Goal: Task Accomplishment & Management: Manage account settings

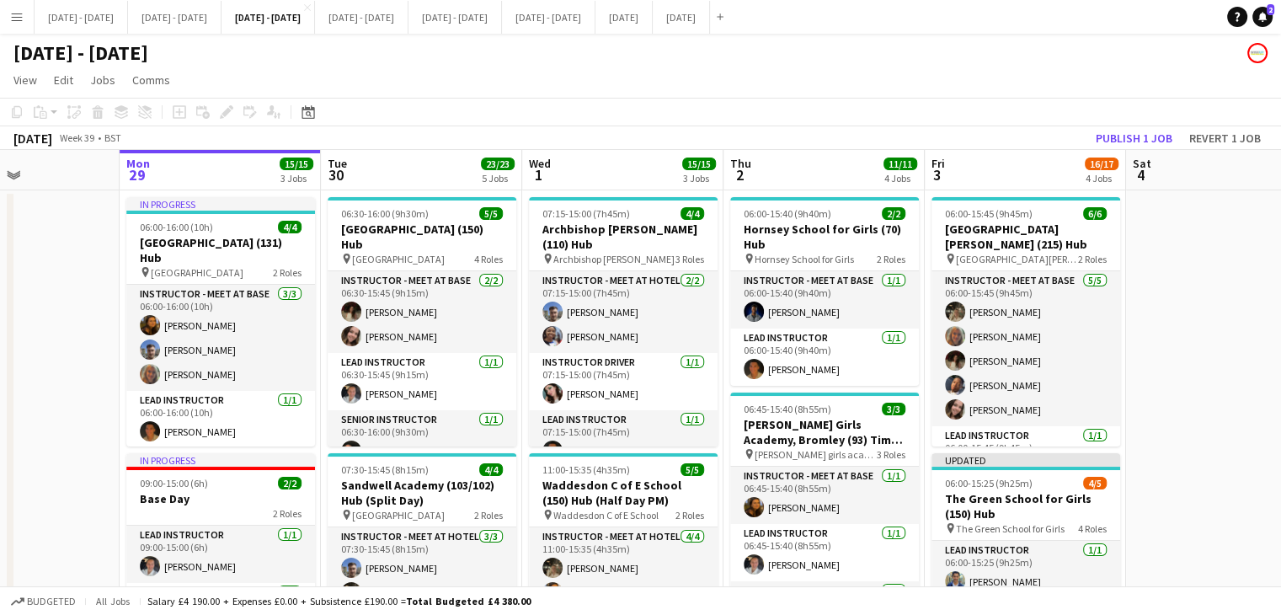
scroll to position [0, 691]
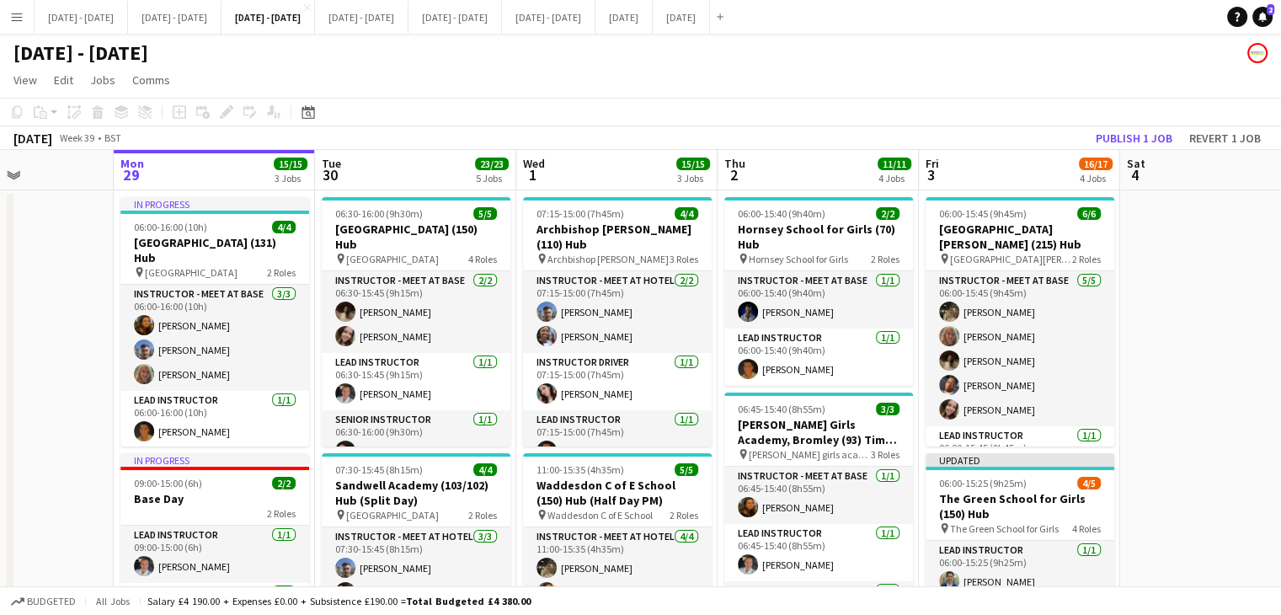
drag, startPoint x: 367, startPoint y: 183, endPoint x: 404, endPoint y: 189, distance: 37.7
click at [560, 184] on app-board-header-date "Wed 1 15/15 3 Jobs" at bounding box center [616, 170] width 201 height 40
drag, startPoint x: 429, startPoint y: 184, endPoint x: 404, endPoint y: 183, distance: 24.4
click at [429, 183] on app-board-header-date "Tue 30 23/23 5 Jobs" at bounding box center [415, 170] width 201 height 40
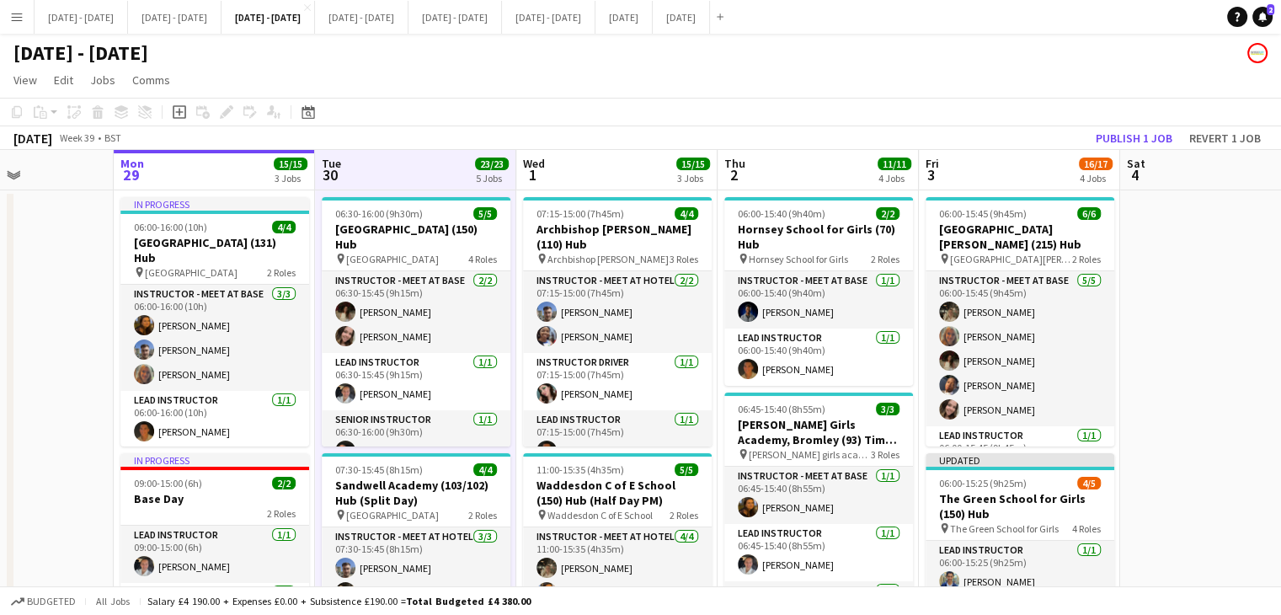
click at [179, 177] on app-board-header-date "Mon 29 15/15 3 Jobs" at bounding box center [214, 170] width 201 height 40
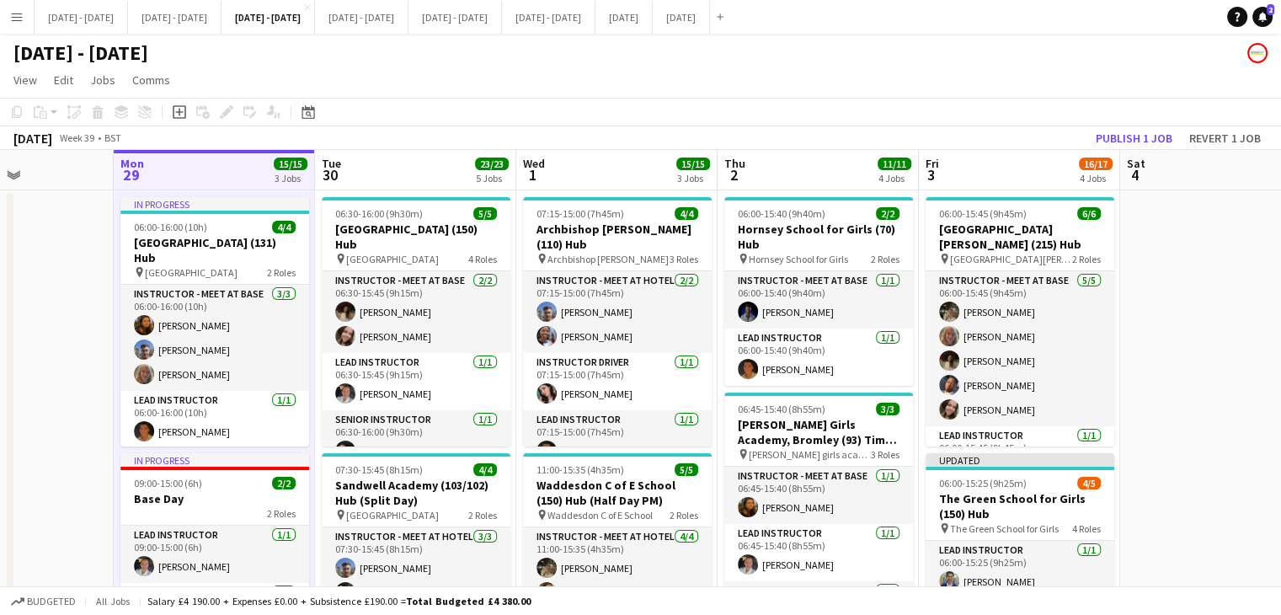
click at [427, 173] on app-board-header-date "Tue 30 23/23 5 Jobs" at bounding box center [415, 170] width 201 height 40
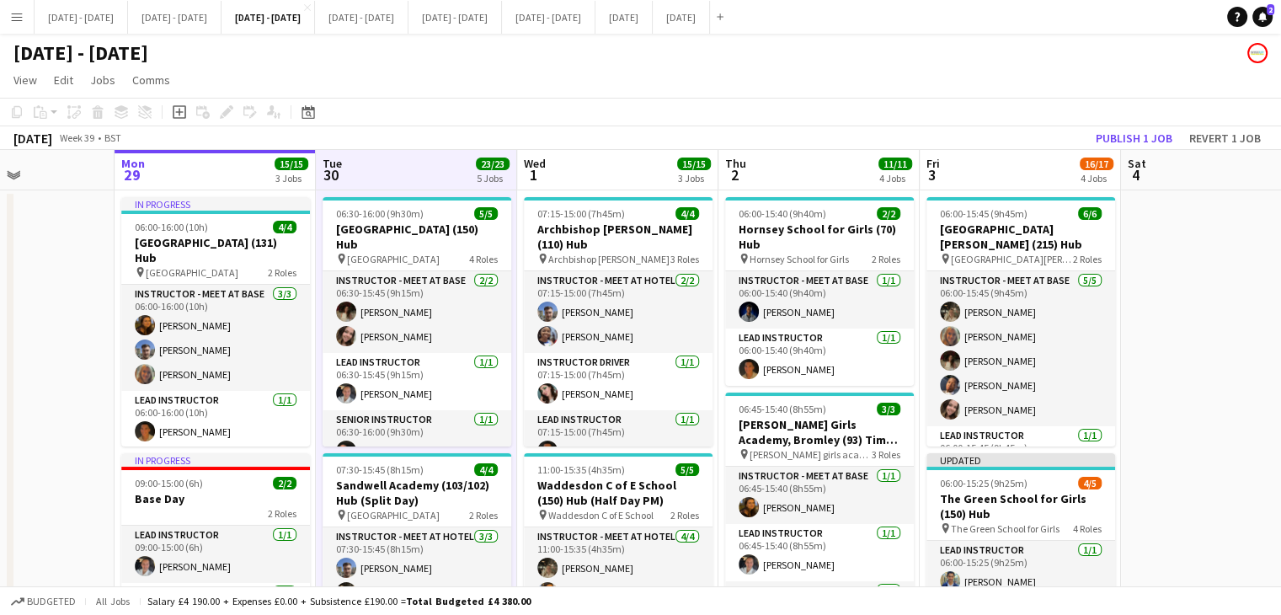
click at [202, 165] on app-board-header-date "Mon 29 15/15 3 Jobs" at bounding box center [215, 170] width 201 height 40
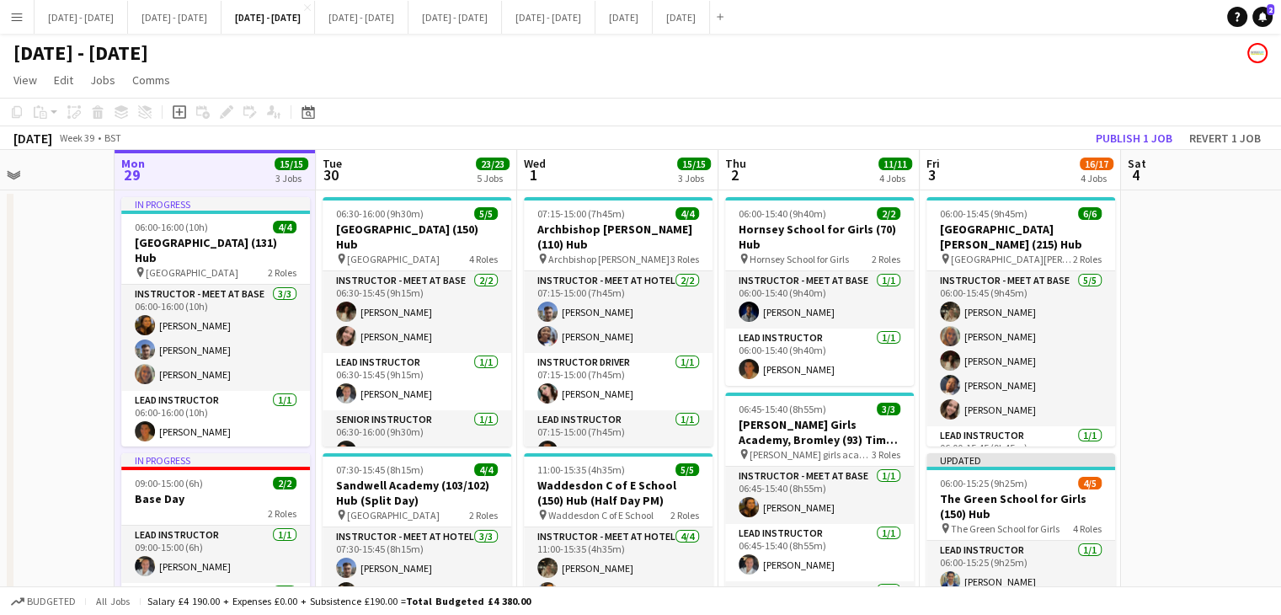
click at [360, 183] on app-board-header-date "Tue 30 23/23 5 Jobs" at bounding box center [416, 170] width 201 height 40
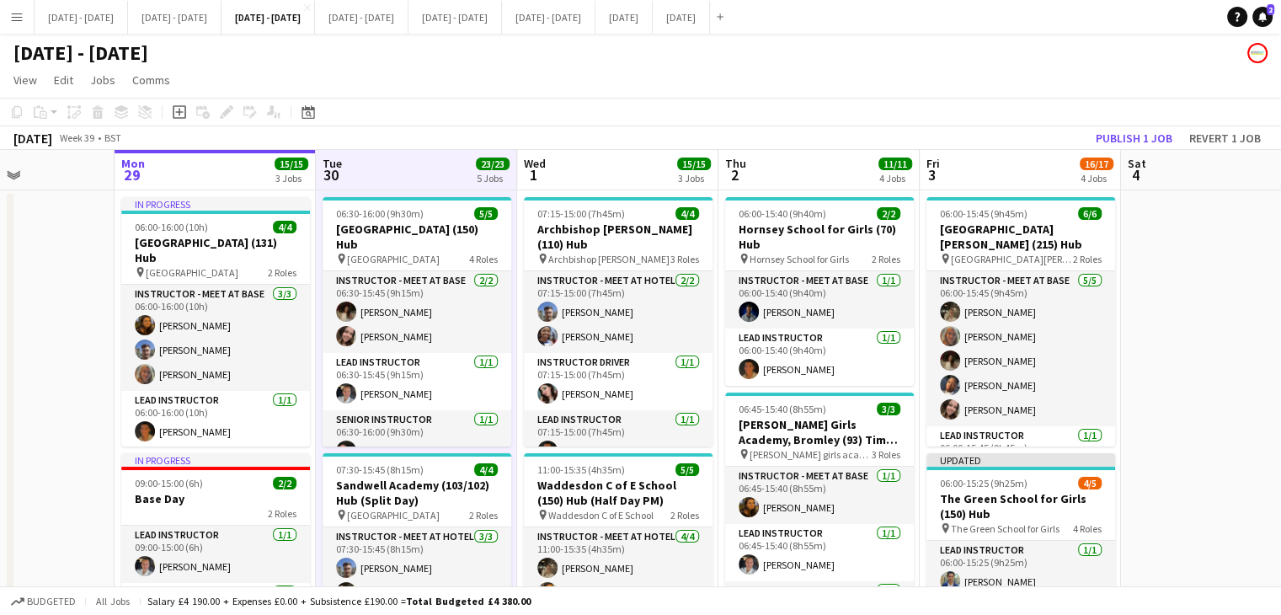
click at [568, 178] on app-board-header-date "Wed 1 15/15 3 Jobs" at bounding box center [617, 170] width 201 height 40
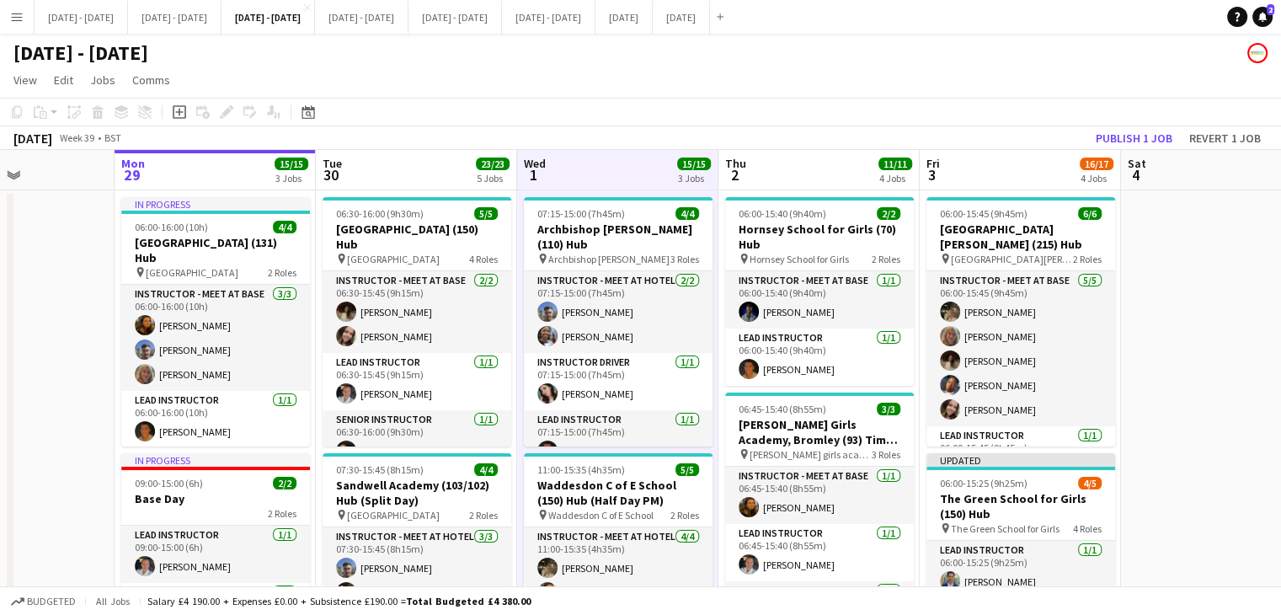
click at [221, 163] on app-board-header-date "Mon 29 15/15 3 Jobs" at bounding box center [215, 170] width 201 height 40
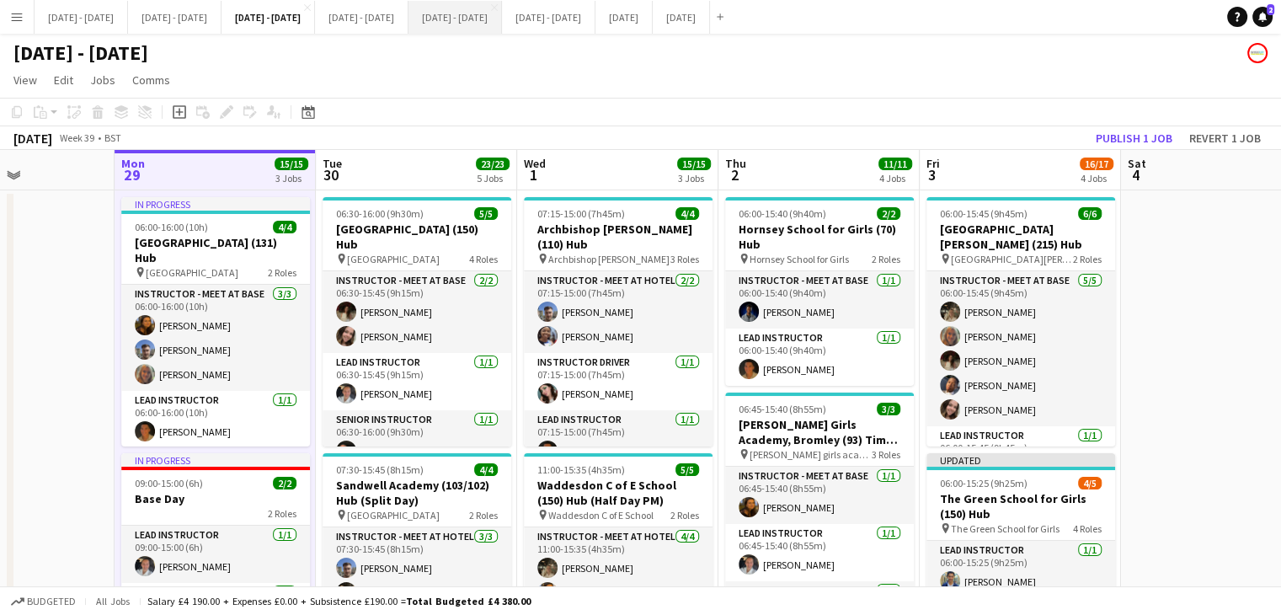
click at [502, 31] on button "Oct 13th - 17th 2025 Close" at bounding box center [454, 17] width 93 height 33
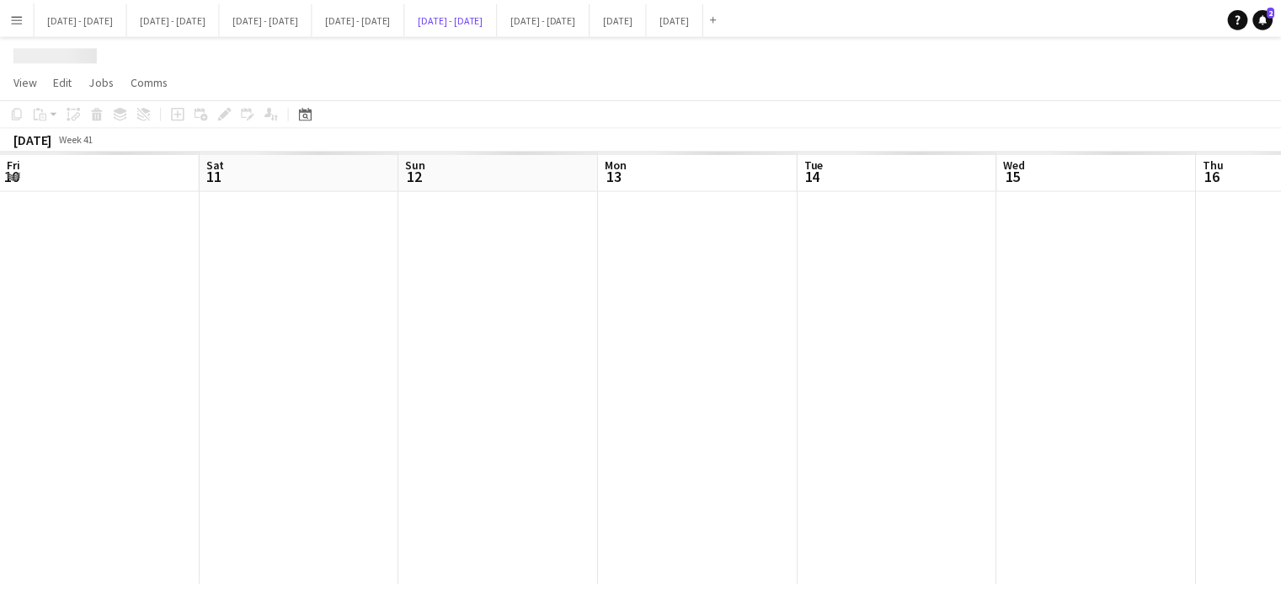
scroll to position [0, 431]
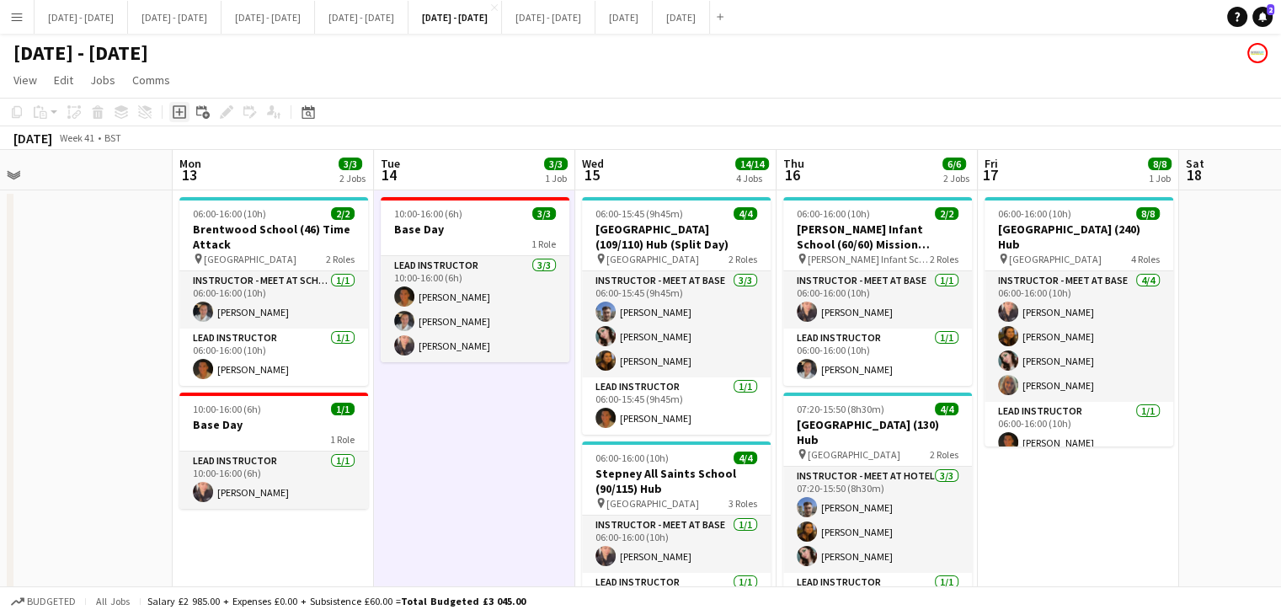
click at [175, 117] on icon at bounding box center [179, 111] width 13 height 13
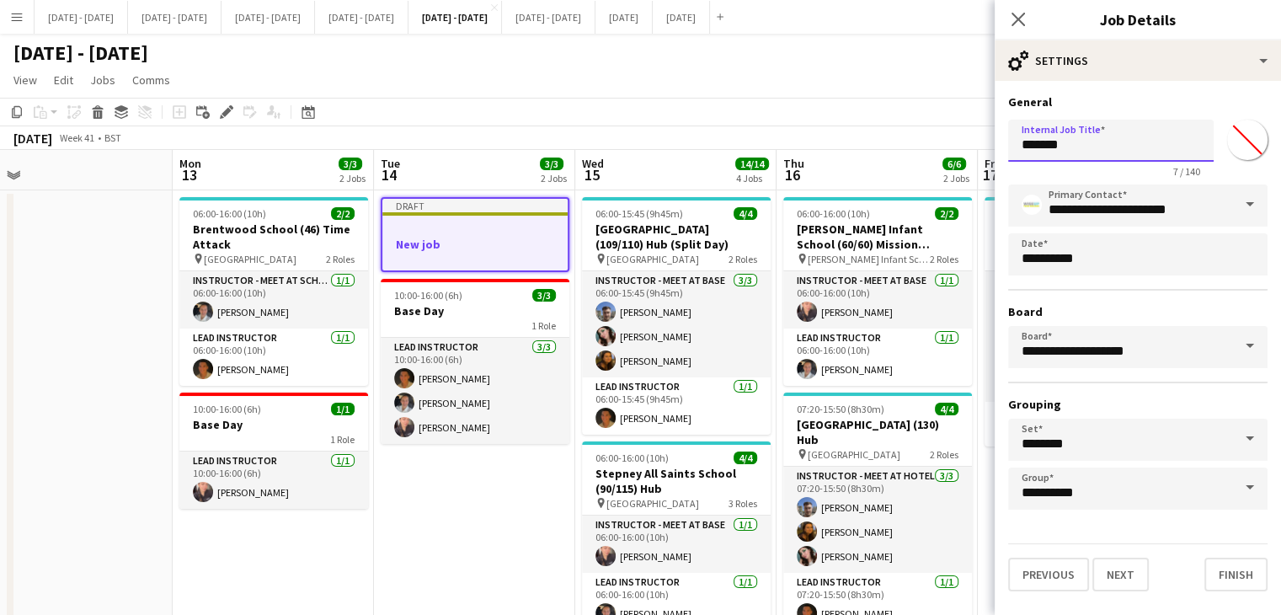
drag, startPoint x: 1085, startPoint y: 145, endPoint x: 962, endPoint y: 141, distance: 123.0
click at [962, 141] on body "Menu Boards Boards Boards All jobs Status Workforce Workforce My Workforce Recr…" at bounding box center [640, 565] width 1281 height 1131
type input "**********"
click at [1233, 135] on input "*******" at bounding box center [1247, 139] width 61 height 61
type input "*******"
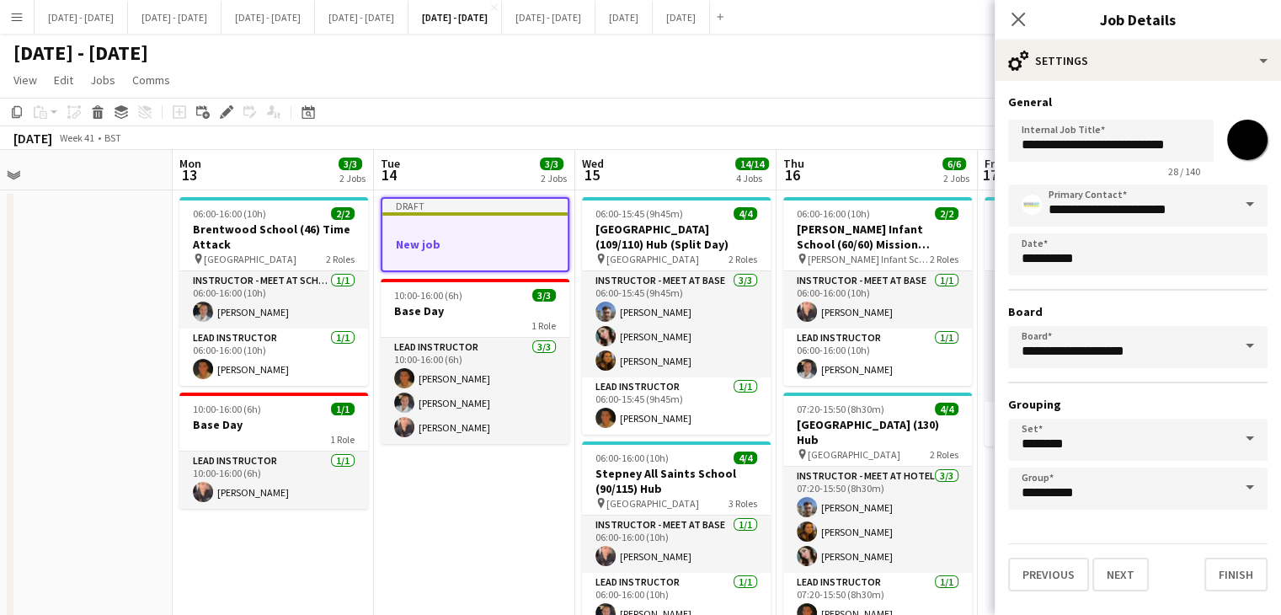
click at [1199, 111] on form "**********" at bounding box center [1137, 342] width 286 height 497
click at [1125, 557] on button "Next" at bounding box center [1120, 574] width 56 height 34
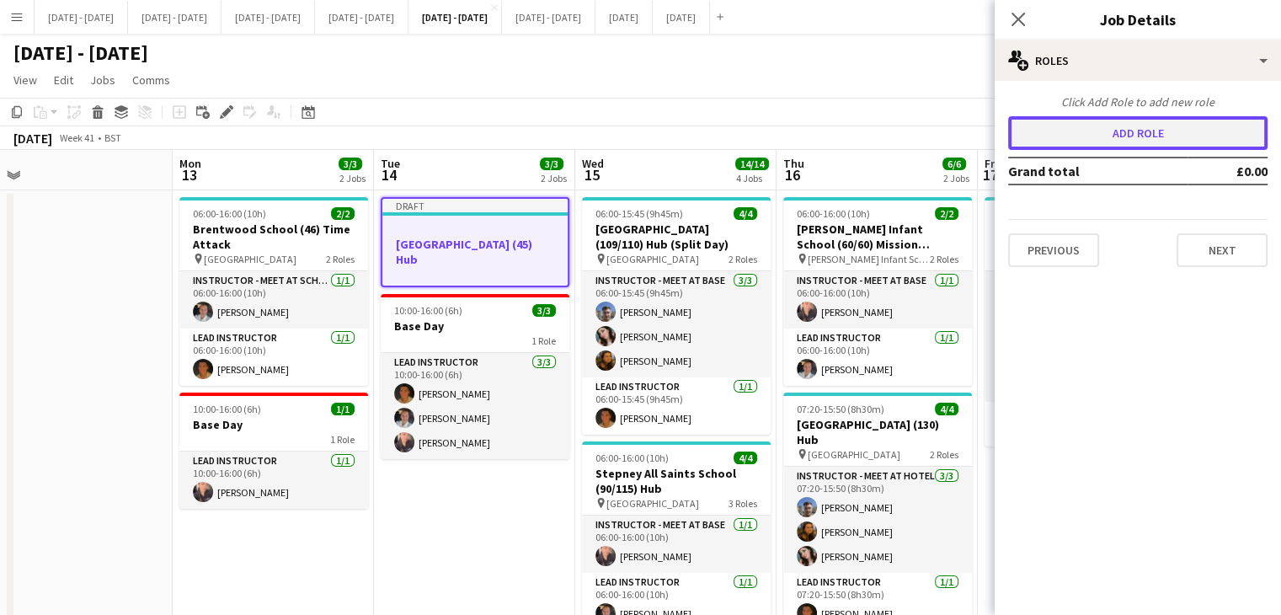
click at [1111, 141] on button "Add role" at bounding box center [1137, 133] width 259 height 34
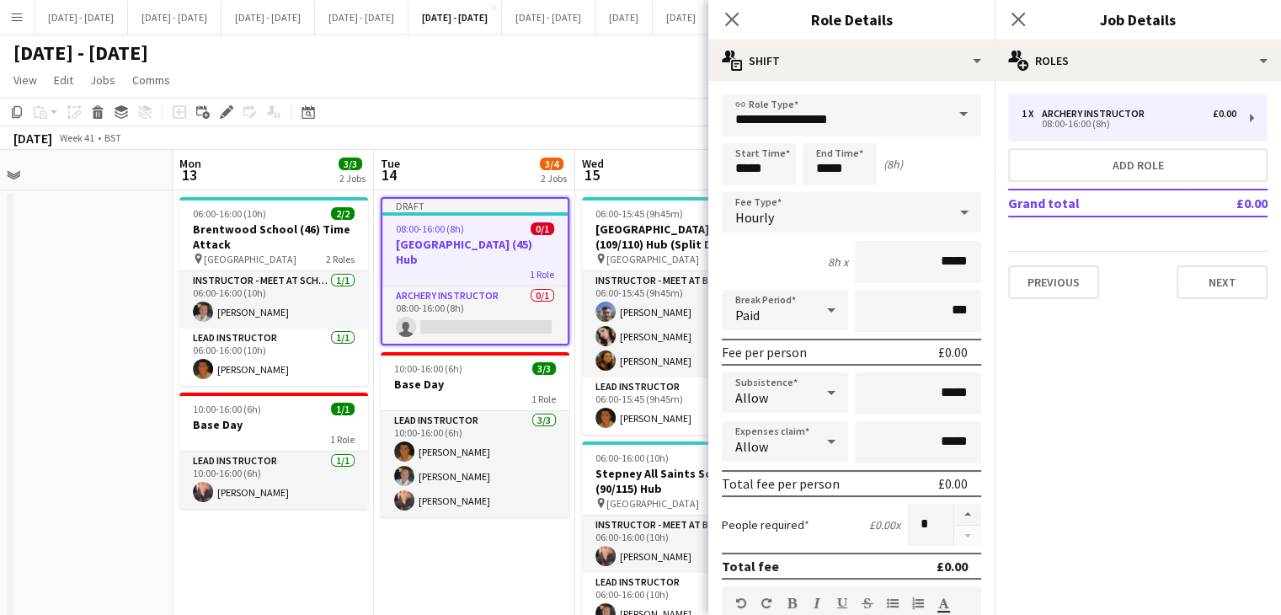
click at [950, 119] on span at bounding box center [963, 114] width 35 height 40
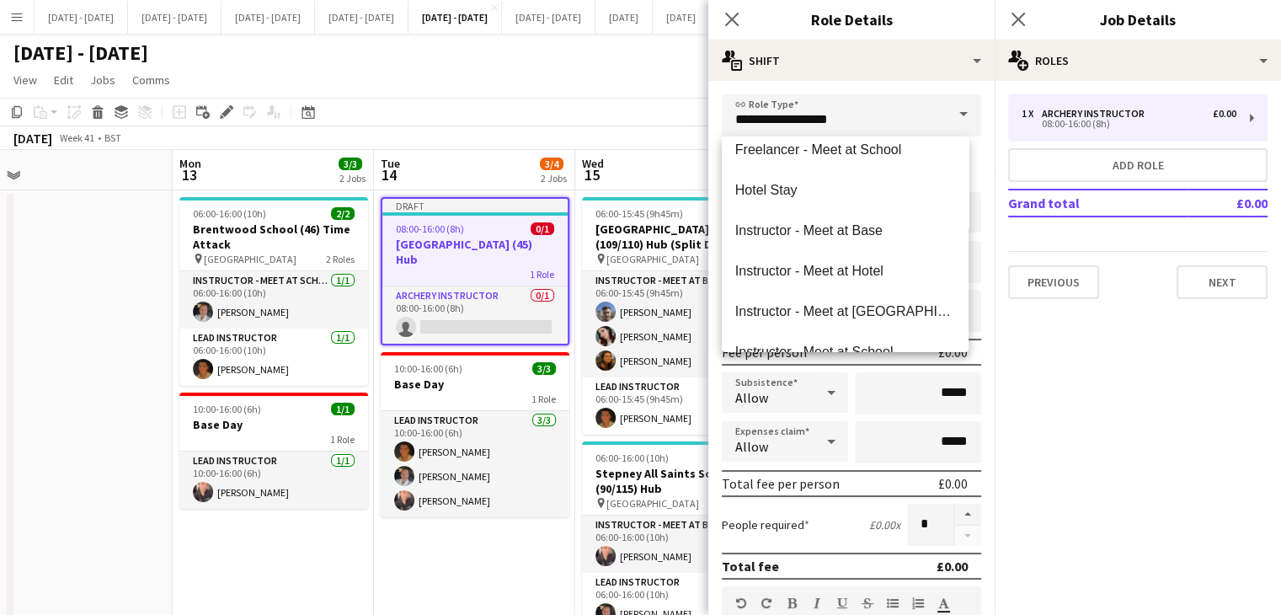
scroll to position [505, 0]
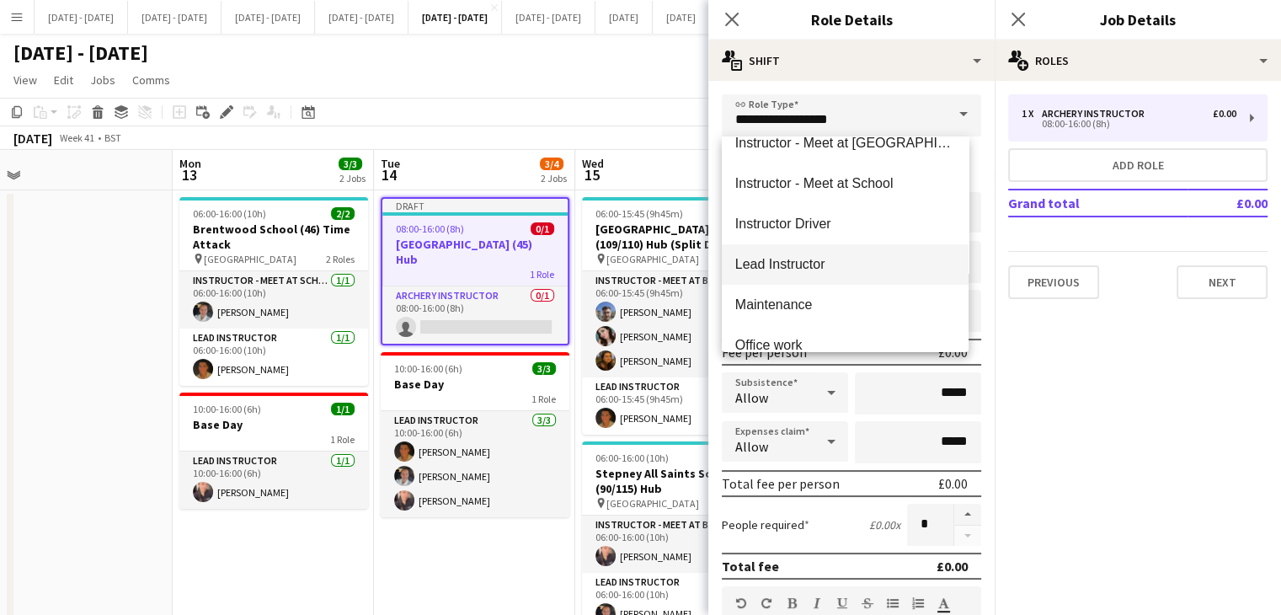
click at [834, 270] on span "Lead Instructor" at bounding box center [845, 264] width 220 height 16
type input "**********"
type input "*******"
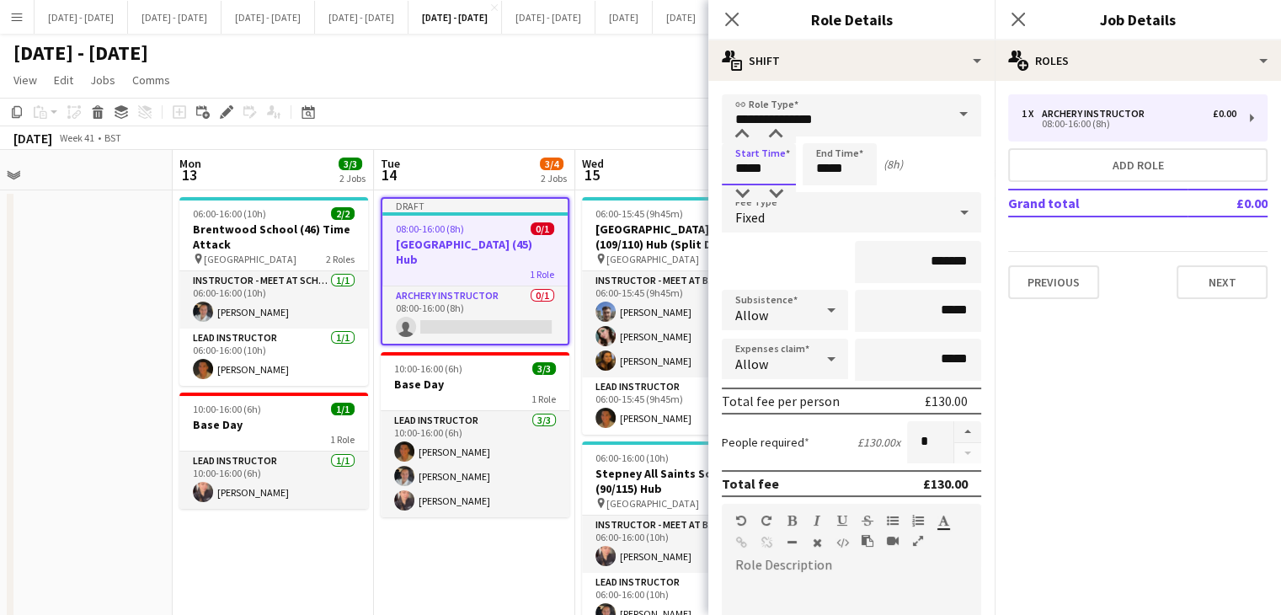
click at [780, 165] on input "*****" at bounding box center [759, 164] width 74 height 42
click at [919, 223] on div "Fixed" at bounding box center [835, 212] width 226 height 40
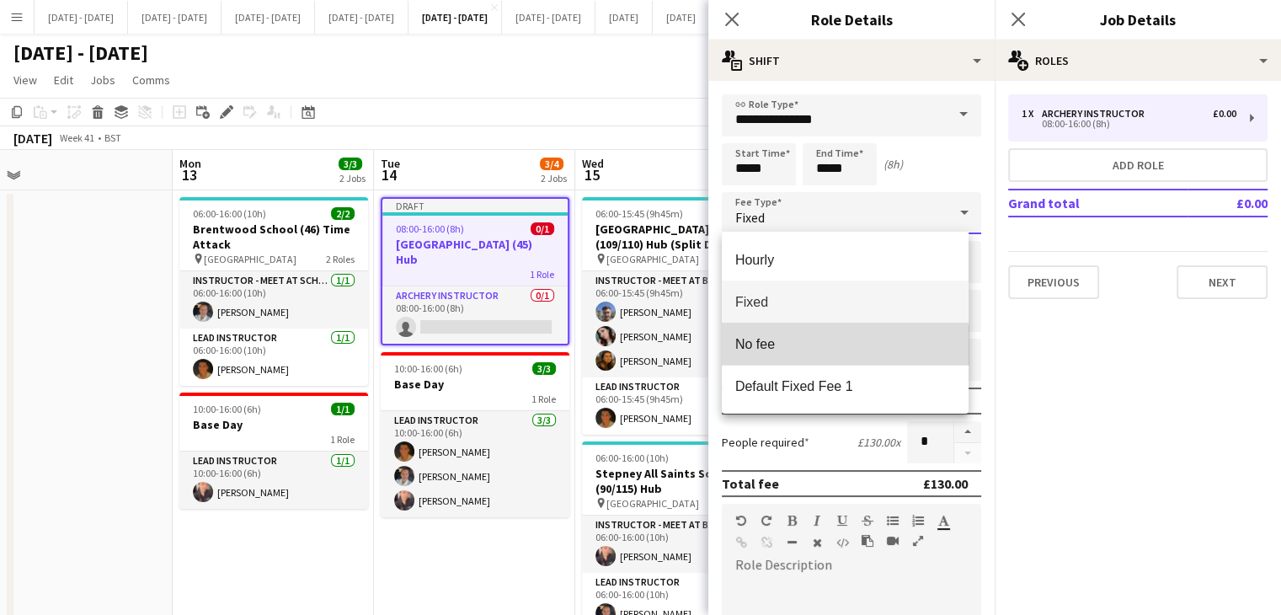
click at [839, 352] on mat-option "No fee" at bounding box center [845, 343] width 247 height 42
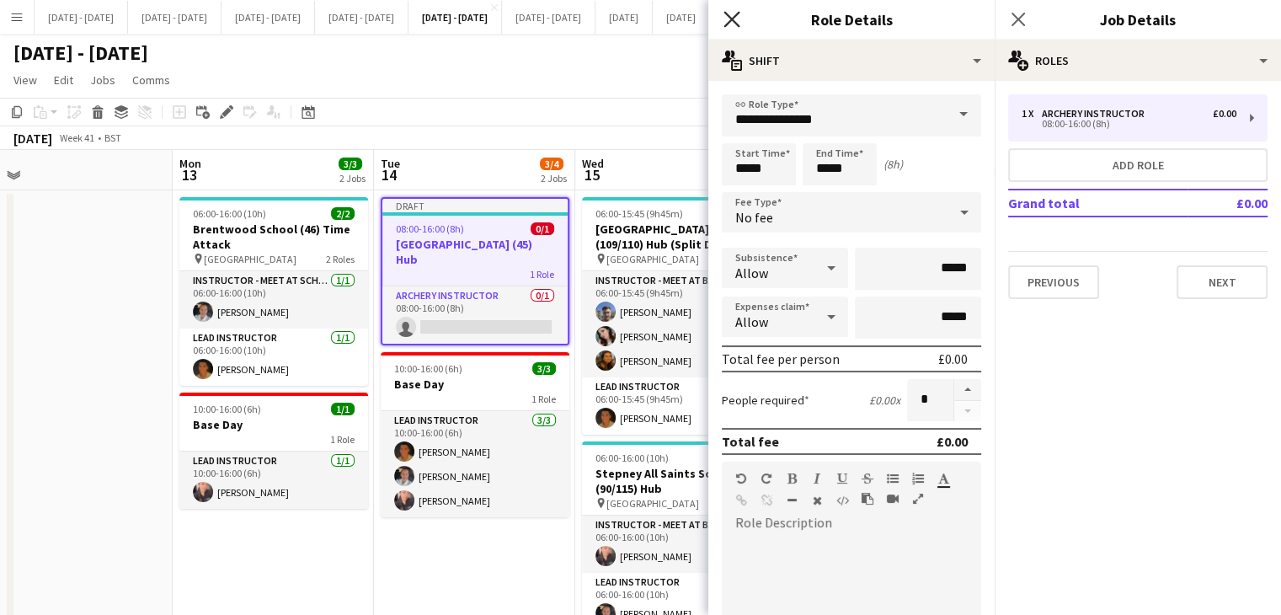
click at [733, 23] on icon "Close pop-in" at bounding box center [731, 19] width 16 height 16
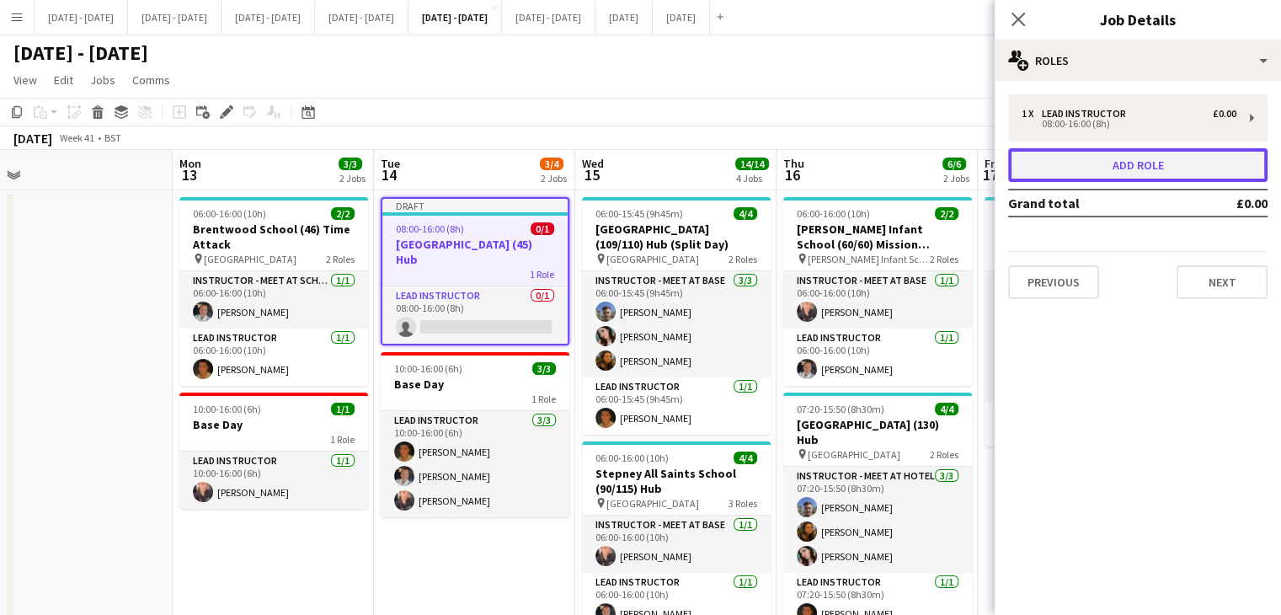
click at [1124, 168] on button "Add role" at bounding box center [1137, 165] width 259 height 34
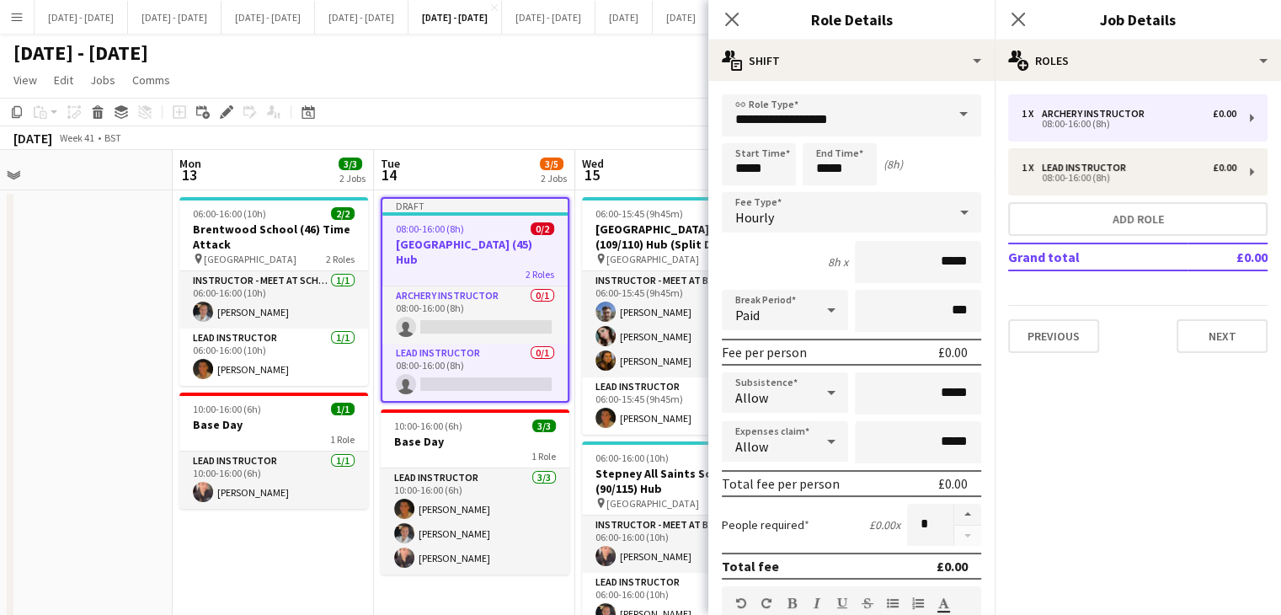
click at [946, 122] on span at bounding box center [963, 114] width 35 height 40
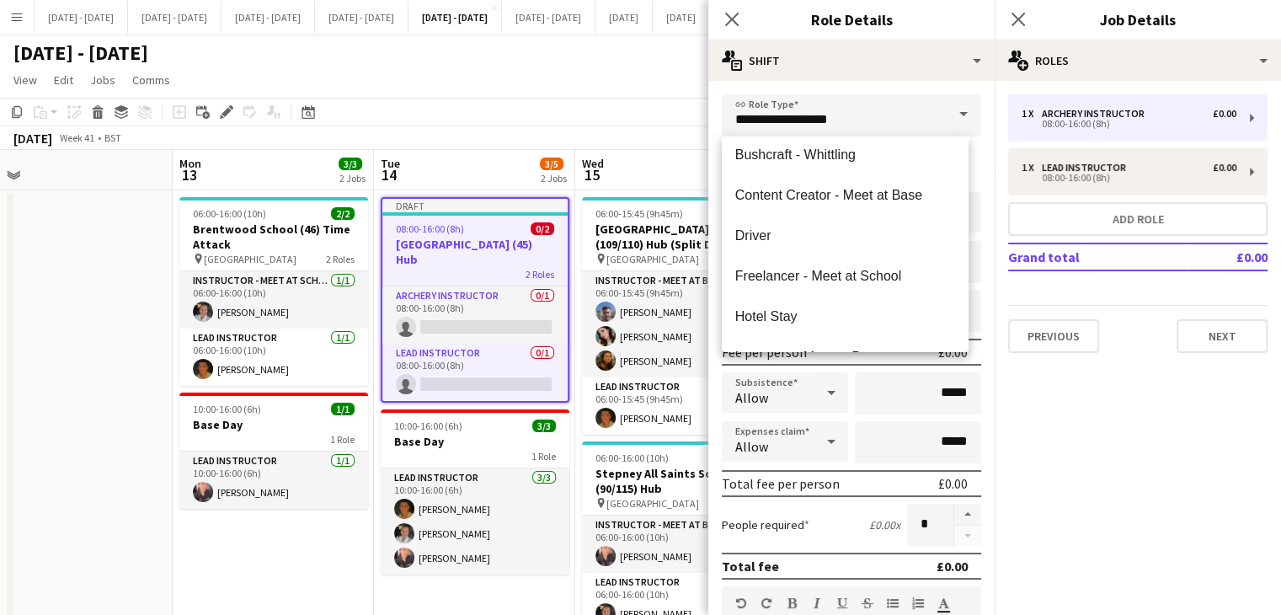
scroll to position [337, 0]
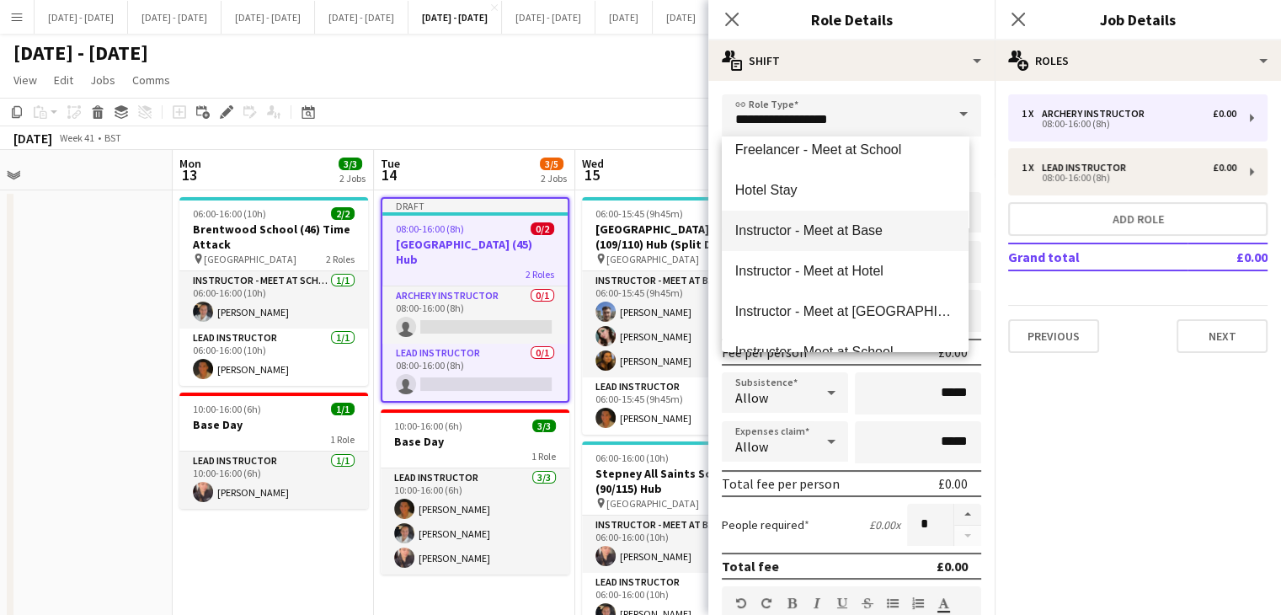
click at [869, 240] on mat-option "Instructor - Meet at Base" at bounding box center [845, 231] width 247 height 40
type input "**********"
type input "******"
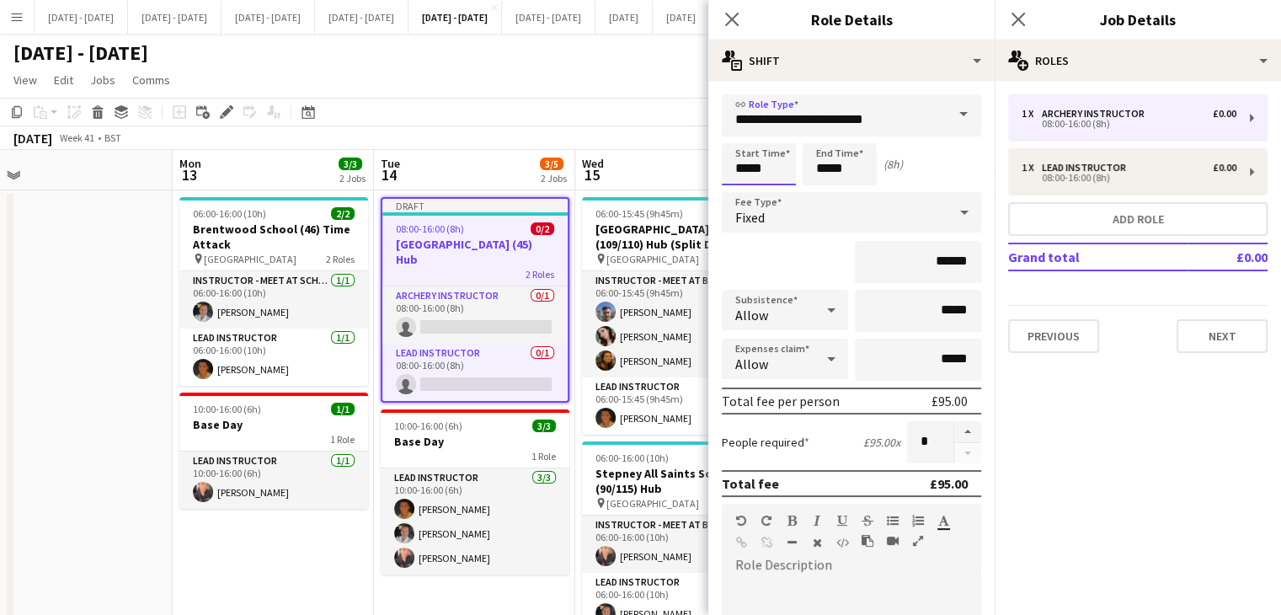
drag, startPoint x: 781, startPoint y: 171, endPoint x: 579, endPoint y: 160, distance: 202.4
click at [579, 160] on body "Menu Boards Boards Boards All jobs Status Workforce Workforce My Workforce Recr…" at bounding box center [640, 565] width 1281 height 1131
type input "*****"
click at [792, 211] on div "Fixed" at bounding box center [835, 212] width 226 height 40
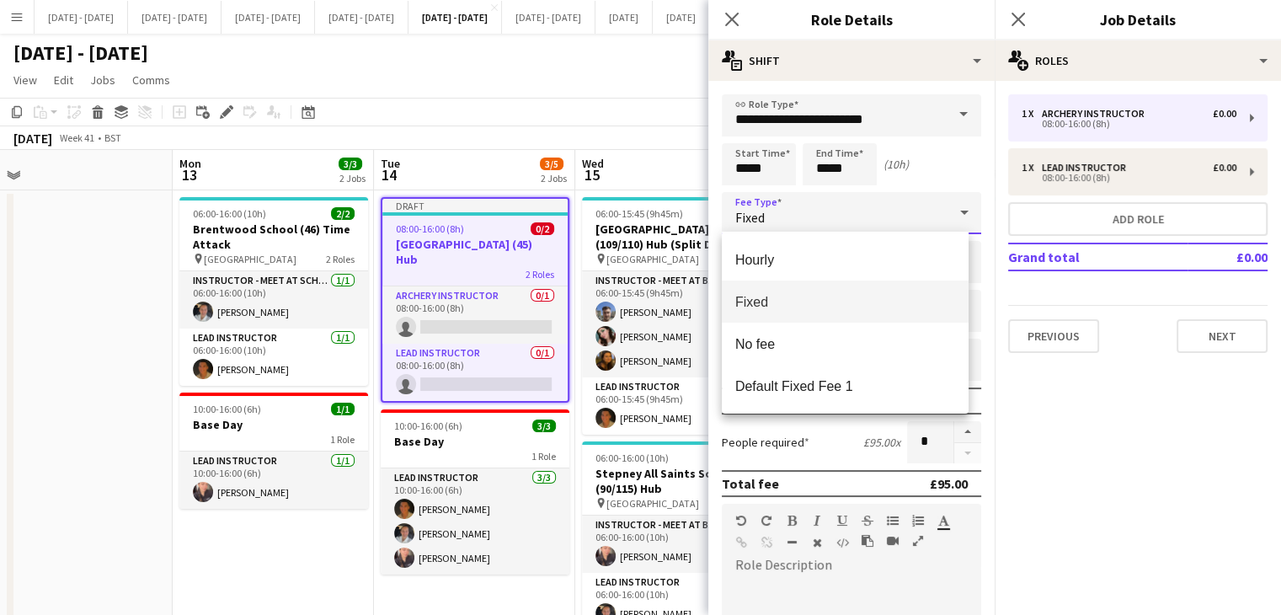
click at [792, 213] on div at bounding box center [640, 307] width 1281 height 615
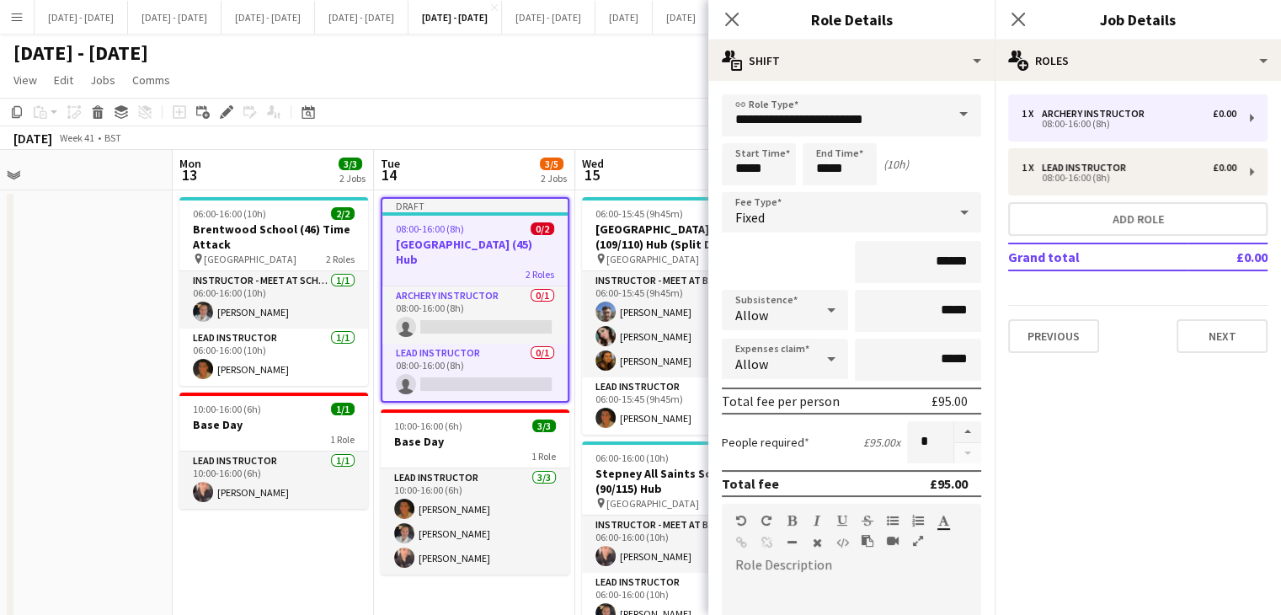
click at [733, 3] on div "Close pop-in" at bounding box center [731, 19] width 47 height 39
click at [729, 15] on icon "Close pop-in" at bounding box center [731, 19] width 16 height 16
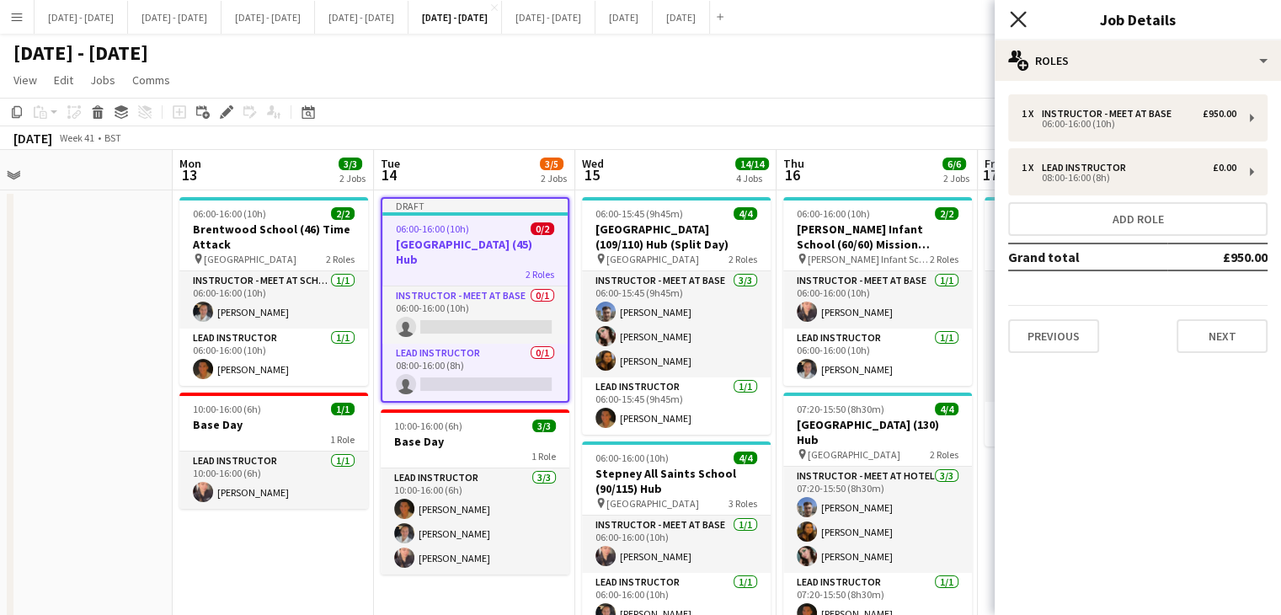
click at [1021, 23] on icon at bounding box center [1018, 19] width 16 height 16
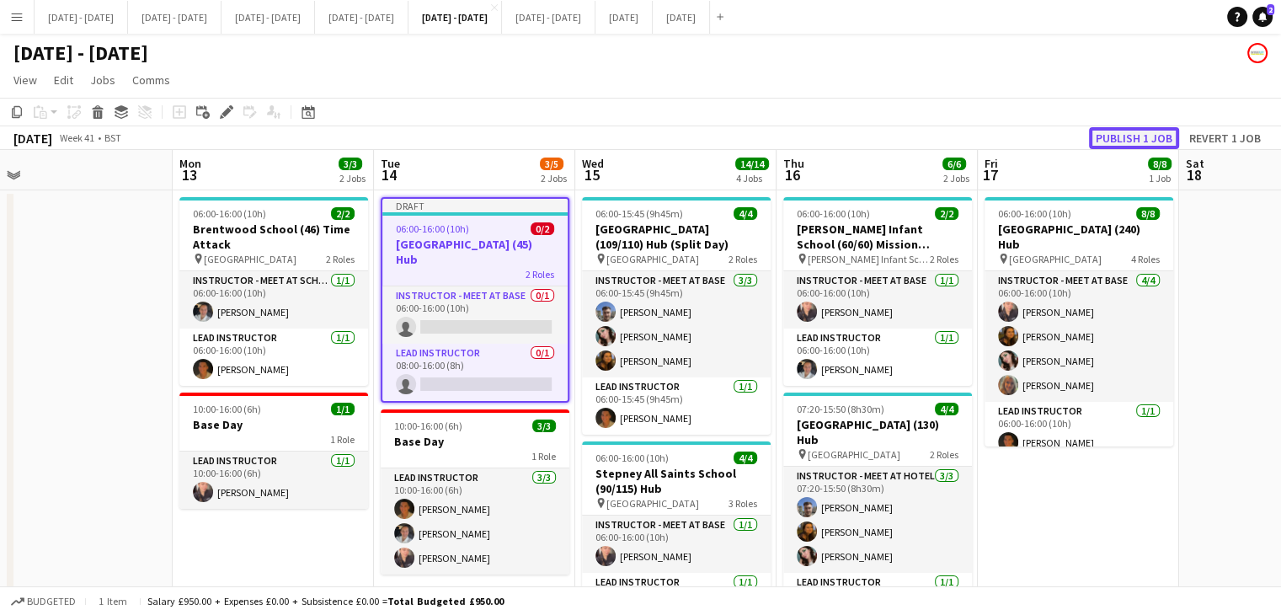
click at [1115, 142] on button "Publish 1 job" at bounding box center [1134, 138] width 90 height 22
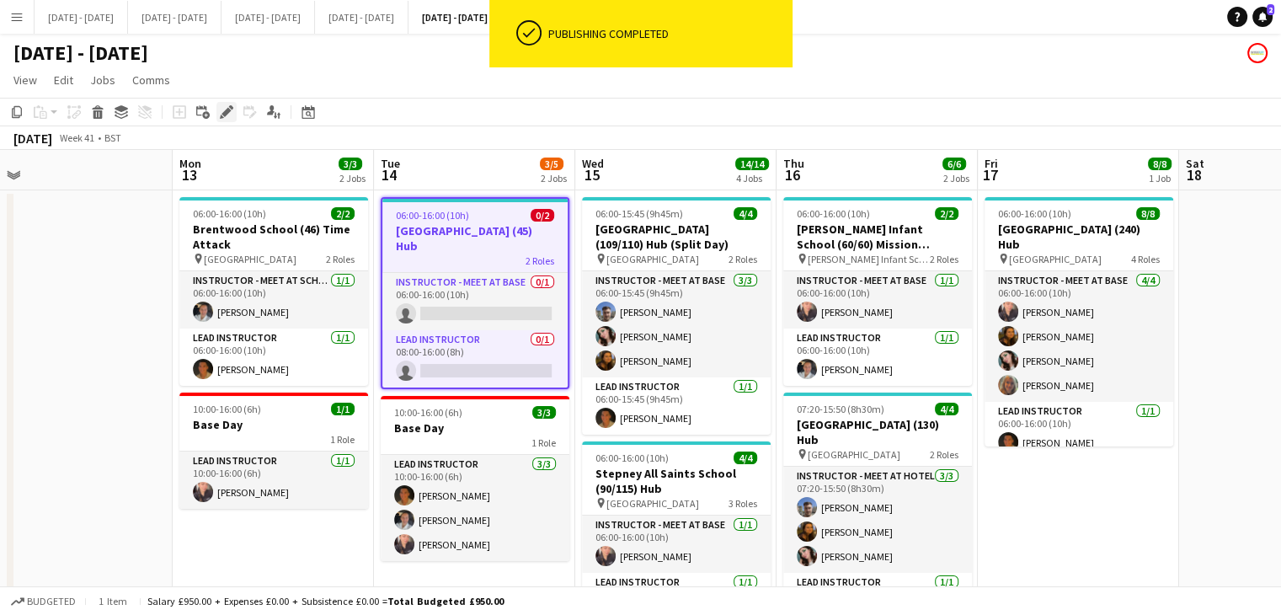
click at [224, 115] on icon at bounding box center [225, 112] width 9 height 9
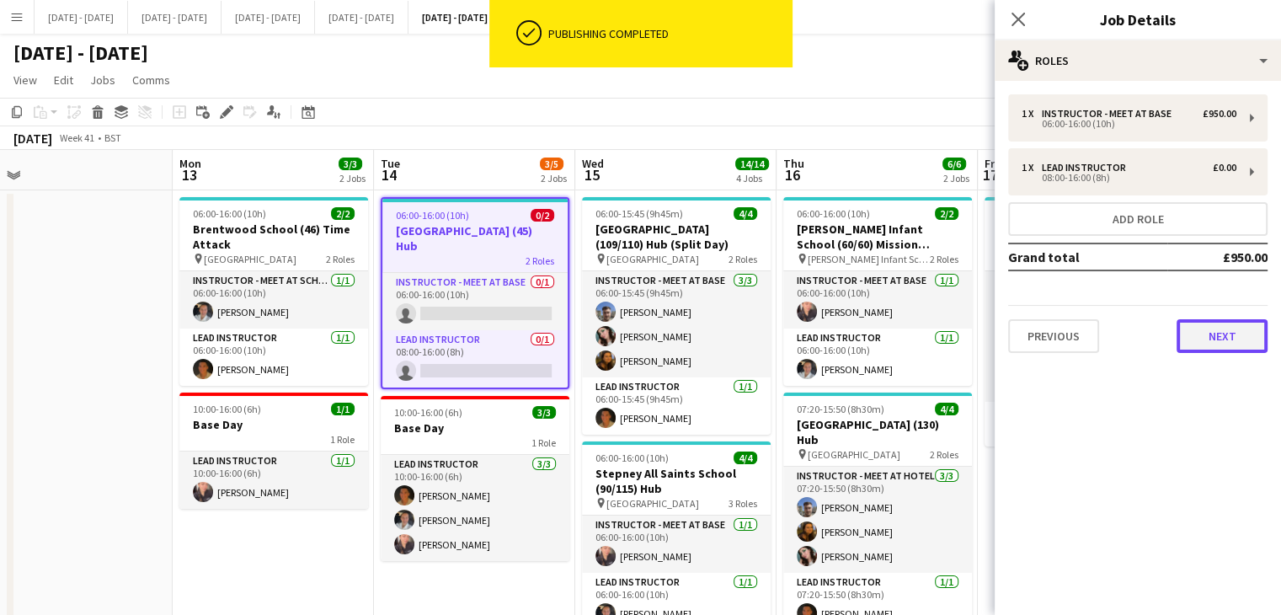
click at [1211, 323] on button "Next" at bounding box center [1221, 336] width 91 height 34
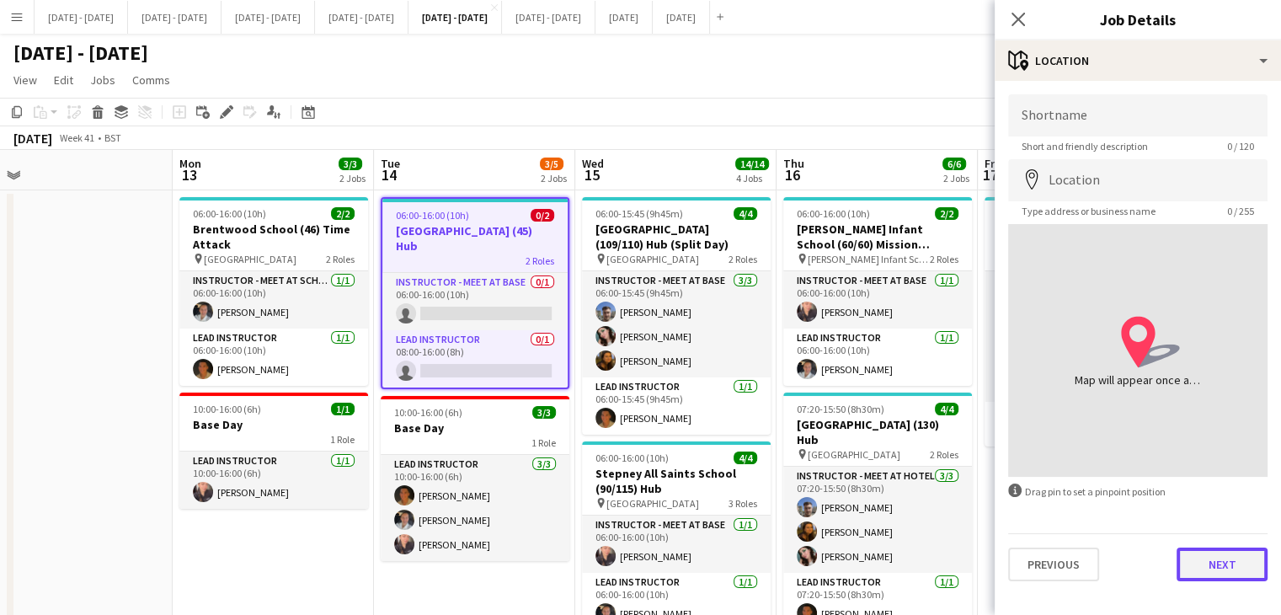
click at [1223, 567] on button "Next" at bounding box center [1221, 564] width 91 height 34
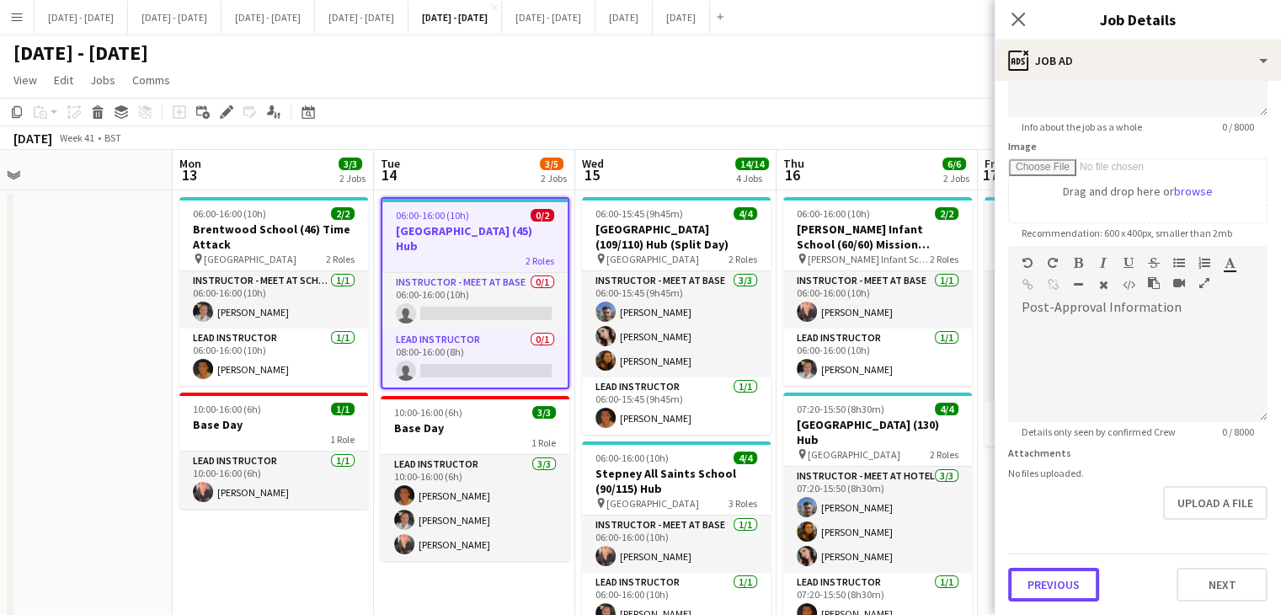
click at [1058, 518] on form "**********" at bounding box center [1137, 238] width 286 height 725
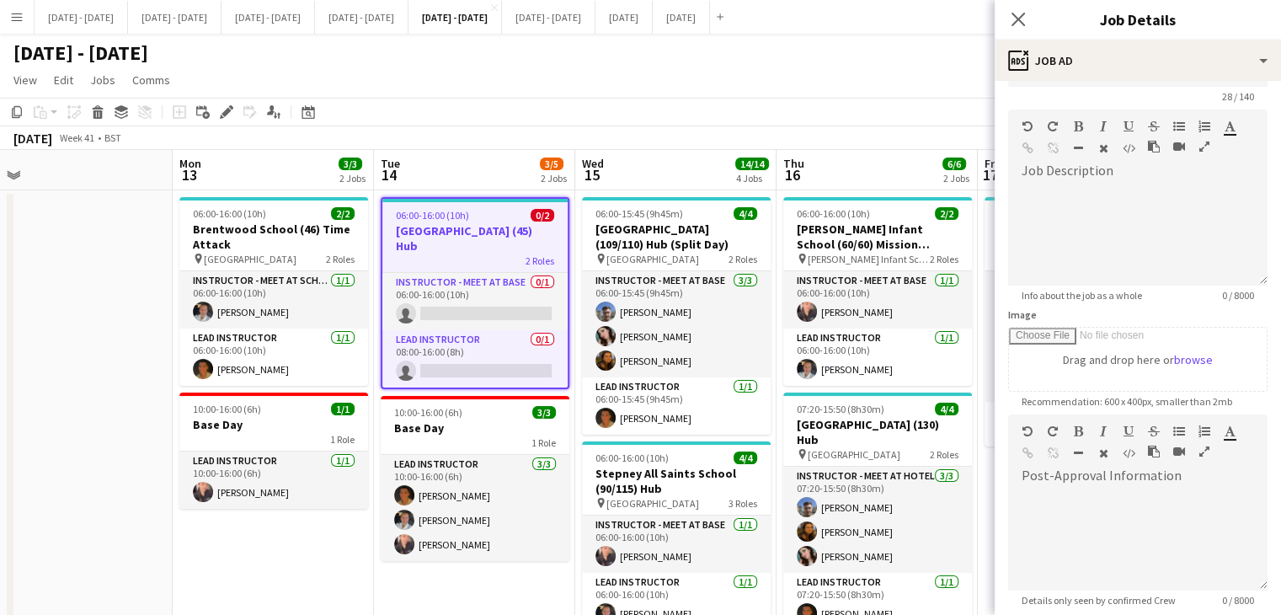
scroll to position [0, 0]
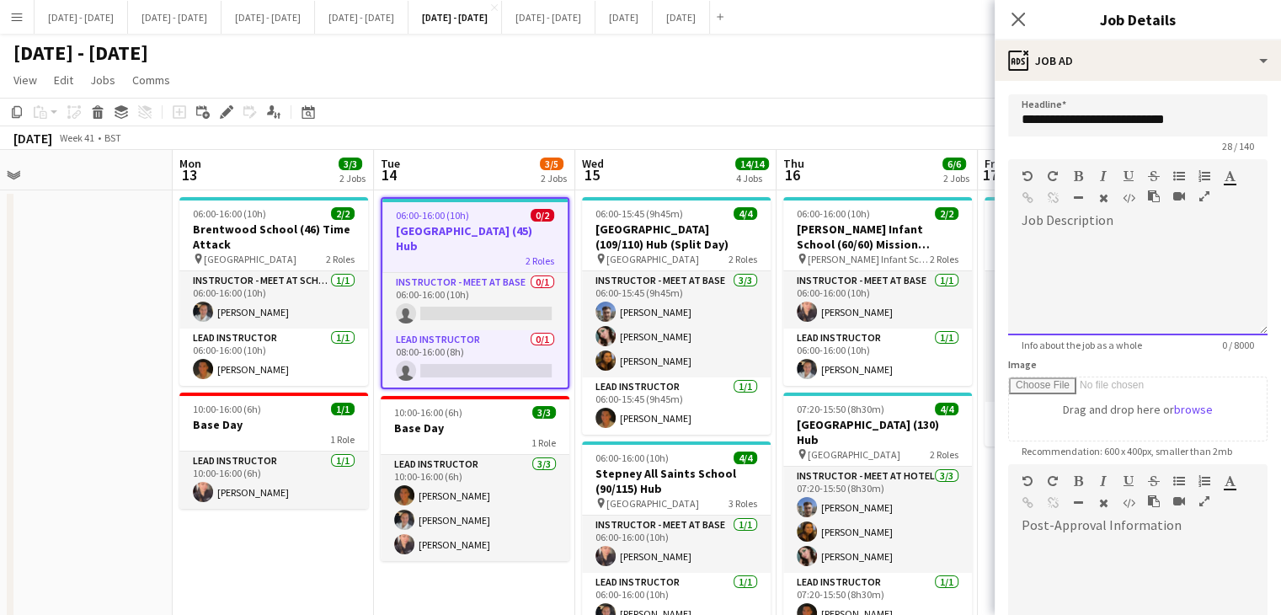
click at [1125, 234] on div at bounding box center [1137, 284] width 259 height 101
drag, startPoint x: 1114, startPoint y: 253, endPoint x: 1044, endPoint y: 233, distance: 72.5
click at [973, 249] on body "Menu Boards Boards Boards All jobs Status Workforce Workforce My Workforce Recr…" at bounding box center [640, 565] width 1281 height 1131
click at [1075, 179] on icon "button" at bounding box center [1078, 176] width 9 height 12
click at [1076, 236] on div "****" at bounding box center [1131, 284] width 247 height 101
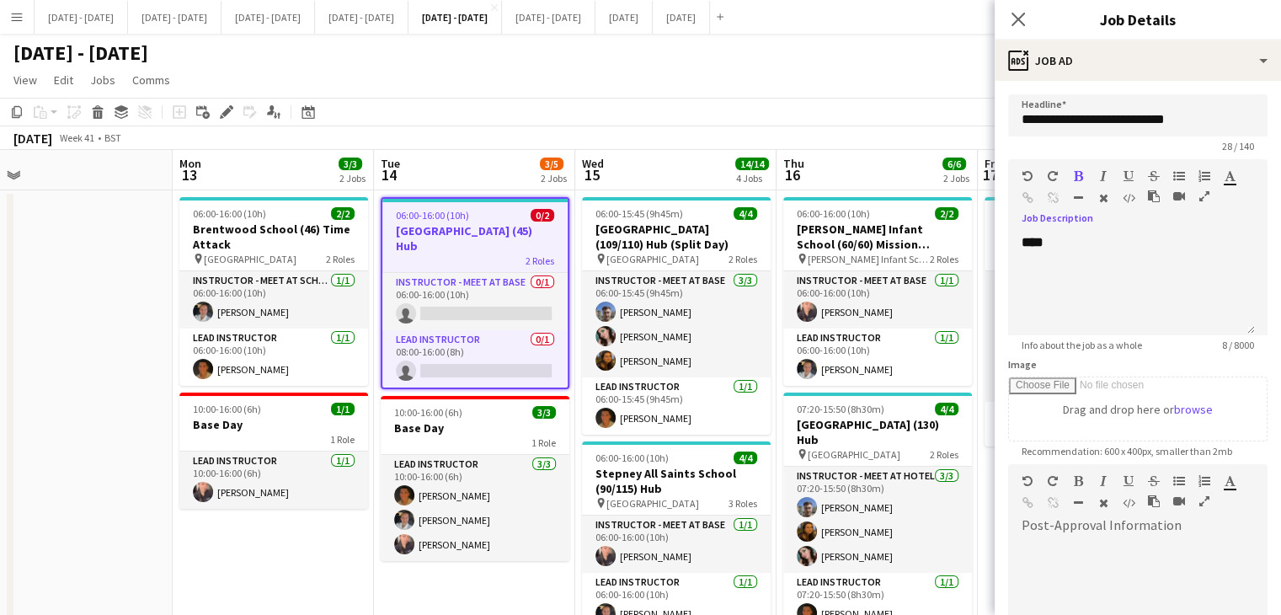
click at [1074, 179] on icon "button" at bounding box center [1078, 176] width 9 height 12
drag, startPoint x: 1098, startPoint y: 283, endPoint x: 989, endPoint y: 284, distance: 109.5
click at [989, 284] on body "Menu Boards Boards Boards All jobs Status Workforce Workforce My Workforce Recr…" at bounding box center [640, 565] width 1281 height 1131
click at [1078, 173] on icon "button" at bounding box center [1078, 176] width 9 height 12
click at [1082, 298] on div "**********" at bounding box center [1131, 284] width 247 height 101
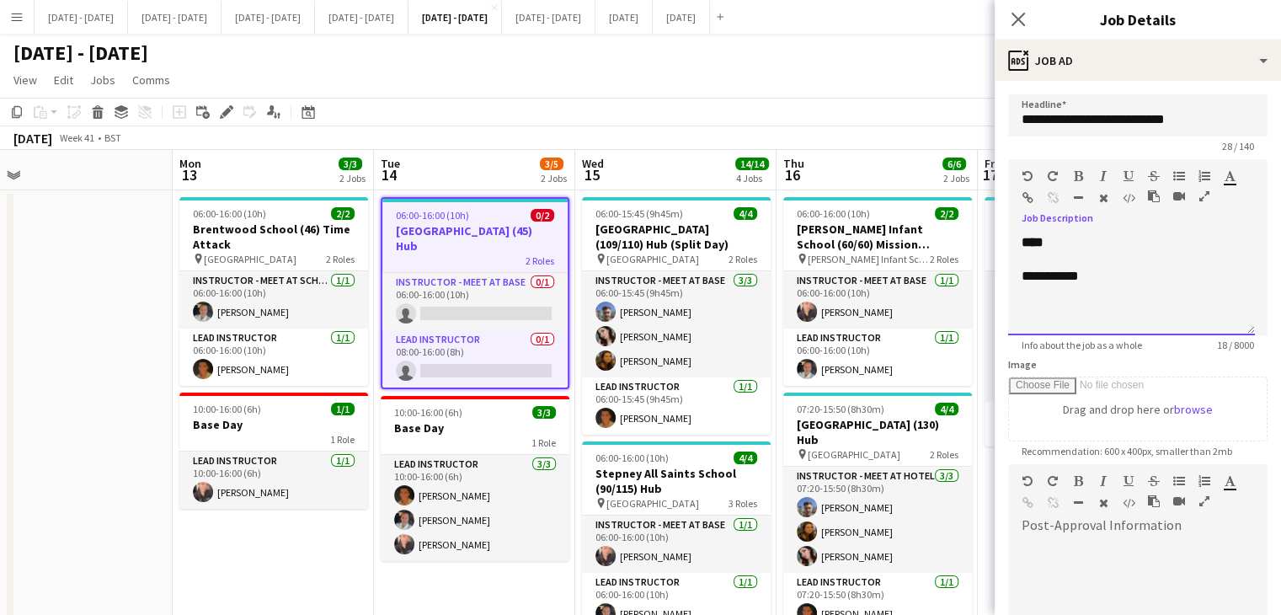
click at [1105, 282] on div "**********" at bounding box center [1131, 276] width 220 height 17
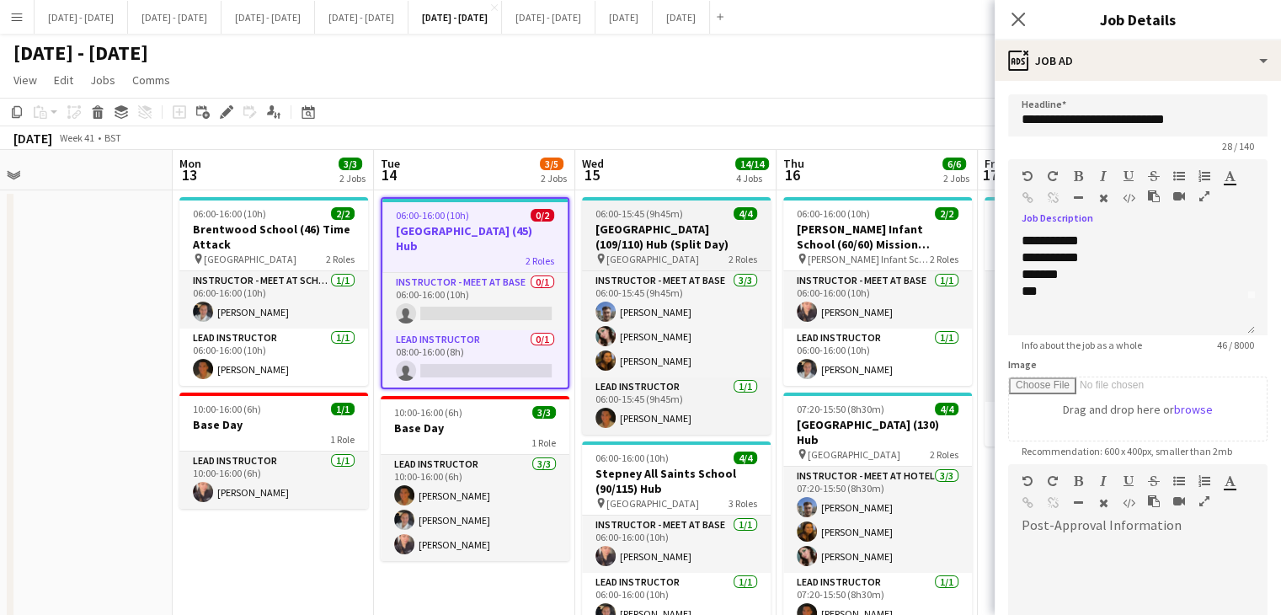
click at [626, 240] on h3 "St Birinus School (109/110) Hub (Split Day)" at bounding box center [676, 236] width 189 height 30
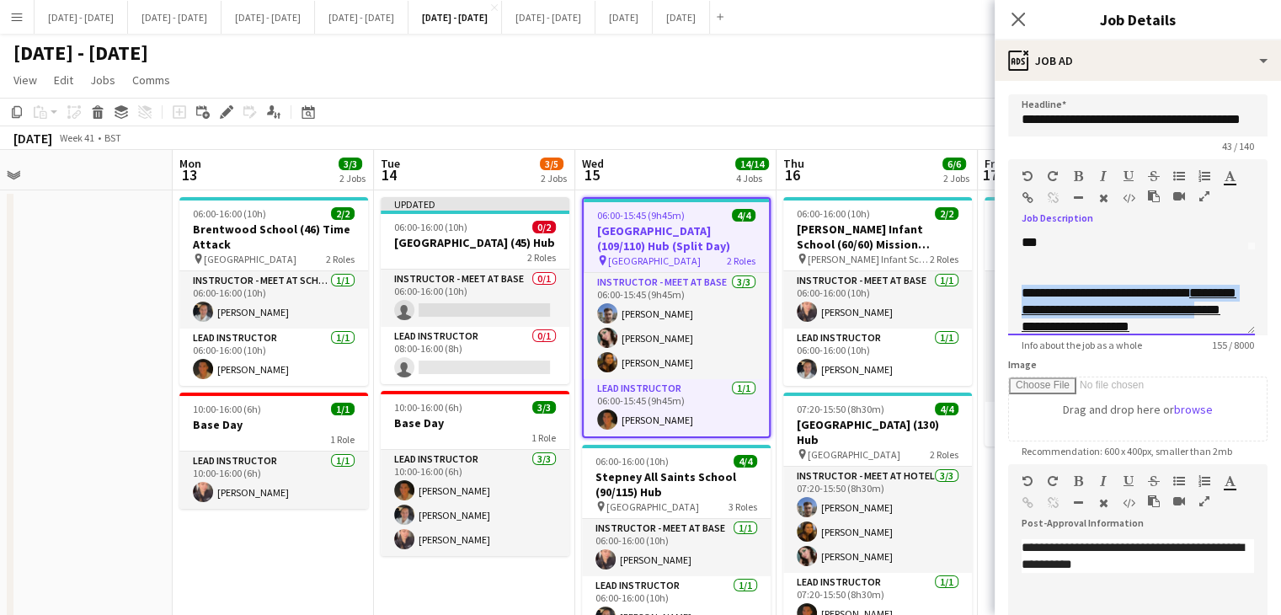
scroll to position [115, 0]
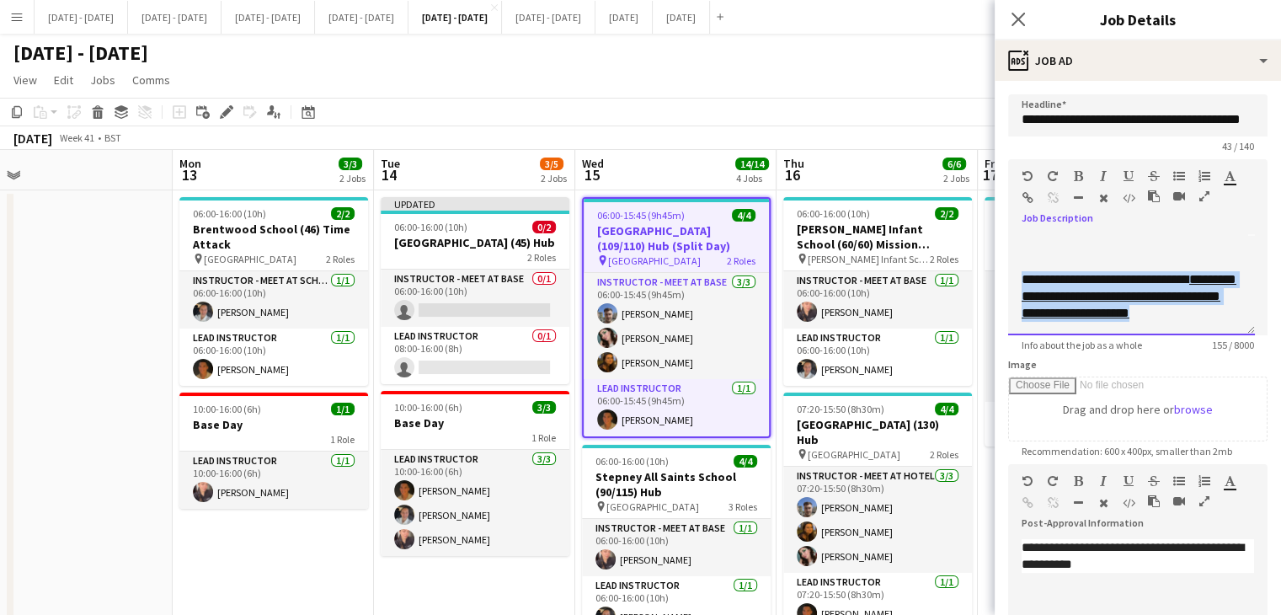
drag, startPoint x: 1023, startPoint y: 296, endPoint x: 1202, endPoint y: 316, distance: 180.5
click at [1202, 316] on div "**********" at bounding box center [1131, 296] width 220 height 51
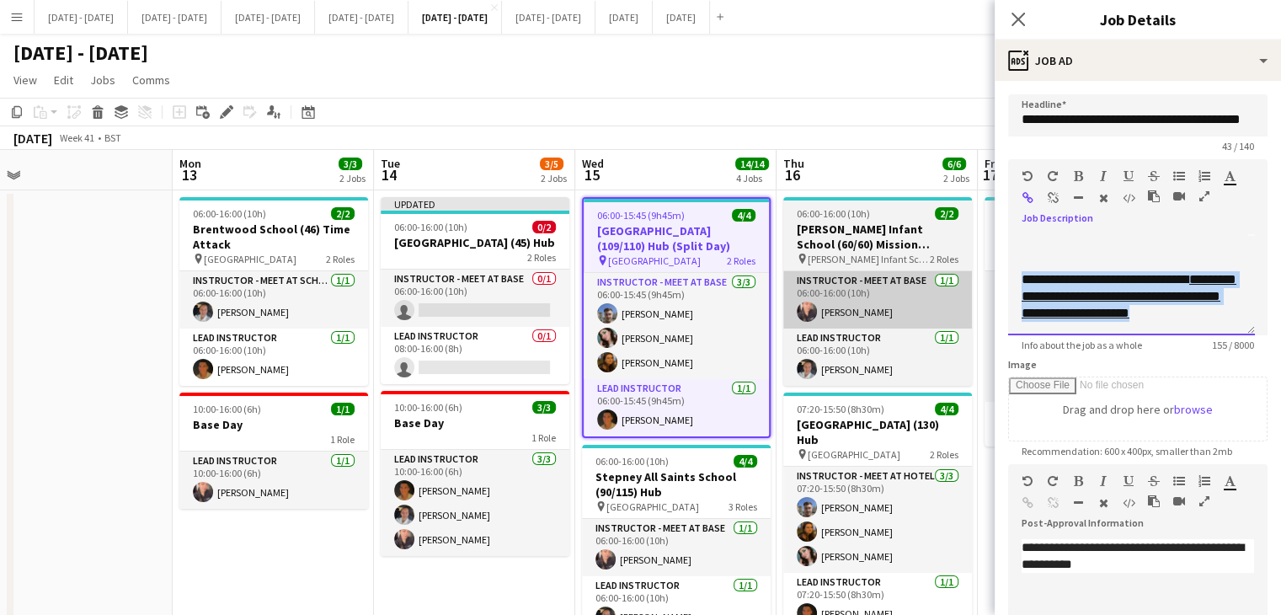
copy div "**********"
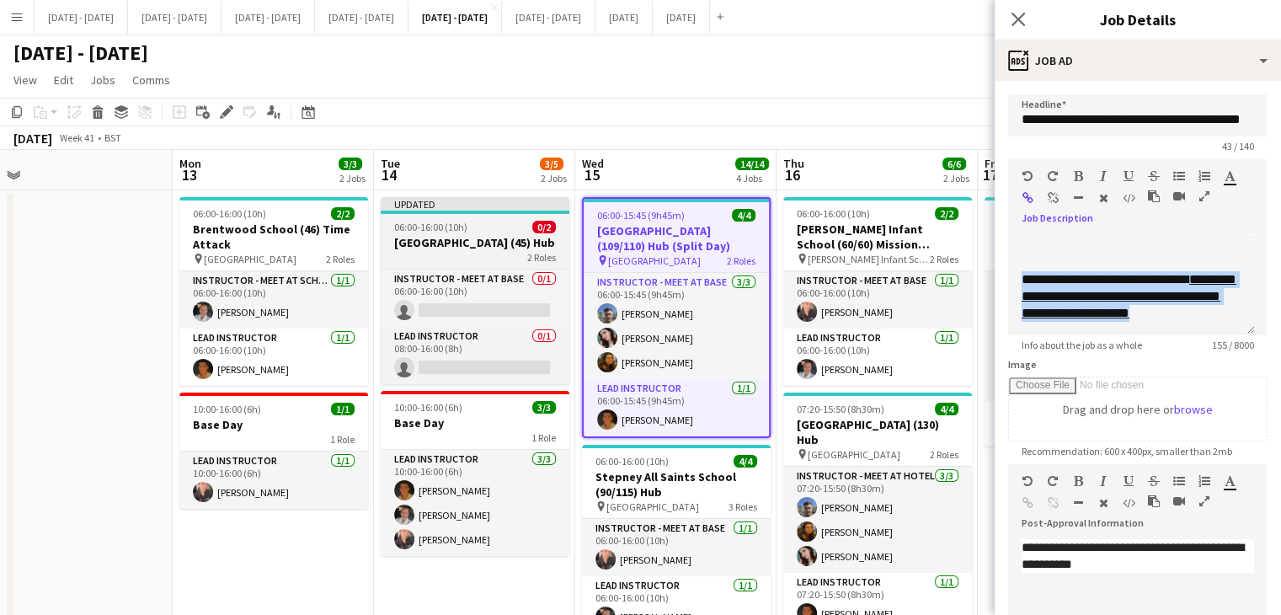
click at [492, 237] on h3 "Battle Abbey School (45) Hub" at bounding box center [475, 242] width 189 height 15
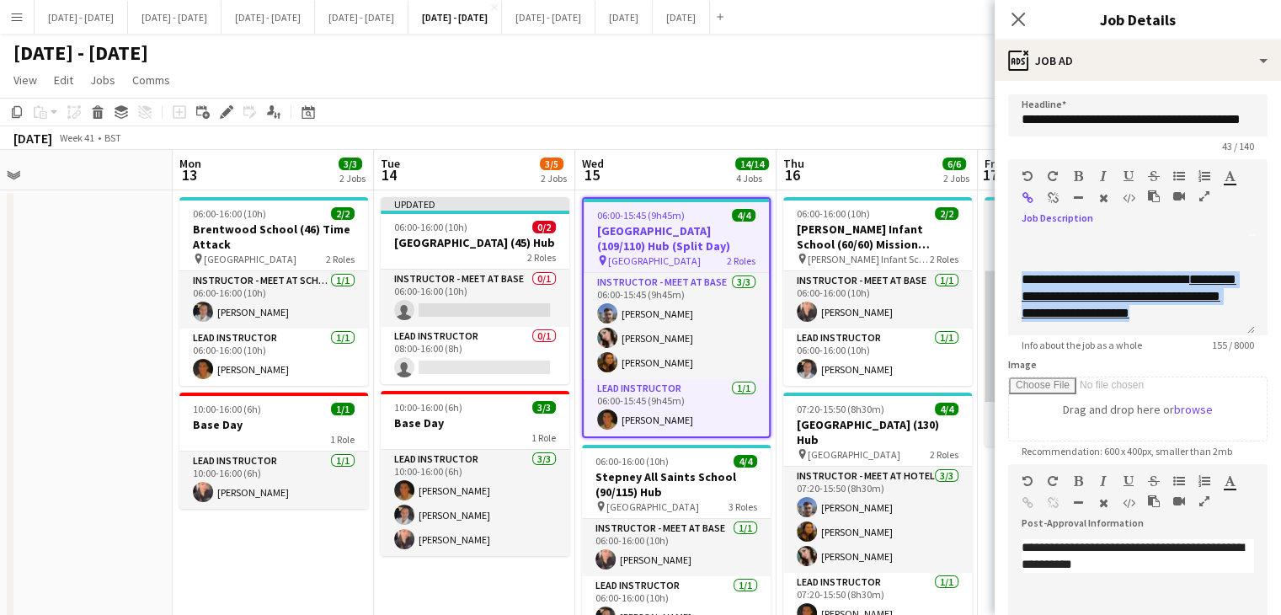
type input "**********"
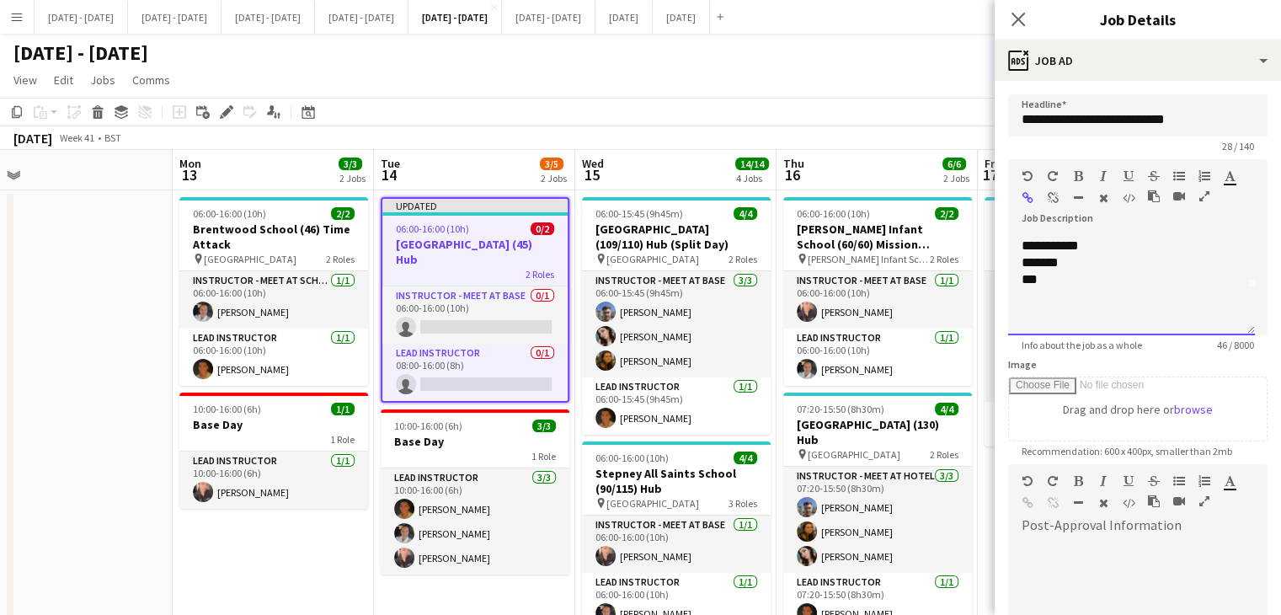
click at [1080, 315] on div at bounding box center [1131, 313] width 220 height 17
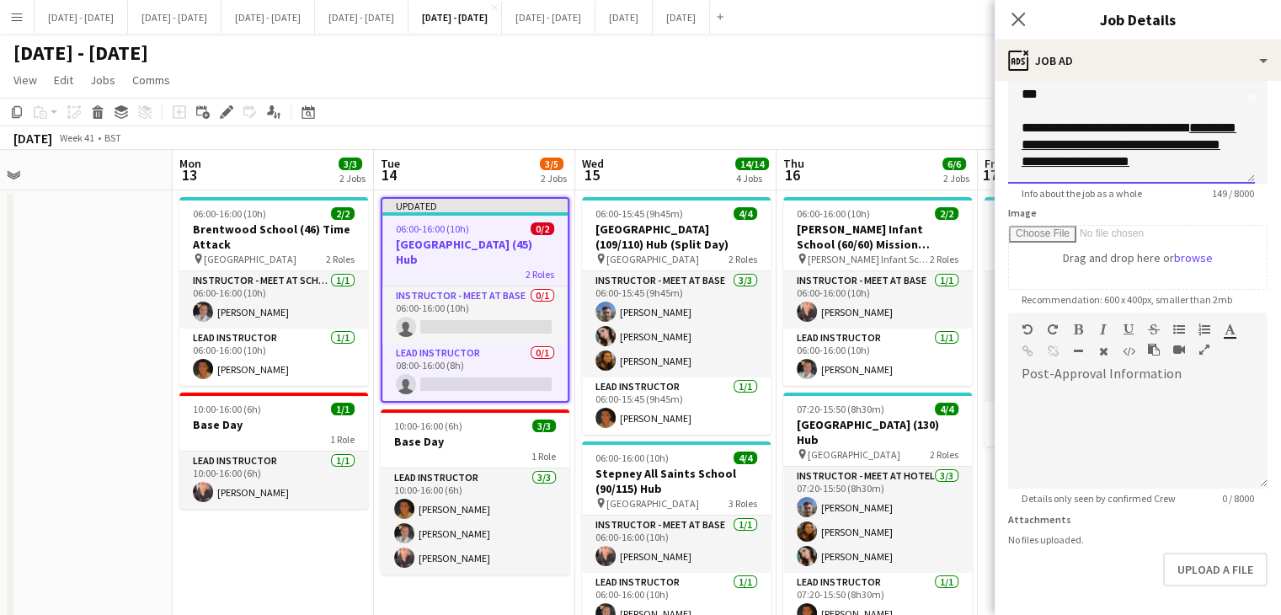
scroll to position [168, 0]
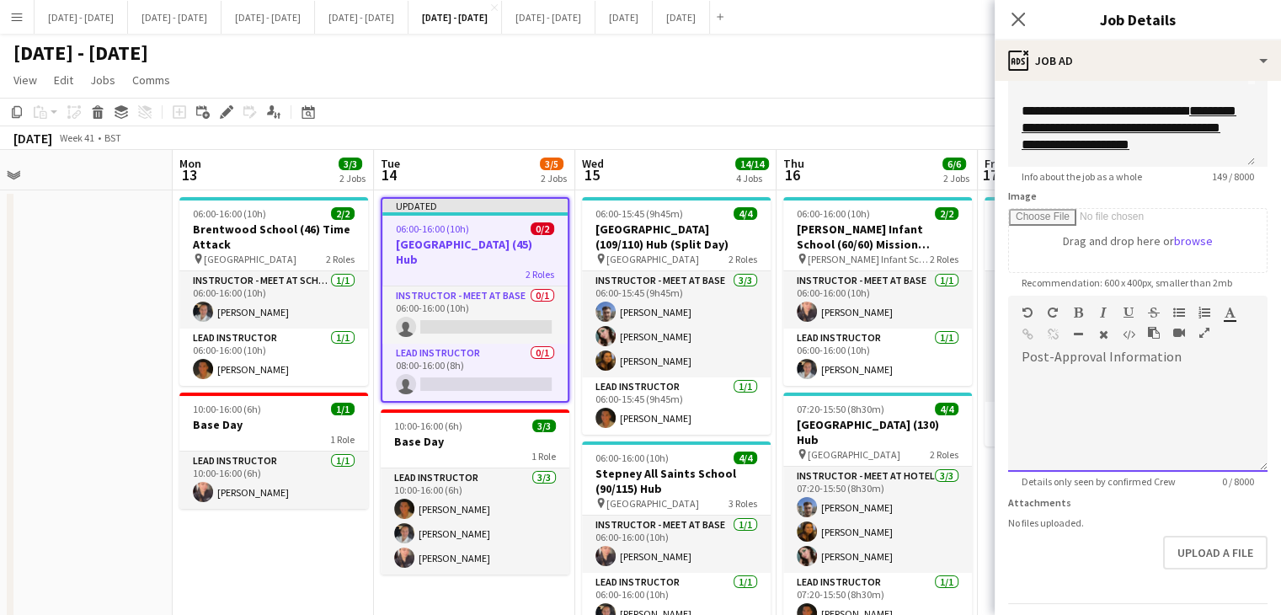
click at [1137, 372] on div at bounding box center [1137, 420] width 259 height 101
paste div
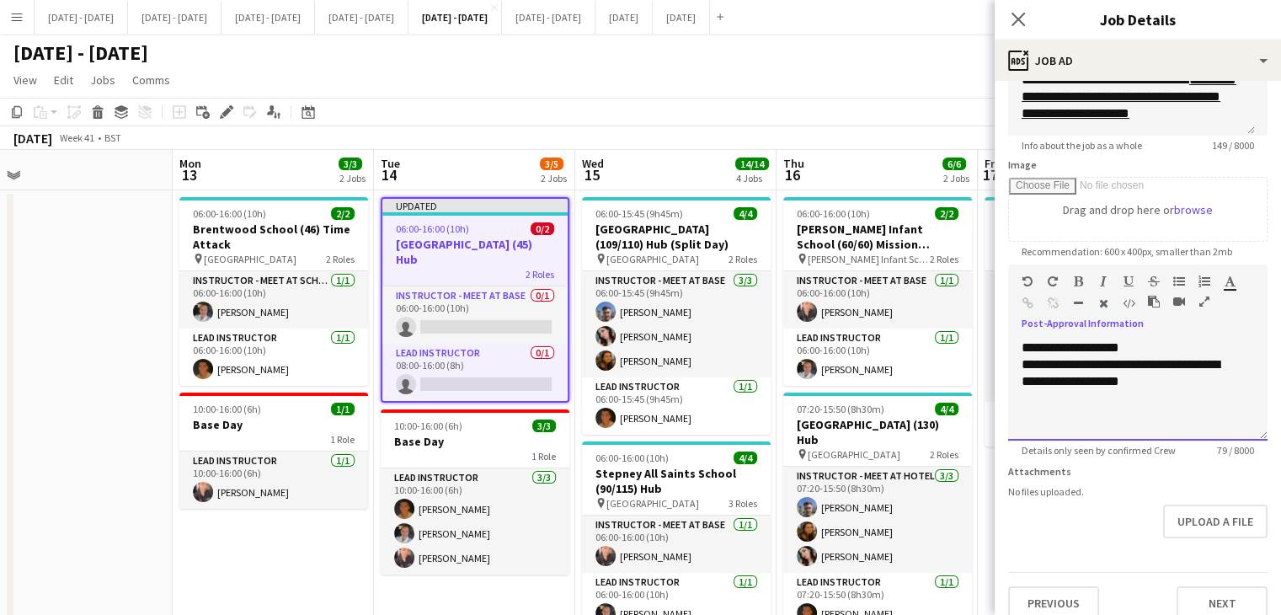
scroll to position [216, 0]
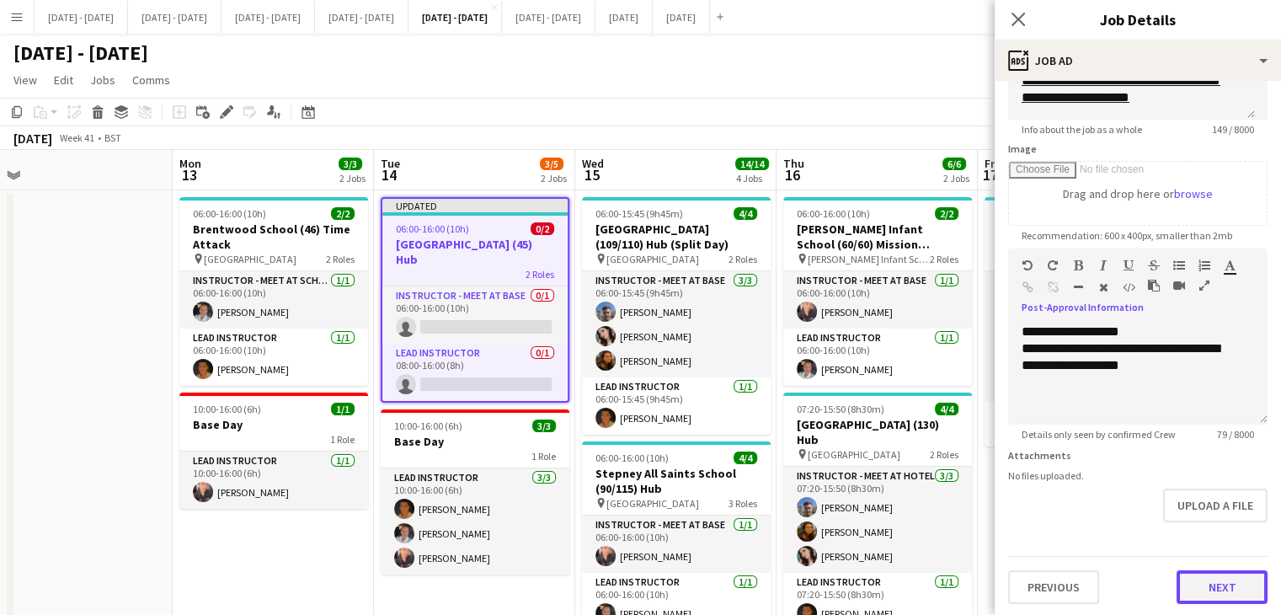
click at [1194, 579] on button "Next" at bounding box center [1221, 587] width 91 height 34
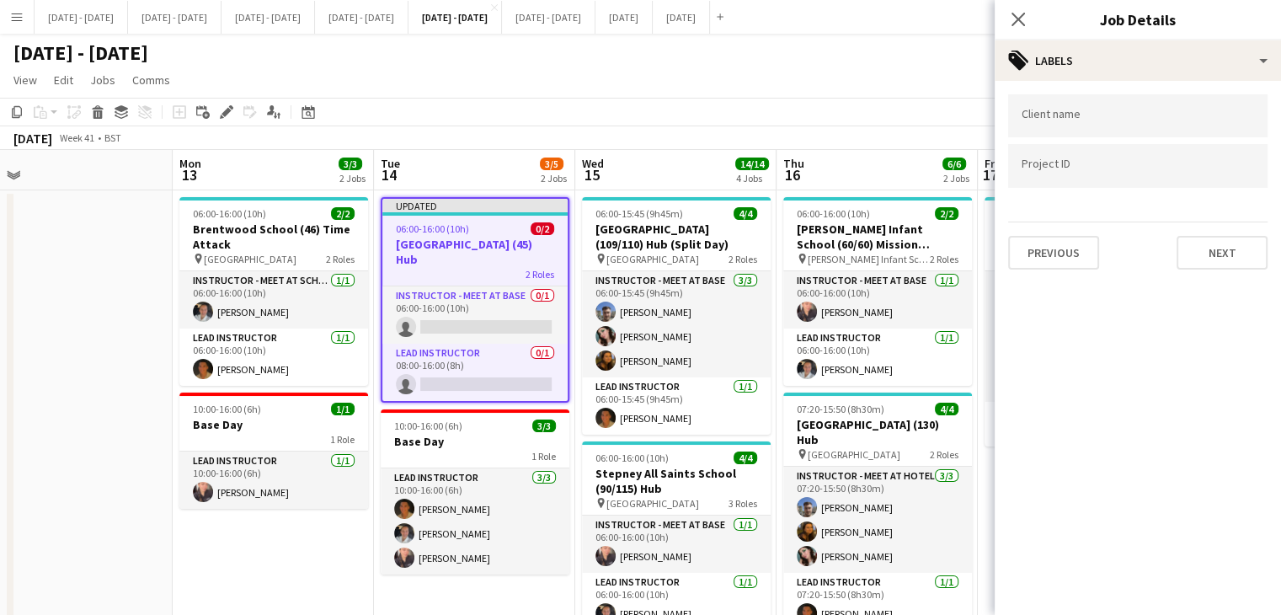
scroll to position [0, 0]
click at [1088, 132] on div at bounding box center [1137, 115] width 259 height 43
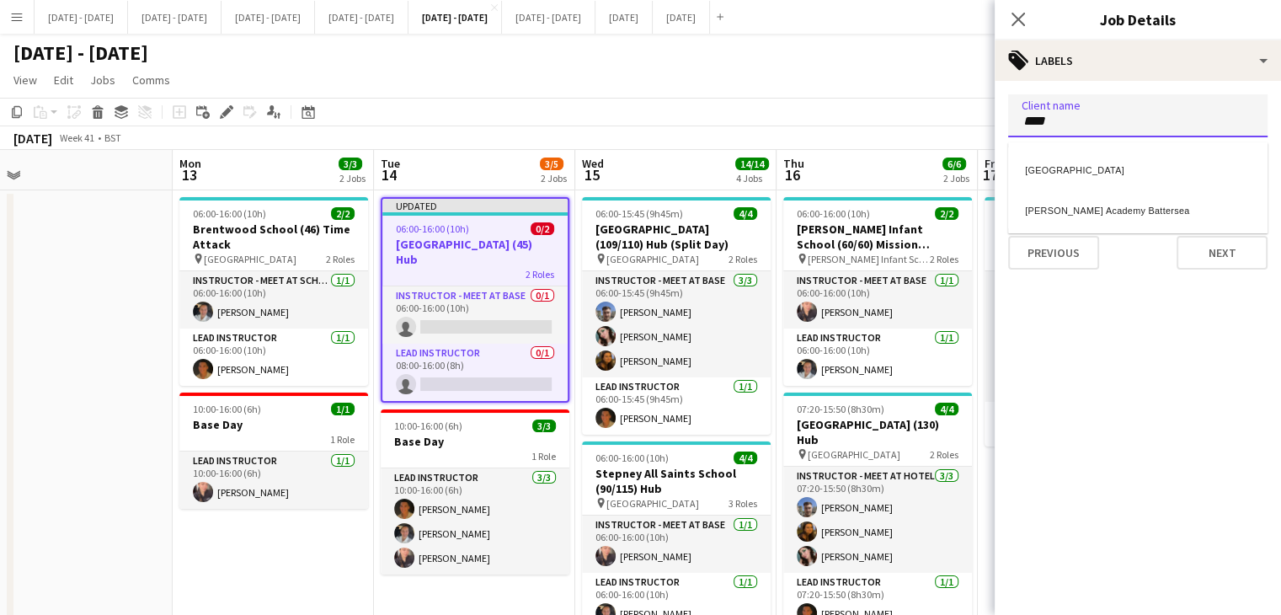
type input "****"
click at [1047, 163] on div "Battle Abbey School" at bounding box center [1137, 167] width 259 height 40
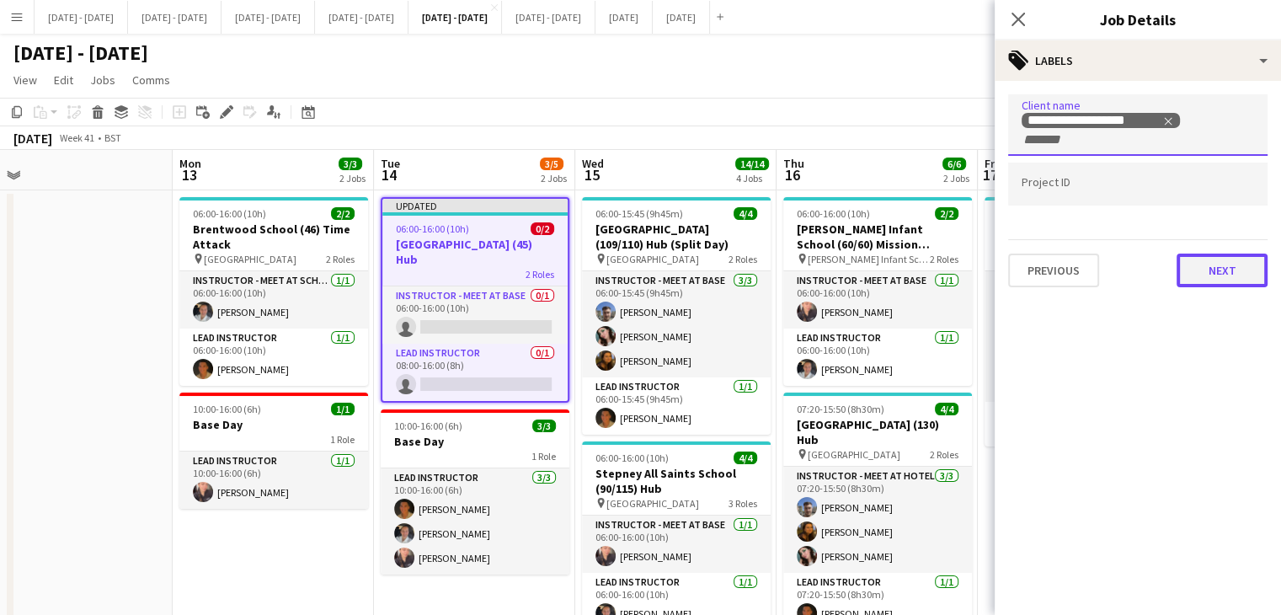
click at [1208, 272] on button "Next" at bounding box center [1221, 270] width 91 height 34
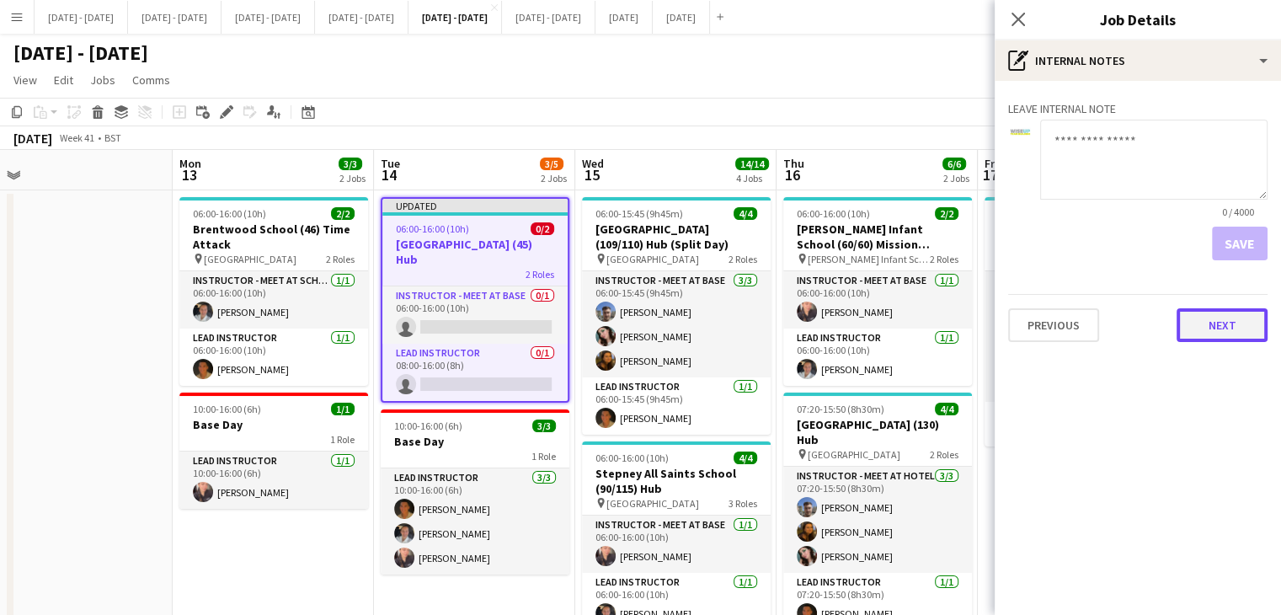
click at [1228, 317] on button "Next" at bounding box center [1221, 325] width 91 height 34
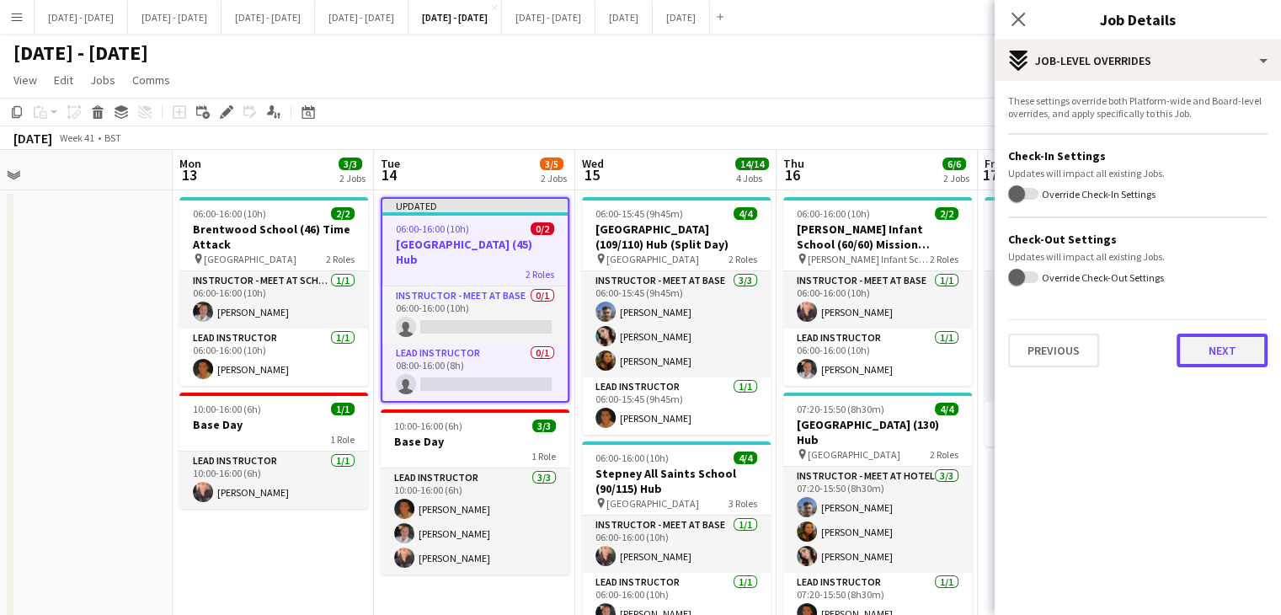
click at [1239, 356] on button "Next" at bounding box center [1221, 350] width 91 height 34
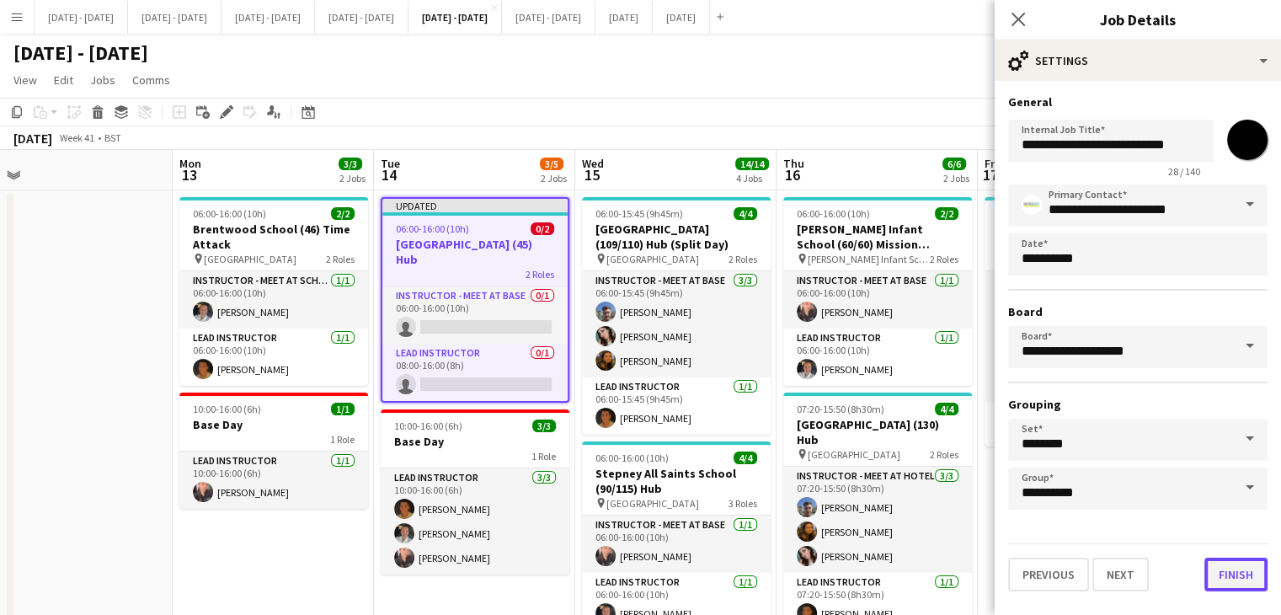
click at [1233, 575] on button "Finish" at bounding box center [1235, 574] width 63 height 34
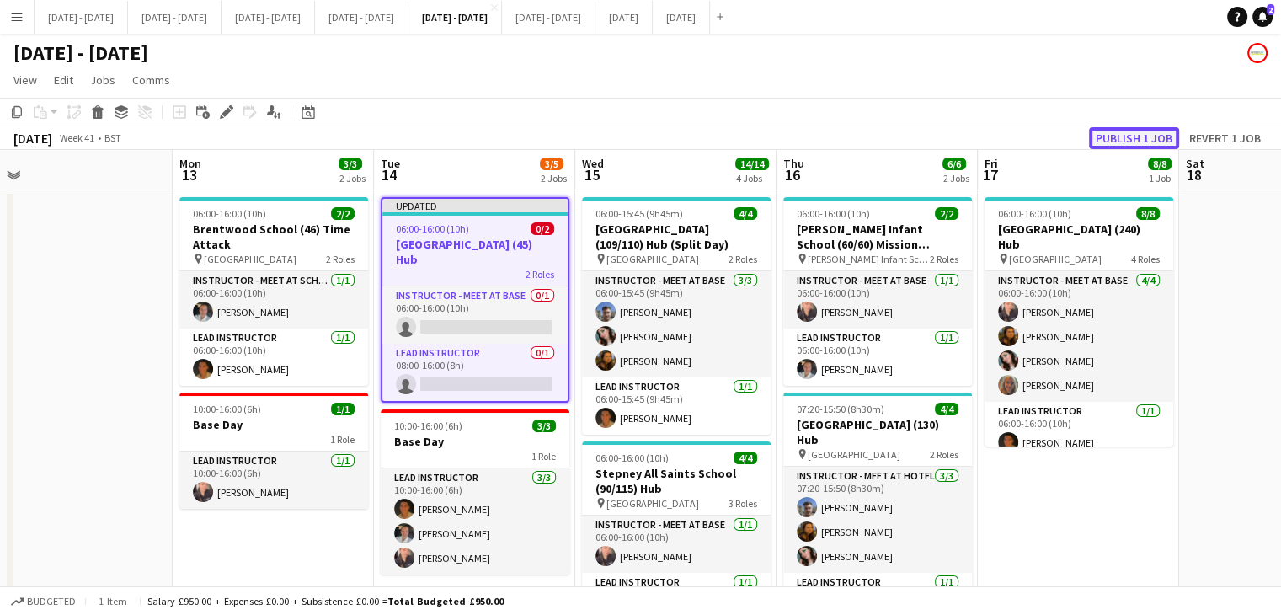
click at [1128, 132] on button "Publish 1 job" at bounding box center [1134, 138] width 90 height 22
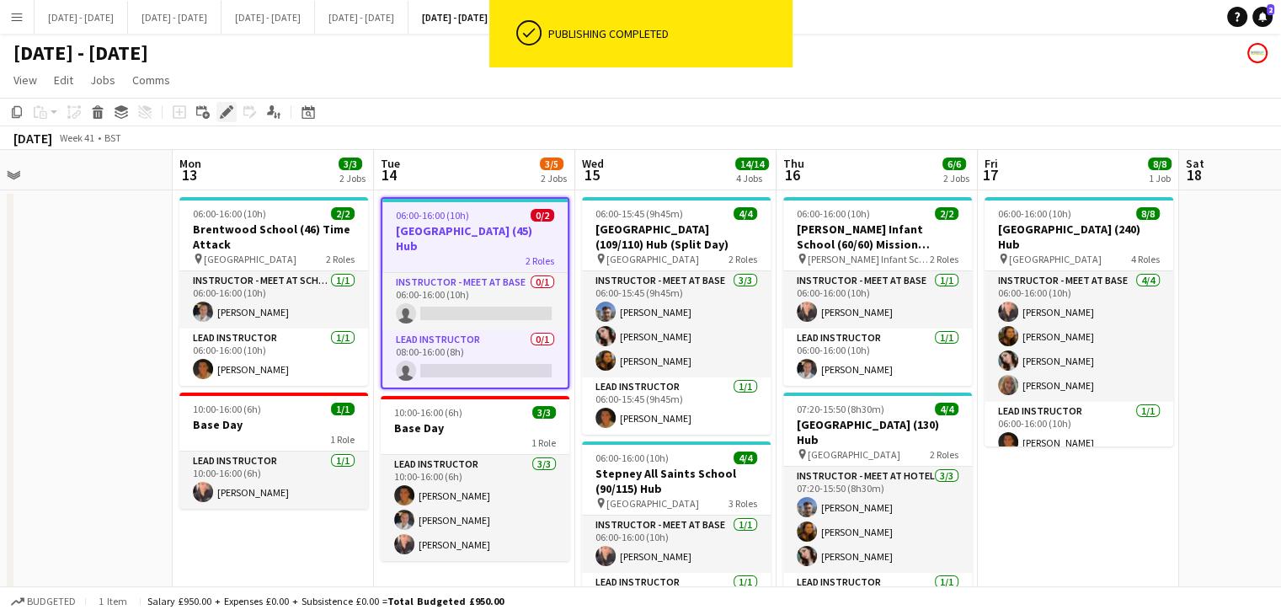
click at [224, 119] on icon "Edit" at bounding box center [226, 111] width 13 height 13
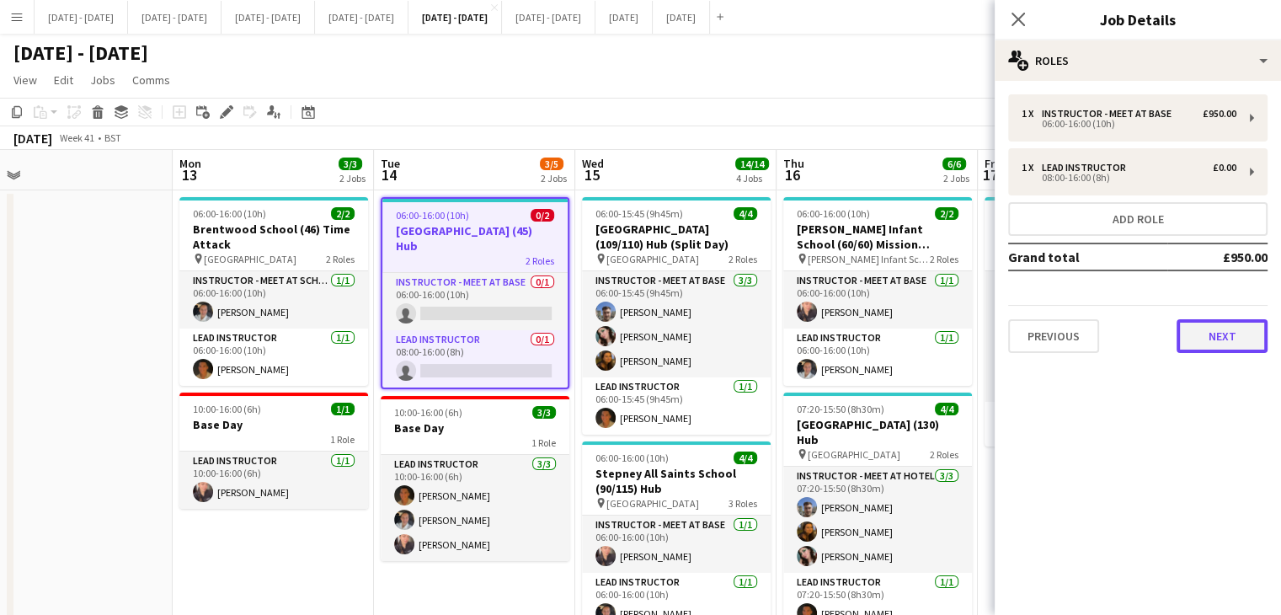
click at [1236, 334] on button "Next" at bounding box center [1221, 336] width 91 height 34
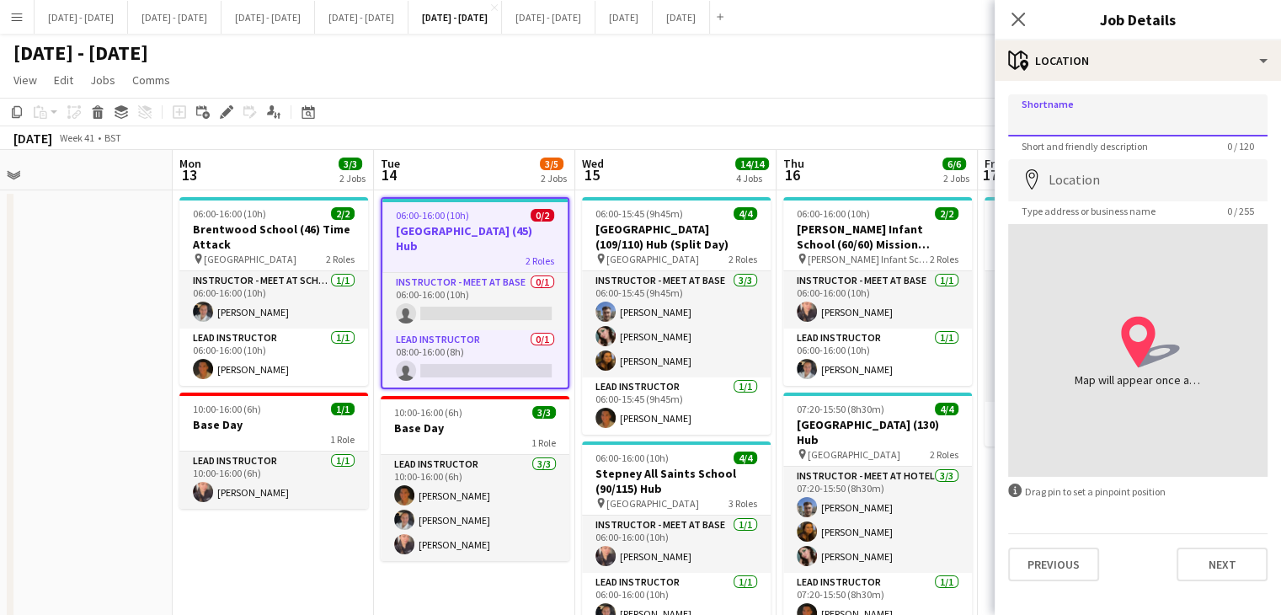
click at [1125, 114] on input "Shortname" at bounding box center [1137, 115] width 259 height 42
type input "**********"
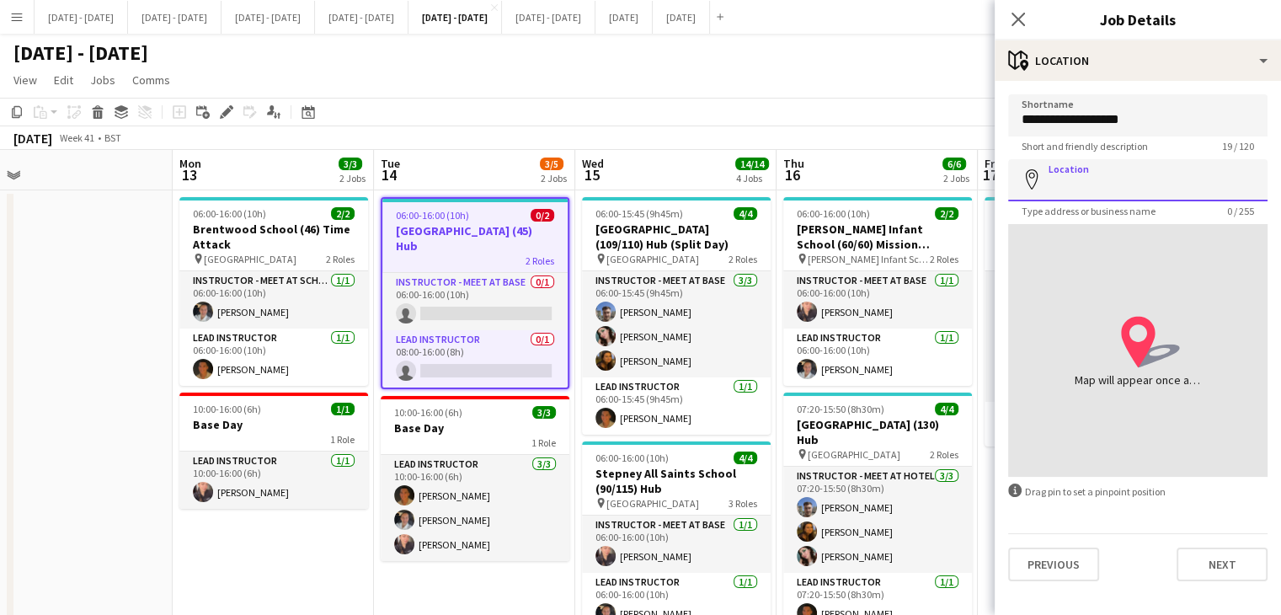
click at [1125, 180] on input "Location" at bounding box center [1137, 180] width 259 height 42
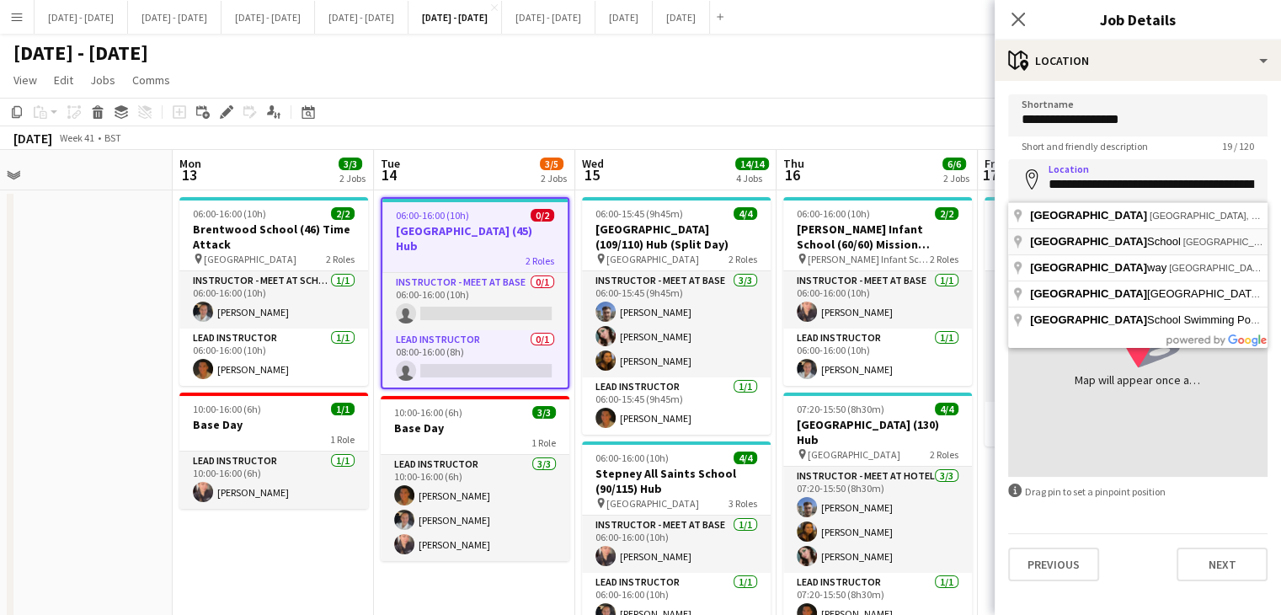
type input "**********"
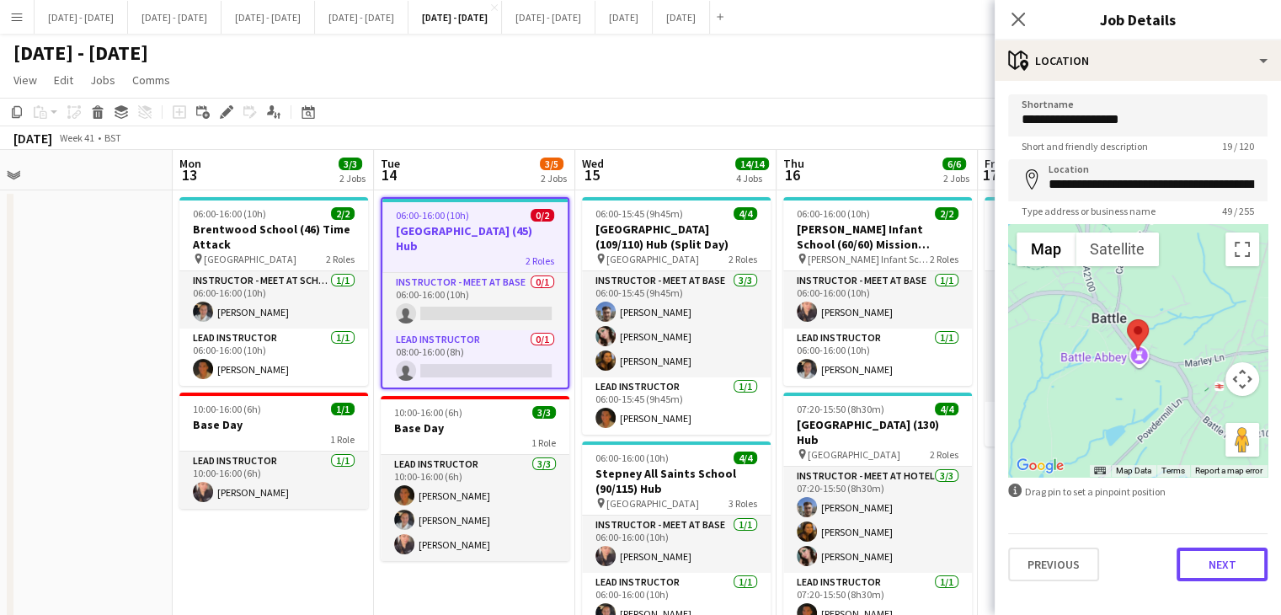
click at [1213, 563] on button "Next" at bounding box center [1221, 564] width 91 height 34
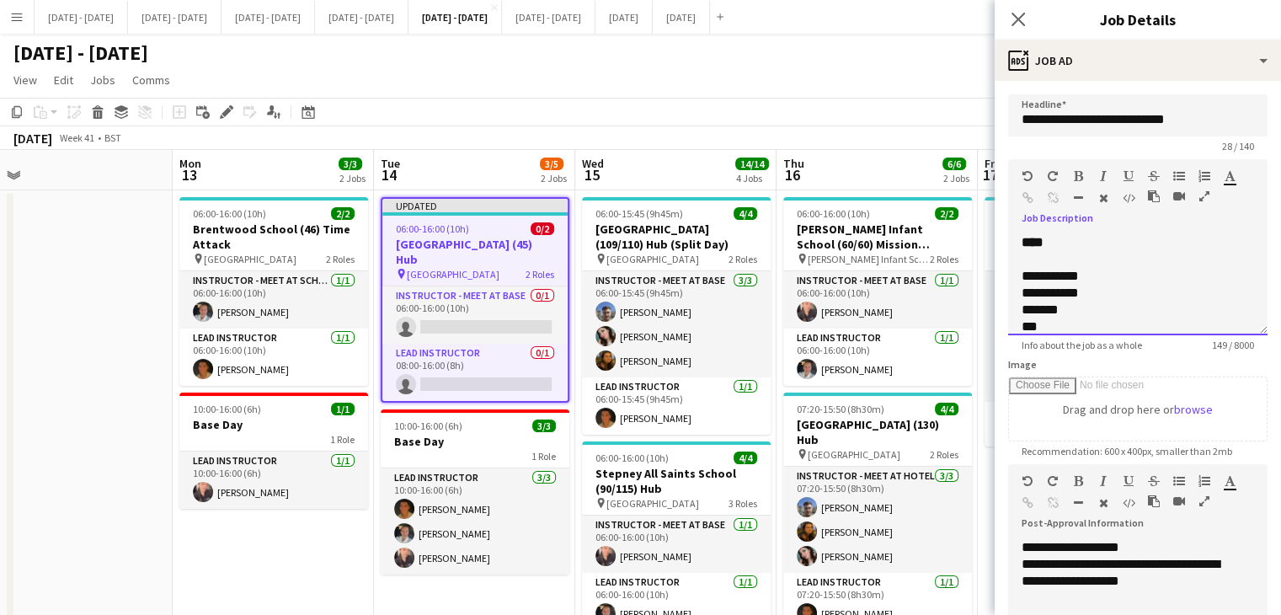
click at [1088, 254] on div at bounding box center [1137, 259] width 232 height 17
click at [1115, 285] on div "**********" at bounding box center [1124, 293] width 207 height 17
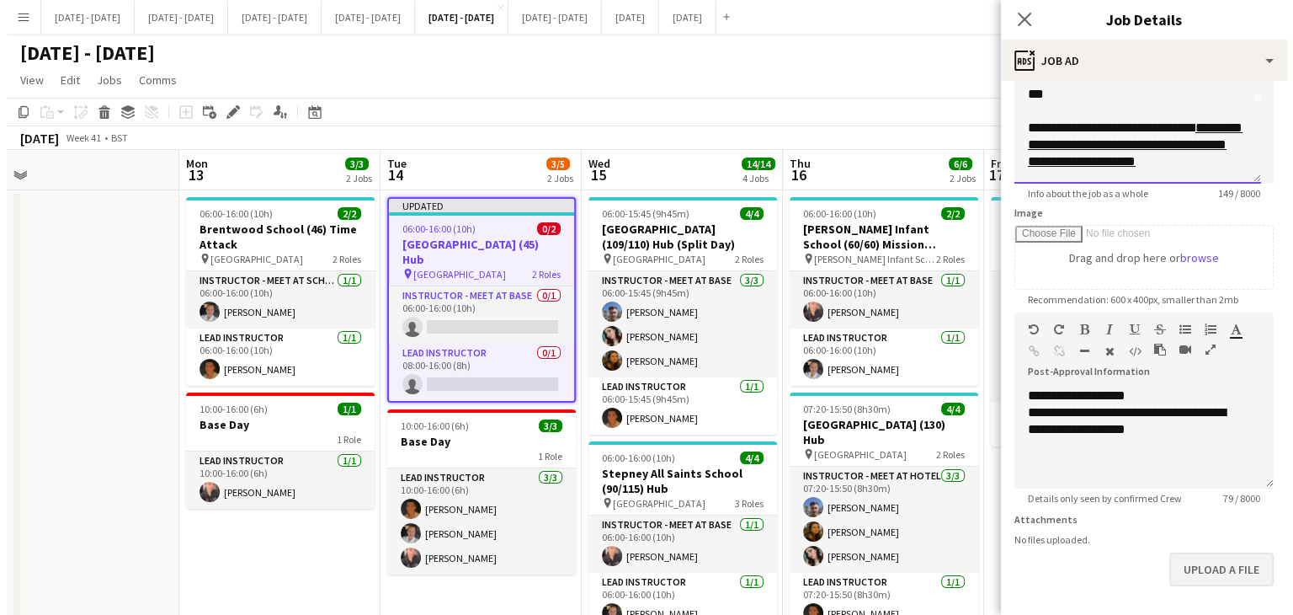
scroll to position [168, 0]
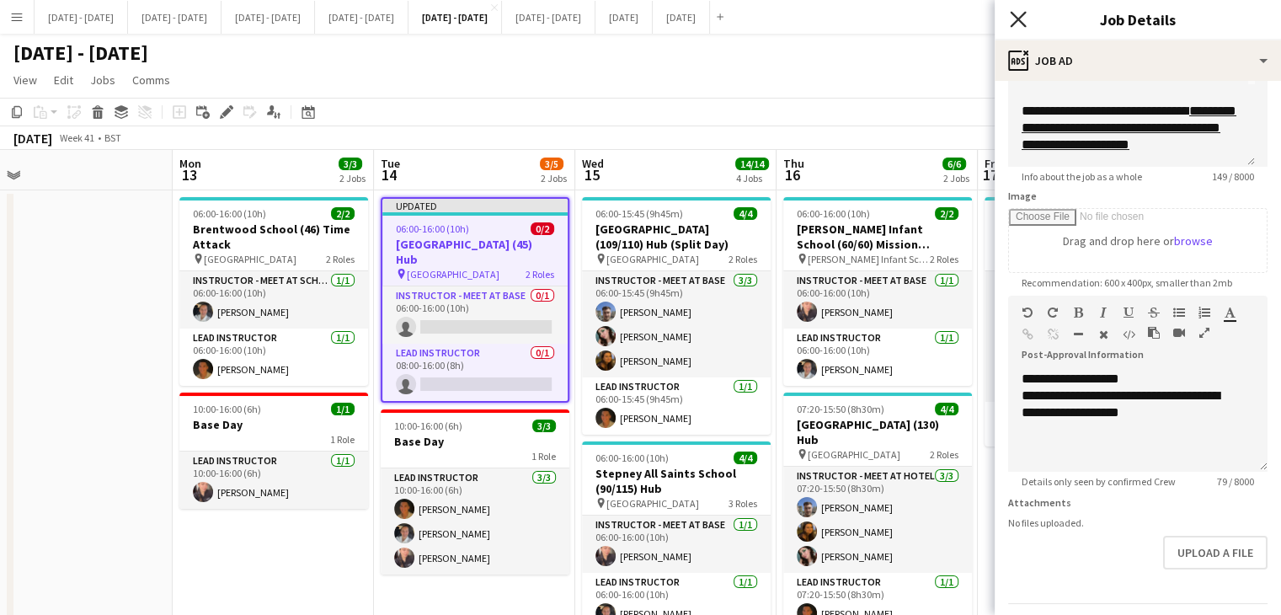
click at [1018, 22] on icon "Close pop-in" at bounding box center [1018, 19] width 16 height 16
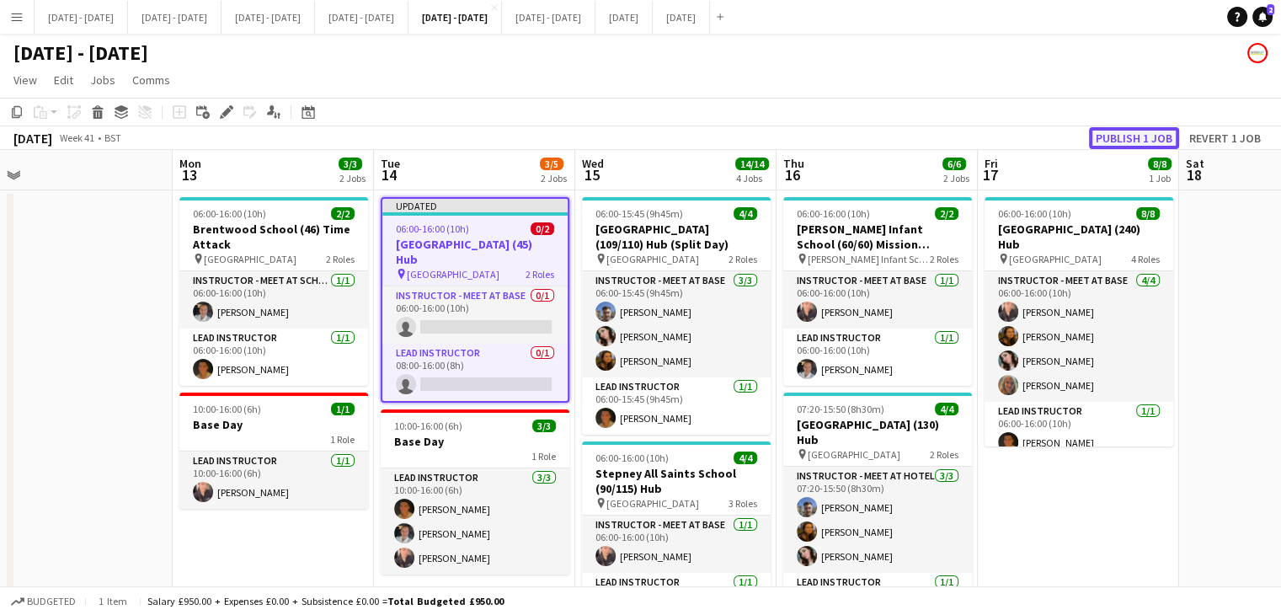
click at [1107, 132] on button "Publish 1 job" at bounding box center [1134, 138] width 90 height 22
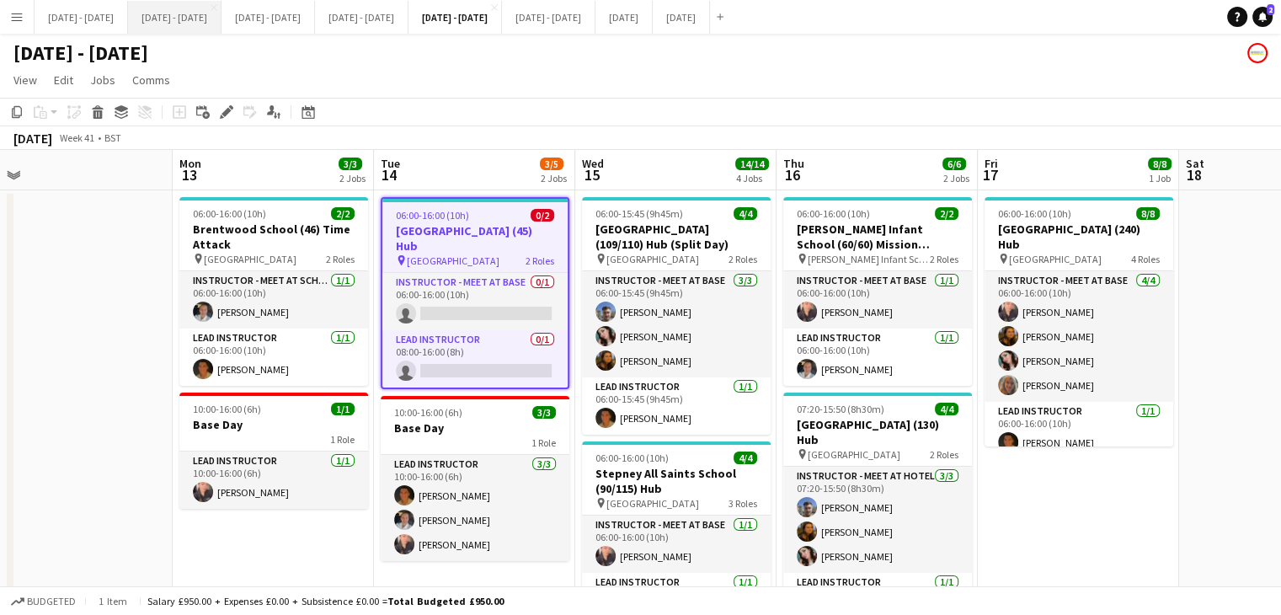
click at [219, 29] on button "Sept 22nd - 26th 2025 Close" at bounding box center [174, 17] width 93 height 33
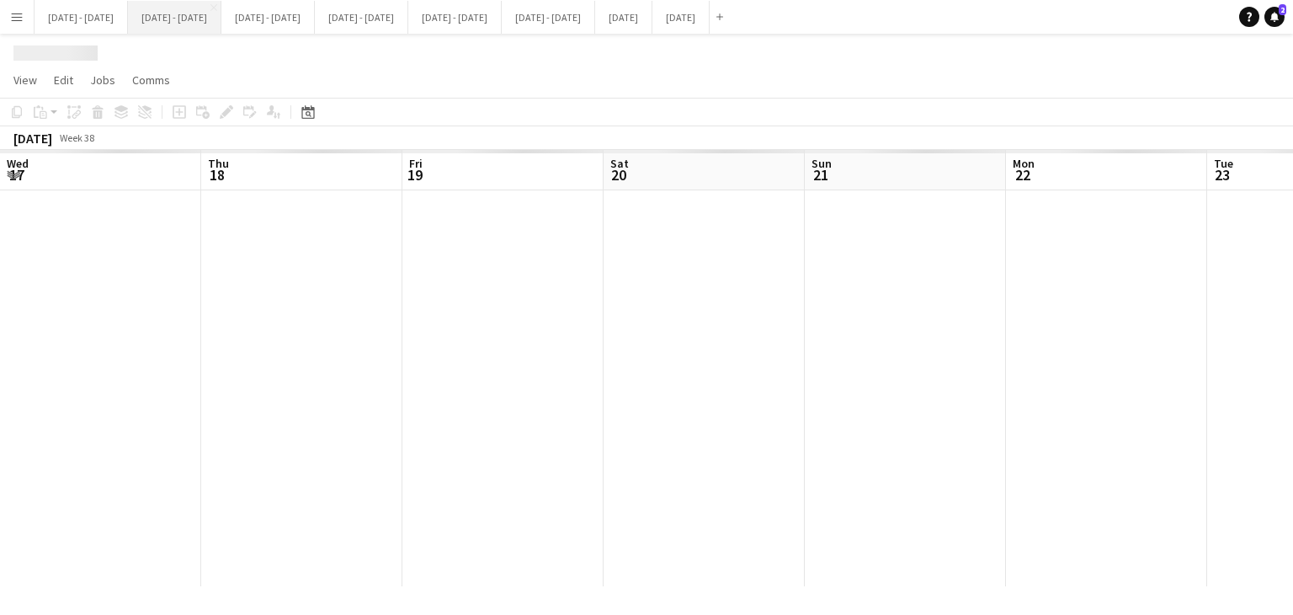
scroll to position [0, 967]
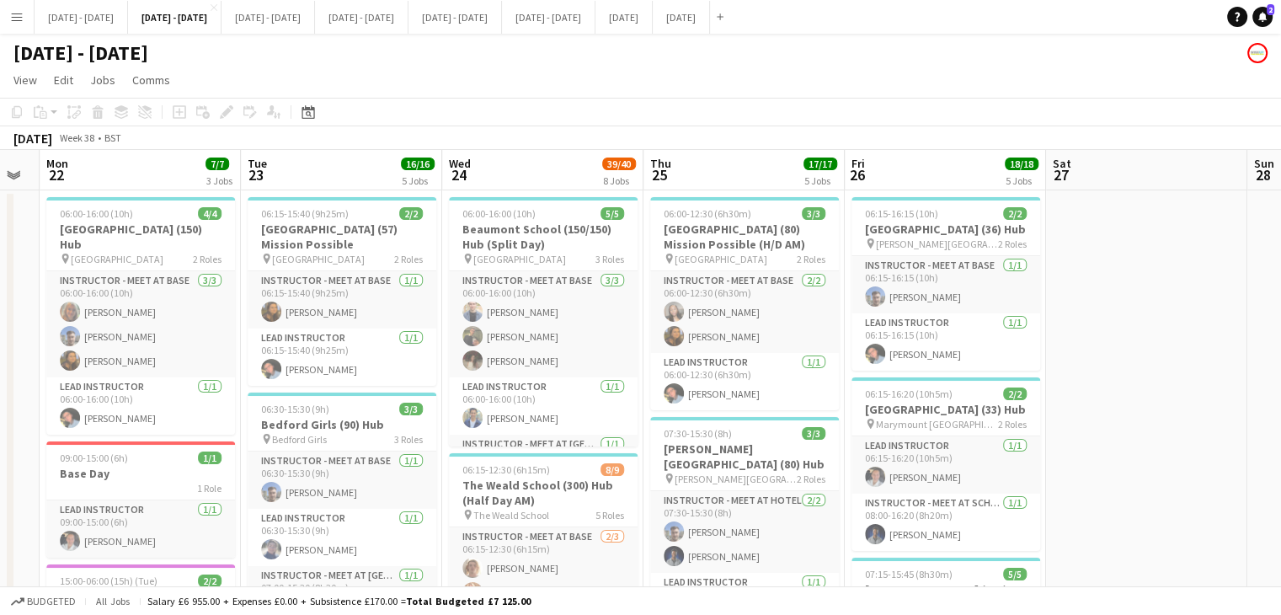
click at [338, 35] on div "[DATE] - [DATE]" at bounding box center [640, 50] width 1281 height 32
click at [315, 30] on button "Sept 29th - Oct 3rd 2025 Close" at bounding box center [267, 17] width 93 height 33
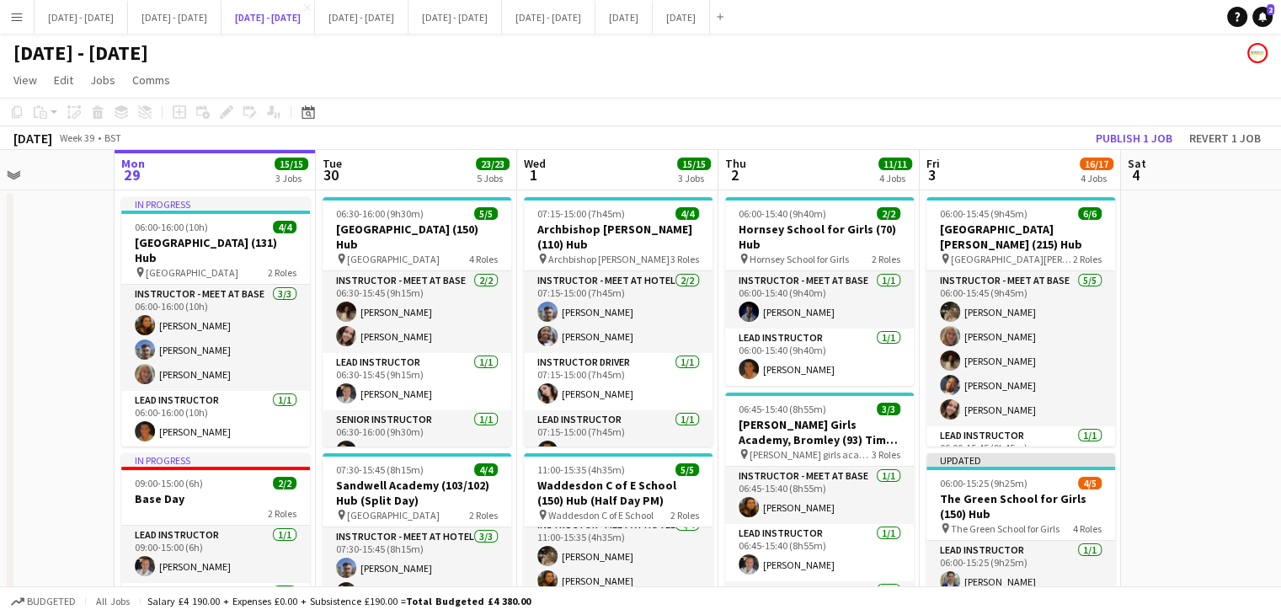
scroll to position [337, 0]
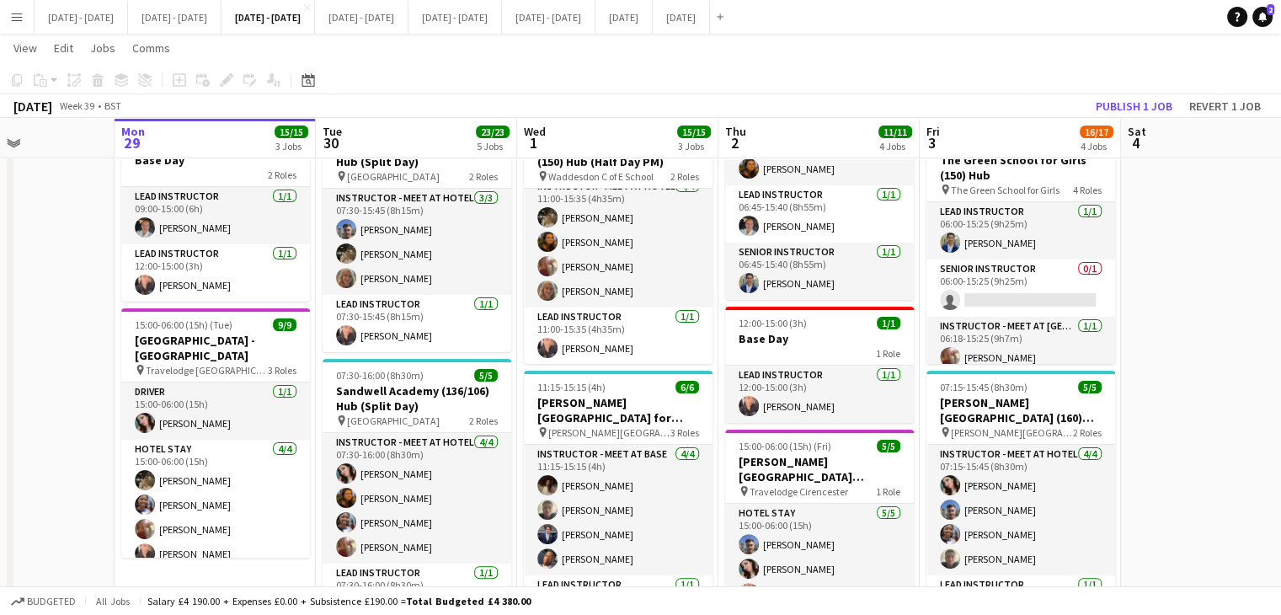
click at [54, 445] on app-date-cell at bounding box center [13, 472] width 201 height 1241
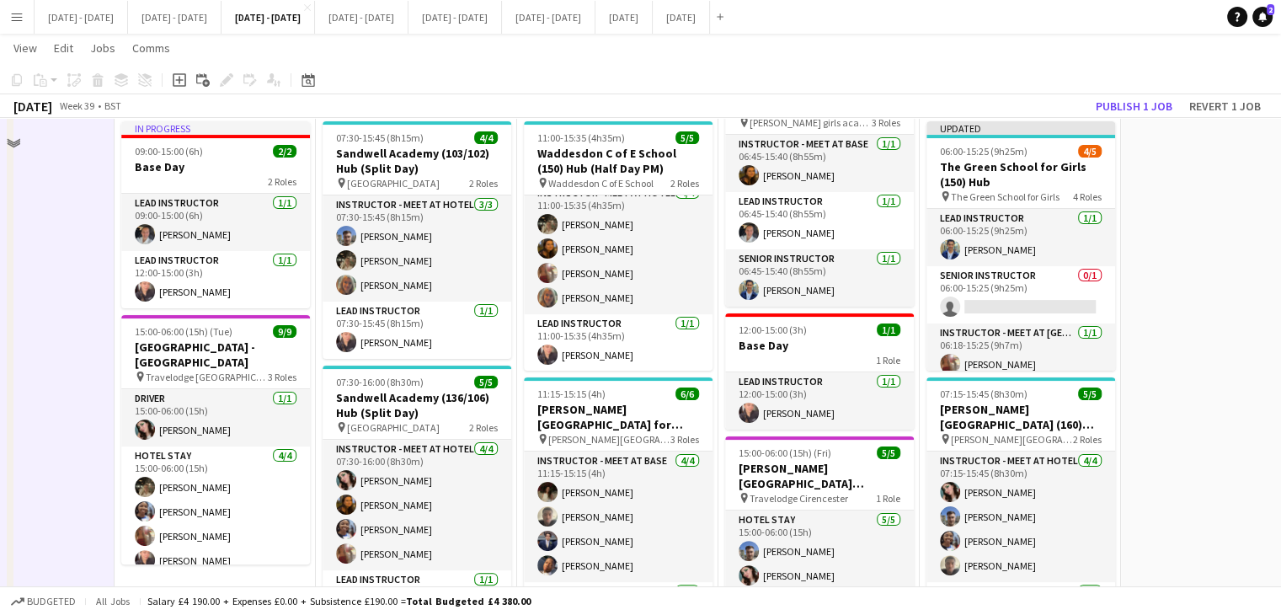
scroll to position [505, 0]
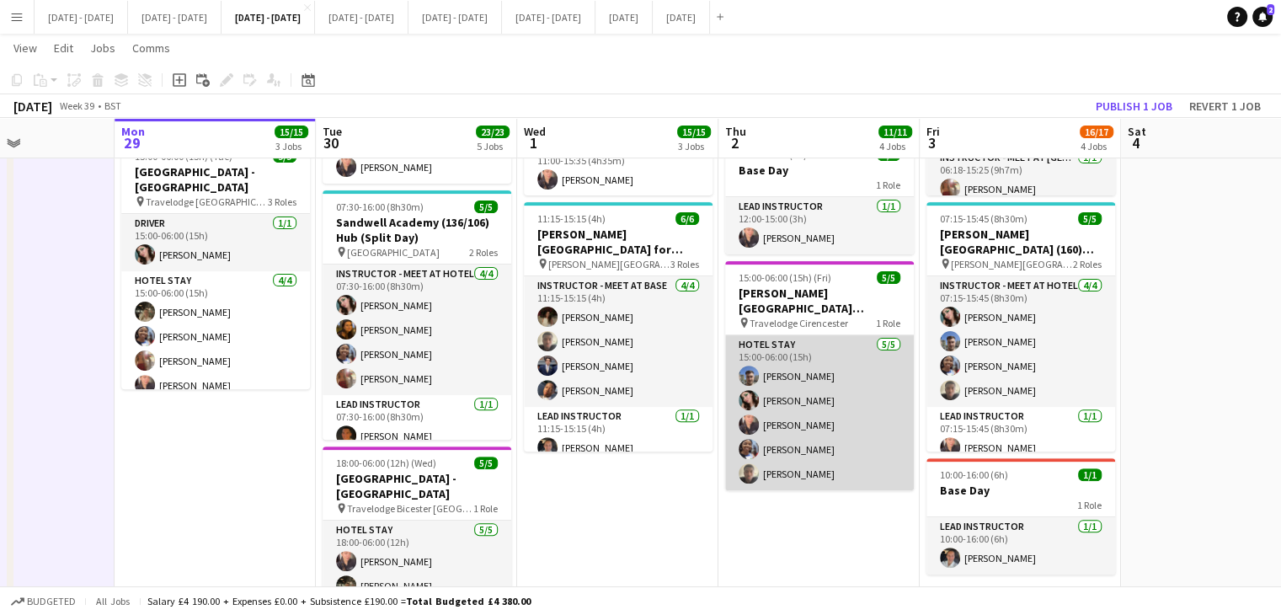
click at [793, 378] on app-card-role "Hotel Stay 5/5 15:00-06:00 (15h) Matt Dailly Lucy Cork Ellie-Marie Mankelow Jul…" at bounding box center [819, 412] width 189 height 155
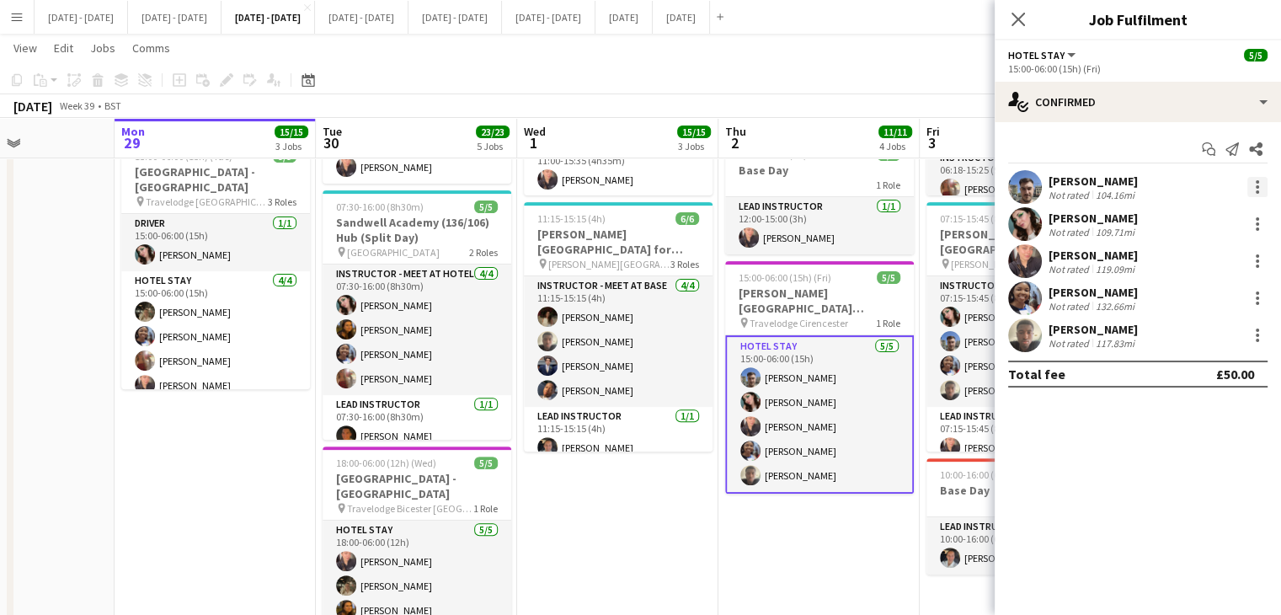
click at [1259, 185] on div at bounding box center [1257, 187] width 20 height 20
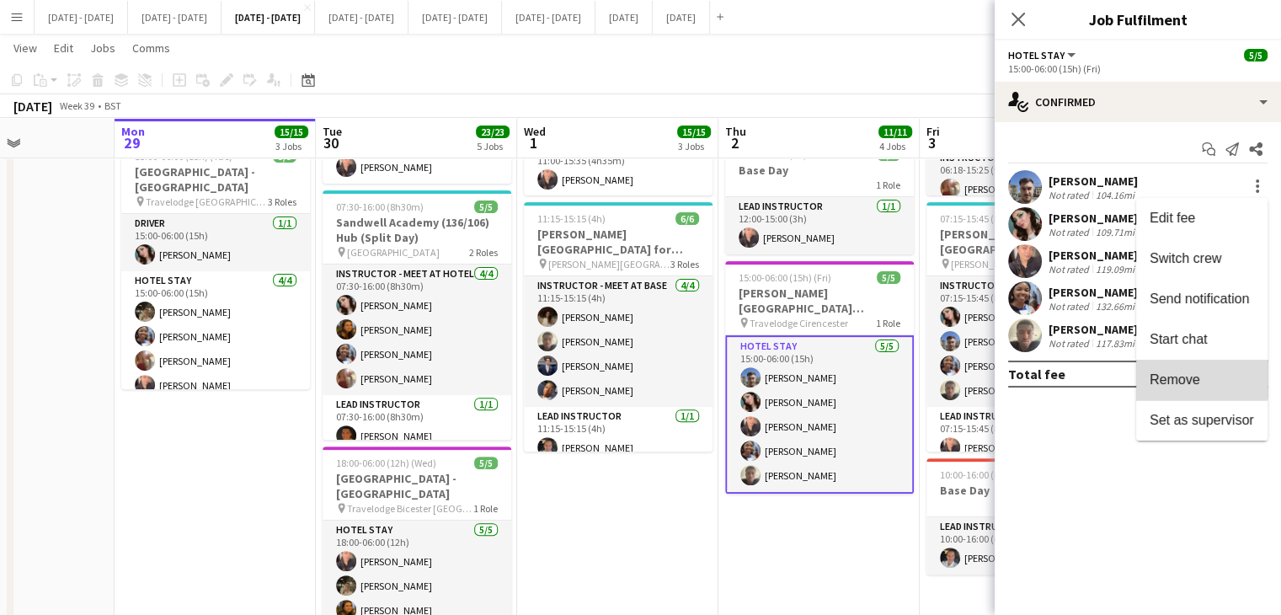
click at [1201, 372] on span "Remove" at bounding box center [1201, 379] width 104 height 15
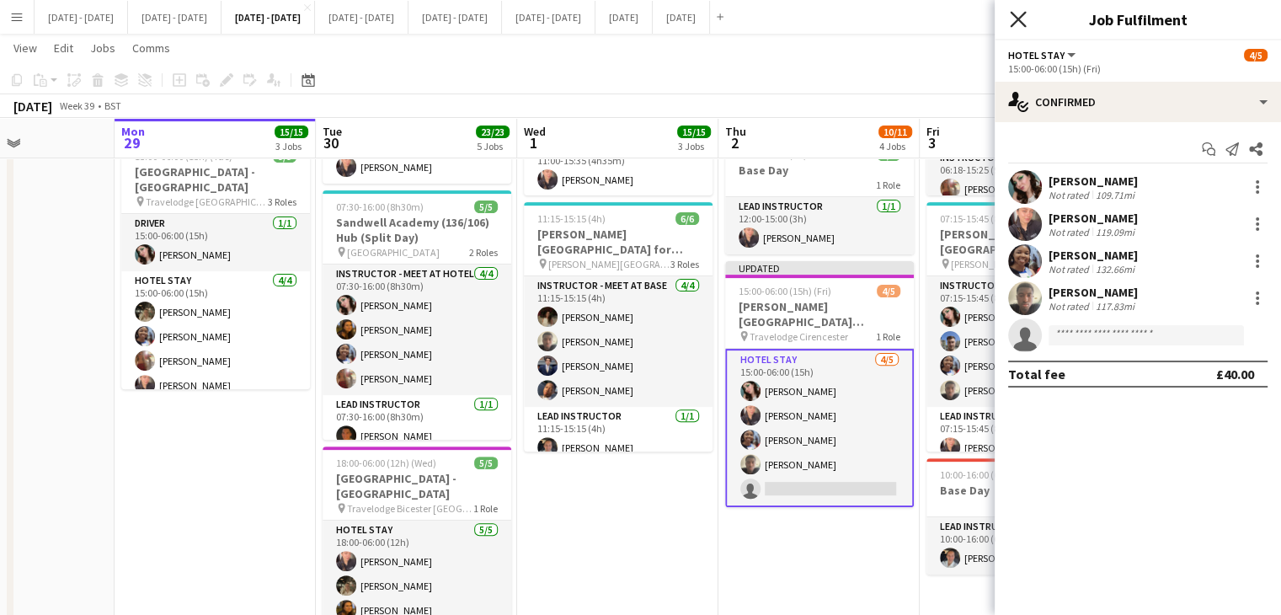
click at [1017, 21] on icon at bounding box center [1018, 19] width 16 height 16
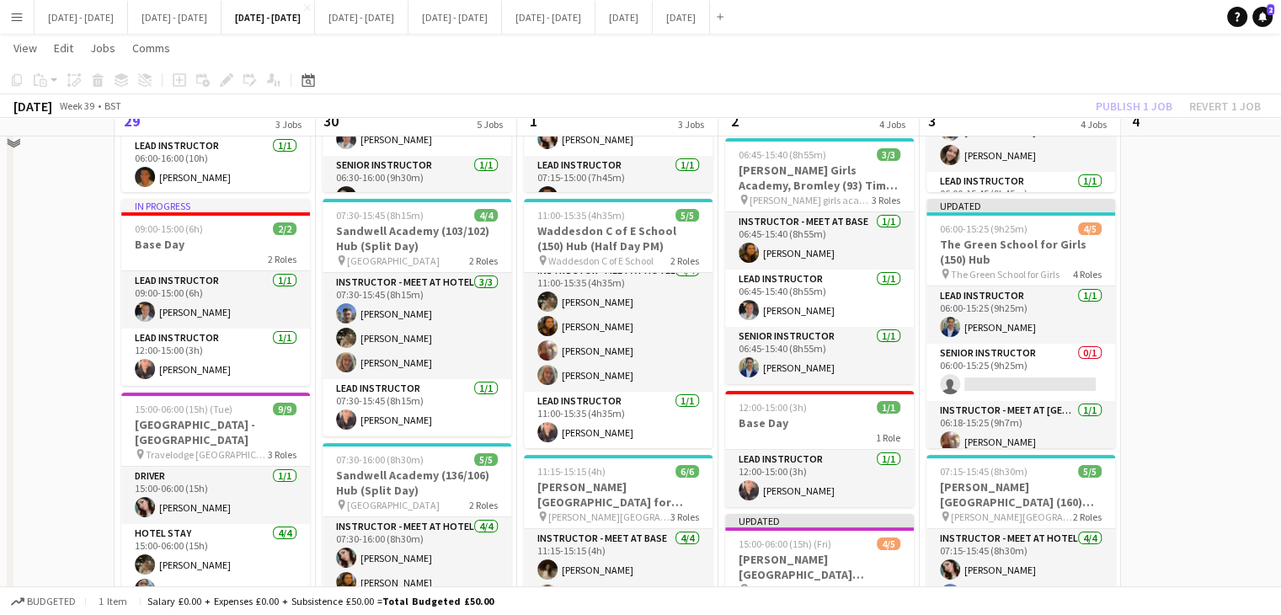
scroll to position [0, 0]
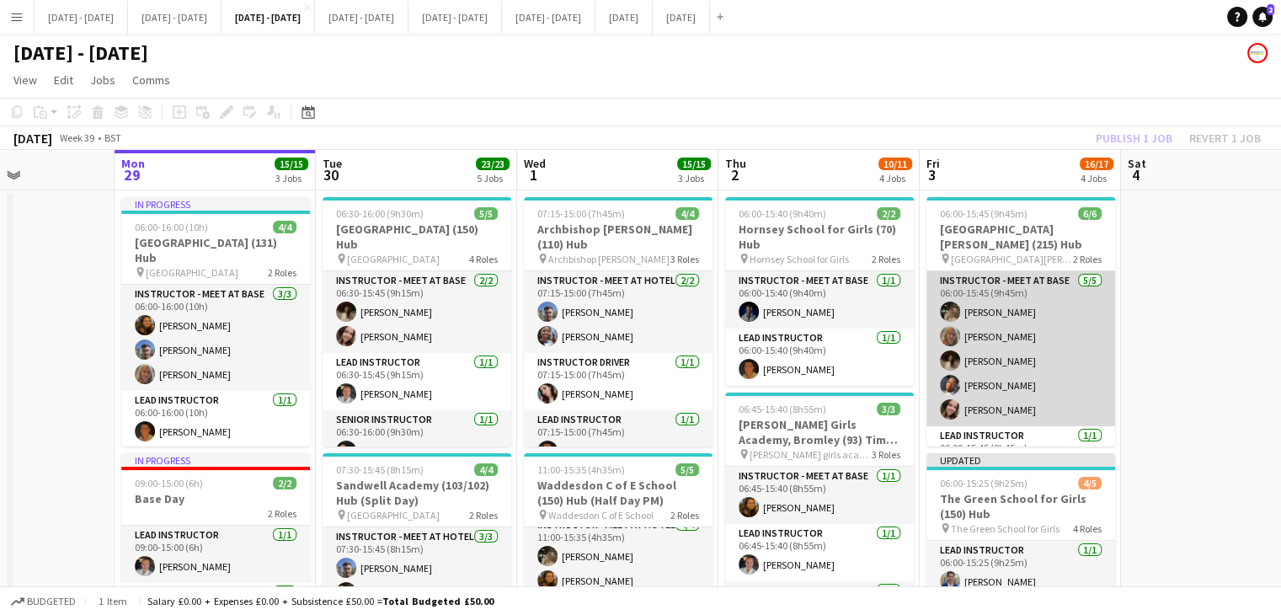
click at [1007, 406] on app-card-role "Instructor - Meet at Base 5/5 06:00-15:45 (9h45m) Emily Pratt Chloe Rice Bella …" at bounding box center [1020, 348] width 189 height 155
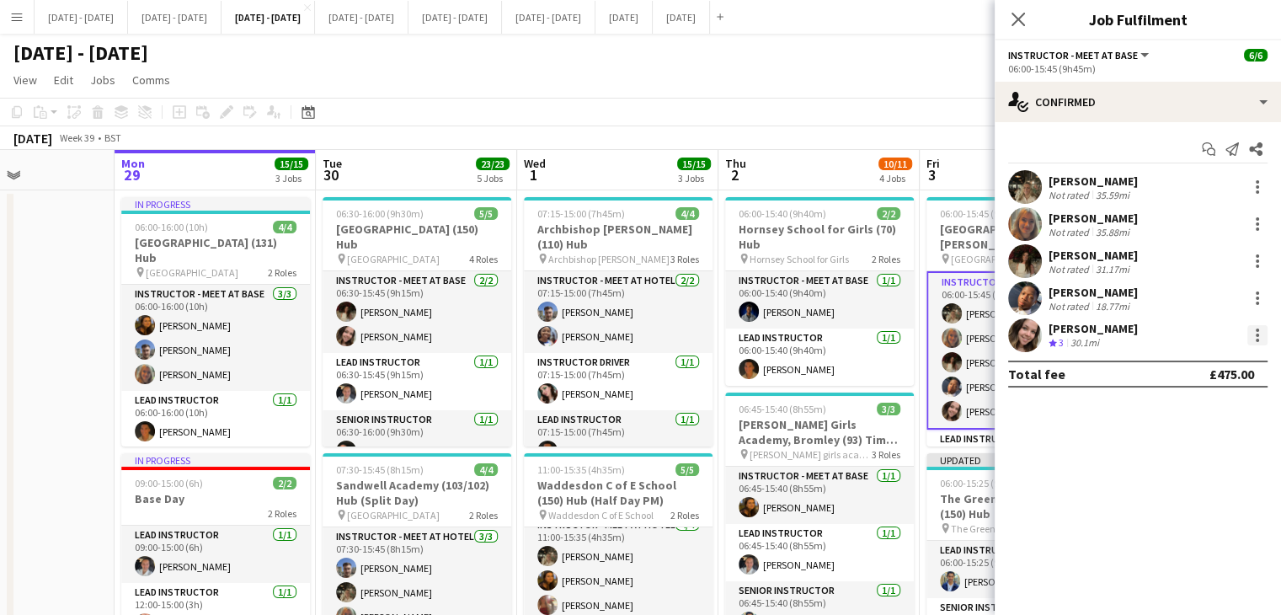
click at [1261, 334] on div at bounding box center [1257, 335] width 20 height 20
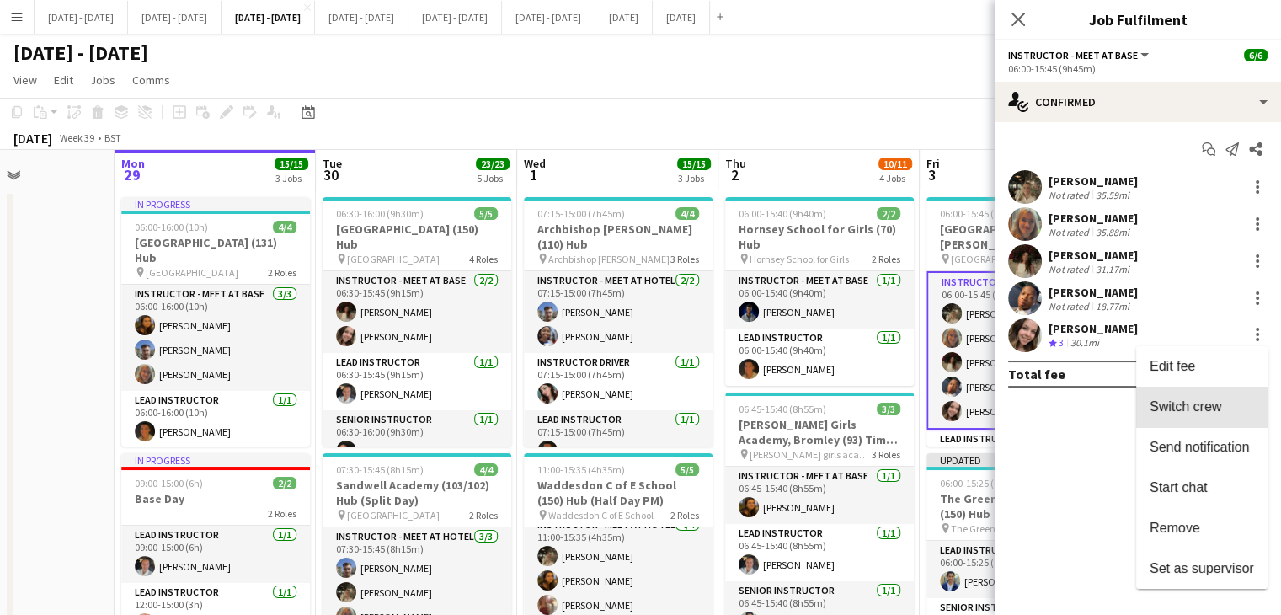
drag, startPoint x: 1193, startPoint y: 402, endPoint x: 1106, endPoint y: 270, distance: 157.9
click at [1192, 402] on span "Switch crew" at bounding box center [1185, 406] width 72 height 14
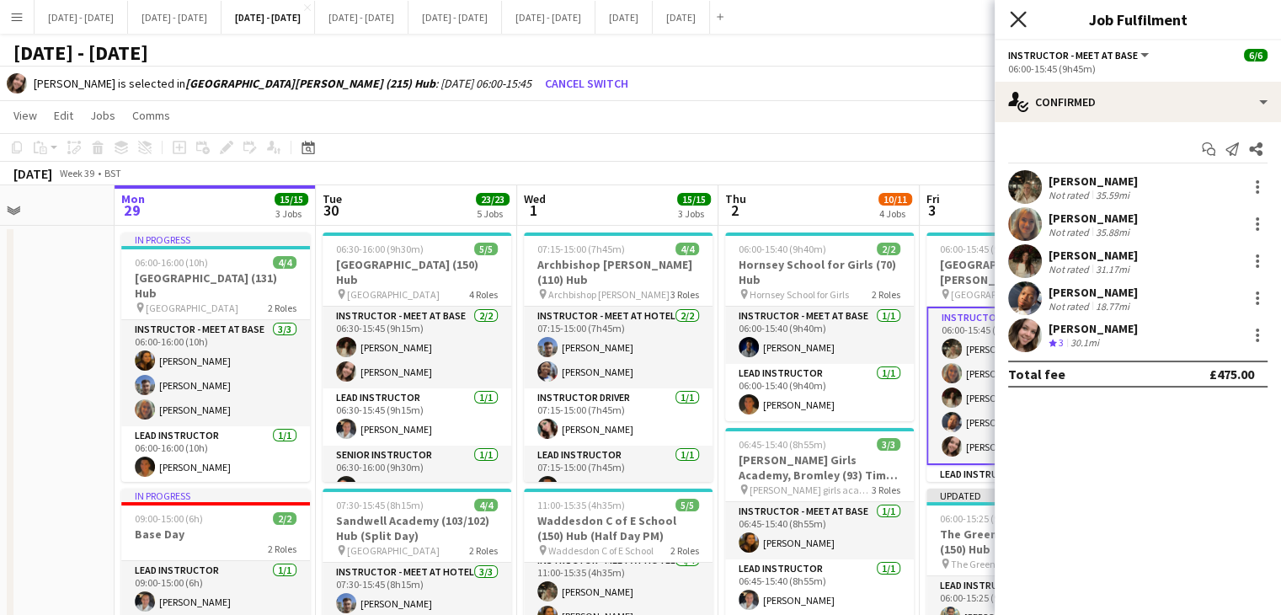
click at [1018, 22] on icon "Close pop-in" at bounding box center [1018, 19] width 16 height 16
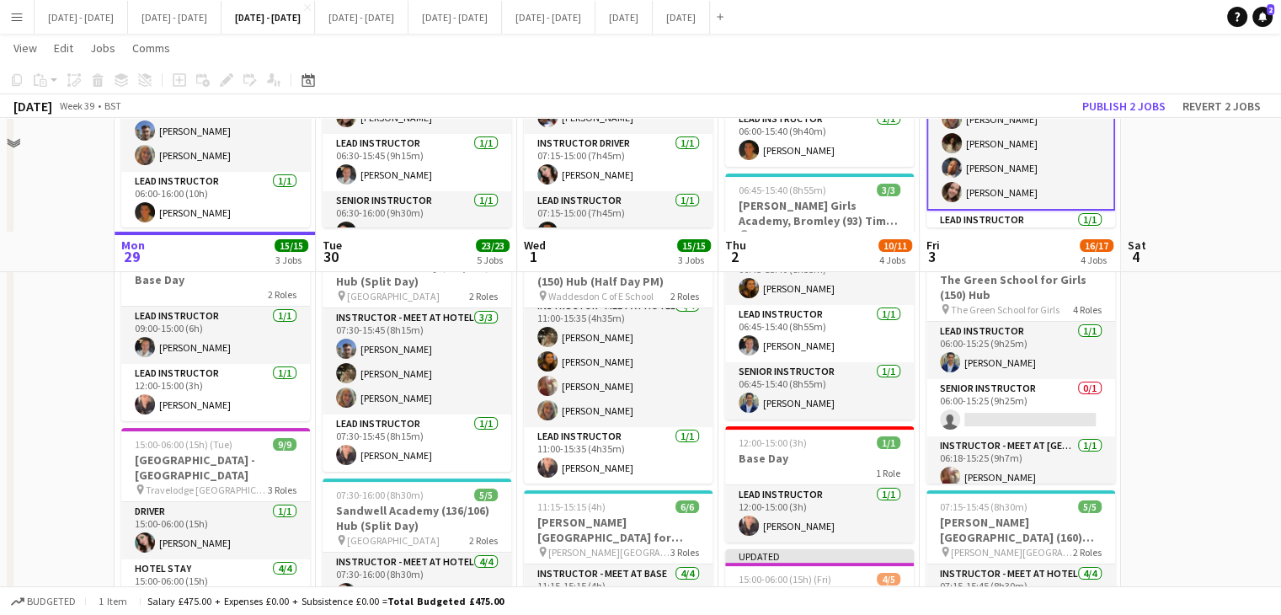
scroll to position [589, 0]
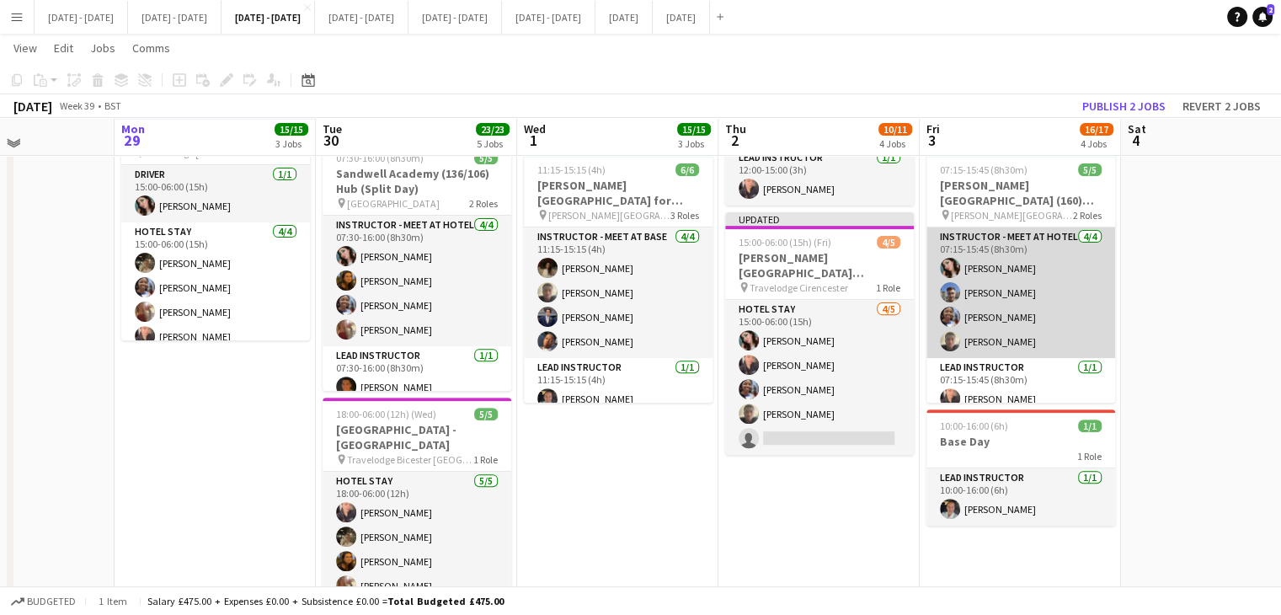
click at [981, 268] on app-card-role "Instructor - Meet at Hotel 4/4 07:15-15:45 (8h30m) Lucy Cork Matt Dailly Julian…" at bounding box center [1020, 292] width 189 height 131
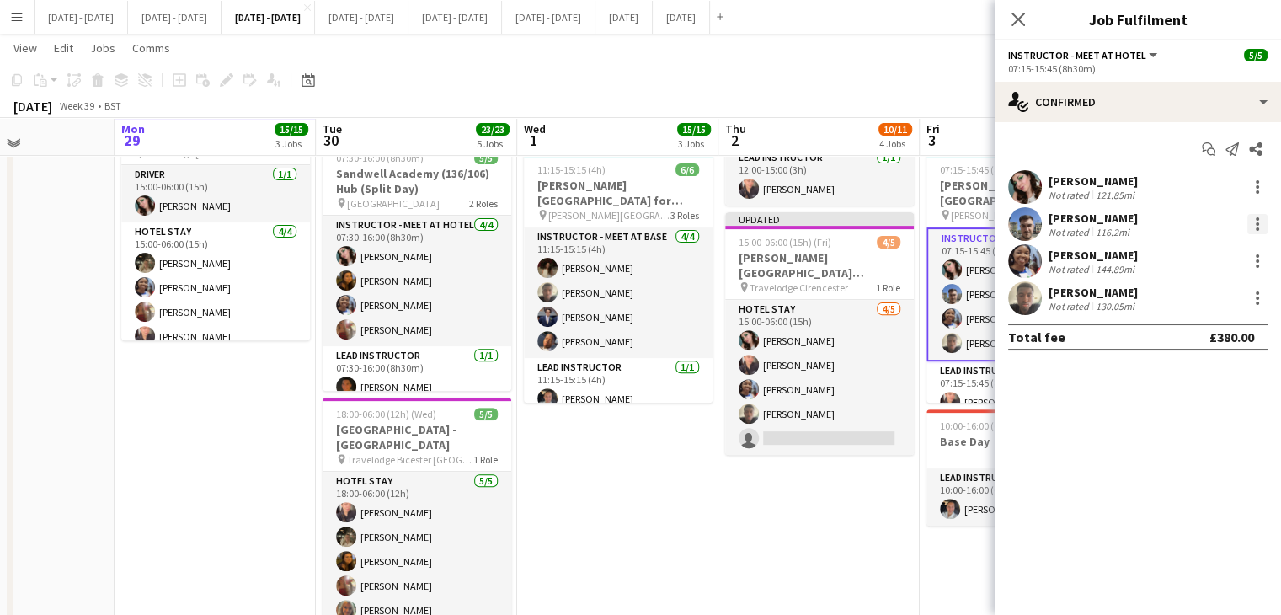
click at [1253, 223] on div at bounding box center [1257, 224] width 20 height 20
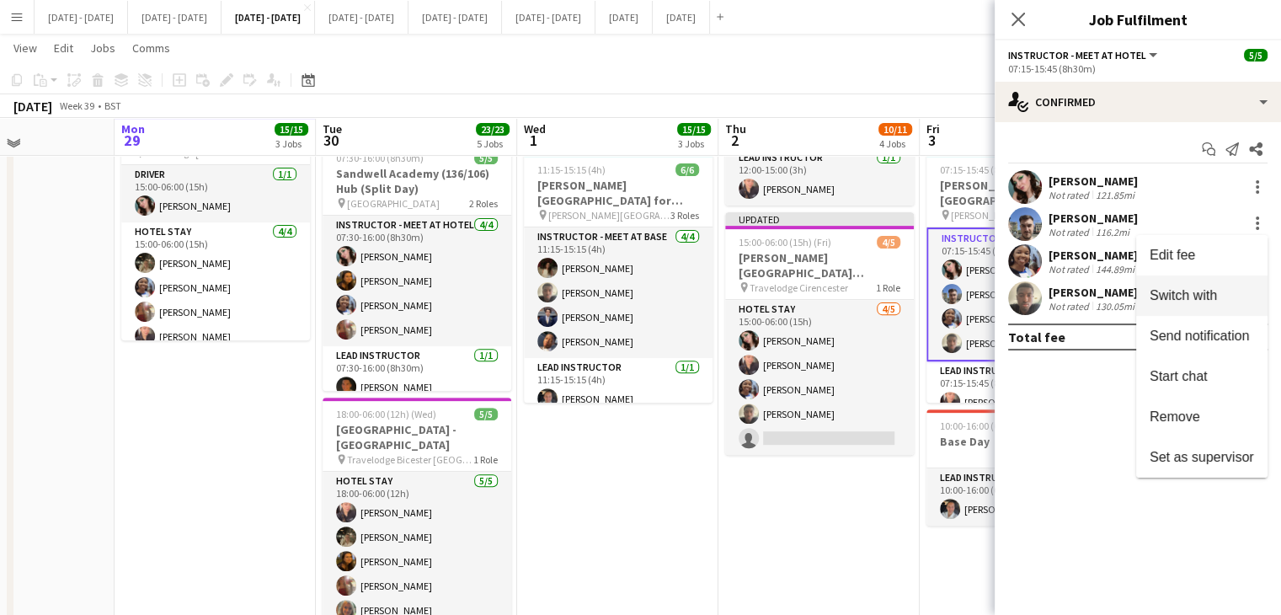
click at [1234, 293] on span "Switch with" at bounding box center [1201, 295] width 104 height 15
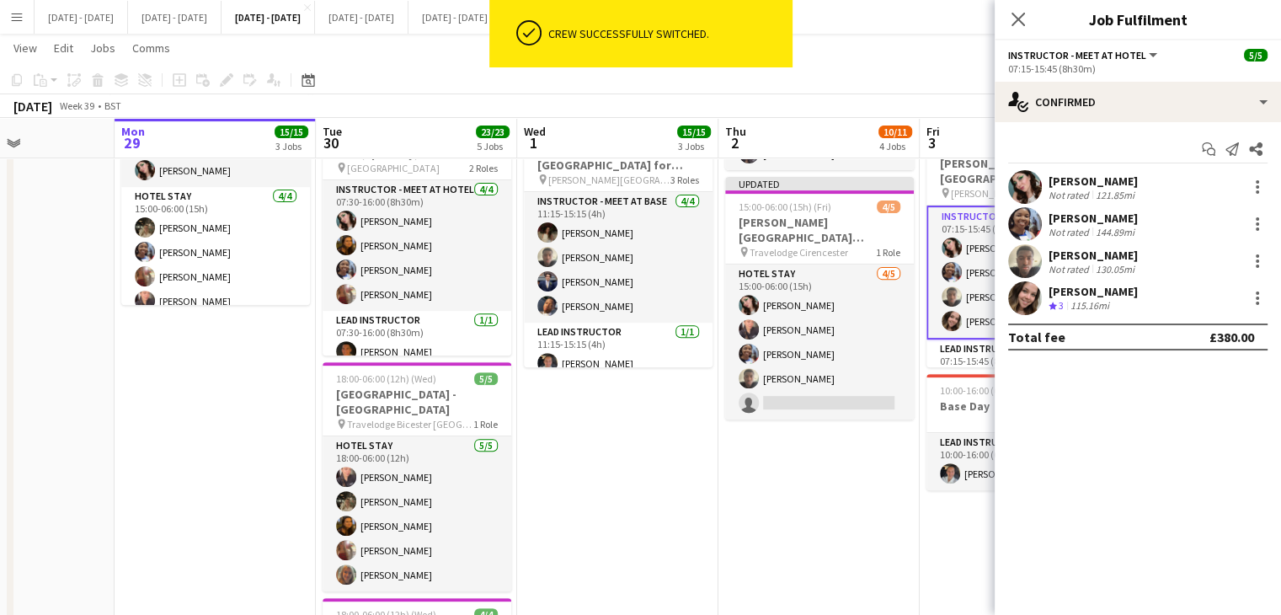
drag, startPoint x: 1020, startPoint y: 18, endPoint x: 1074, endPoint y: 104, distance: 102.1
click at [1020, 19] on icon "Close pop-in" at bounding box center [1017, 19] width 13 height 13
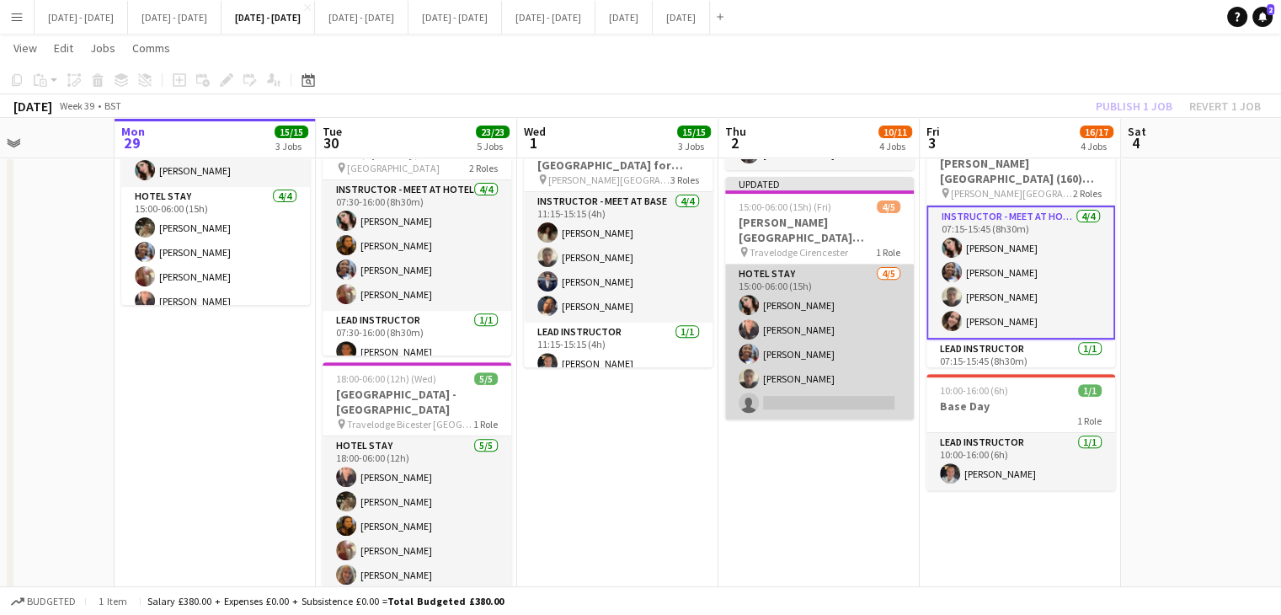
click at [795, 391] on app-card-role "Hotel Stay 4/5 15:00-06:00 (15h) Lucy Cork Ellie-Marie Mankelow Julian Ohakwe J…" at bounding box center [819, 341] width 189 height 155
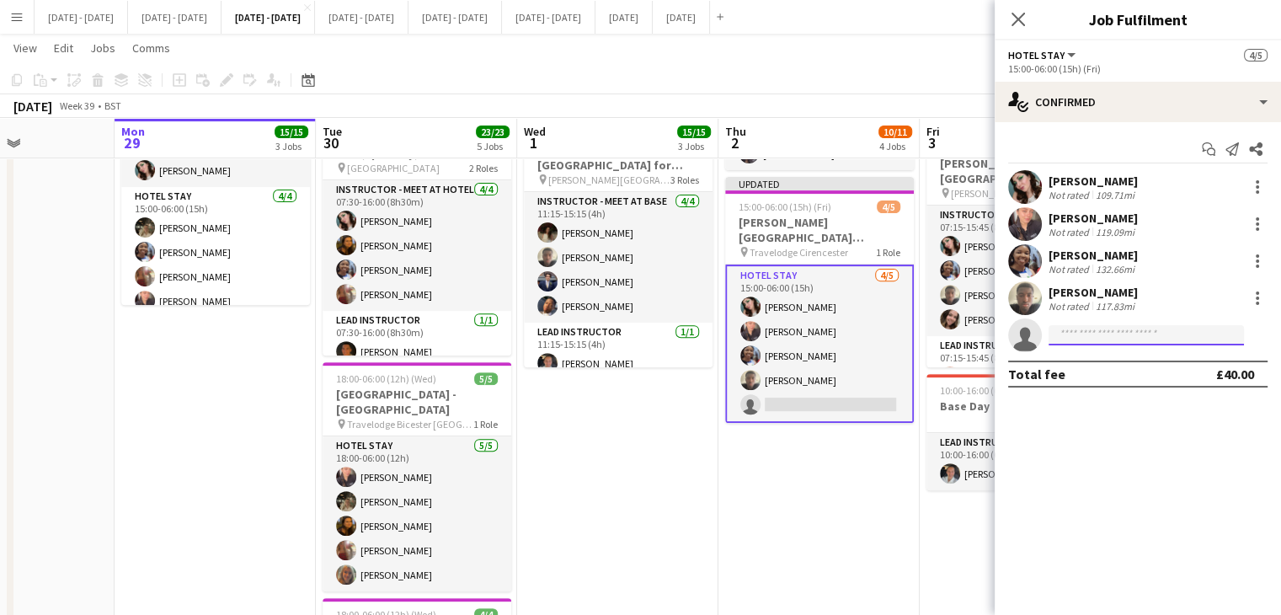
click at [1124, 329] on input at bounding box center [1145, 335] width 195 height 20
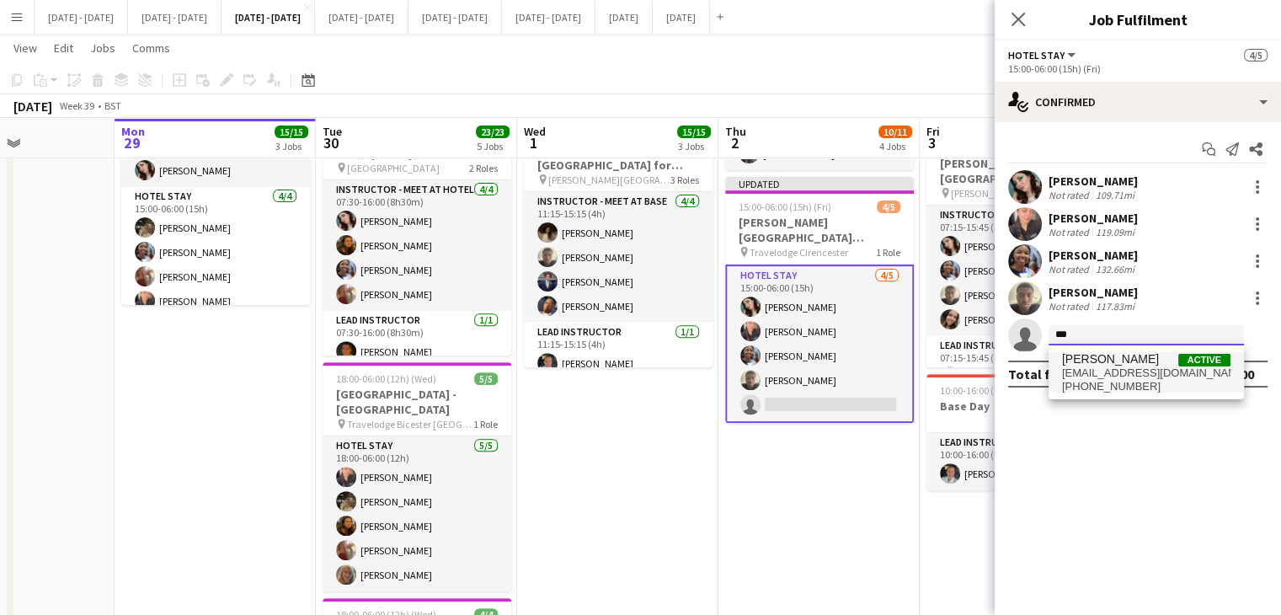
type input "***"
click at [1117, 380] on span "+447566201827" at bounding box center [1146, 386] width 168 height 13
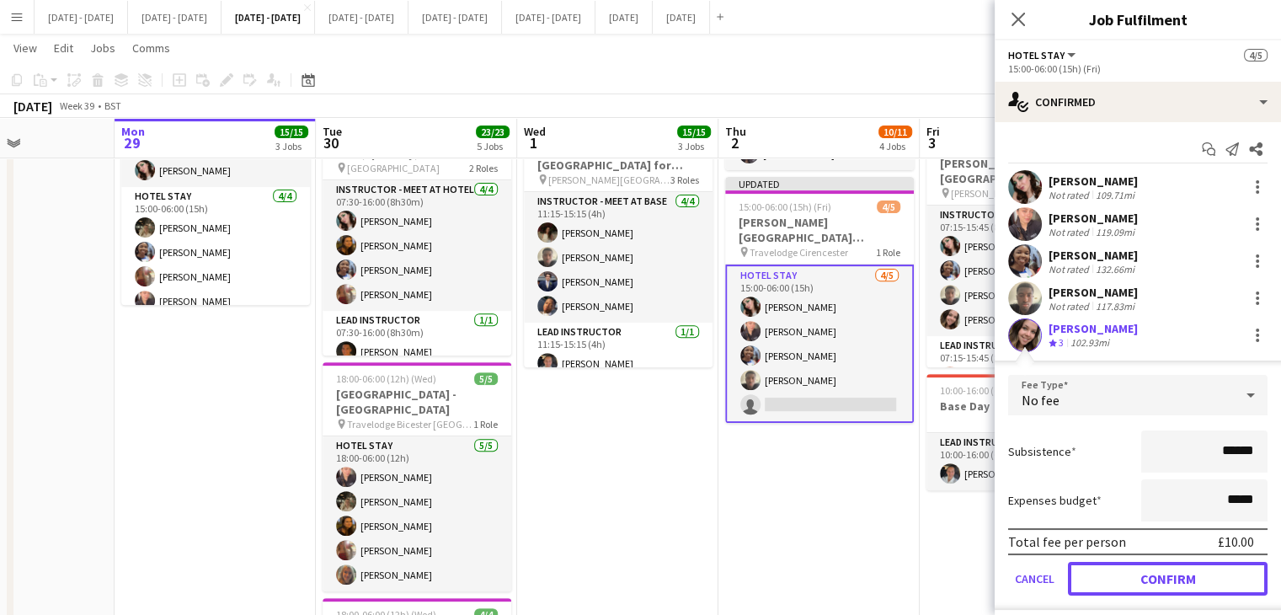
click at [1154, 580] on button "Confirm" at bounding box center [1168, 579] width 200 height 34
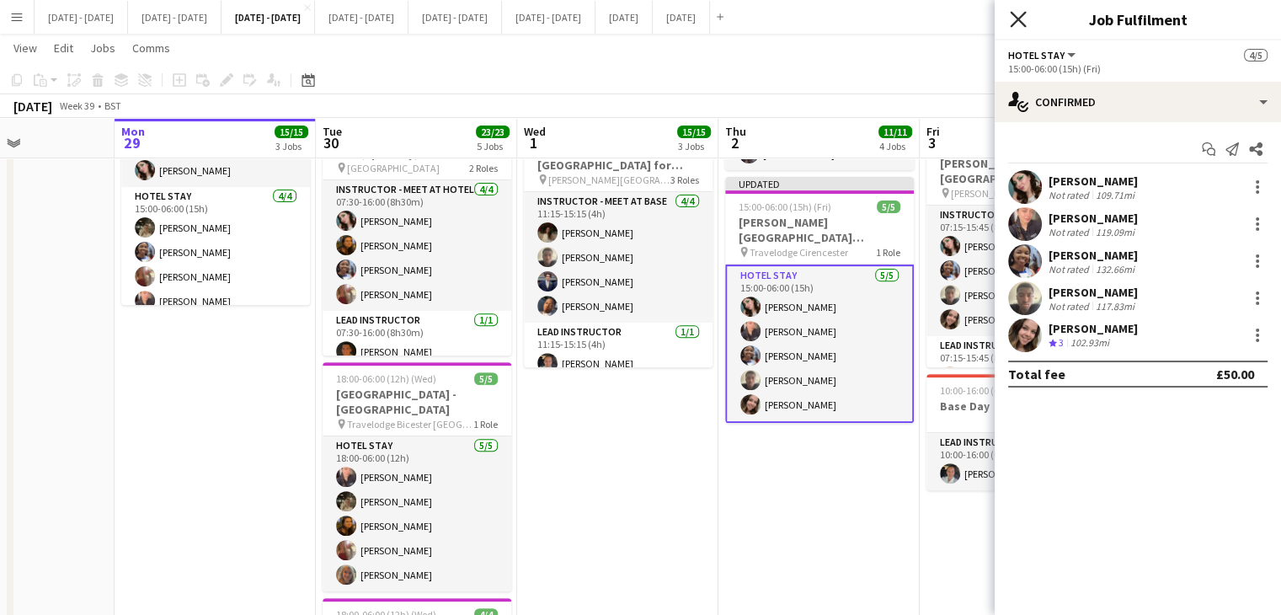
click at [1016, 15] on icon "Close pop-in" at bounding box center [1018, 19] width 16 height 16
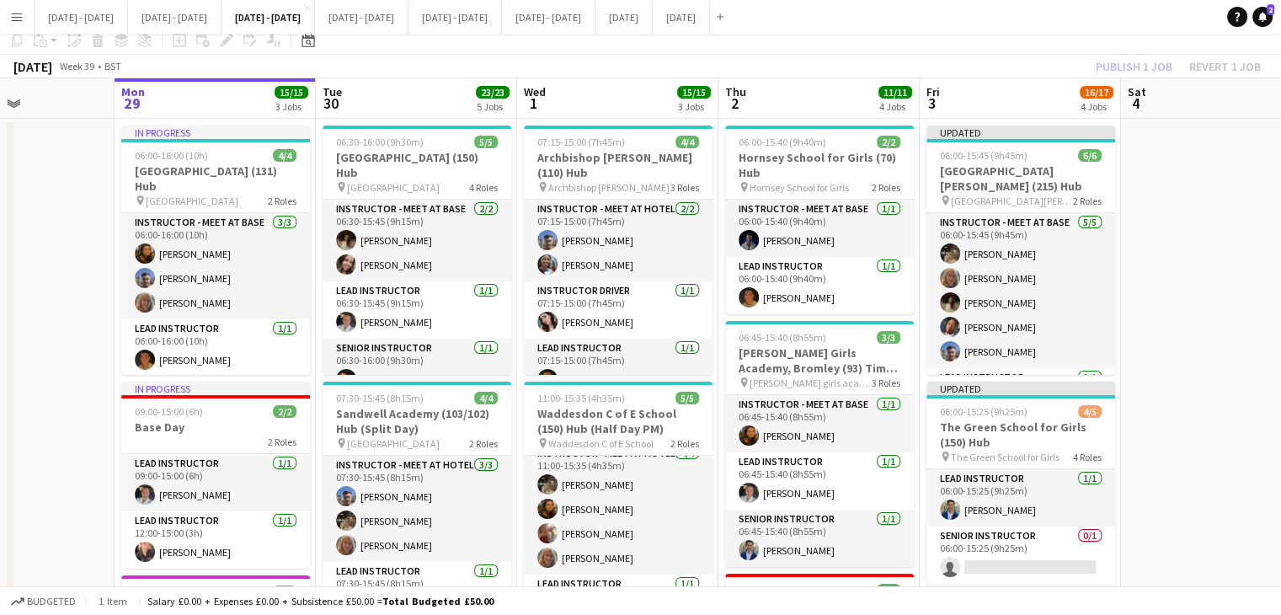
scroll to position [0, 0]
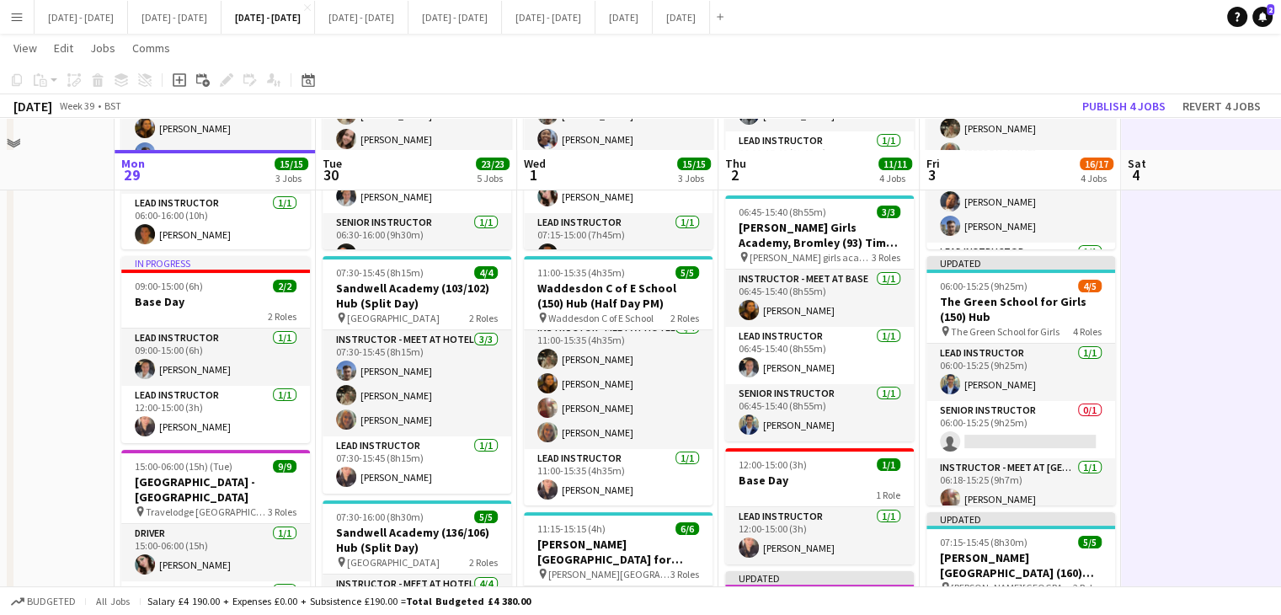
scroll to position [253, 0]
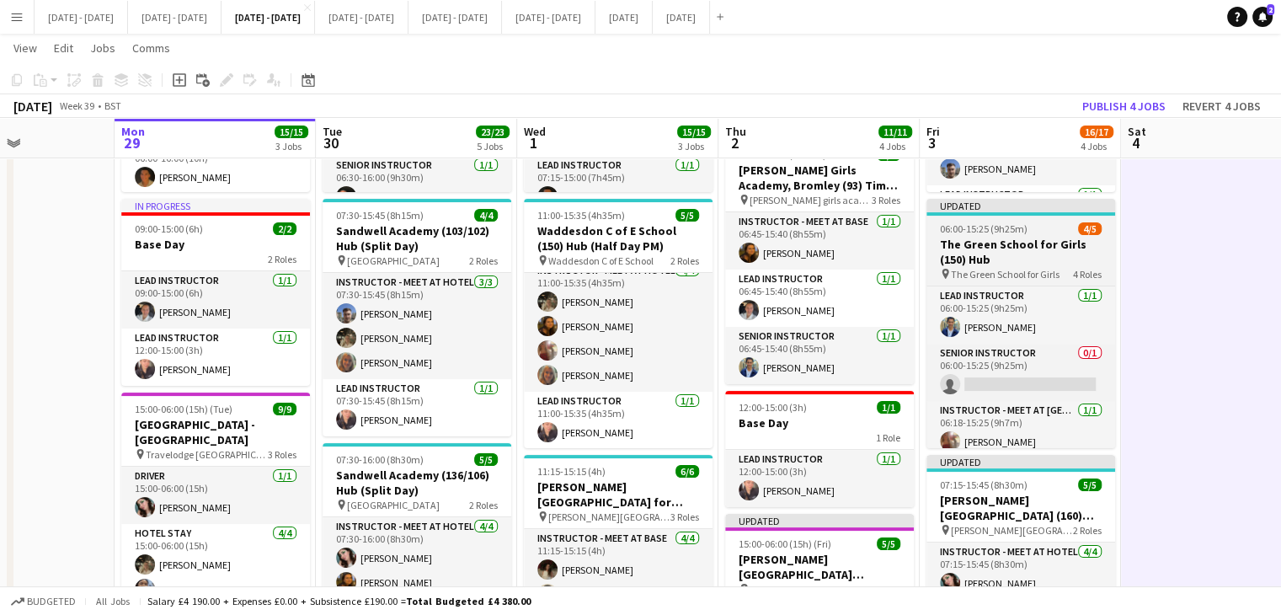
click at [1029, 242] on h3 "The Green School for Girls (150) Hub" at bounding box center [1020, 252] width 189 height 30
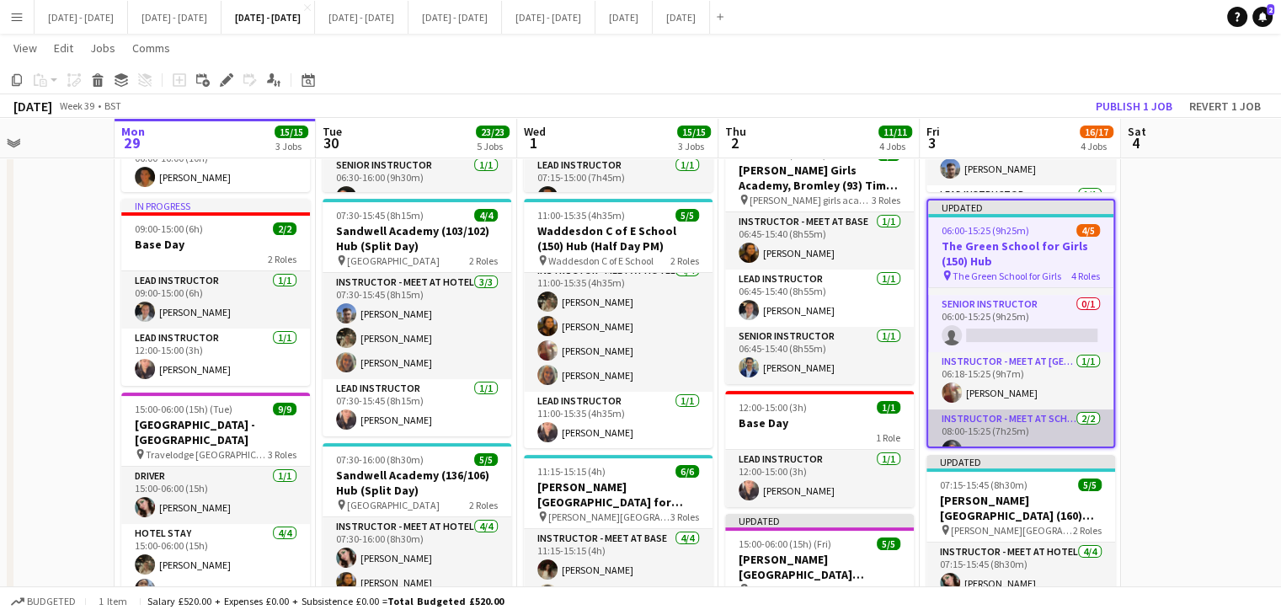
scroll to position [94, 0]
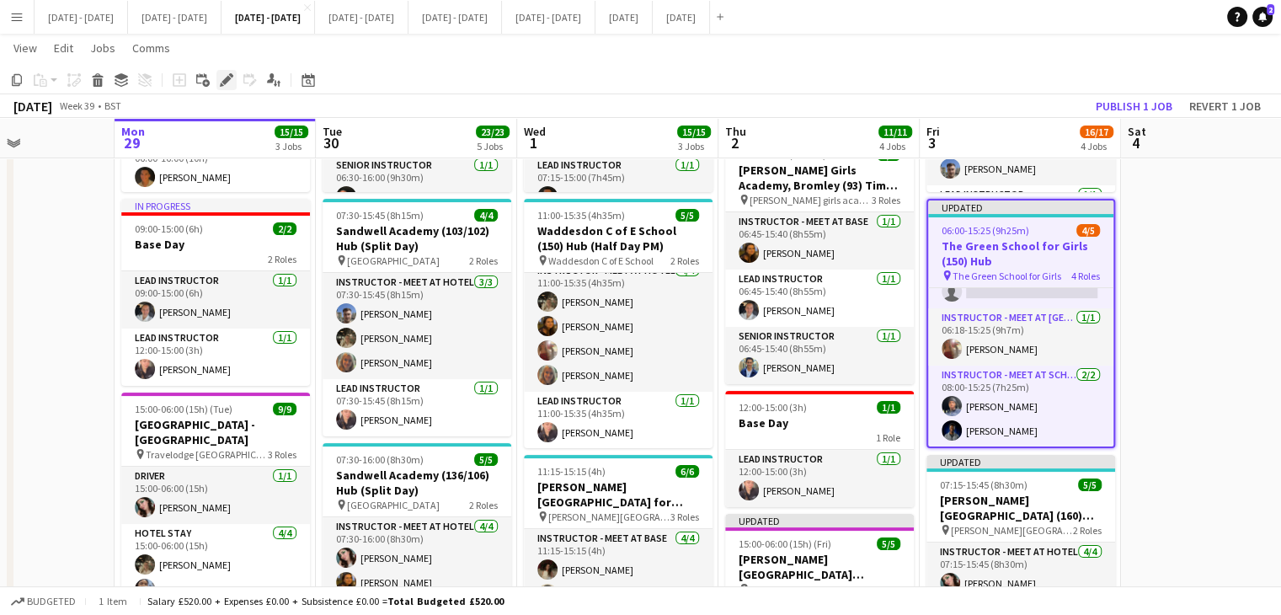
click at [226, 83] on icon at bounding box center [225, 80] width 9 height 9
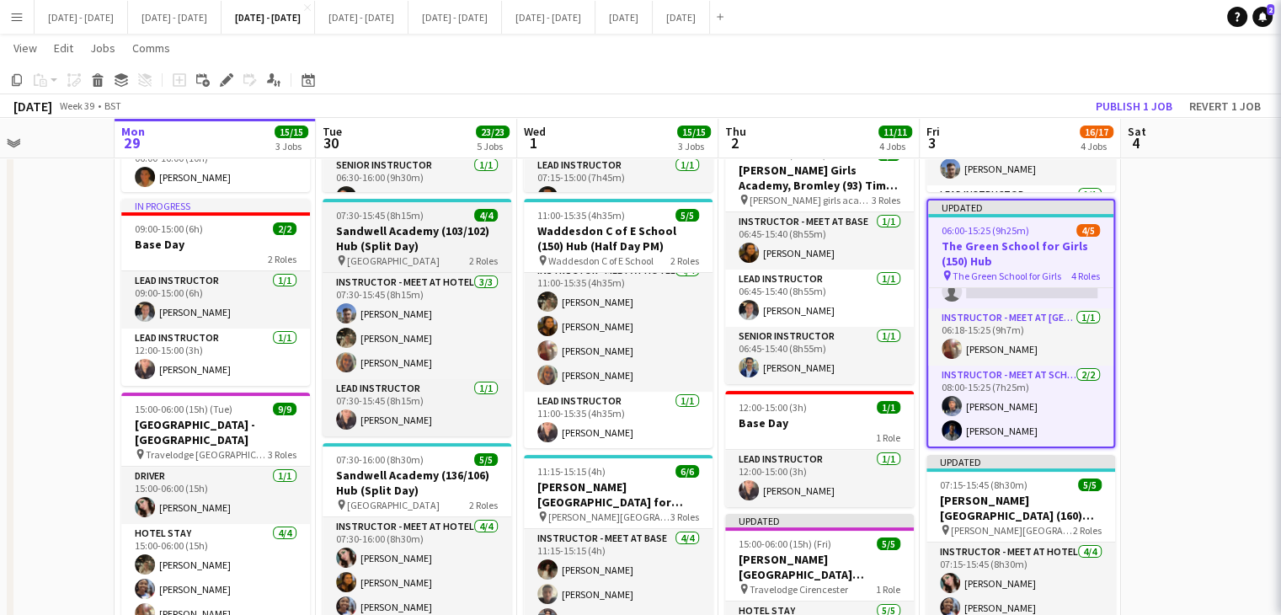
type input "**********"
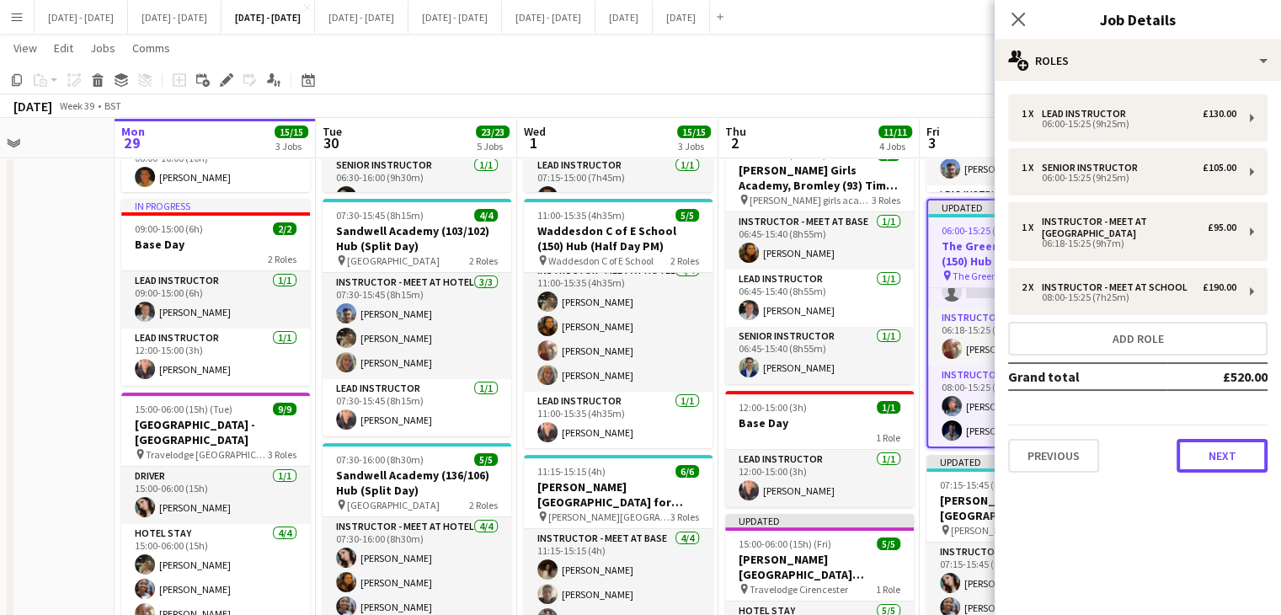
click at [1222, 449] on button "Next" at bounding box center [1221, 456] width 91 height 34
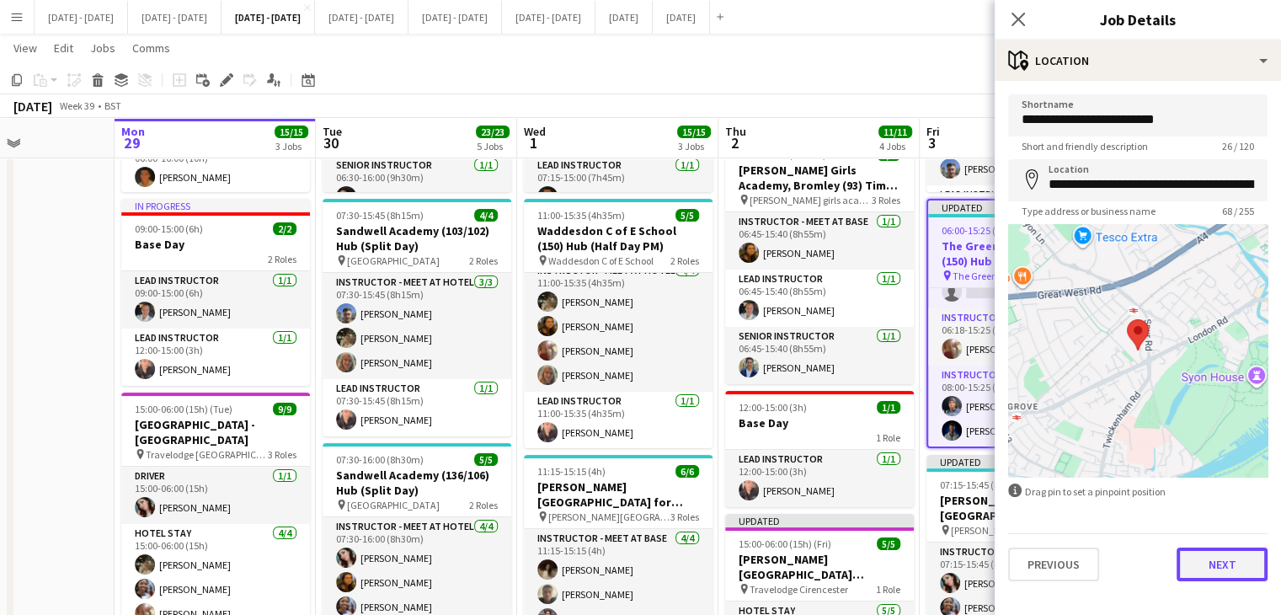
click at [1215, 563] on button "Next" at bounding box center [1221, 564] width 91 height 34
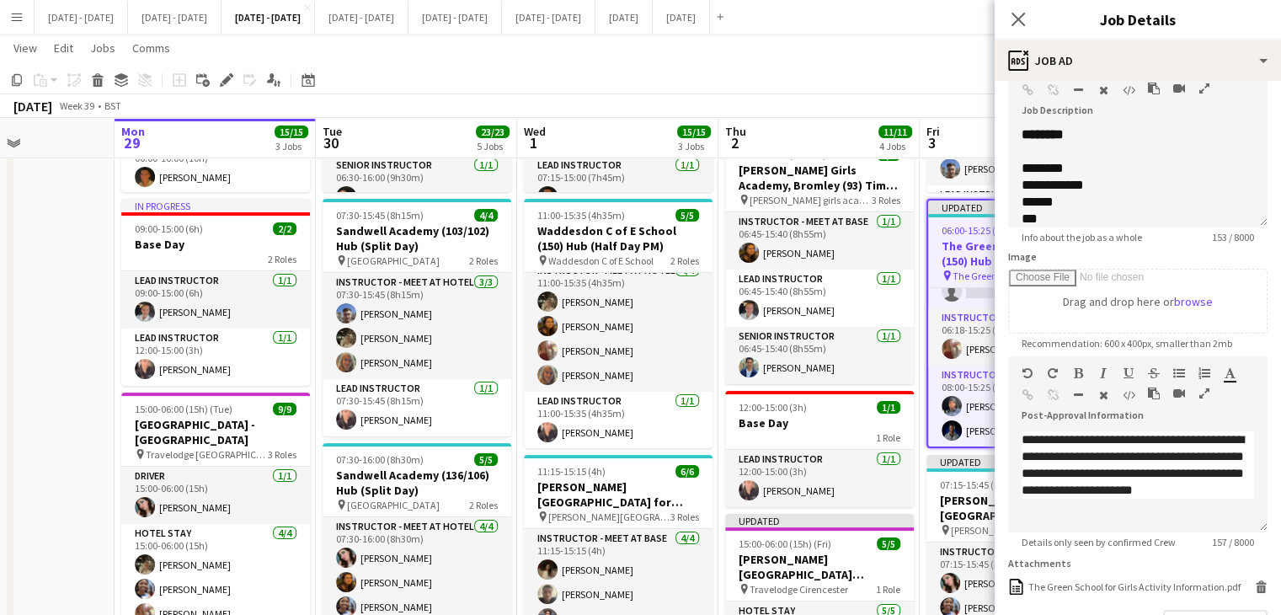
scroll to position [252, 0]
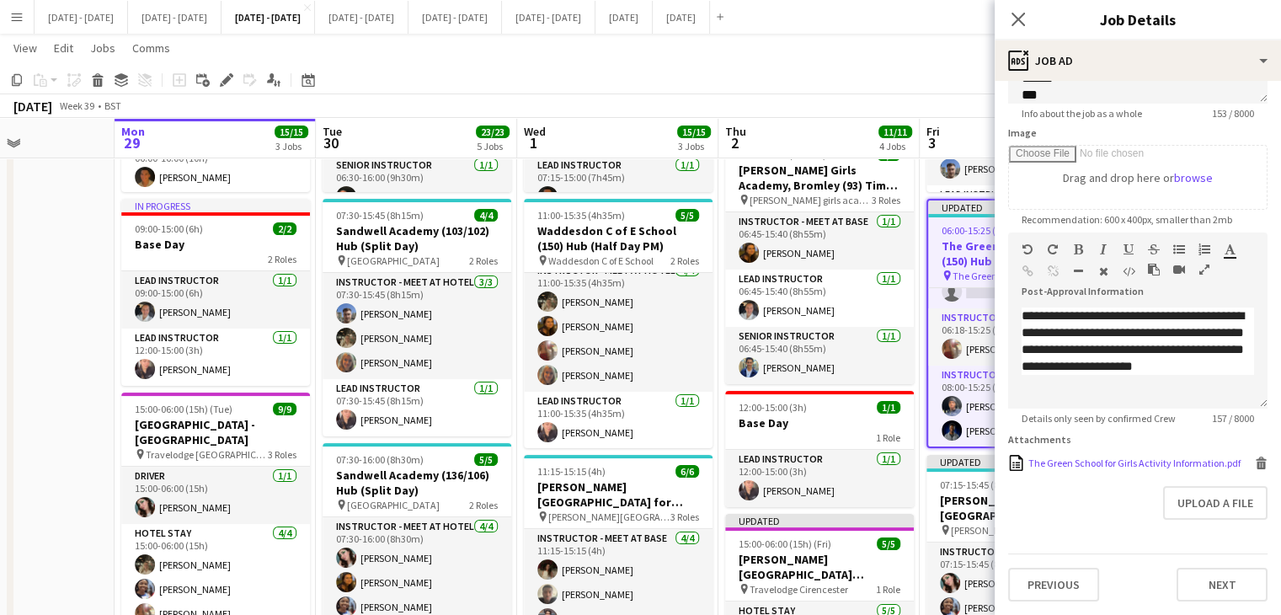
click at [1050, 461] on div "The Green School for Girls Activity Information.pdf" at bounding box center [1134, 462] width 212 height 13
click at [1014, 17] on icon "Close pop-in" at bounding box center [1018, 19] width 16 height 16
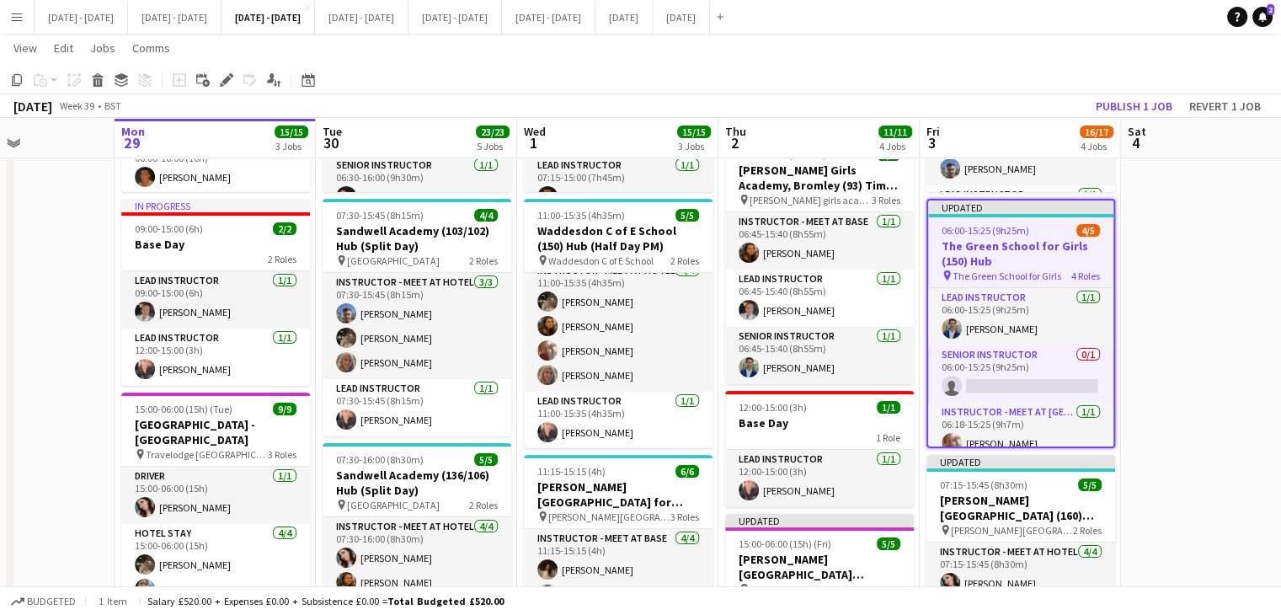
scroll to position [0, 0]
click at [1189, 216] on app-date-cell at bounding box center [1221, 556] width 201 height 1241
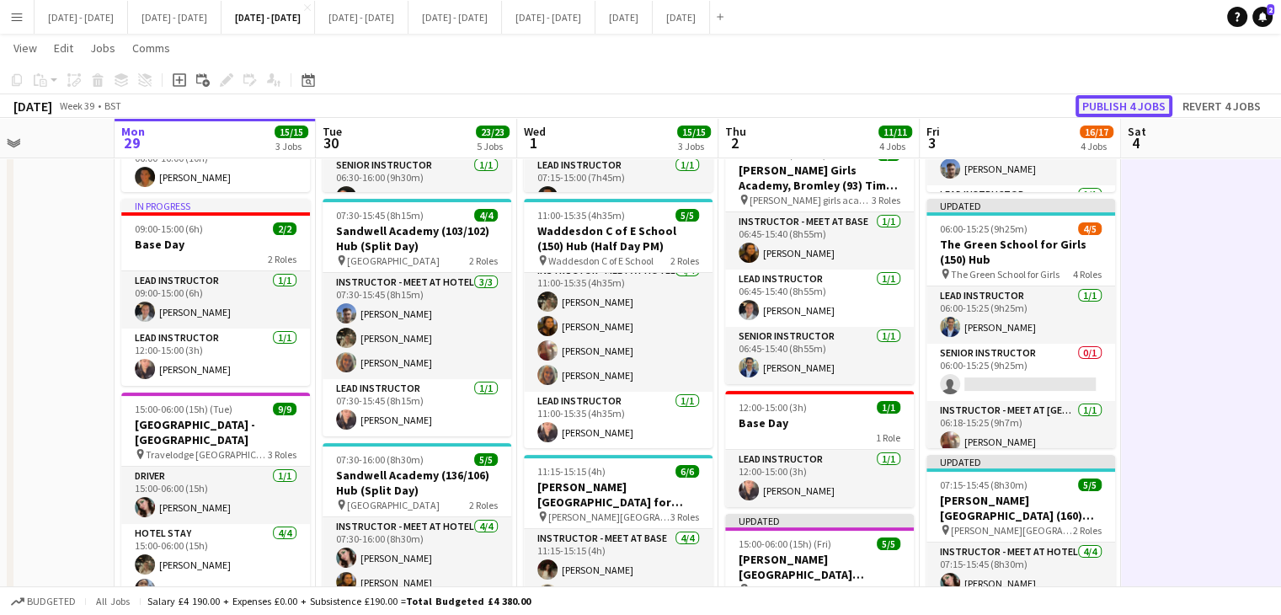
click at [1128, 105] on button "Publish 4 jobs" at bounding box center [1123, 106] width 97 height 22
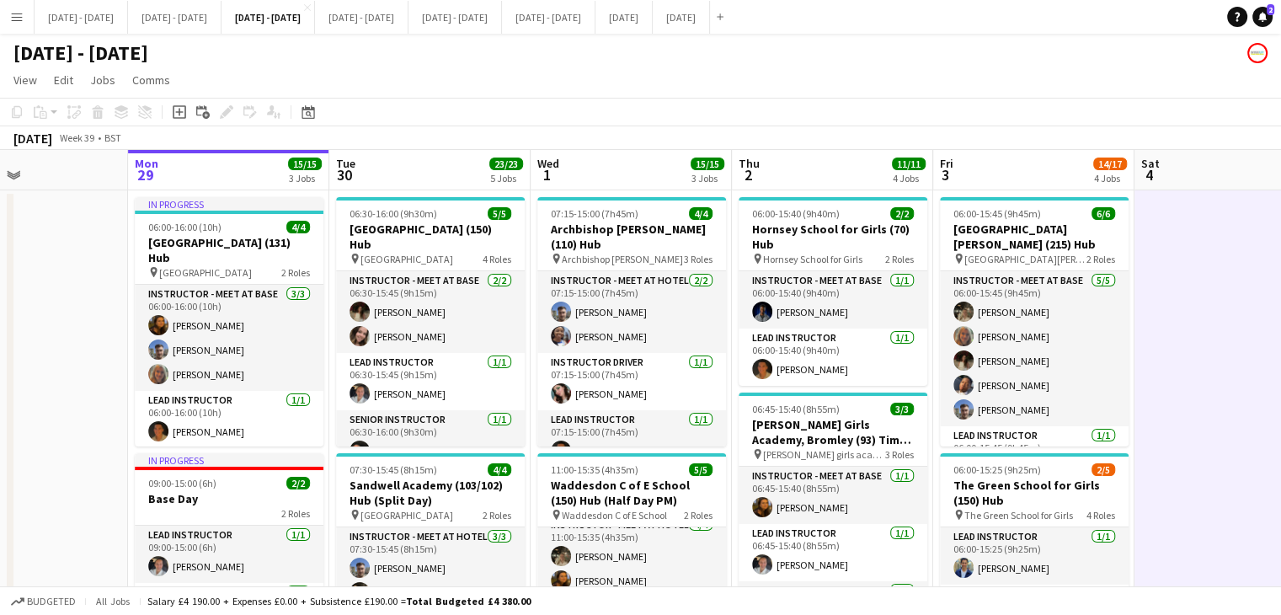
scroll to position [0, 674]
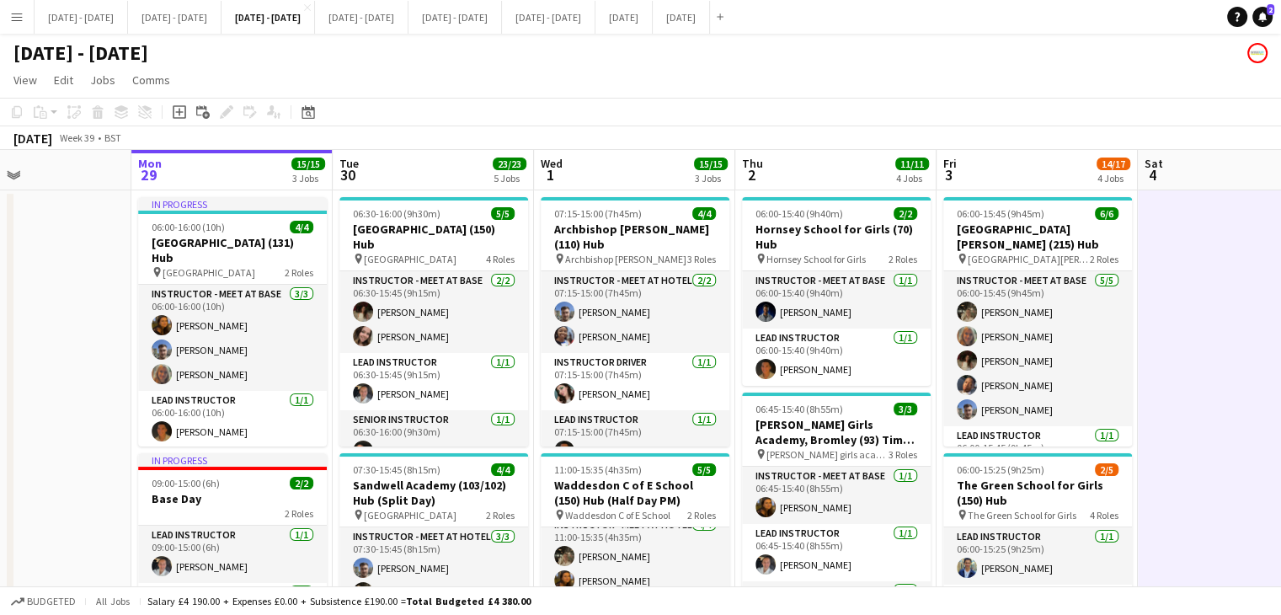
drag, startPoint x: 600, startPoint y: 177, endPoint x: 616, endPoint y: 175, distance: 16.9
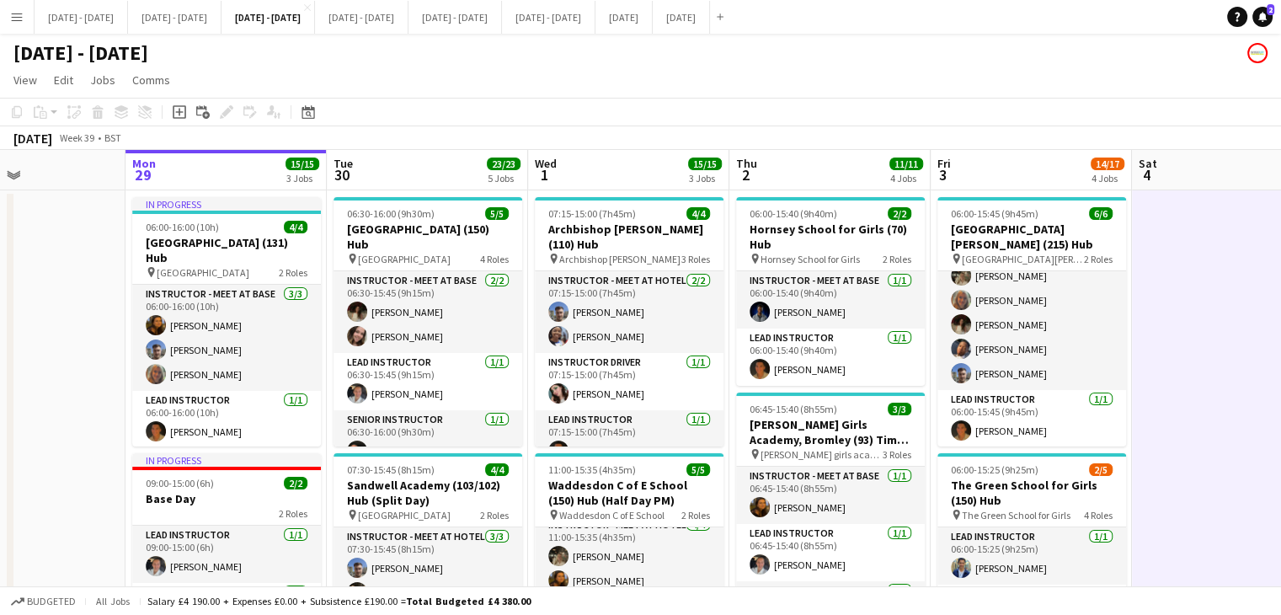
scroll to position [0, 680]
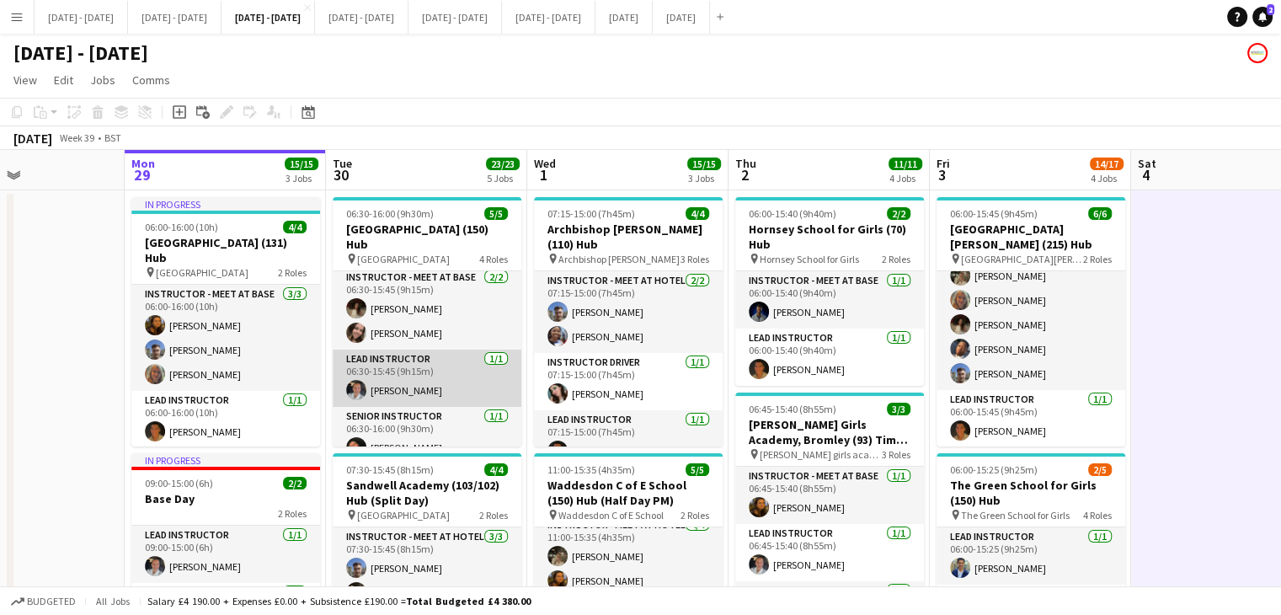
scroll to position [0, 0]
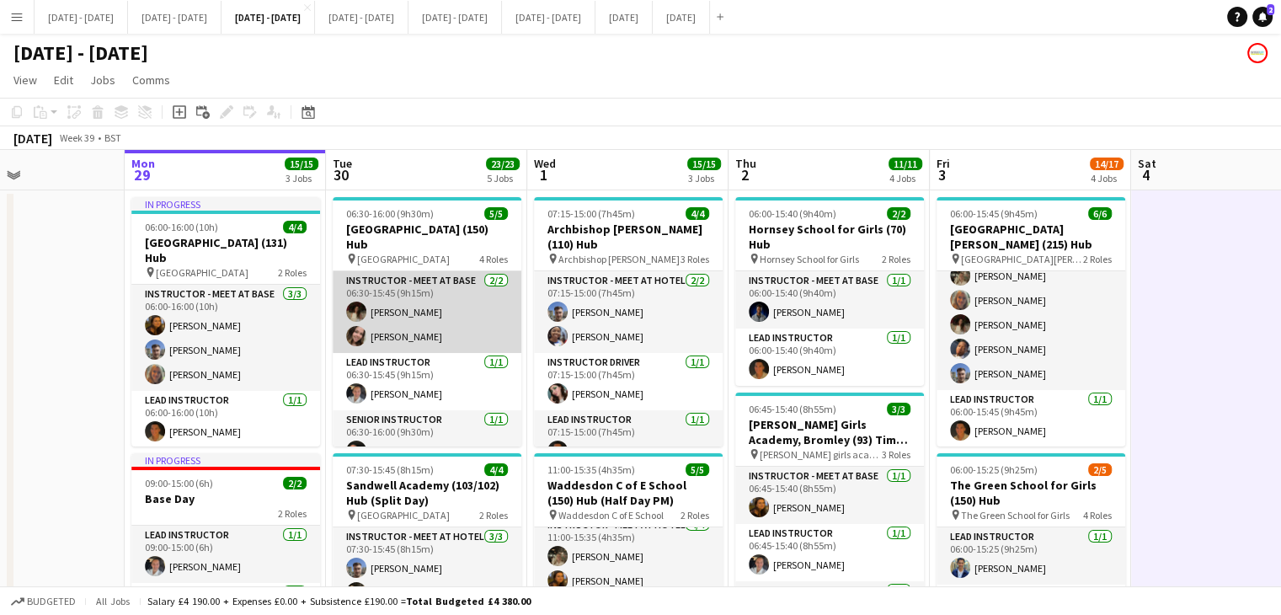
click at [386, 342] on app-card-role "Instructor - Meet at Base 2/2 06:30-15:45 (9h15m) Bella Watson Maxentia Hamilton" at bounding box center [427, 312] width 189 height 82
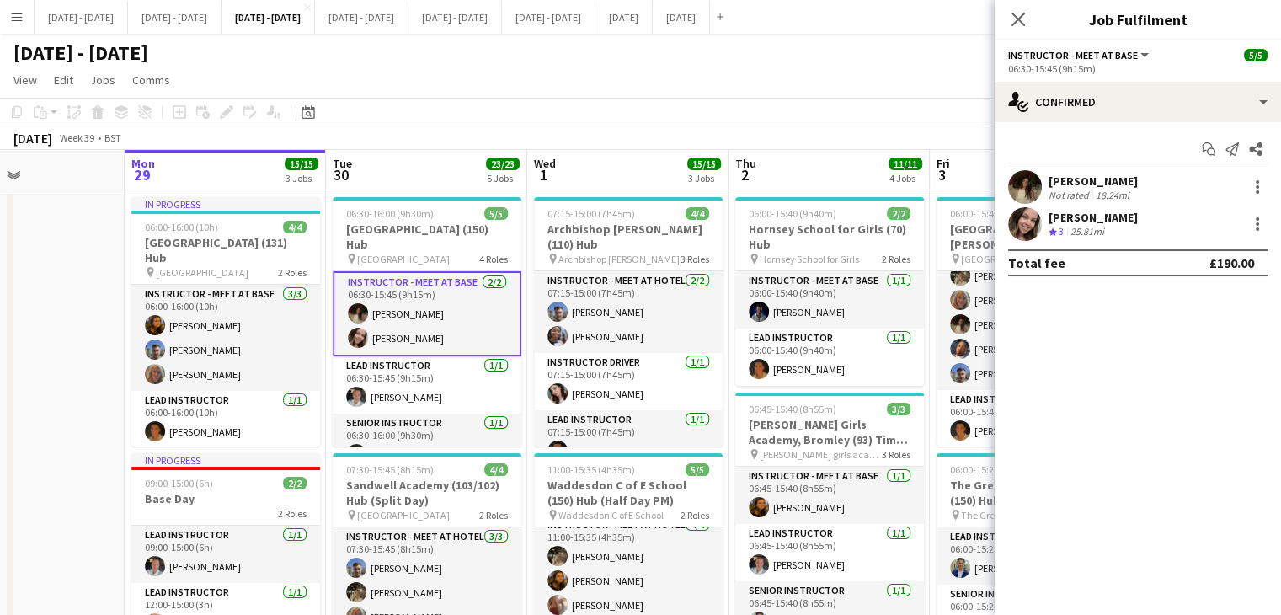
click at [1076, 227] on div "25.81mi" at bounding box center [1087, 232] width 40 height 14
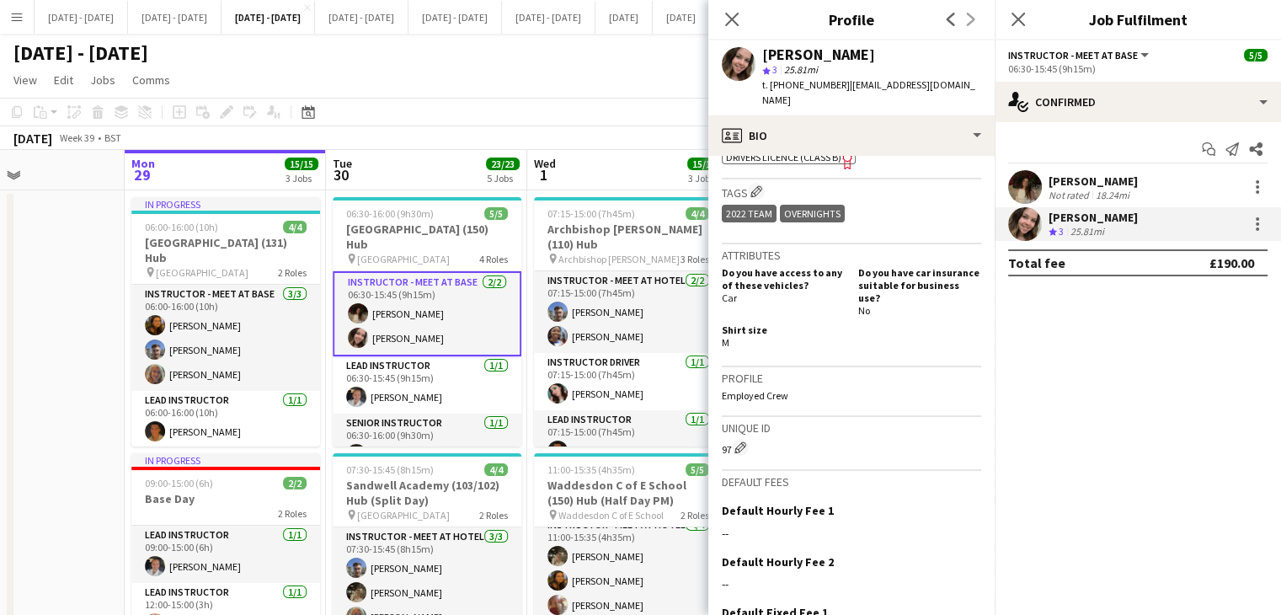
scroll to position [674, 0]
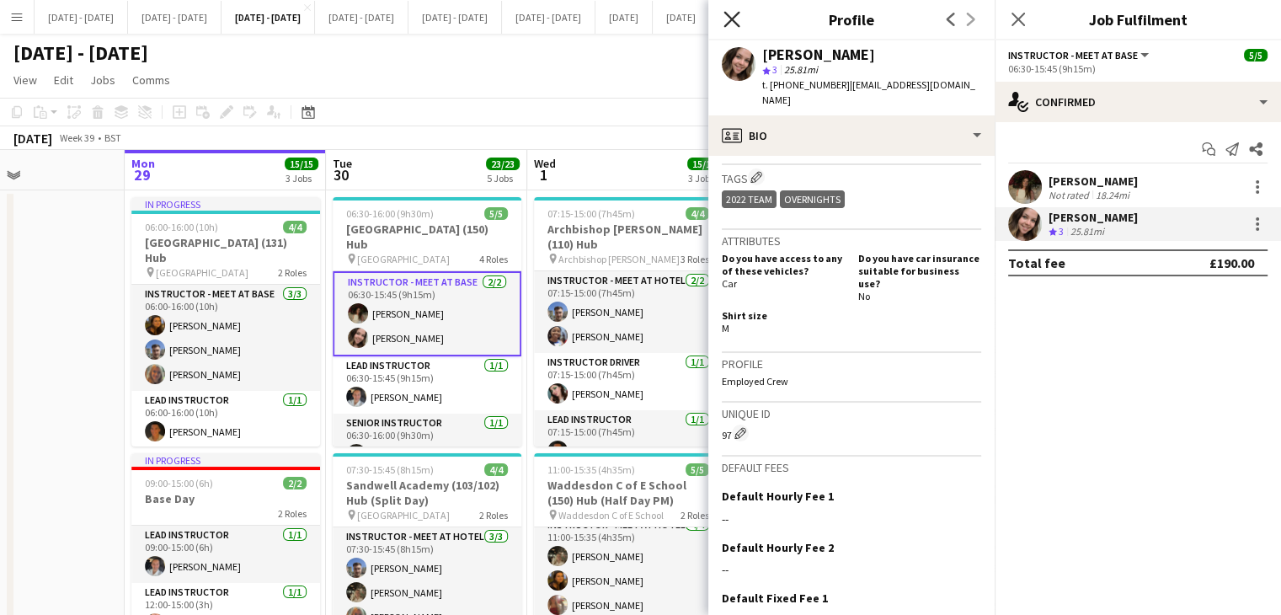
click at [729, 23] on icon "Close pop-in" at bounding box center [731, 19] width 16 height 16
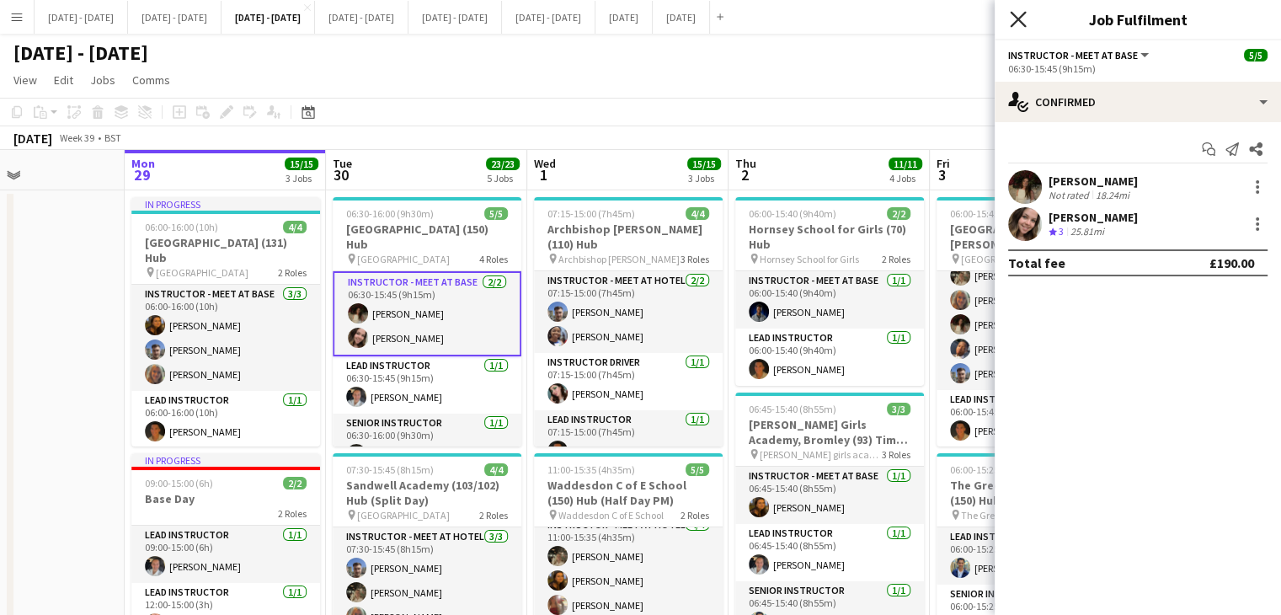
click at [1011, 23] on icon "Close pop-in" at bounding box center [1018, 19] width 16 height 16
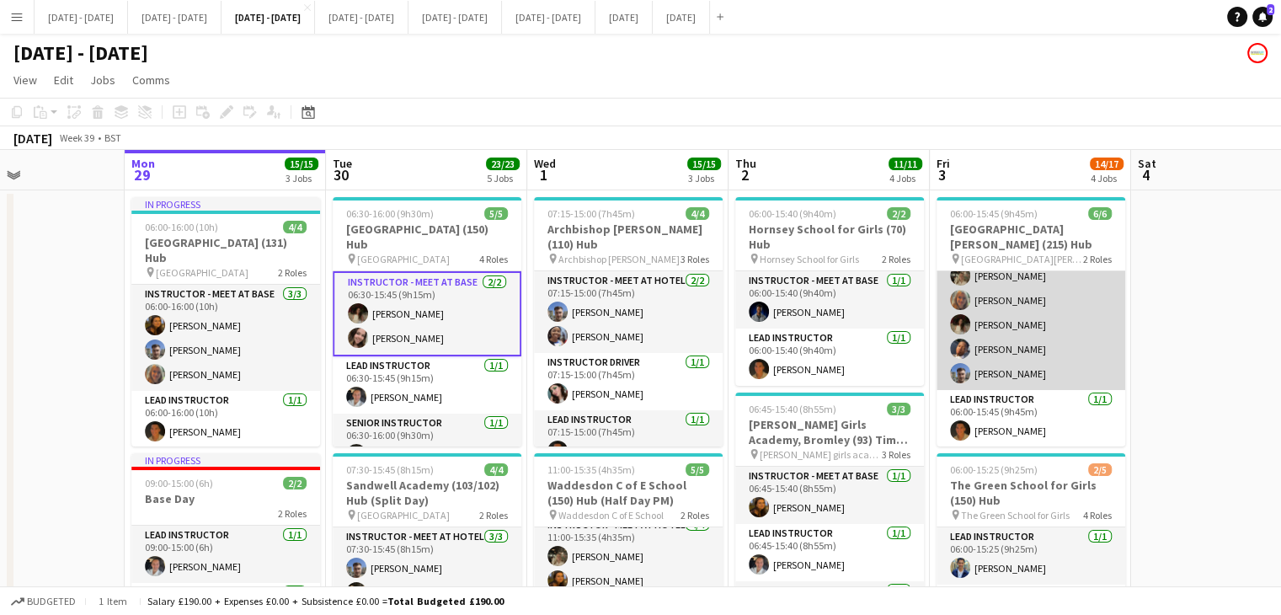
scroll to position [37, 0]
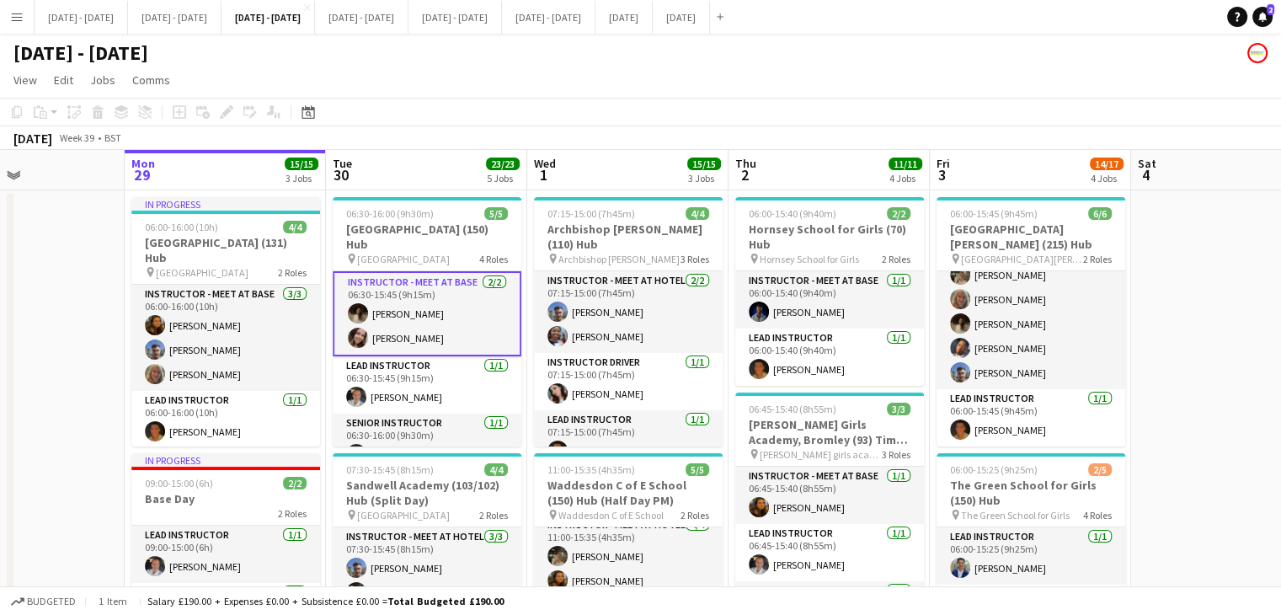
click at [467, 157] on app-board-header-date "Tue 30 23/23 5 Jobs" at bounding box center [426, 170] width 201 height 40
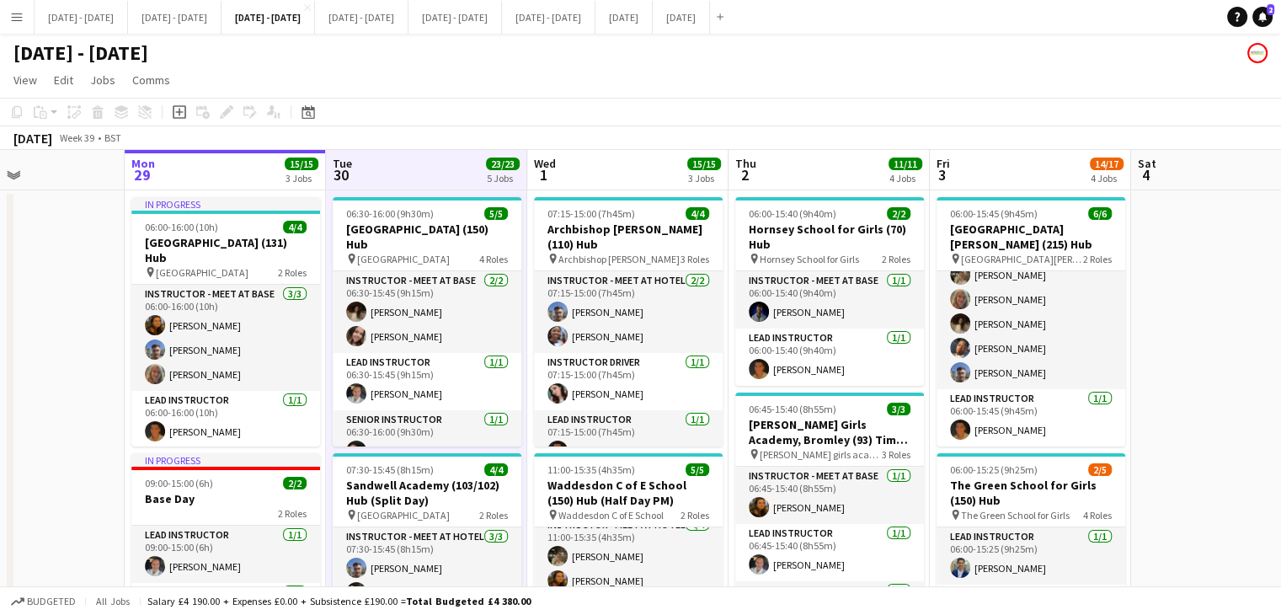
click at [610, 169] on app-board-header-date "Wed 1 15/15 3 Jobs" at bounding box center [627, 170] width 201 height 40
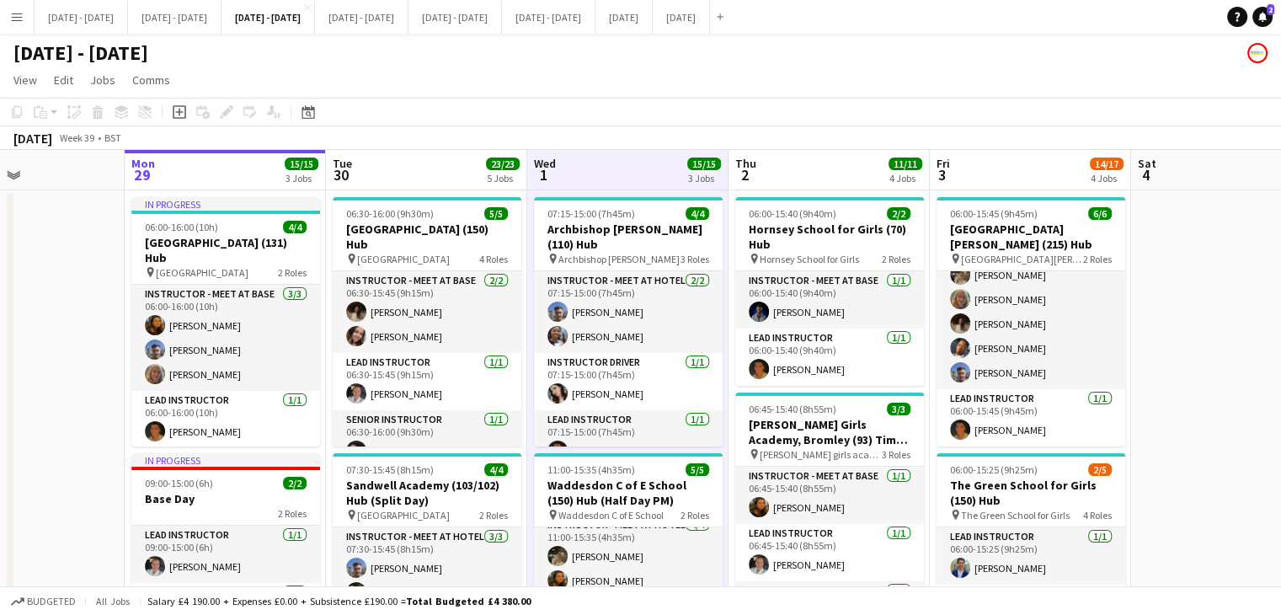
click at [770, 173] on app-board-header-date "Thu 2 11/11 4 Jobs" at bounding box center [828, 170] width 201 height 40
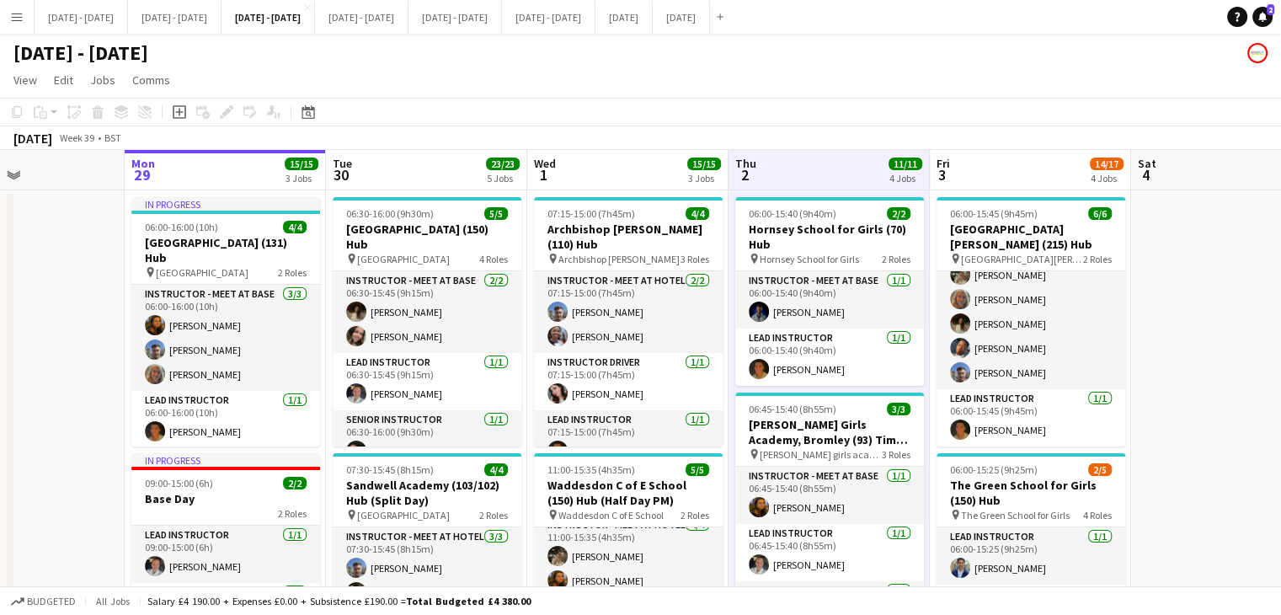
click at [993, 186] on app-board-header-date "Fri 3 14/17 4 Jobs" at bounding box center [1030, 170] width 201 height 40
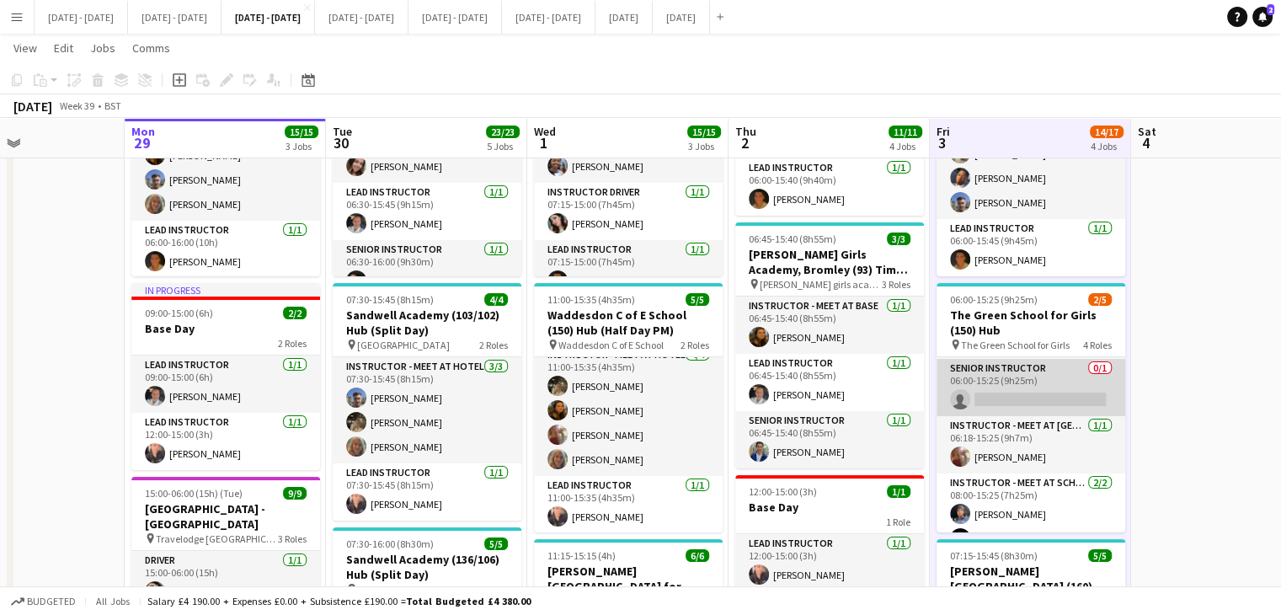
scroll to position [77, 0]
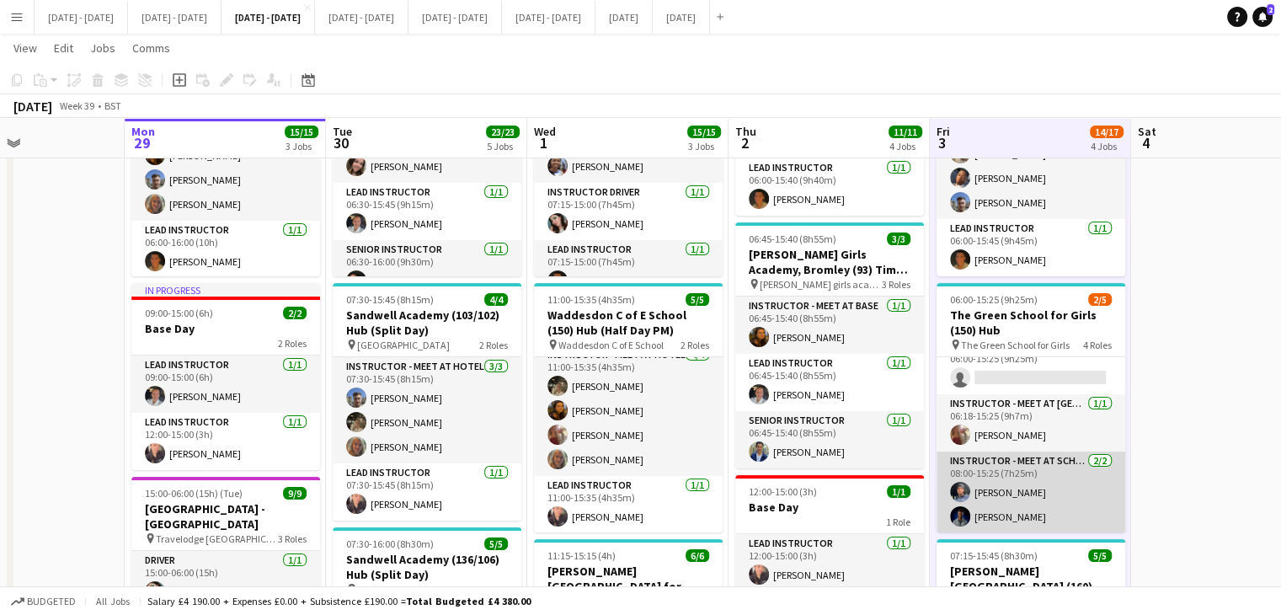
click at [1019, 478] on app-card-role "Instructor - Meet at School 2/2 08:00-15:25 (7h25m) Stephane Anenou Daniel Anen…" at bounding box center [1030, 492] width 189 height 82
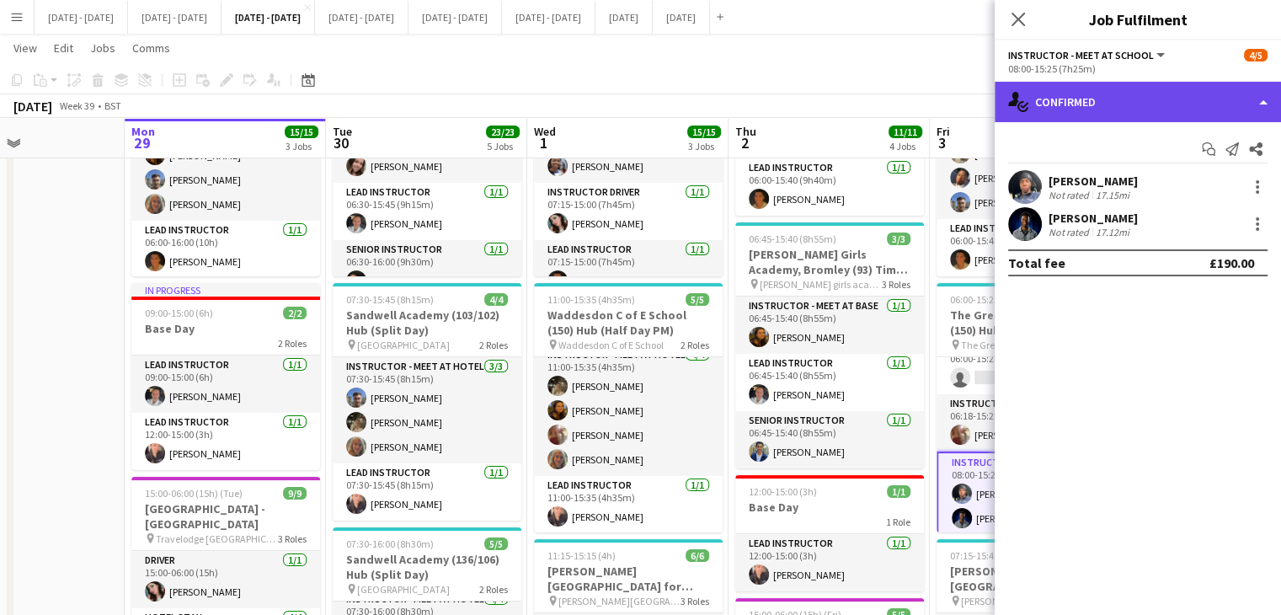
click at [1127, 112] on div "single-neutral-actions-check-2 Confirmed" at bounding box center [1137, 102] width 286 height 40
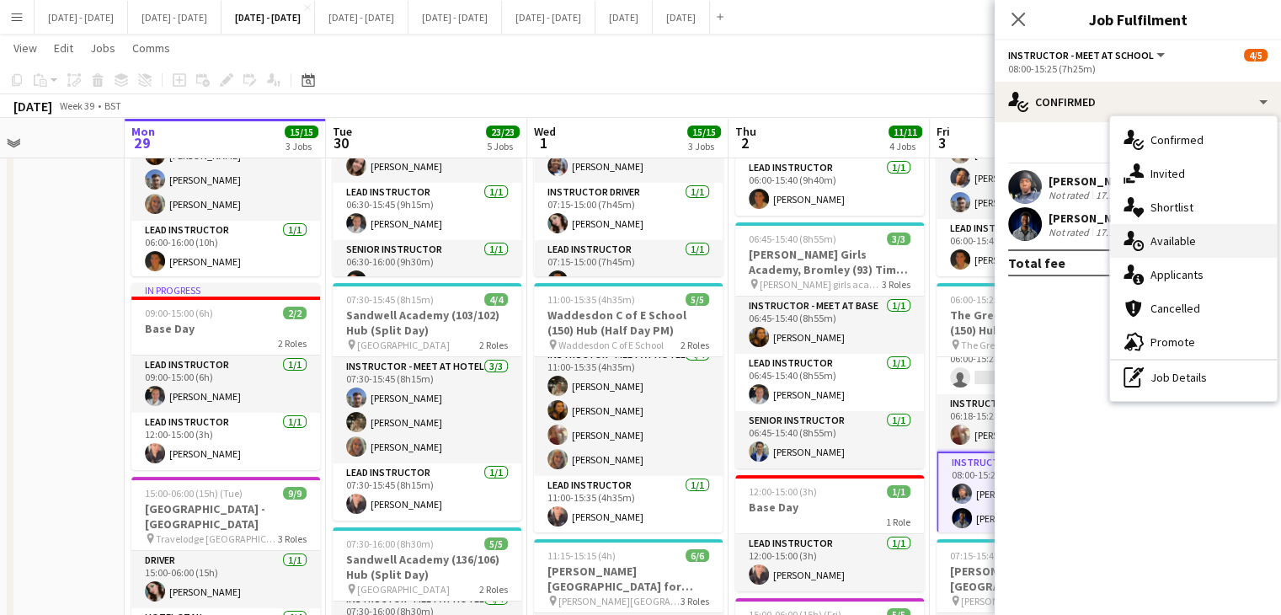
click at [1165, 240] on span "Available" at bounding box center [1172, 240] width 45 height 15
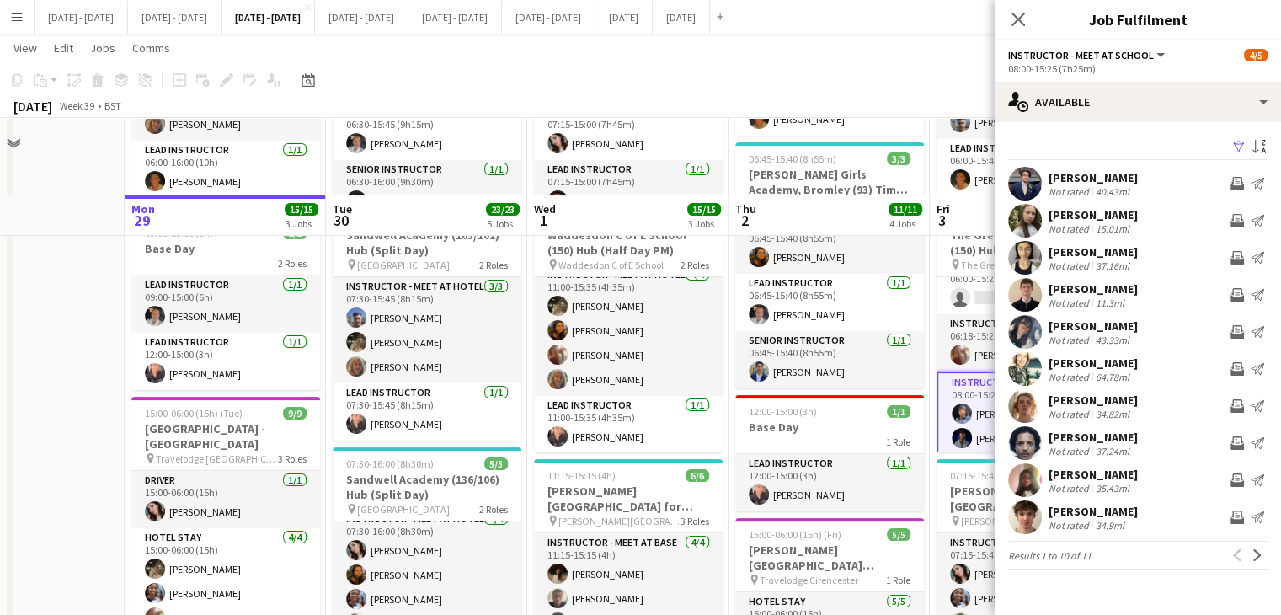
scroll to position [337, 0]
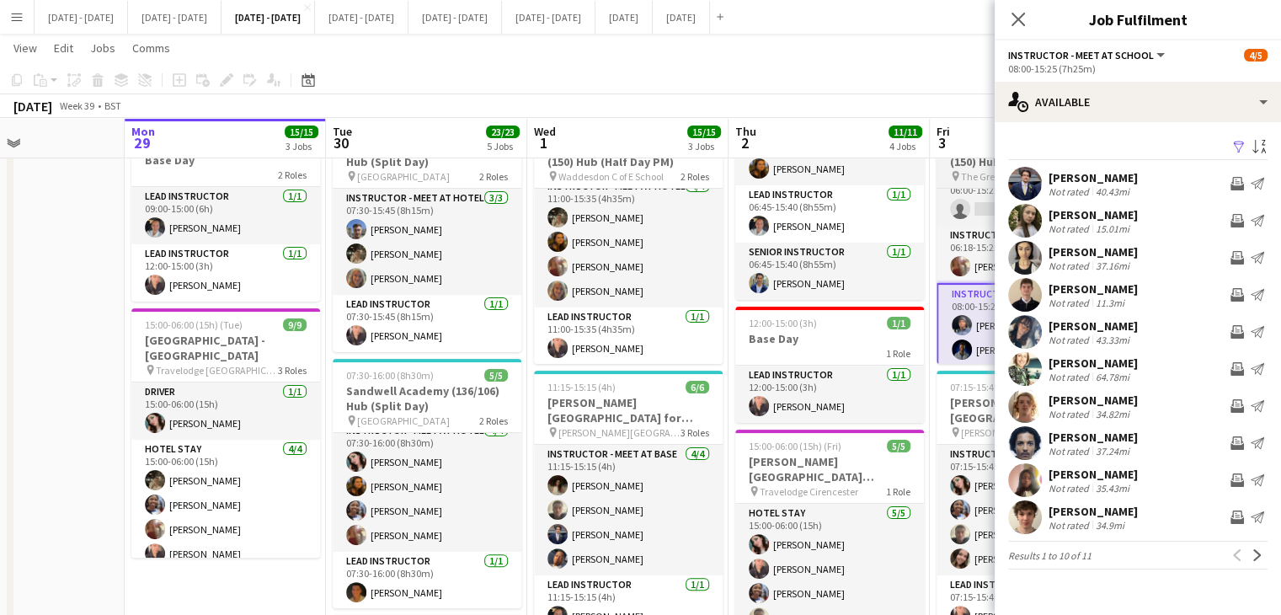
drag, startPoint x: 1020, startPoint y: 24, endPoint x: 1095, endPoint y: 179, distance: 172.1
click at [1020, 24] on icon "Close pop-in" at bounding box center [1017, 19] width 13 height 13
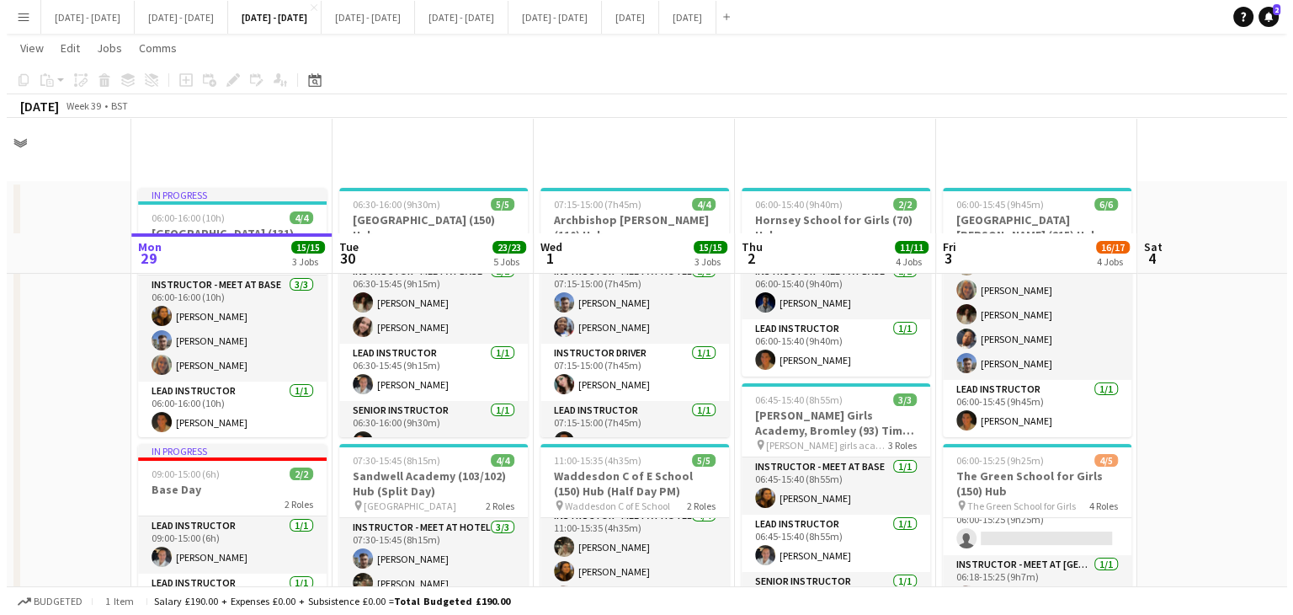
scroll to position [0, 0]
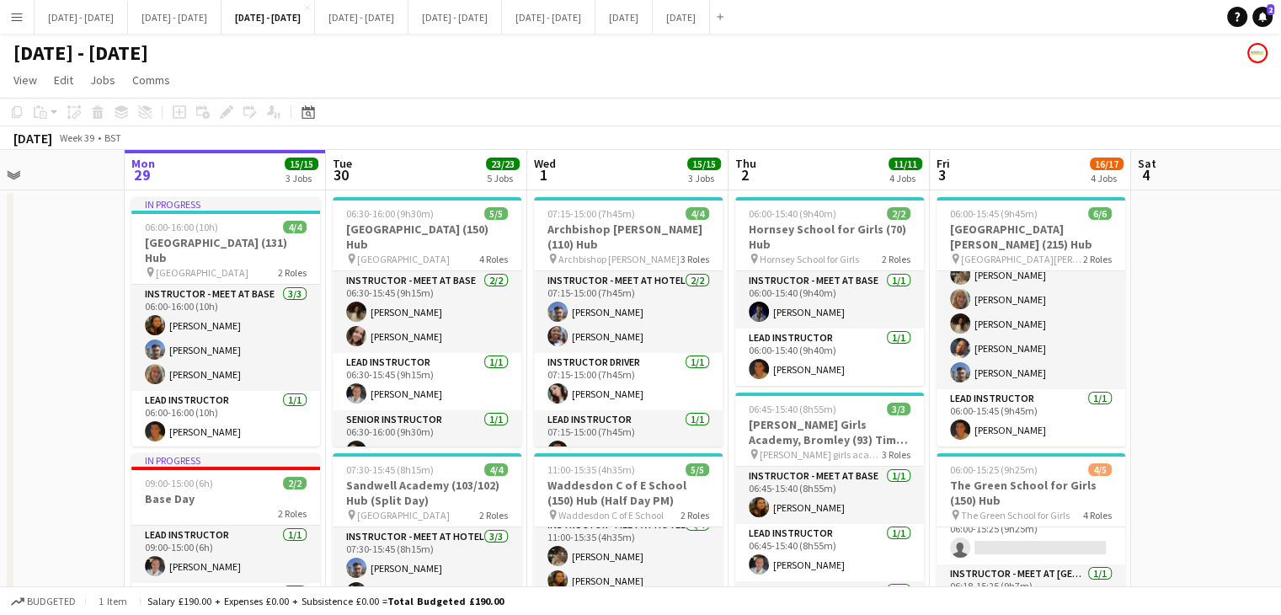
click at [1263, 12] on icon "Notifications" at bounding box center [1262, 17] width 10 height 10
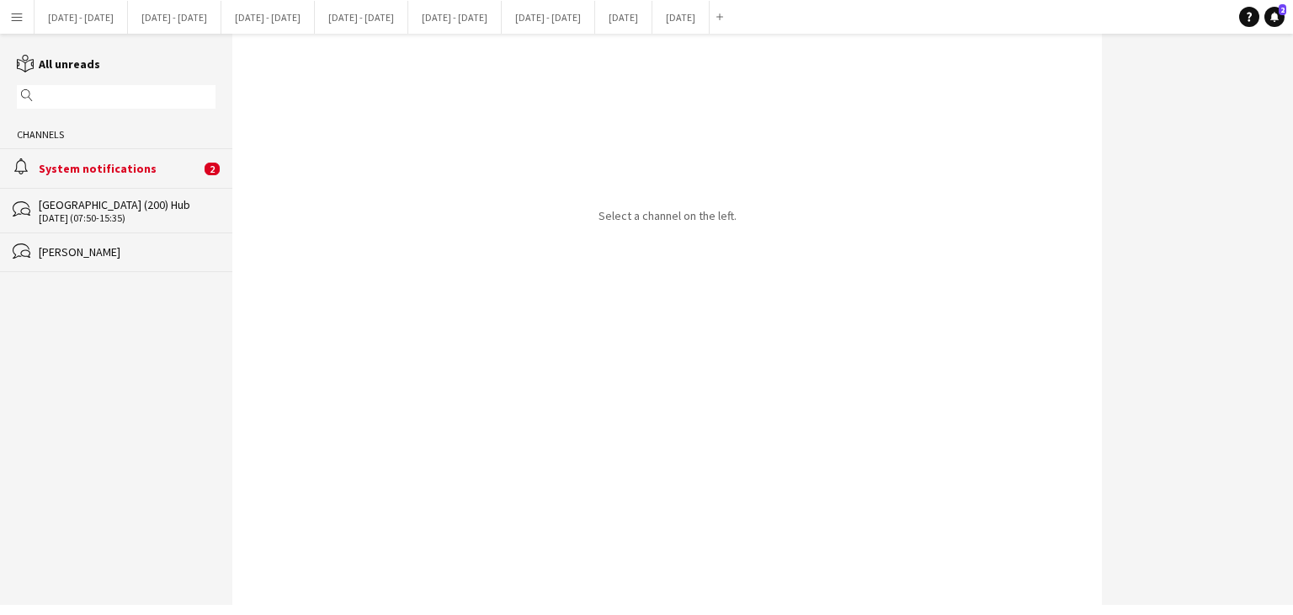
click at [93, 176] on div "alarm System notifications 2" at bounding box center [116, 167] width 232 height 39
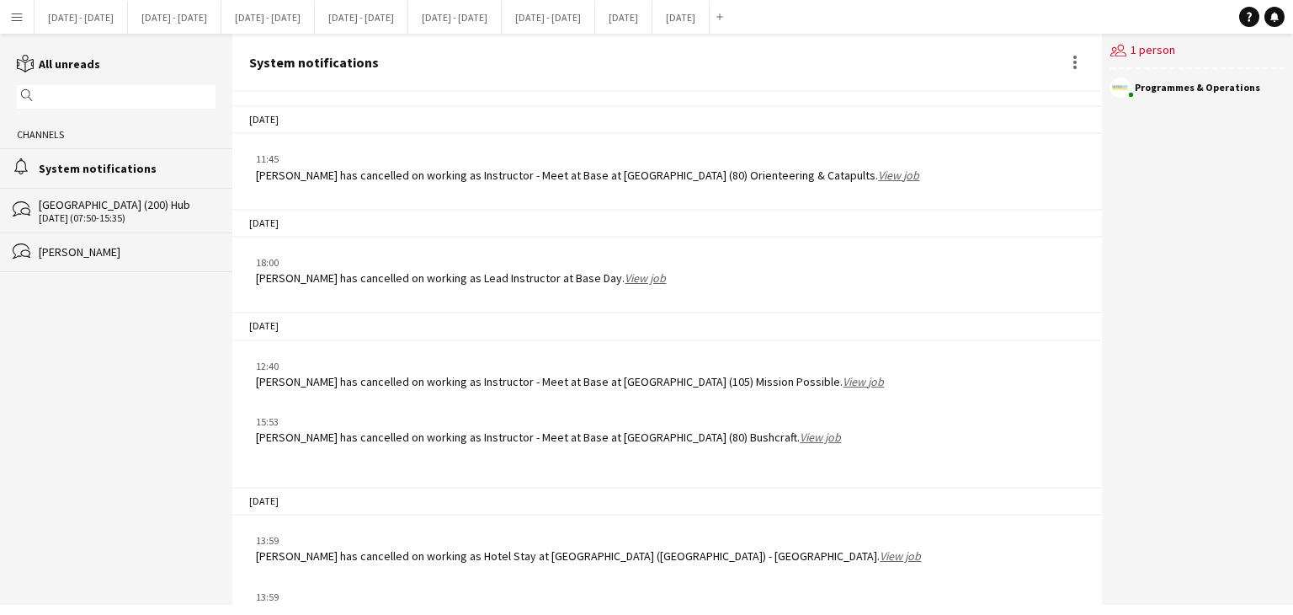
scroll to position [2092, 0]
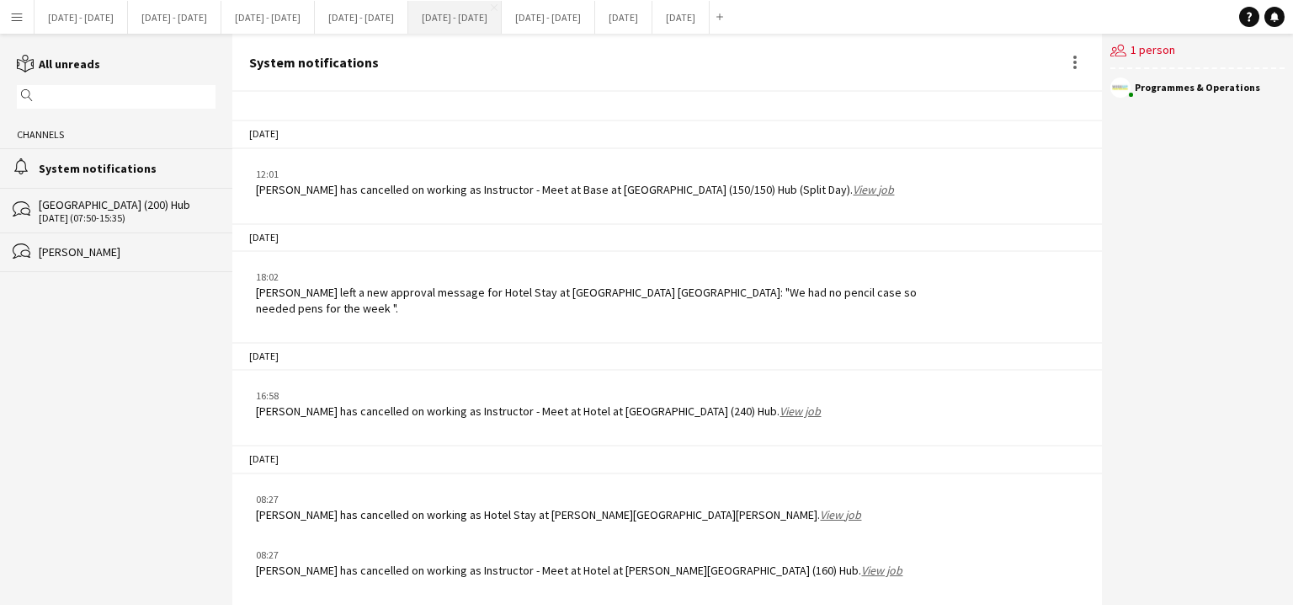
click at [502, 18] on button "Oct 13th - 17th 2025 Close" at bounding box center [454, 17] width 93 height 33
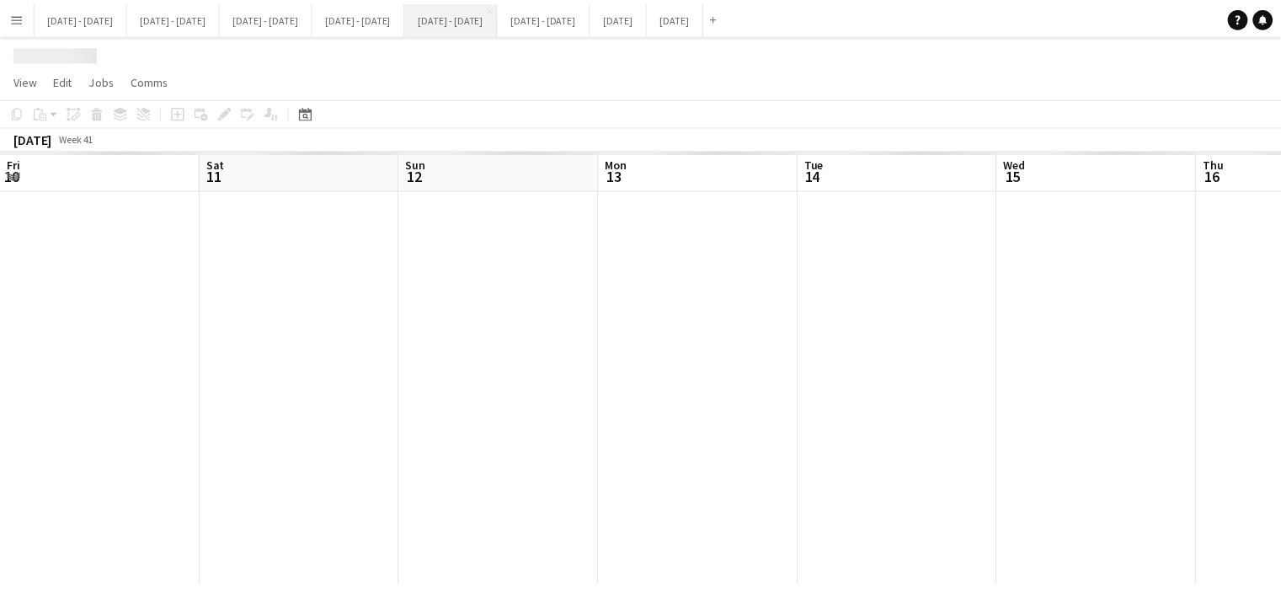
scroll to position [0, 431]
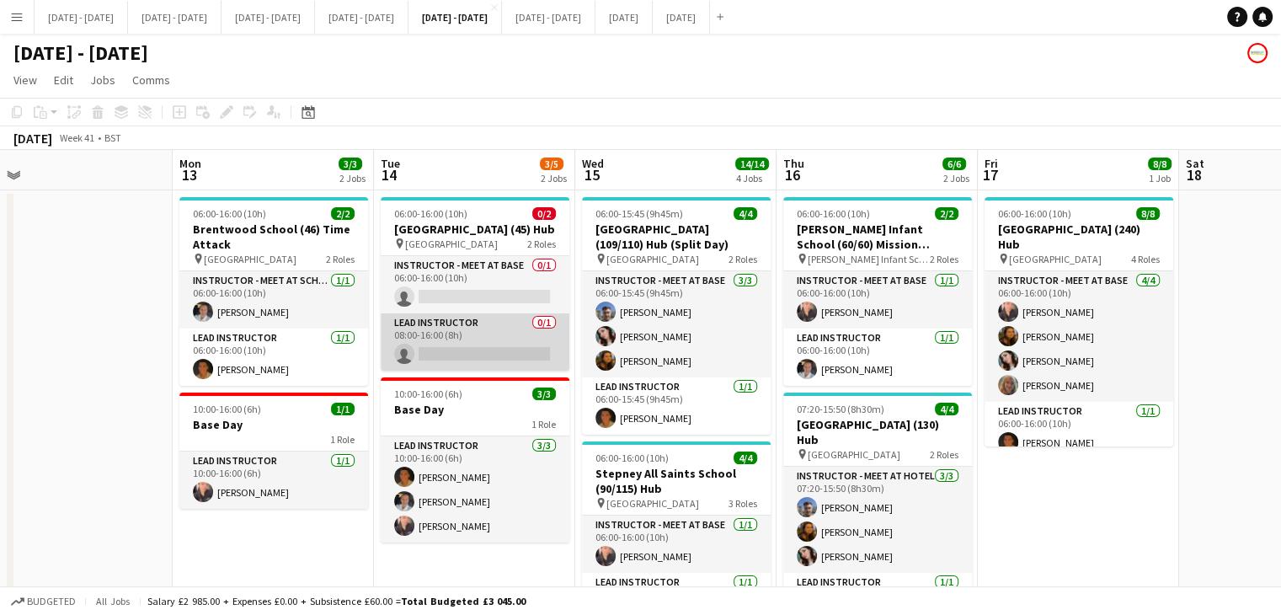
click at [498, 322] on app-card-role "Lead Instructor 0/1 08:00-16:00 (8h) single-neutral-actions" at bounding box center [475, 341] width 189 height 57
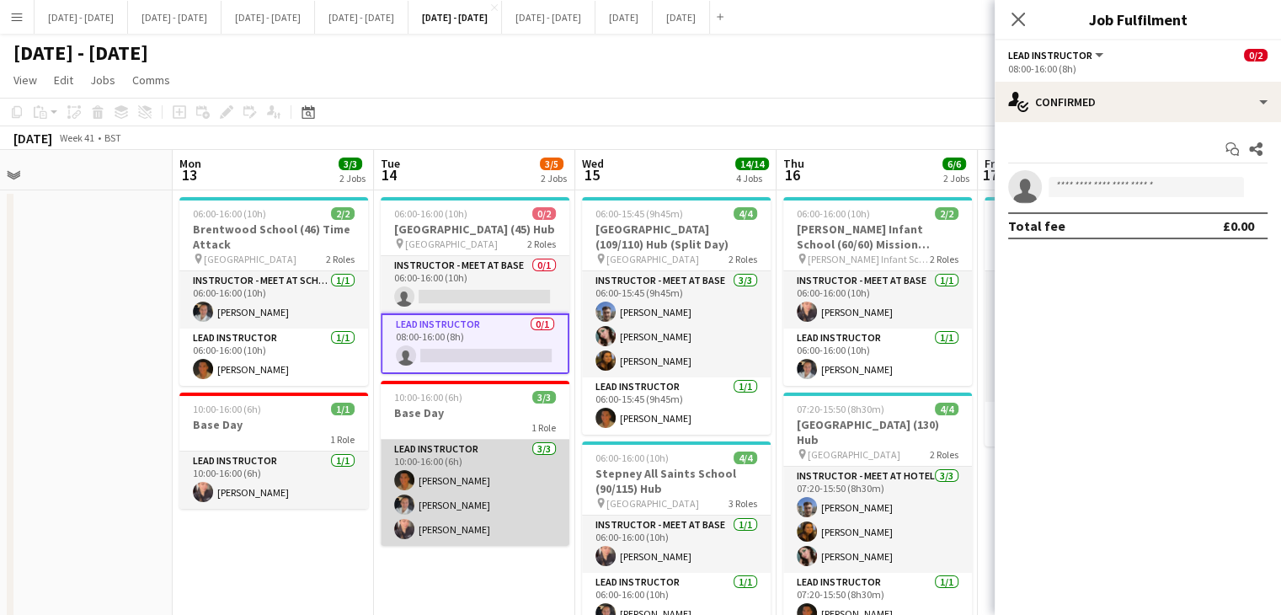
click at [465, 487] on app-card-role "Lead Instructor 3/3 10:00-16:00 (6h) Matthew Penollar Ella Wray Ellie-Marie Man…" at bounding box center [475, 493] width 189 height 106
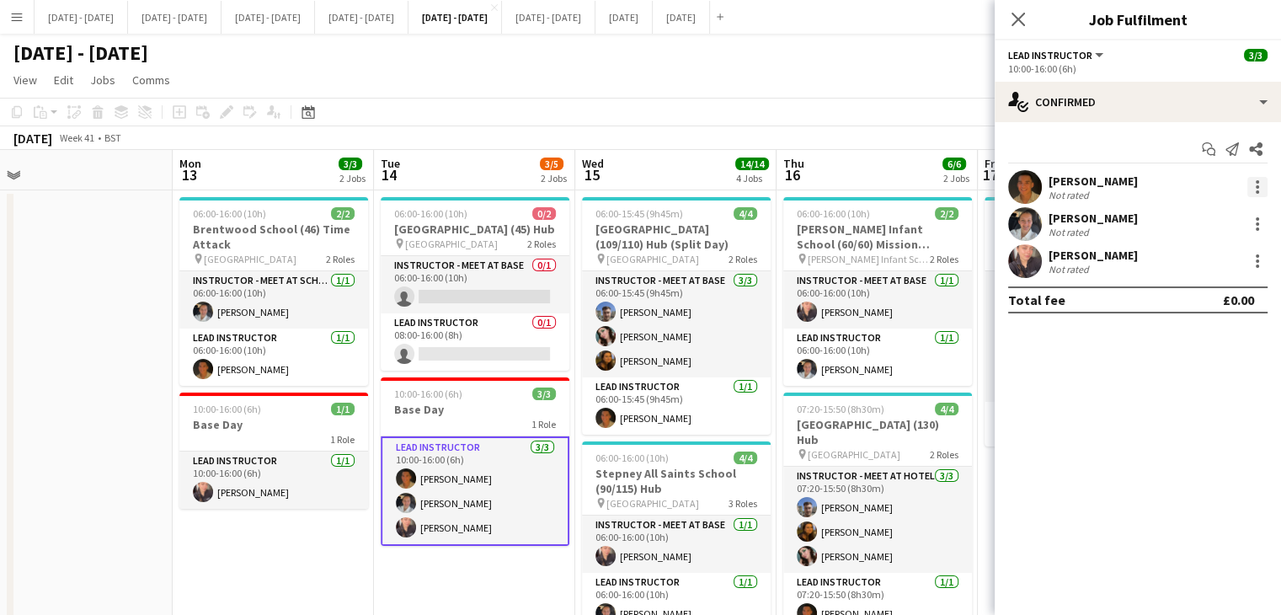
click at [1266, 177] on div at bounding box center [1257, 187] width 20 height 20
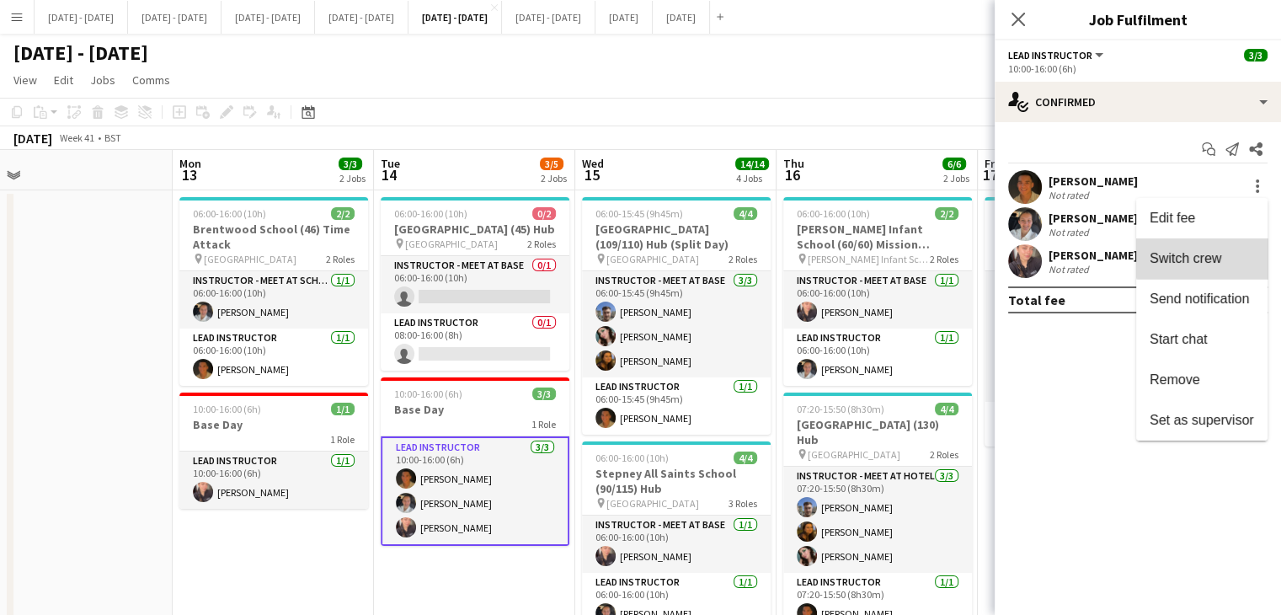
click at [1222, 253] on span "Switch crew" at bounding box center [1201, 258] width 104 height 15
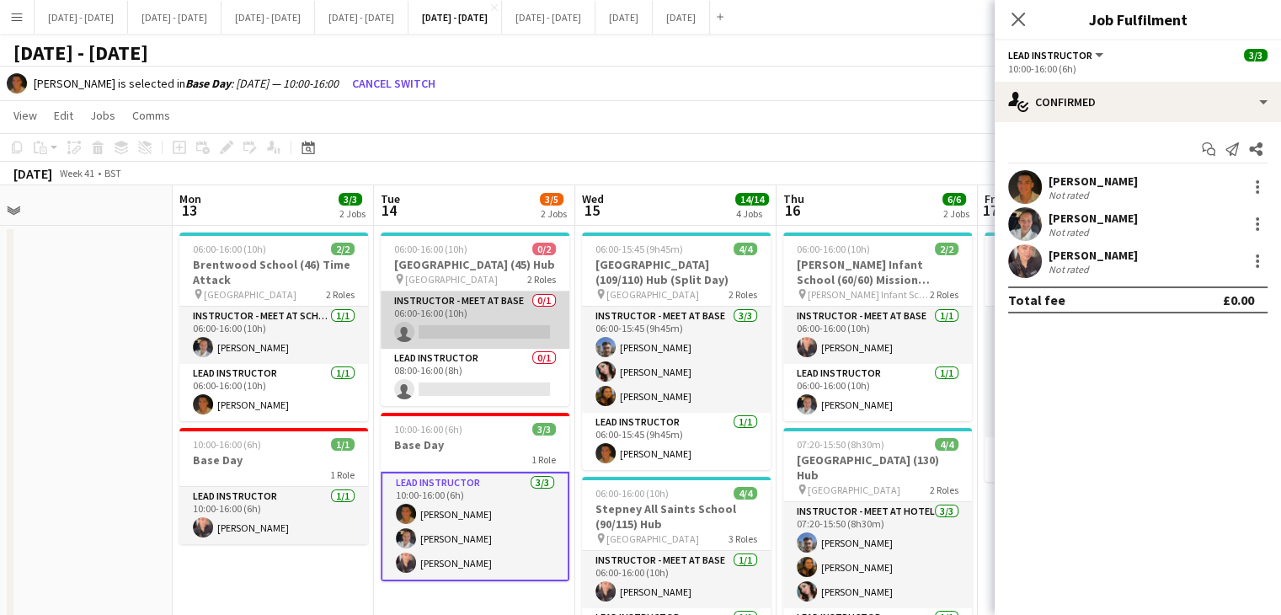
click at [475, 326] on app-card-role "Instructor - Meet at Base 0/1 06:00-16:00 (10h) single-neutral-actions" at bounding box center [475, 319] width 189 height 57
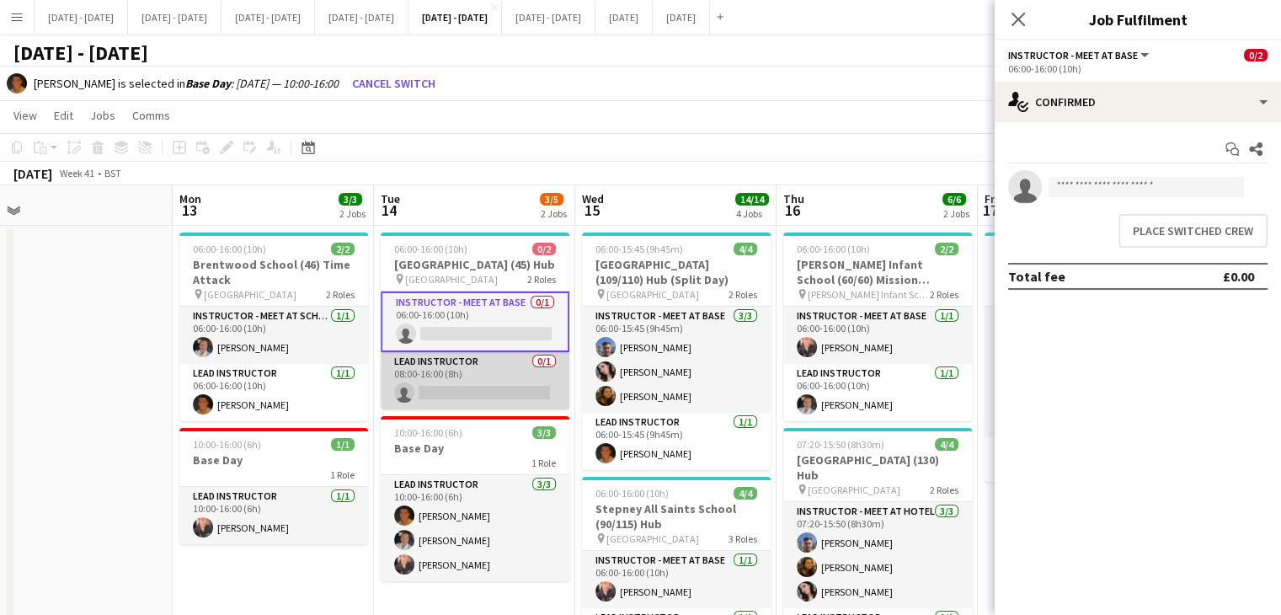
click at [525, 369] on app-card-role "Lead Instructor 0/1 08:00-16:00 (8h) single-neutral-actions" at bounding box center [475, 380] width 189 height 57
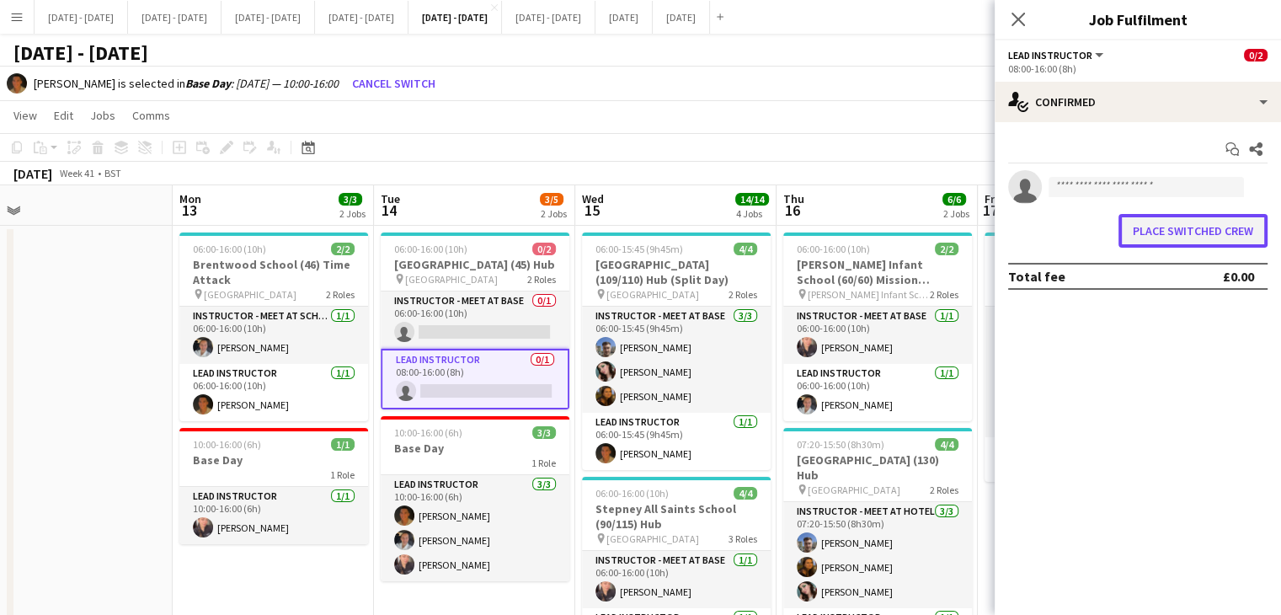
click at [1231, 234] on button "Place switched crew" at bounding box center [1192, 231] width 149 height 34
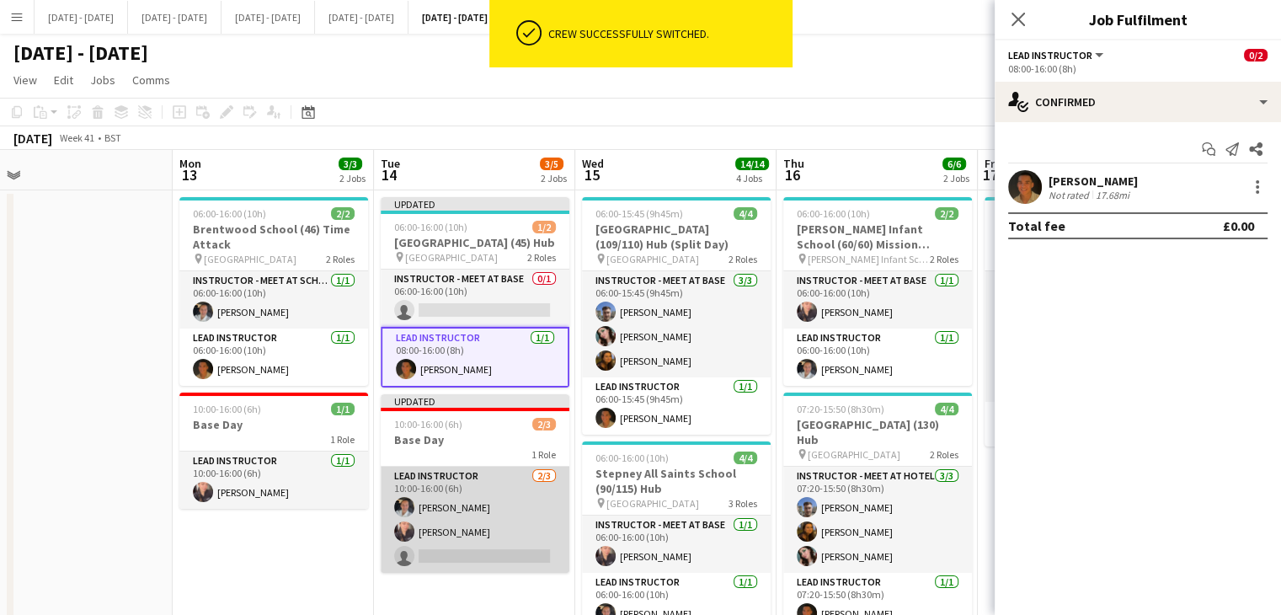
click at [431, 530] on app-card-role "Lead Instructor 2/3 10:00-16:00 (6h) Ella Wray Ellie-Marie Mankelow single-neut…" at bounding box center [475, 519] width 189 height 106
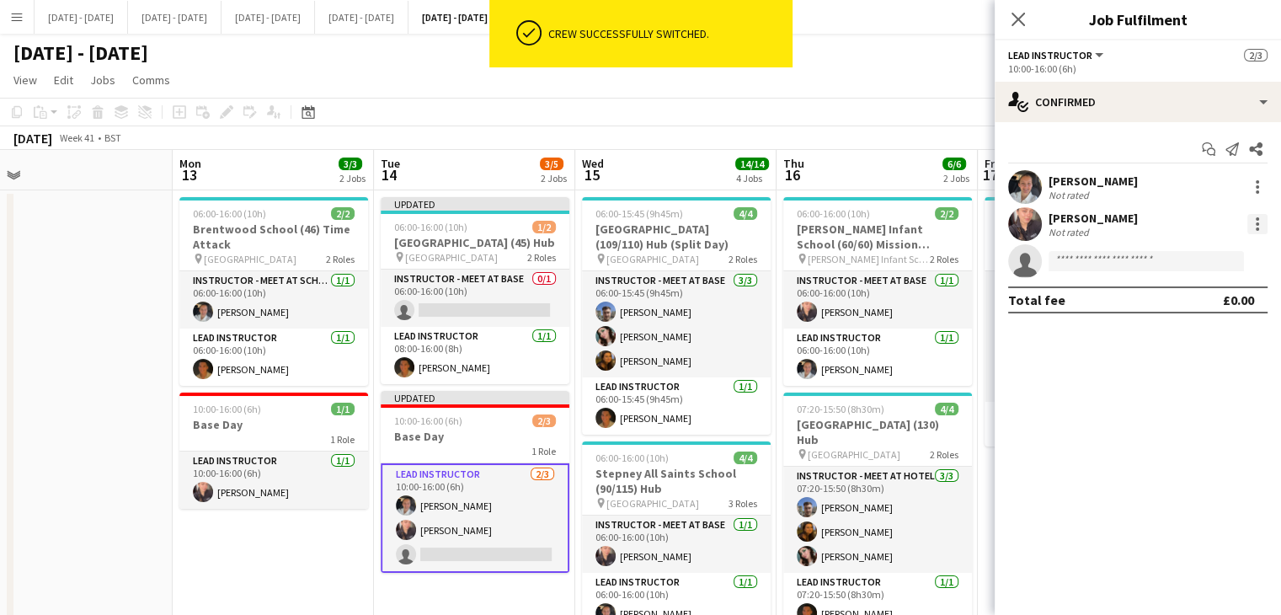
click at [1258, 224] on div at bounding box center [1256, 223] width 3 height 3
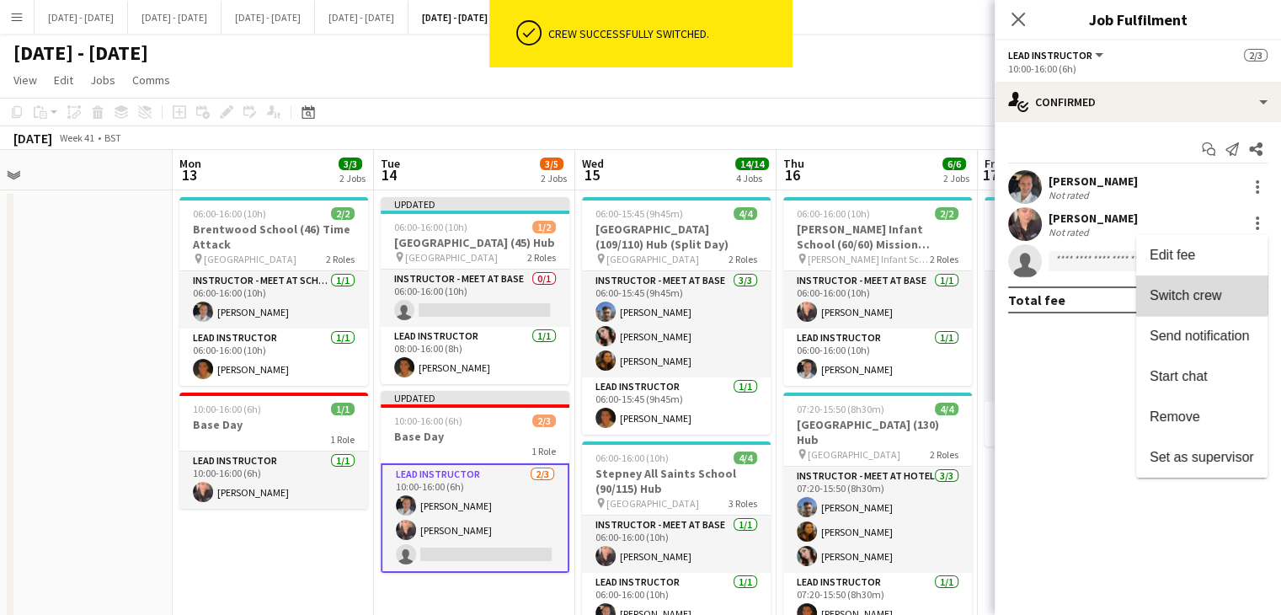
drag, startPoint x: 1202, startPoint y: 290, endPoint x: 581, endPoint y: 338, distance: 622.5
click at [1200, 290] on span "Switch crew" at bounding box center [1185, 295] width 72 height 14
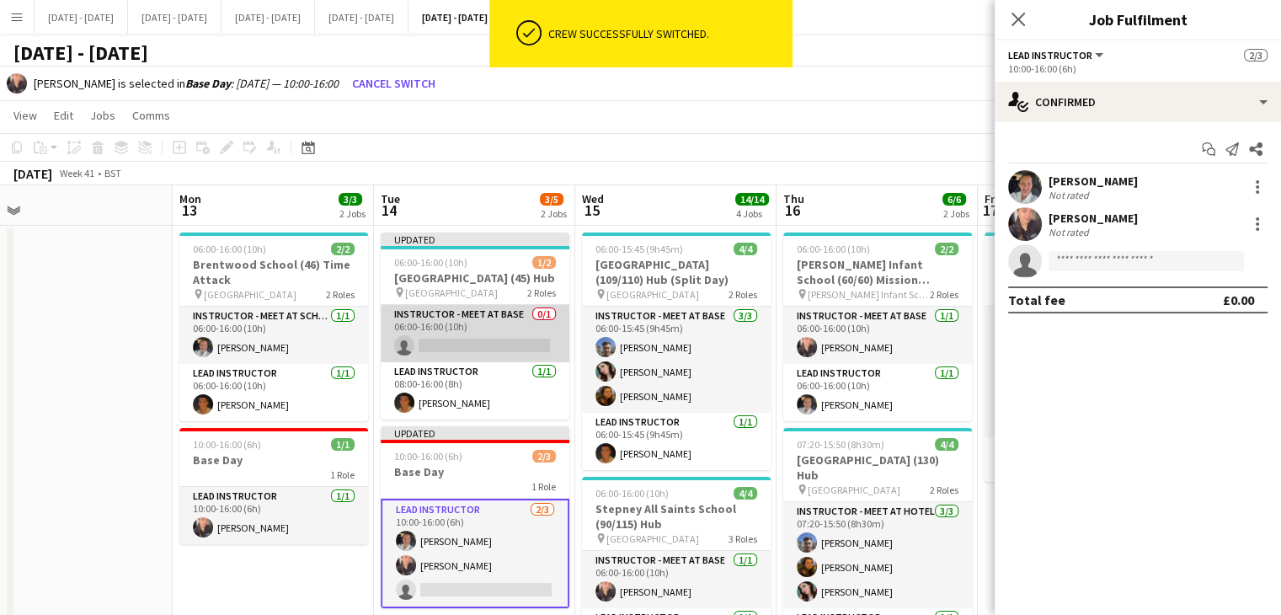
click at [431, 344] on app-card-role "Instructor - Meet at Base 0/1 06:00-16:00 (10h) single-neutral-actions" at bounding box center [475, 333] width 189 height 57
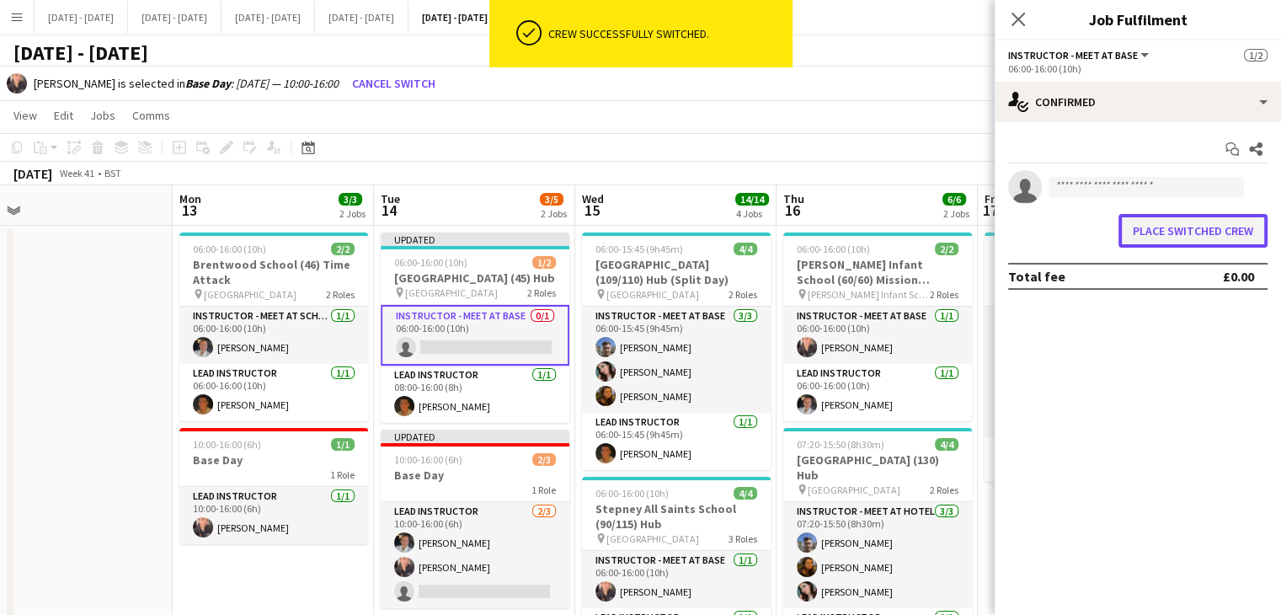
click at [1211, 237] on button "Place switched crew" at bounding box center [1192, 231] width 149 height 34
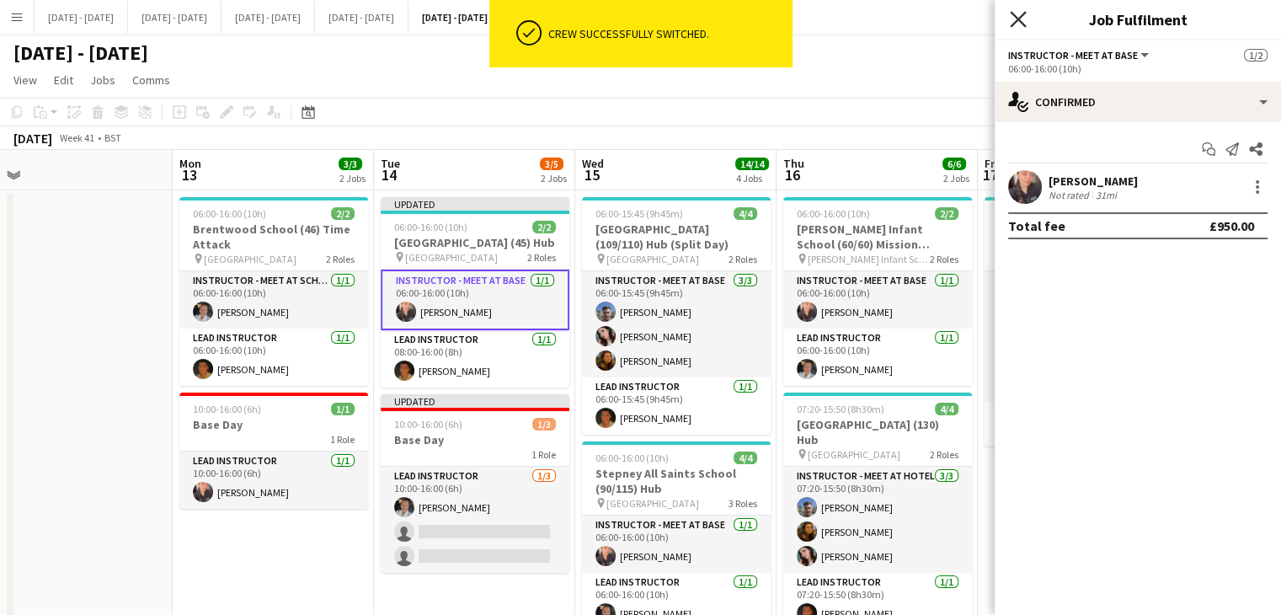
click at [1017, 17] on icon "Close pop-in" at bounding box center [1018, 19] width 16 height 16
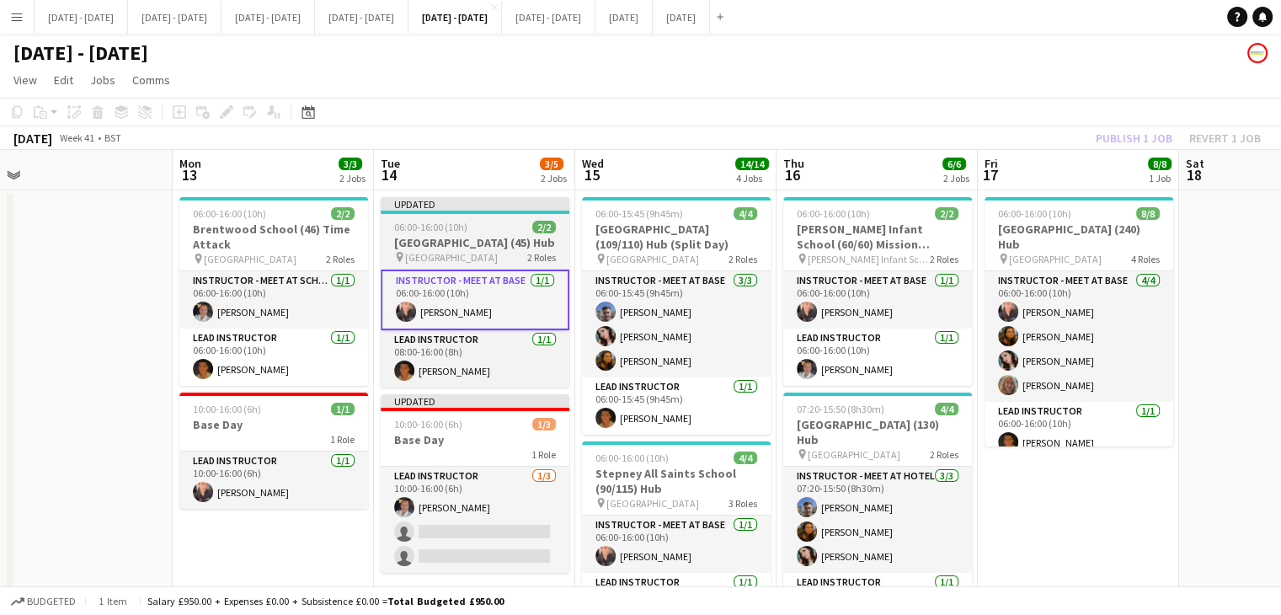
click at [472, 243] on h3 "Battle Abbey School (45) Hub" at bounding box center [475, 242] width 189 height 15
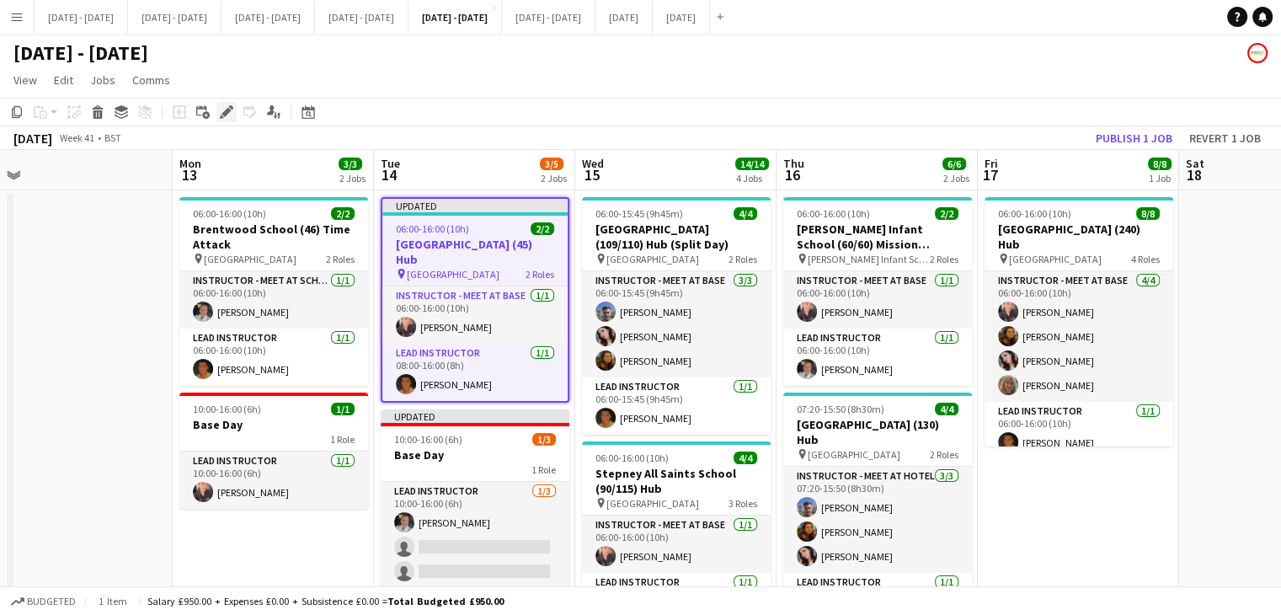
click at [222, 115] on icon "Edit" at bounding box center [226, 111] width 13 height 13
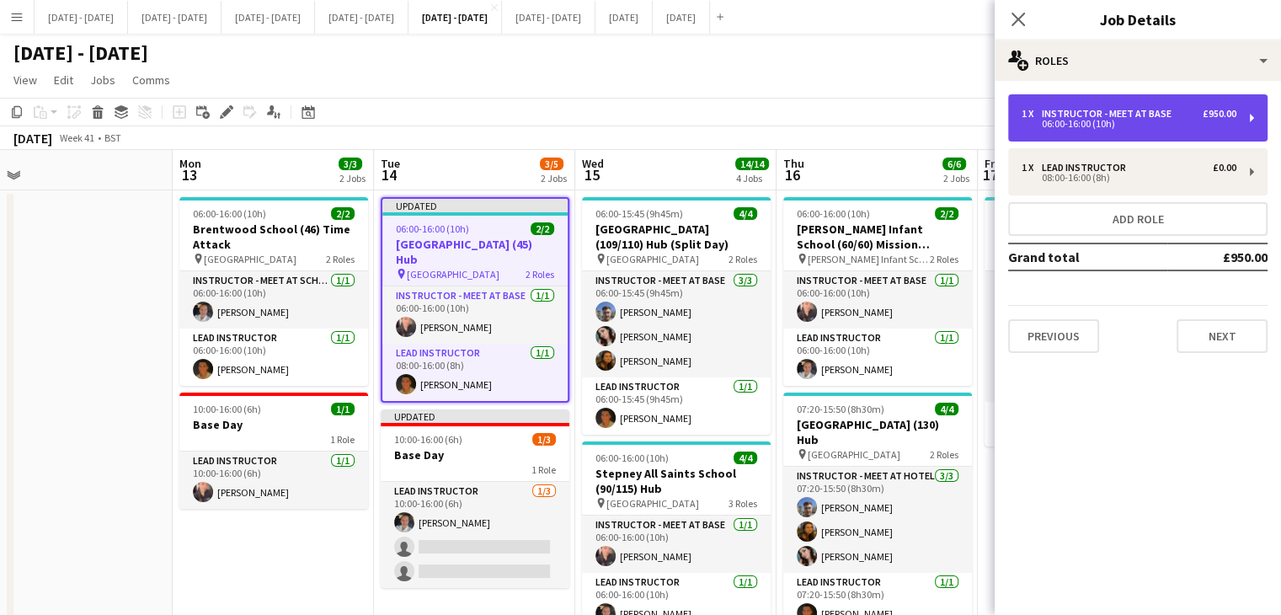
click at [1193, 120] on div "06:00-16:00 (10h)" at bounding box center [1128, 124] width 215 height 8
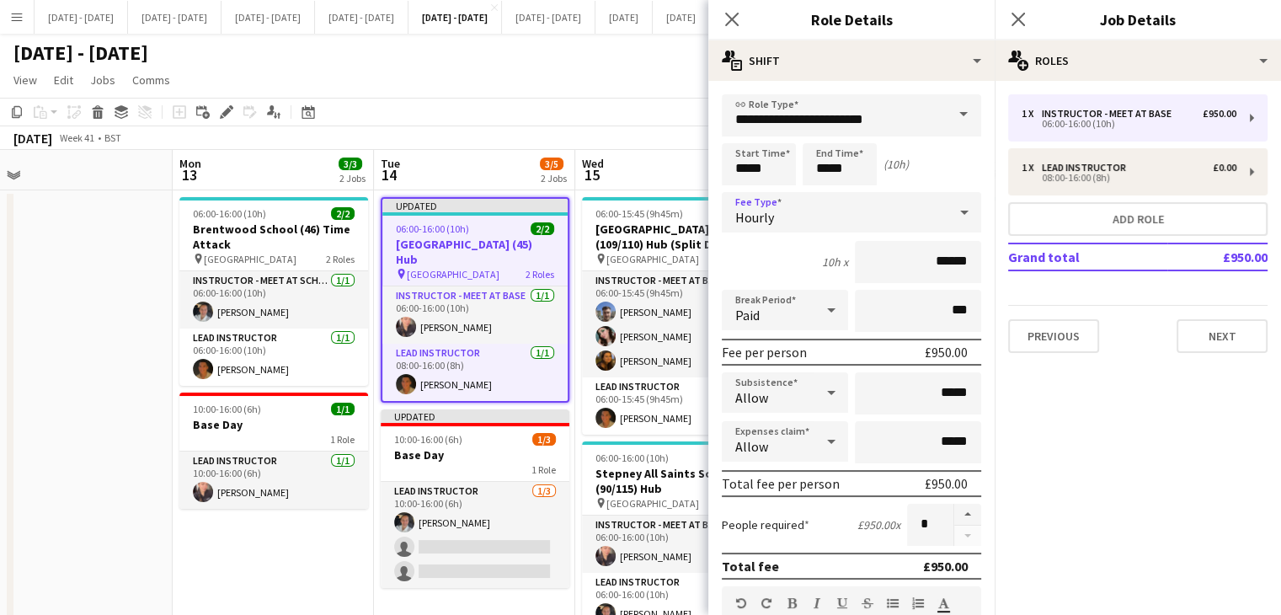
click at [854, 219] on div "Hourly" at bounding box center [835, 212] width 226 height 40
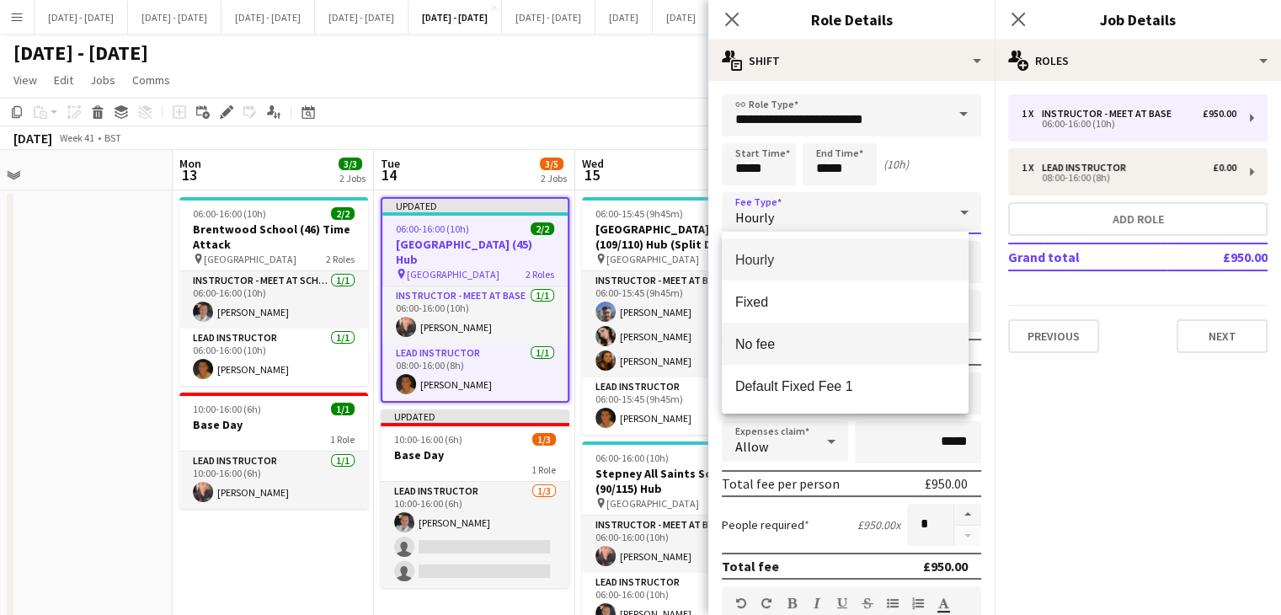
click at [808, 358] on mat-option "No fee" at bounding box center [845, 343] width 247 height 42
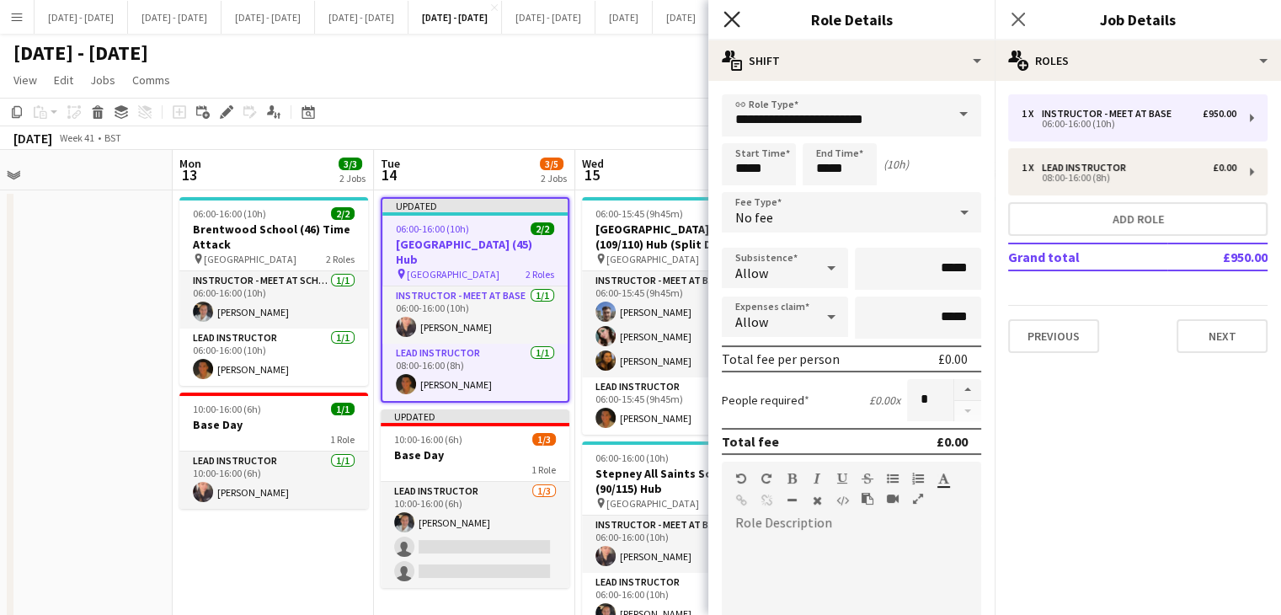
click at [734, 16] on icon at bounding box center [731, 19] width 16 height 16
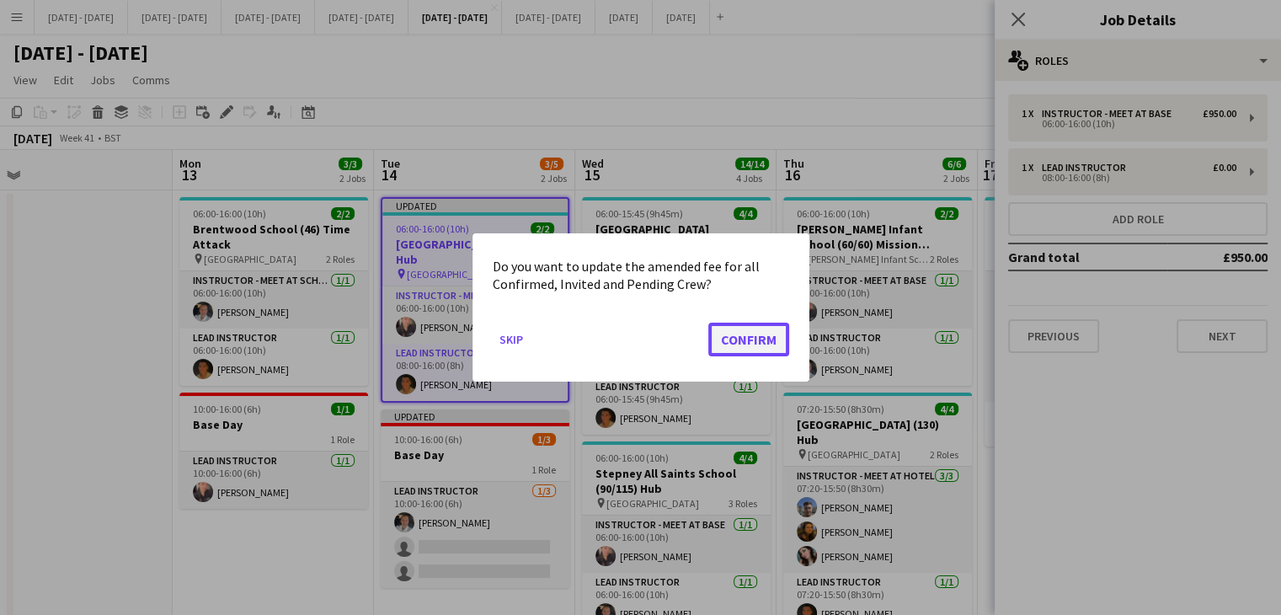
click at [774, 349] on button "Confirm" at bounding box center [748, 339] width 81 height 34
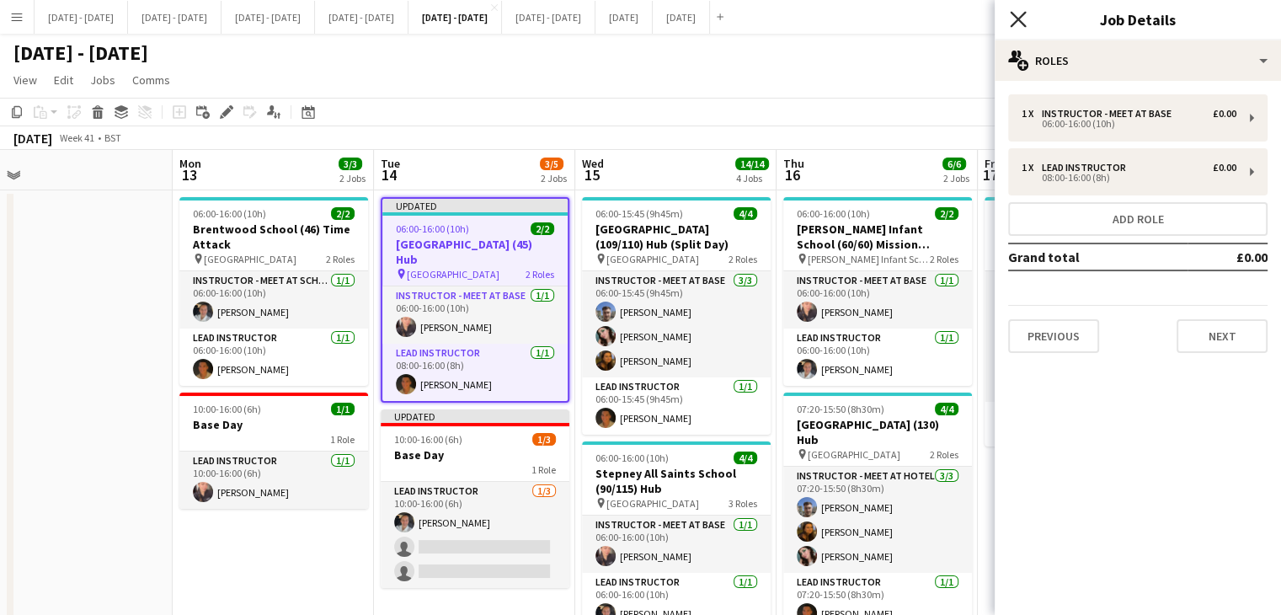
click at [1021, 19] on icon "Close pop-in" at bounding box center [1018, 19] width 16 height 16
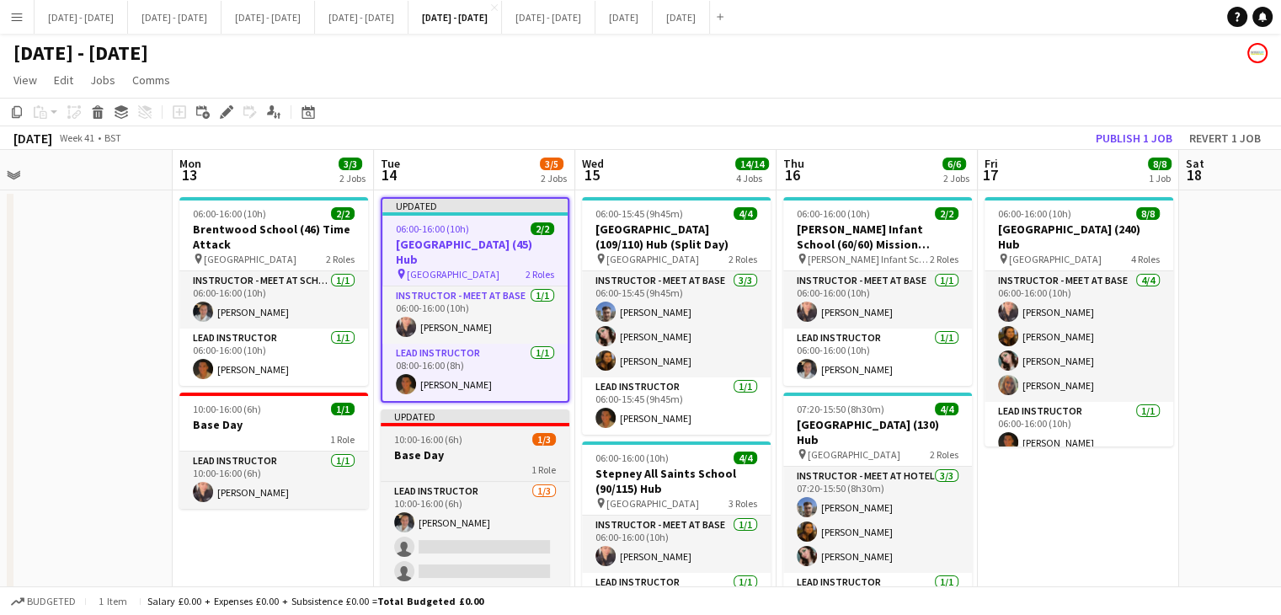
click at [450, 461] on app-job-card "Updated 10:00-16:00 (6h) 1/3 Base Day 1 Role Lead Instructor 1/3 10:00-16:00 (6…" at bounding box center [475, 498] width 189 height 179
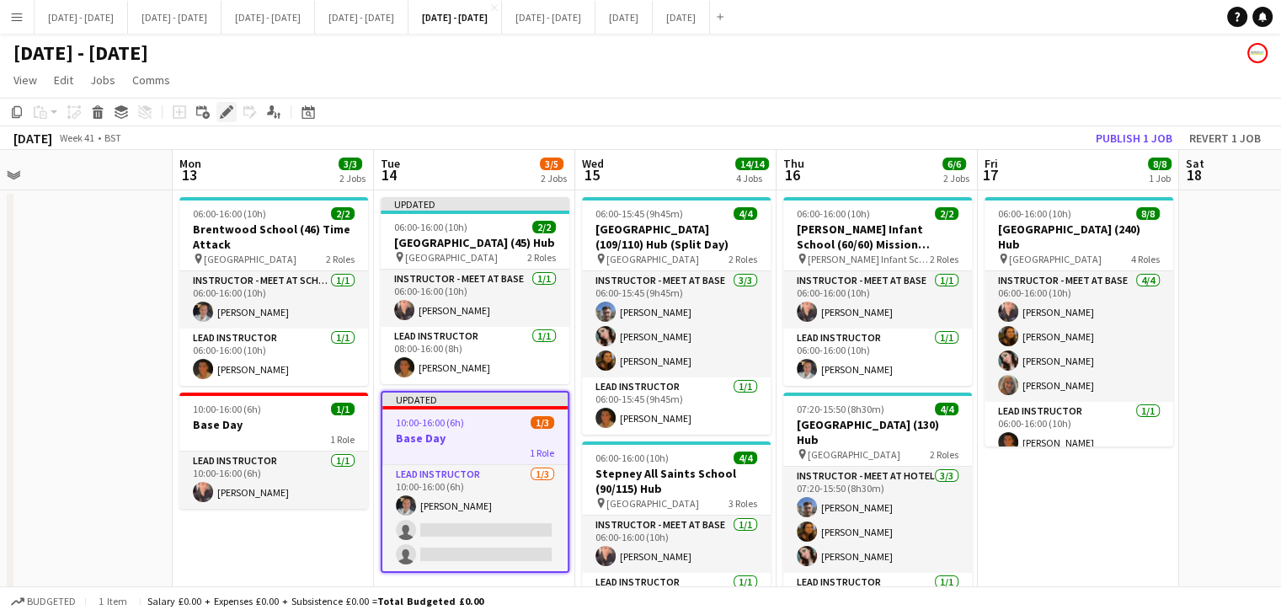
click at [226, 118] on icon "Edit" at bounding box center [226, 111] width 13 height 13
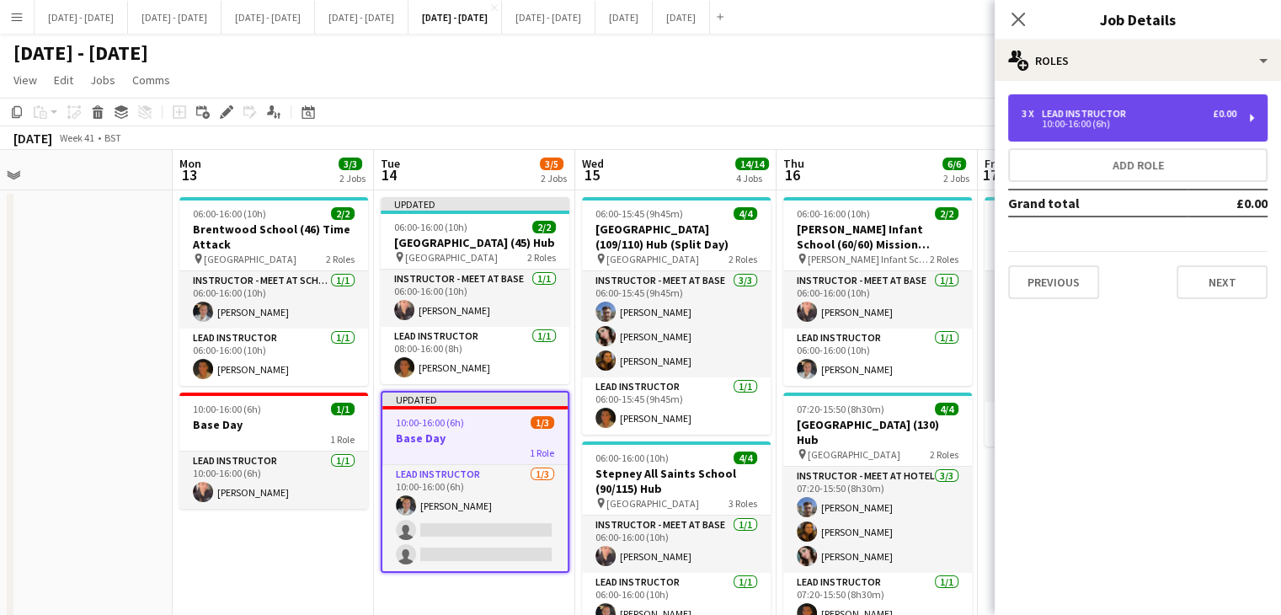
click at [1051, 104] on div "3 x Lead Instructor £0.00 10:00-16:00 (6h)" at bounding box center [1137, 117] width 259 height 47
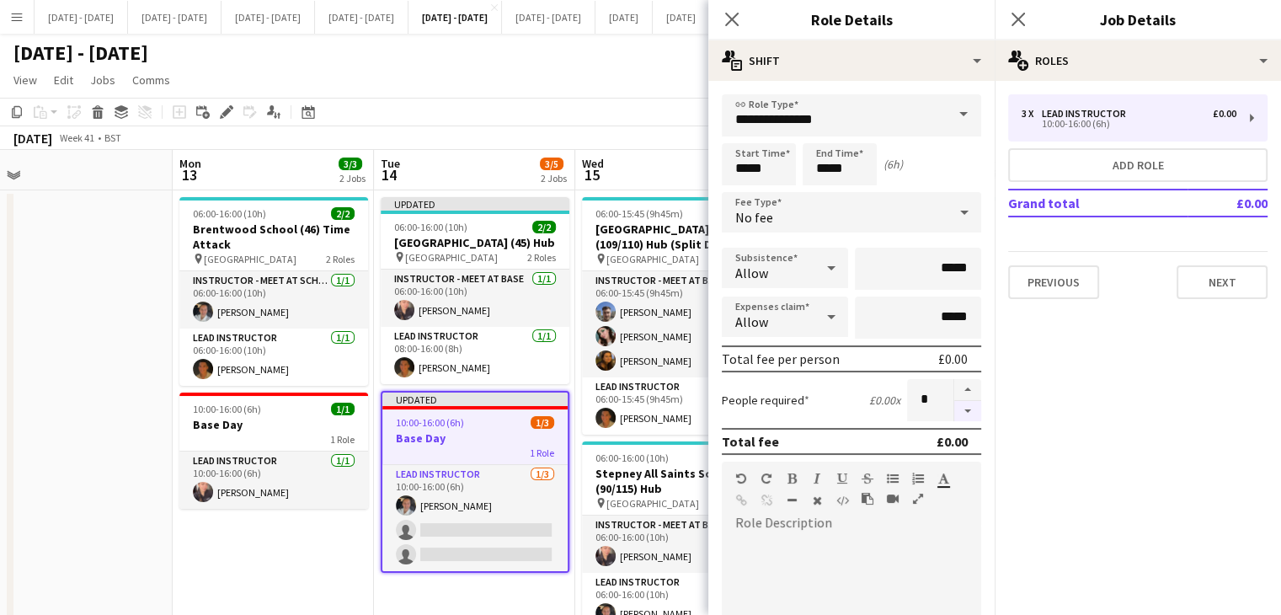
click at [962, 410] on button "button" at bounding box center [967, 411] width 27 height 21
click at [961, 410] on button "button" at bounding box center [967, 411] width 27 height 21
type input "*"
click at [737, 24] on icon at bounding box center [731, 19] width 16 height 16
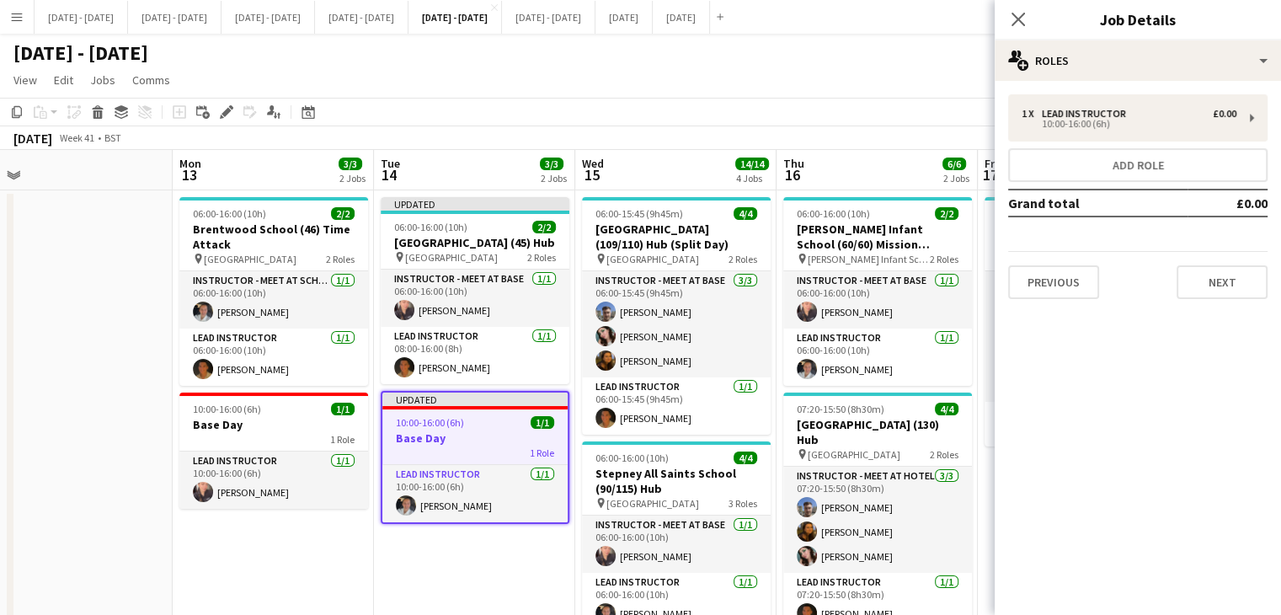
click at [1005, 18] on div "Close pop-in" at bounding box center [1017, 19] width 47 height 39
click at [1021, 22] on icon at bounding box center [1018, 19] width 16 height 16
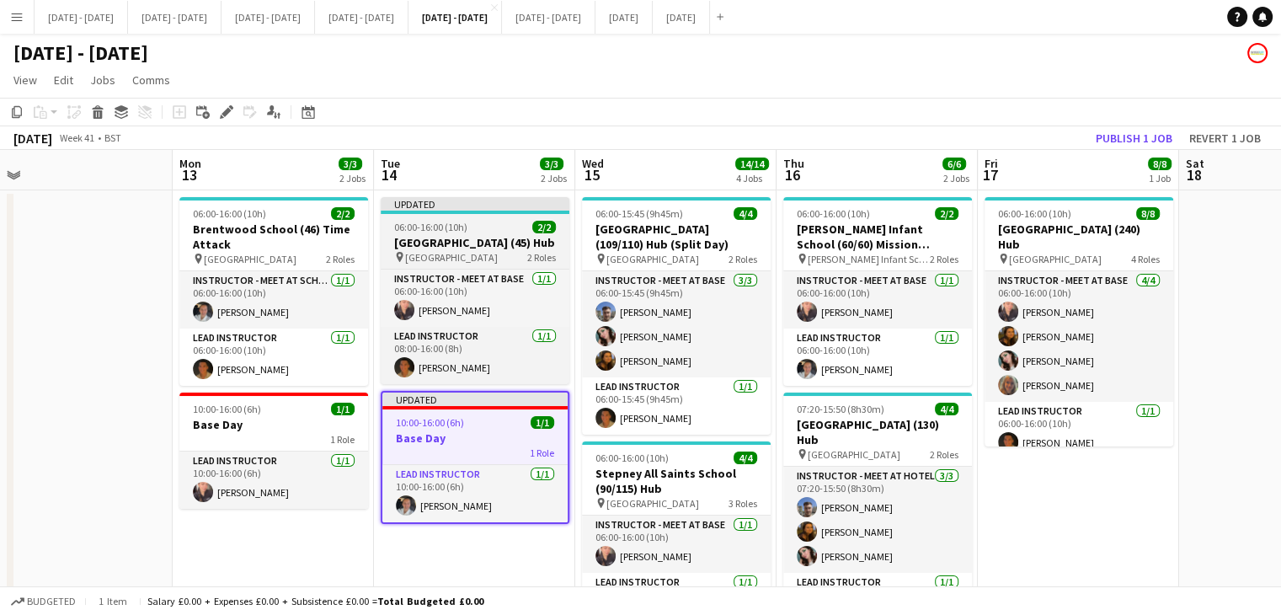
click at [469, 250] on app-job-card "Updated 06:00-16:00 (10h) 2/2 Battle Abbey School (45) Hub pin Battle Abbey Sch…" at bounding box center [475, 290] width 189 height 187
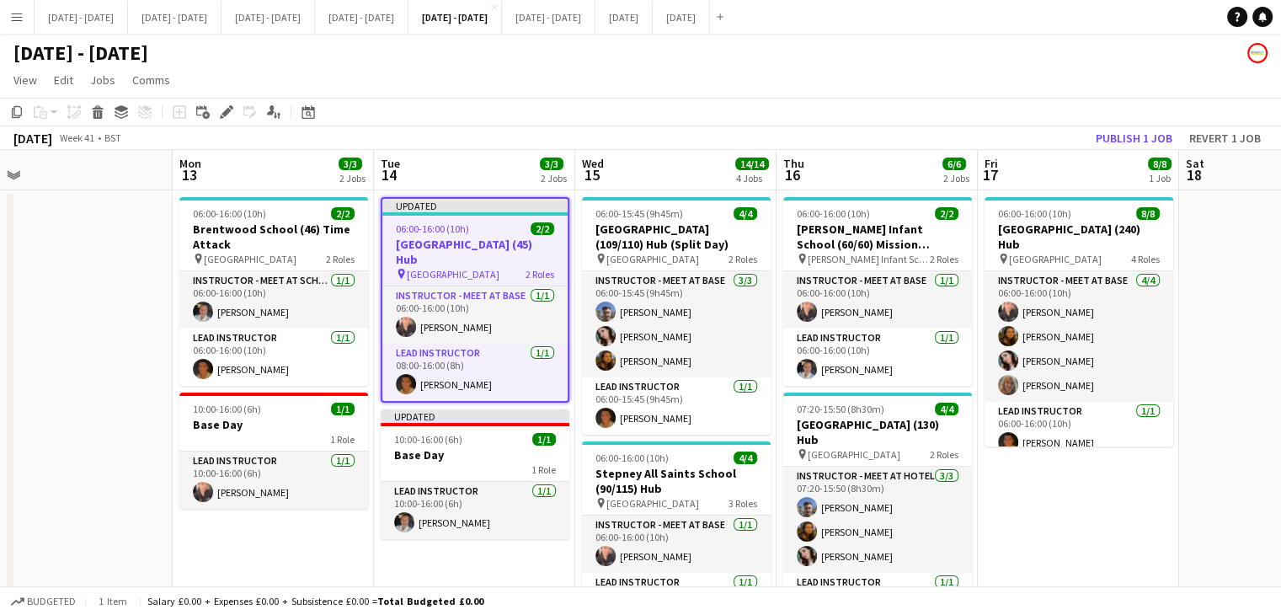
click at [885, 135] on div "October 2025 Week 41 • BST Publish 1 job Revert 1 job" at bounding box center [640, 138] width 1281 height 24
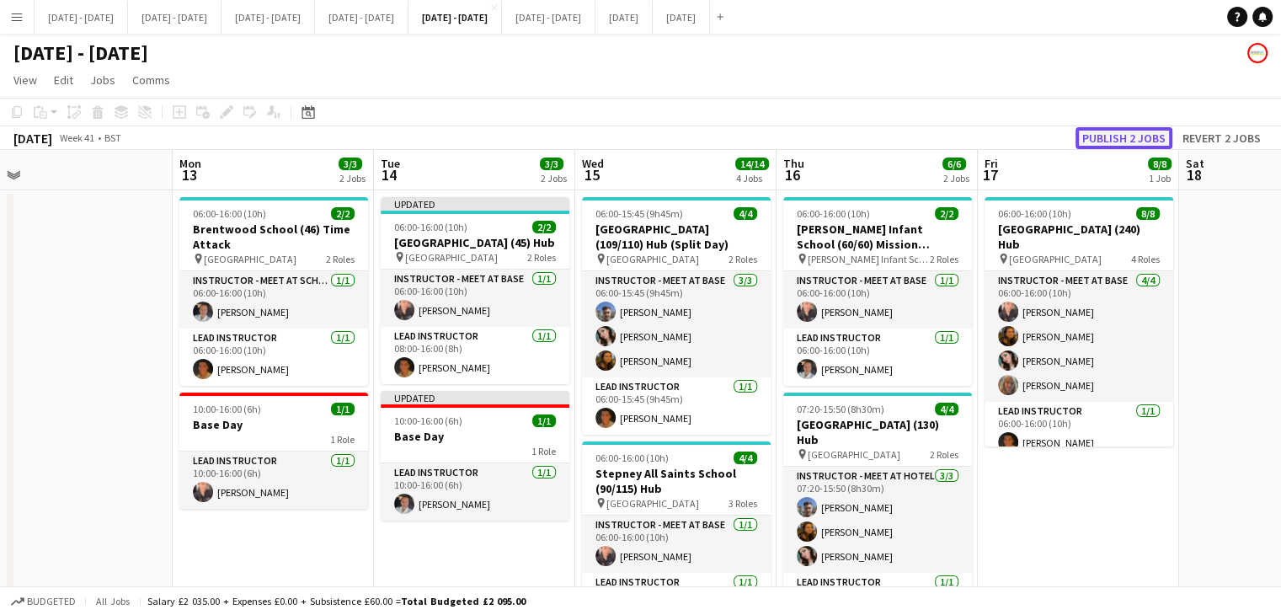
click at [1111, 132] on button "Publish 2 jobs" at bounding box center [1123, 138] width 97 height 22
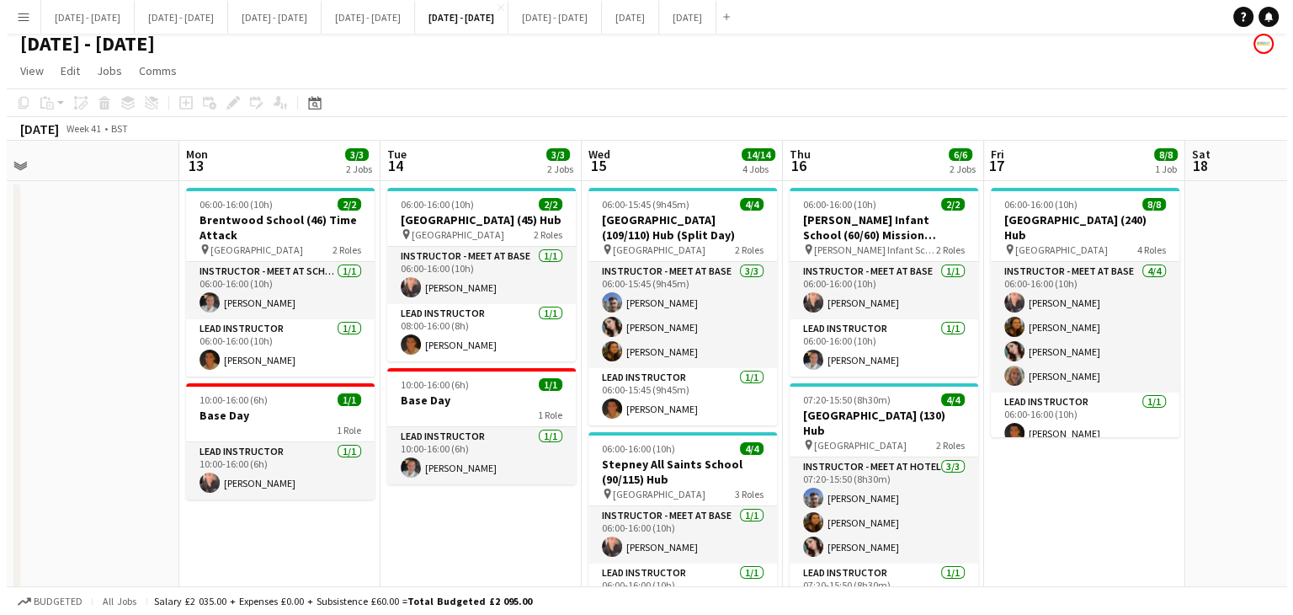
scroll to position [0, 0]
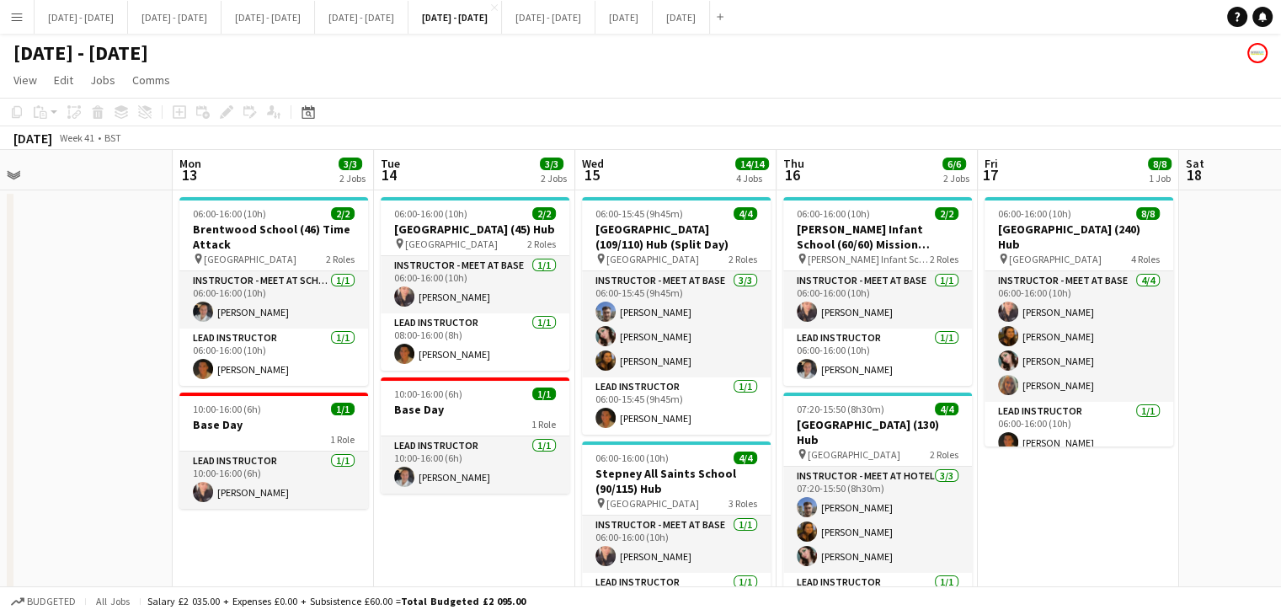
click at [20, 21] on app-icon "Menu" at bounding box center [16, 16] width 13 height 13
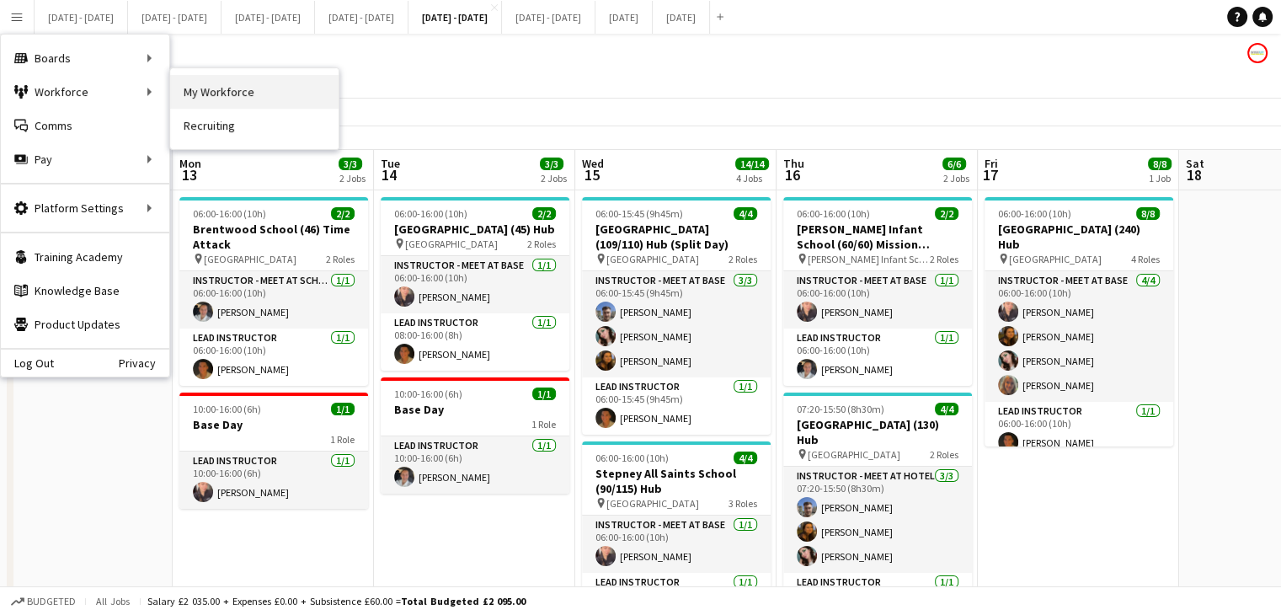
click at [242, 94] on link "My Workforce" at bounding box center [254, 92] width 168 height 34
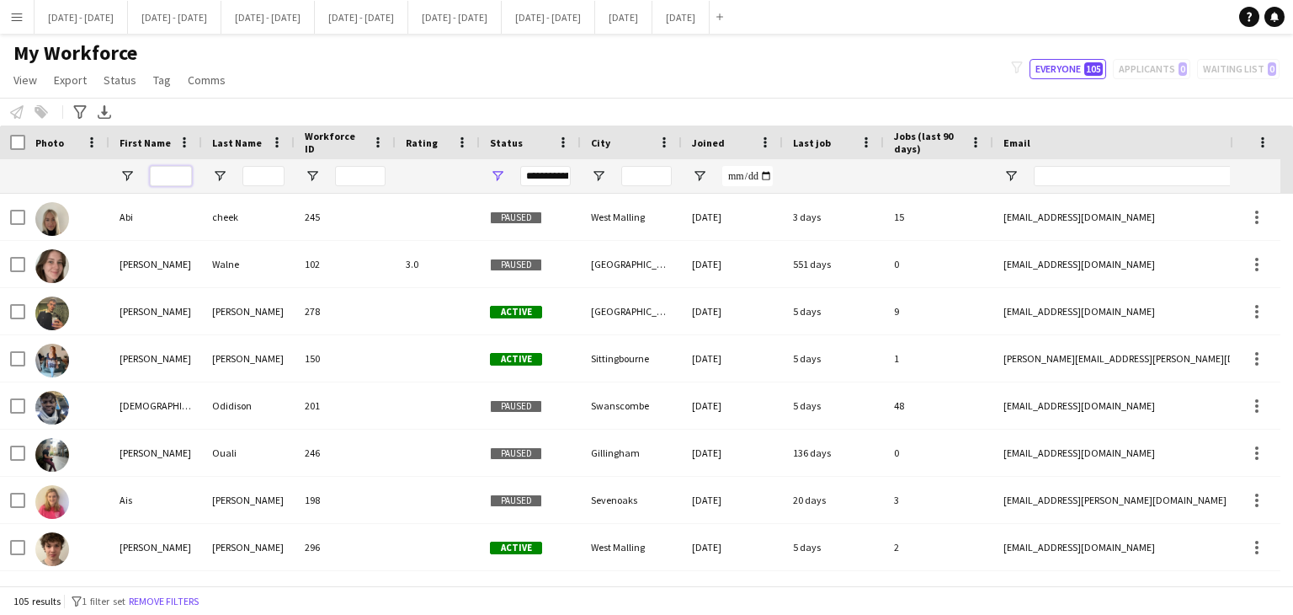
click at [169, 174] on input "First Name Filter Input" at bounding box center [171, 176] width 42 height 20
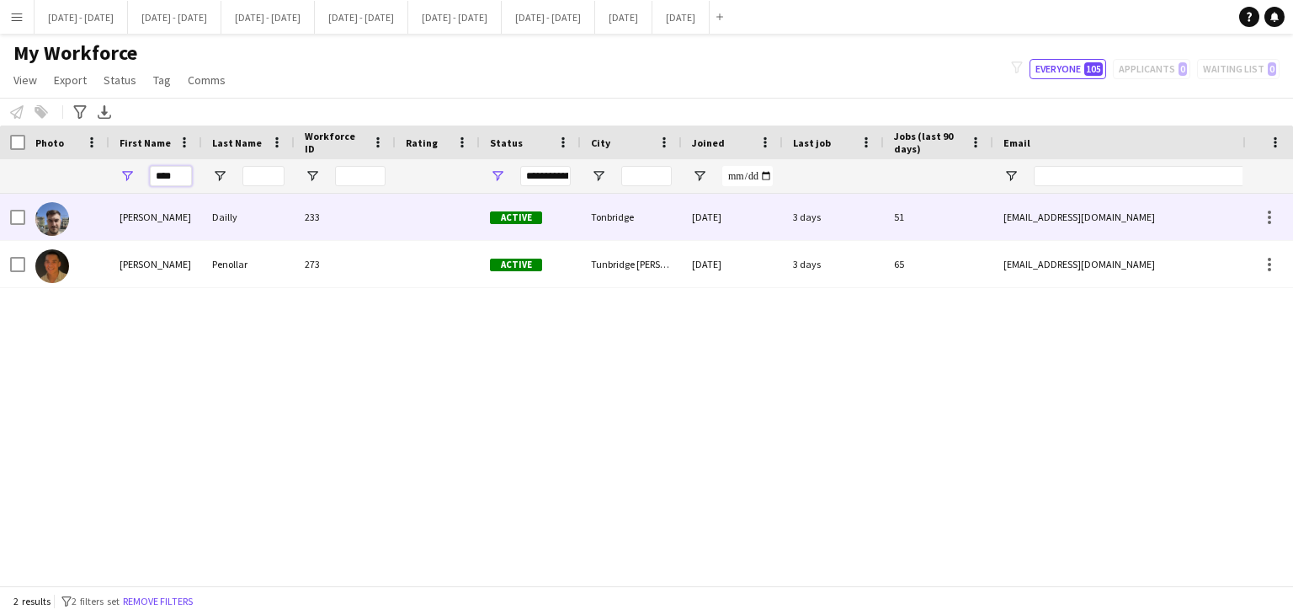
type input "****"
click at [186, 227] on div "Matt" at bounding box center [155, 217] width 93 height 46
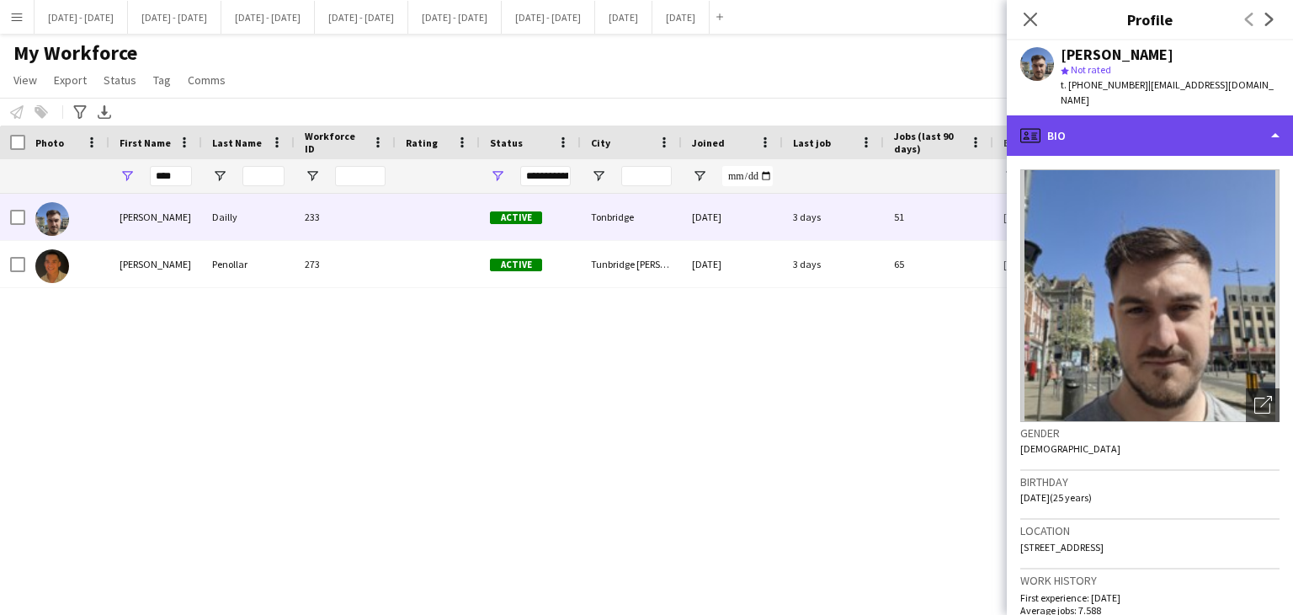
click at [1239, 122] on div "profile Bio" at bounding box center [1150, 135] width 286 height 40
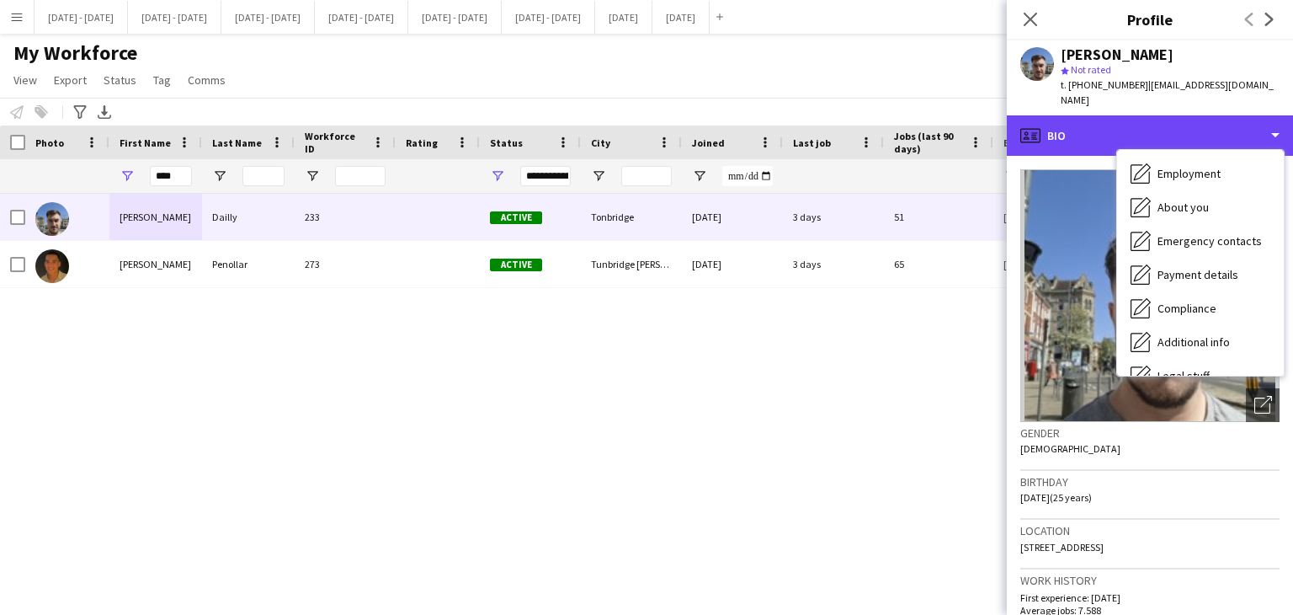
scroll to position [158, 0]
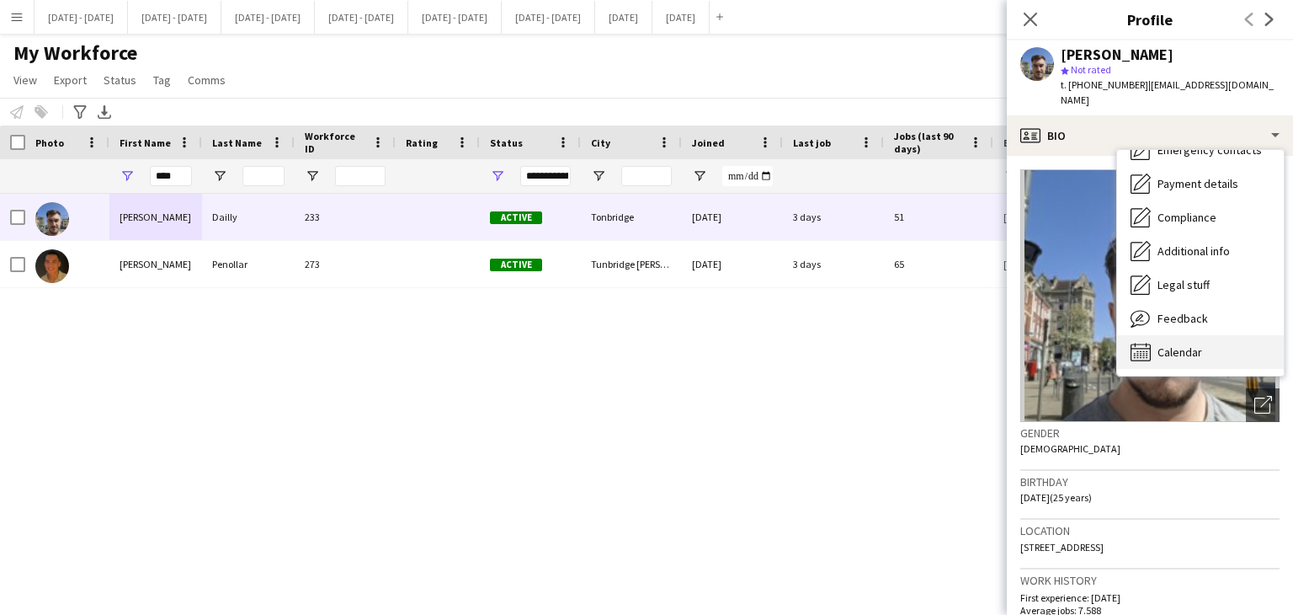
click at [1179, 335] on div "Calendar Calendar" at bounding box center [1200, 352] width 167 height 34
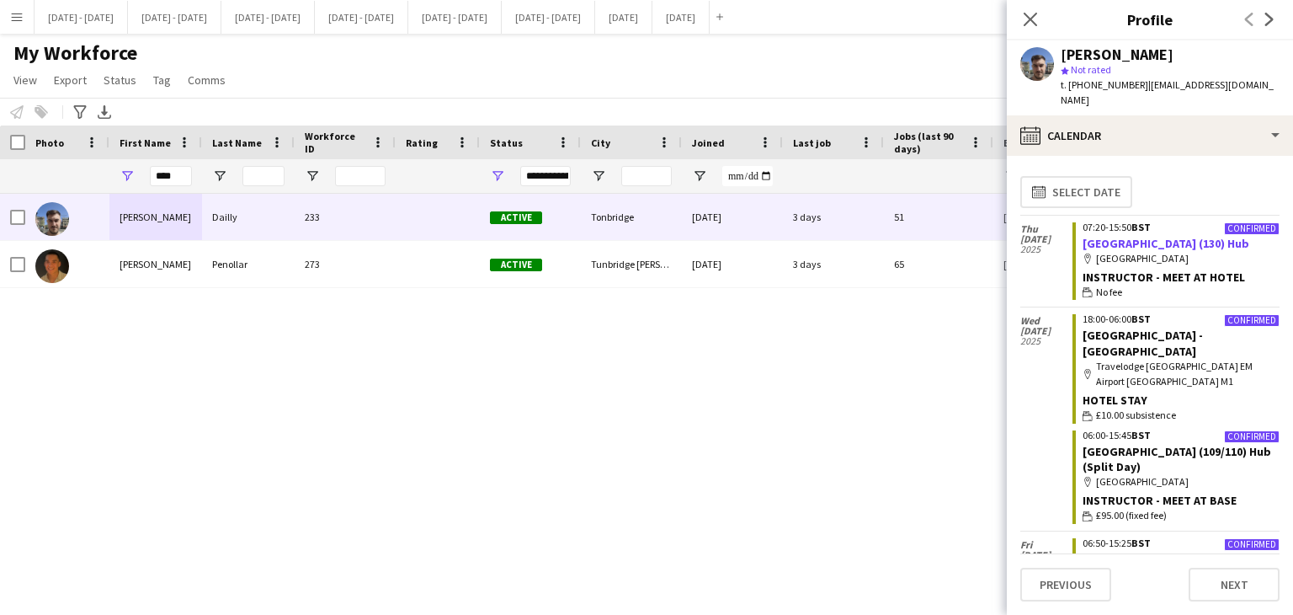
click at [1136, 236] on link "Bramcote College (130) Hub" at bounding box center [1166, 243] width 167 height 15
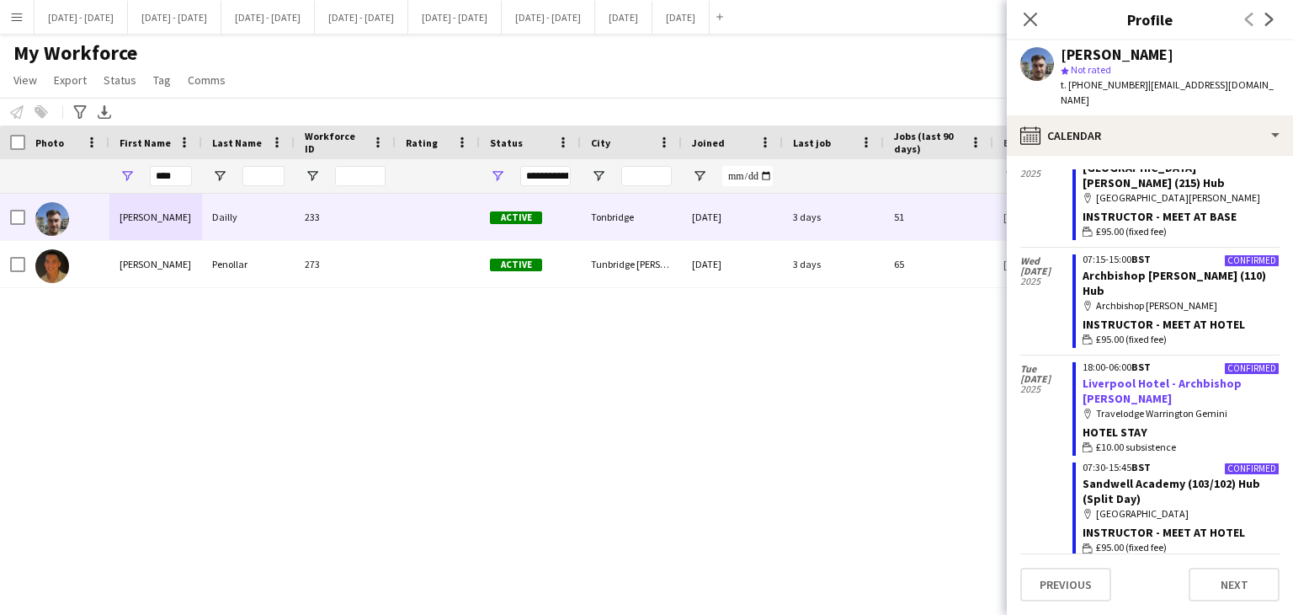
scroll to position [1041, 0]
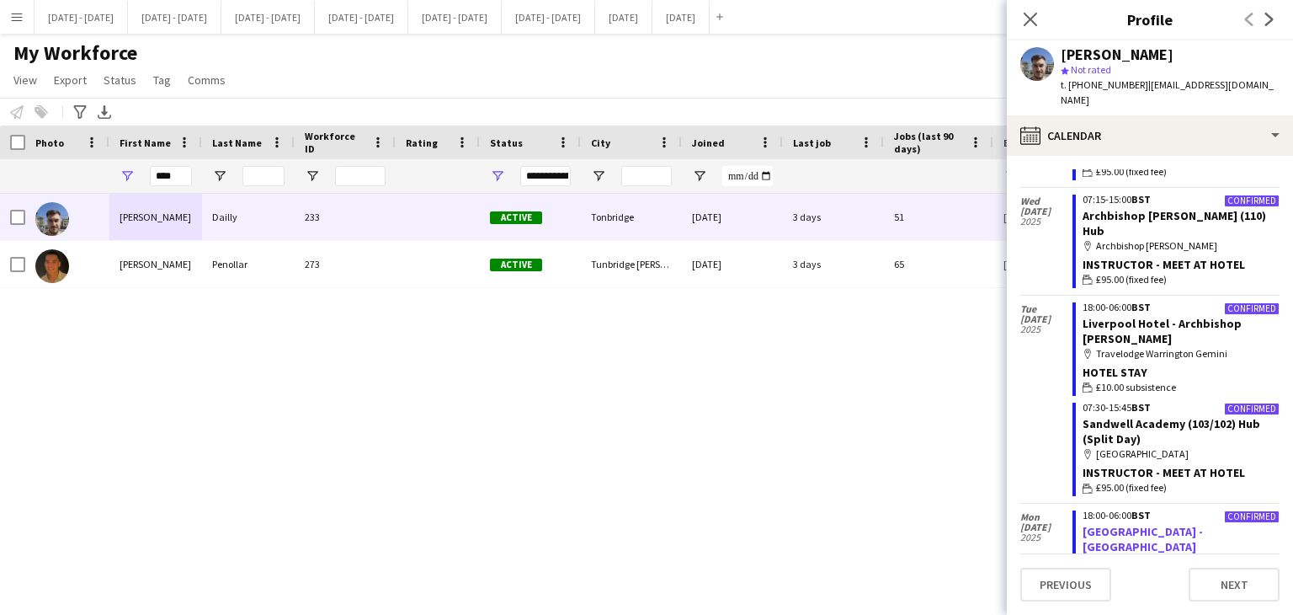
click at [1101, 524] on link "[GEOGRAPHIC_DATA] - [GEOGRAPHIC_DATA]" at bounding box center [1143, 539] width 120 height 30
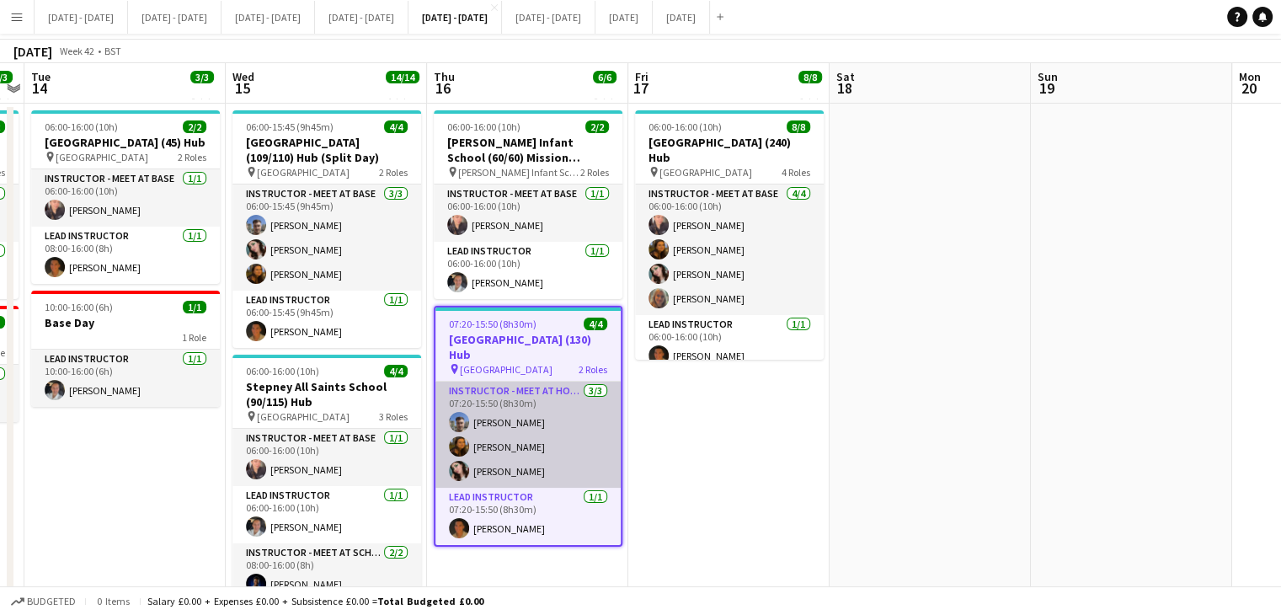
scroll to position [168, 0]
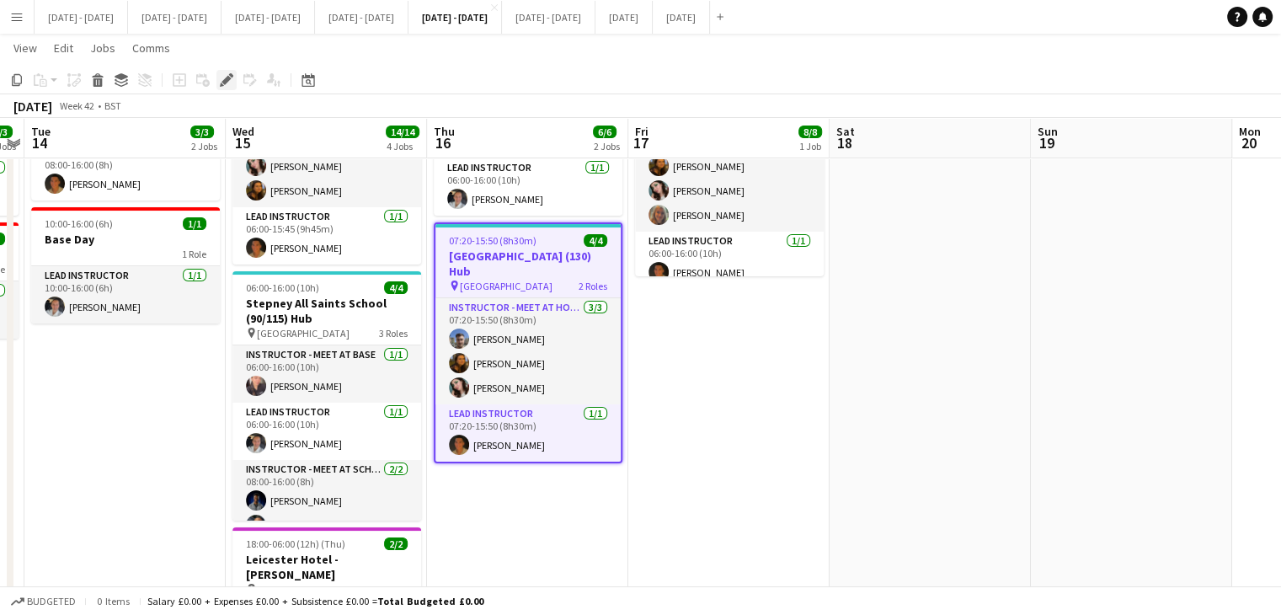
click at [220, 75] on icon "Edit" at bounding box center [226, 79] width 13 height 13
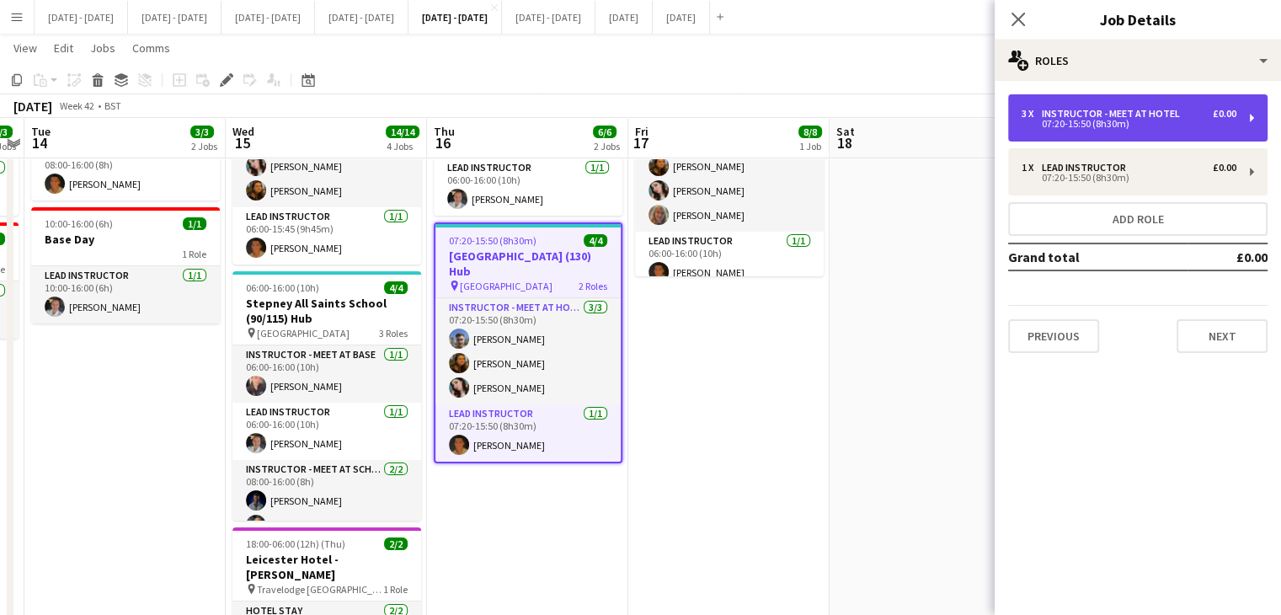
click at [1143, 109] on div "Instructor - Meet at Hotel" at bounding box center [1114, 114] width 145 height 12
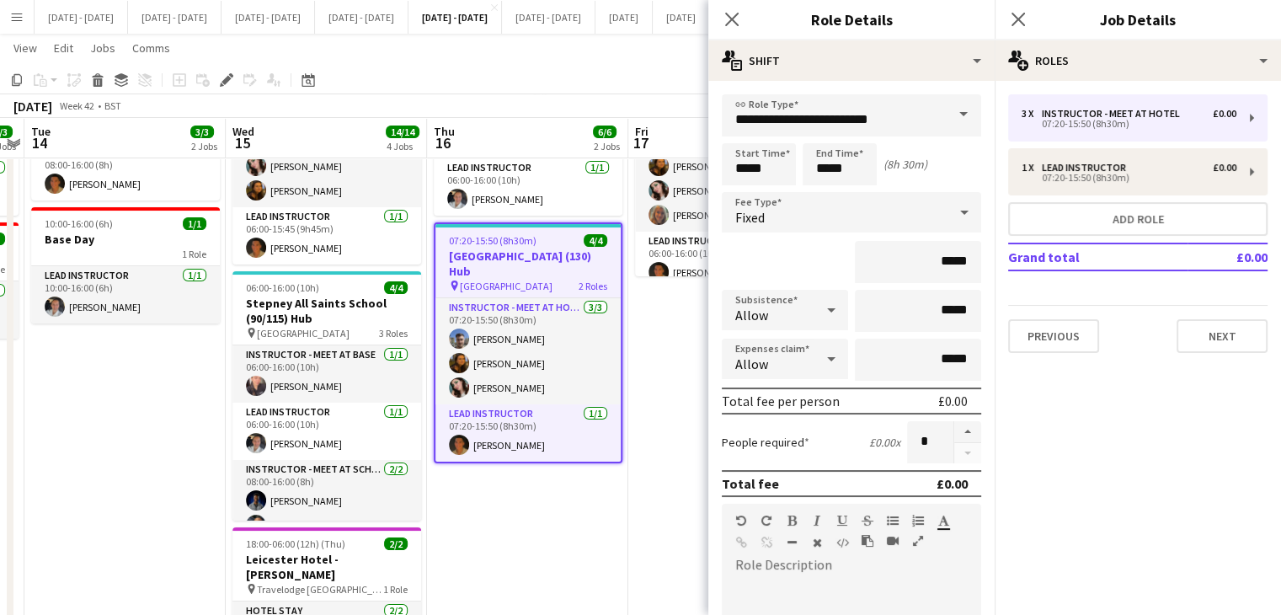
click at [918, 212] on div "Fixed" at bounding box center [835, 212] width 226 height 40
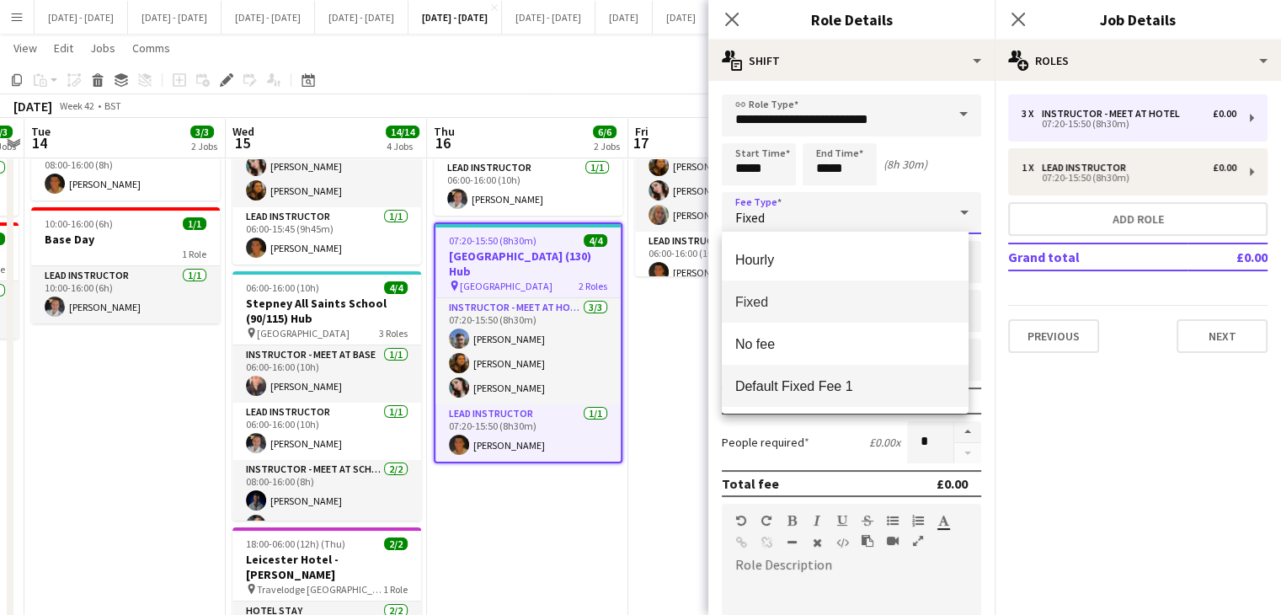
click at [839, 382] on span "Default Fixed Fee 1" at bounding box center [845, 386] width 220 height 16
type input "******"
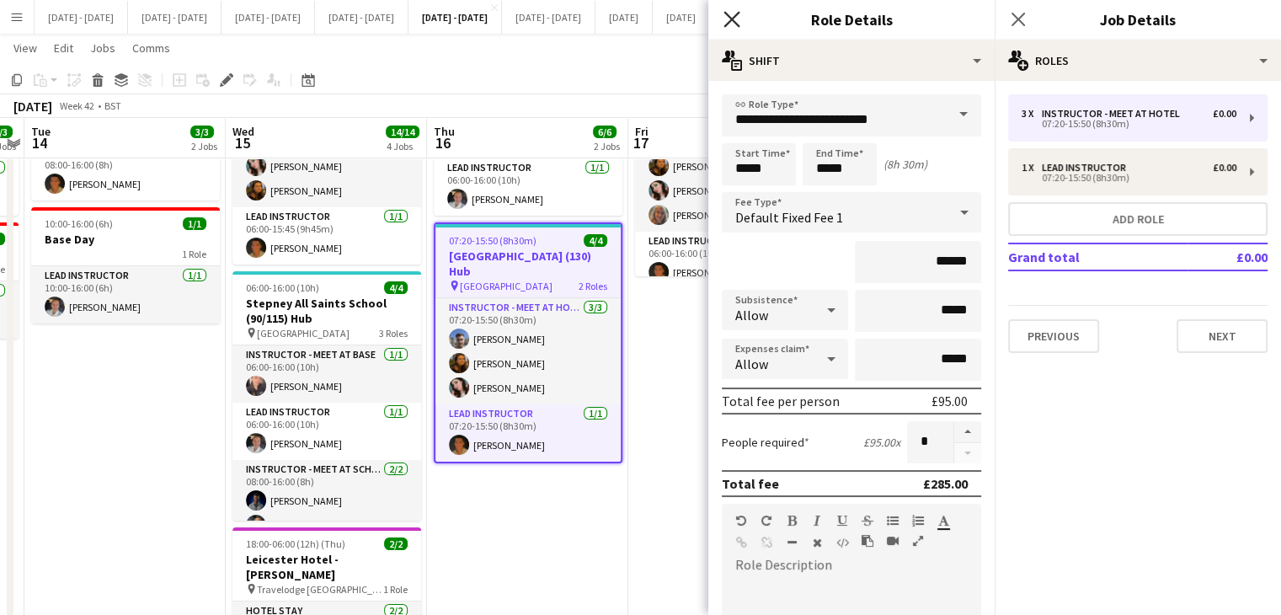
click at [739, 19] on app-icon "Close pop-in" at bounding box center [732, 20] width 24 height 24
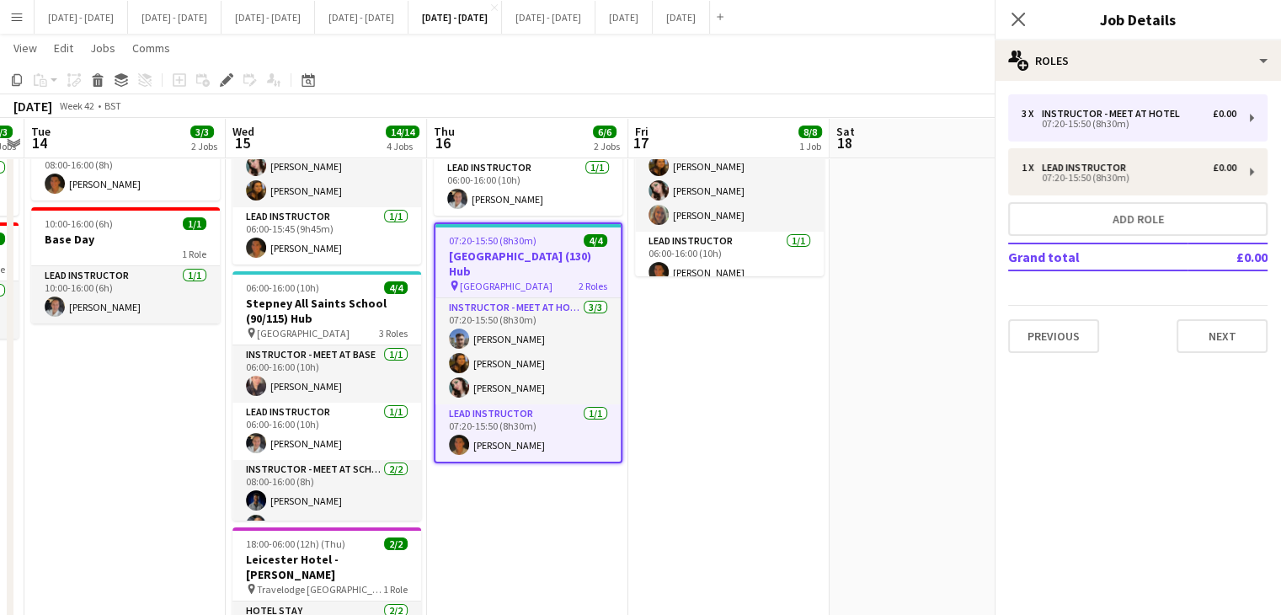
scroll to position [0, 0]
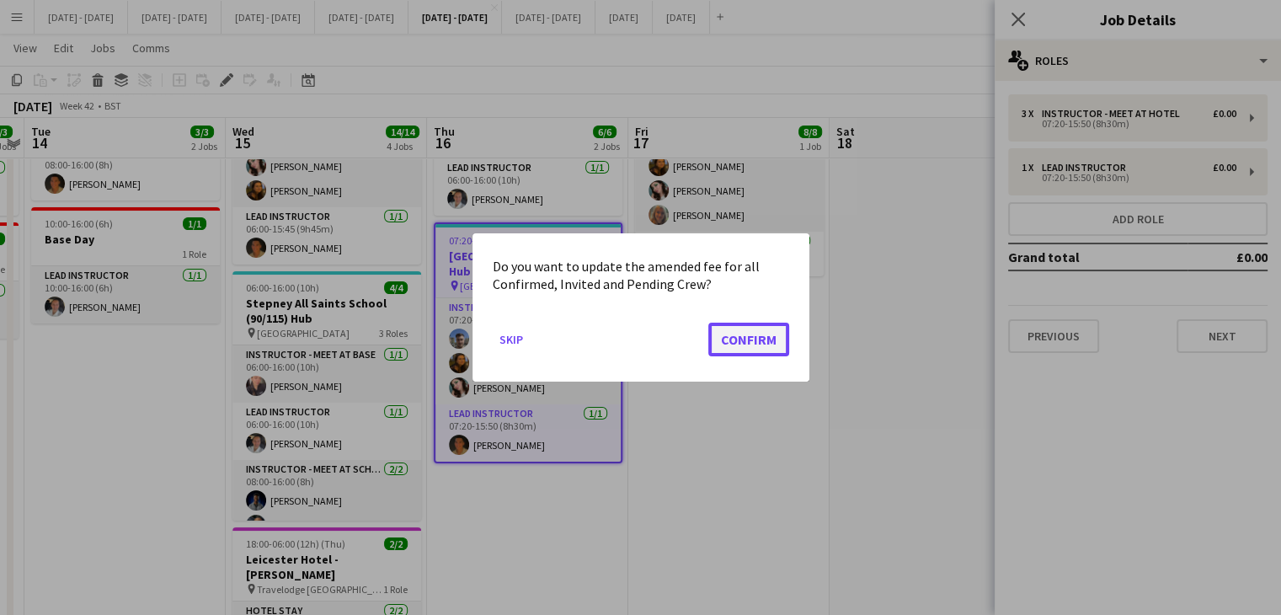
click at [754, 334] on button "Confirm" at bounding box center [748, 339] width 81 height 34
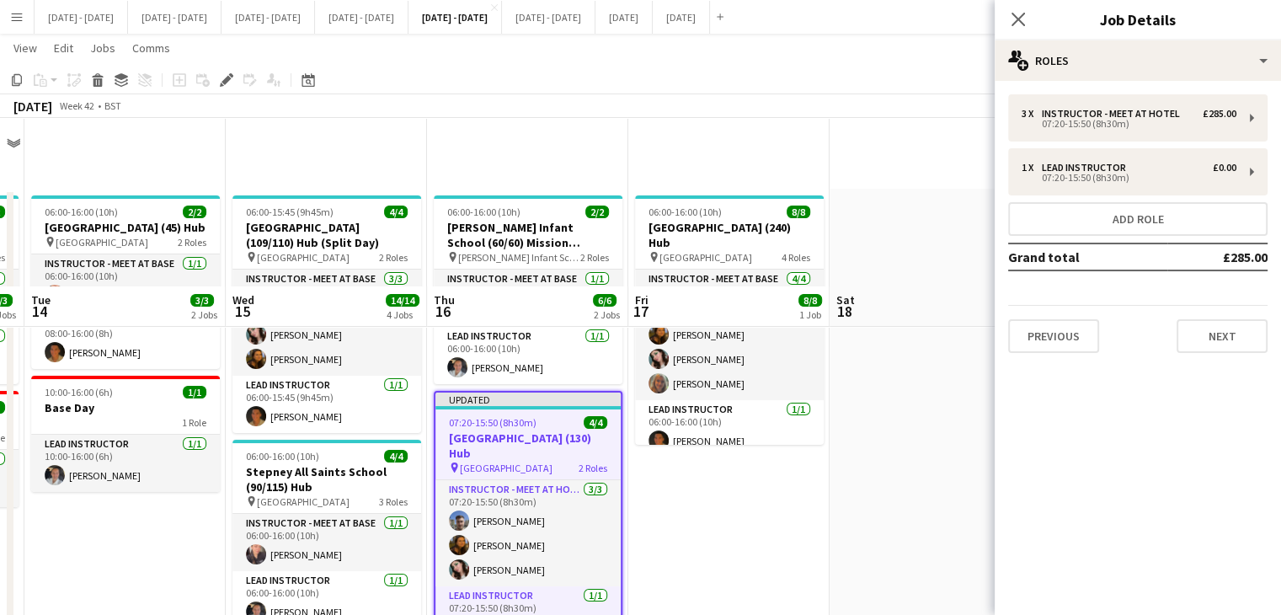
scroll to position [168, 0]
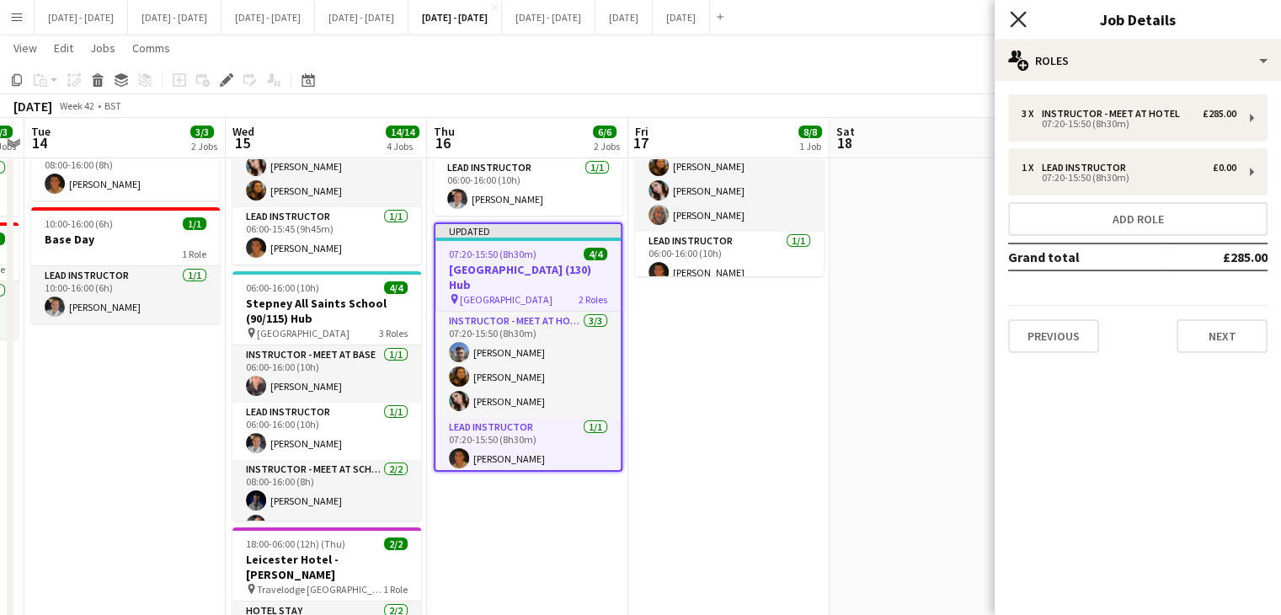
click at [1011, 14] on icon "Close pop-in" at bounding box center [1018, 19] width 16 height 16
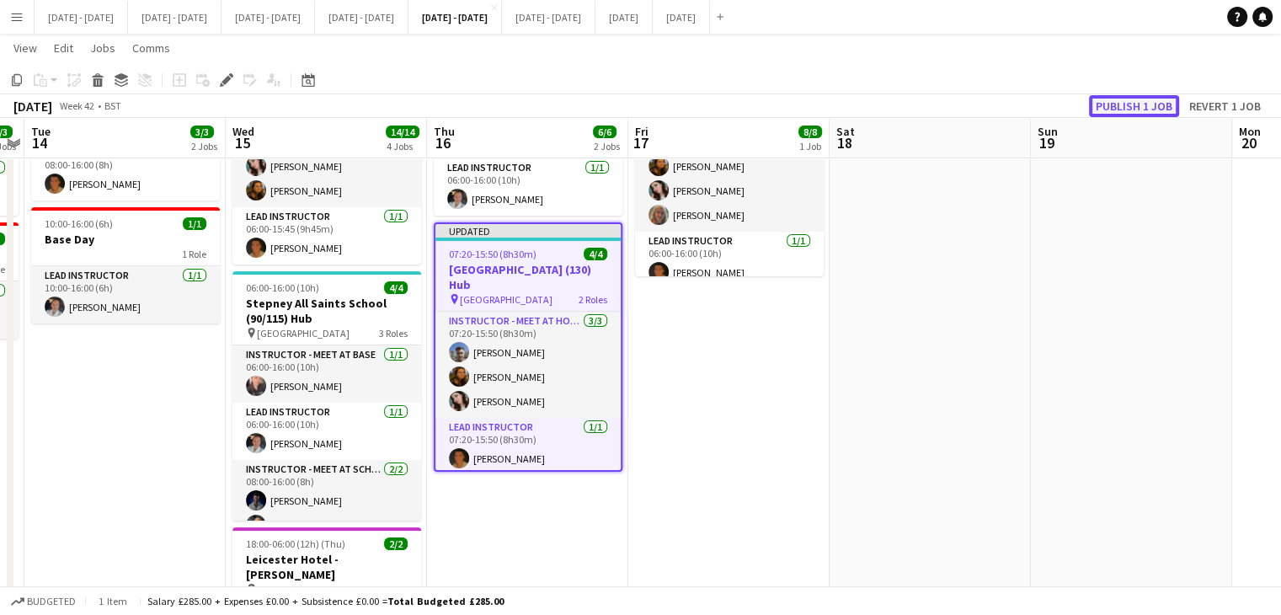
click at [1123, 99] on button "Publish 1 job" at bounding box center [1134, 106] width 90 height 22
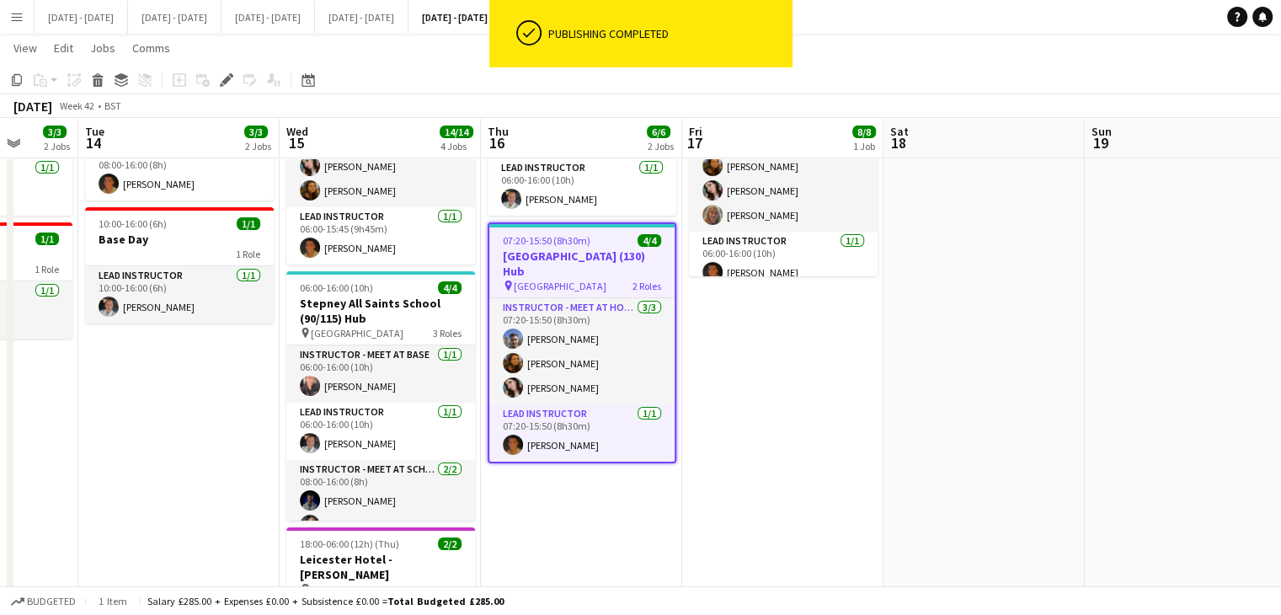
scroll to position [0, 485]
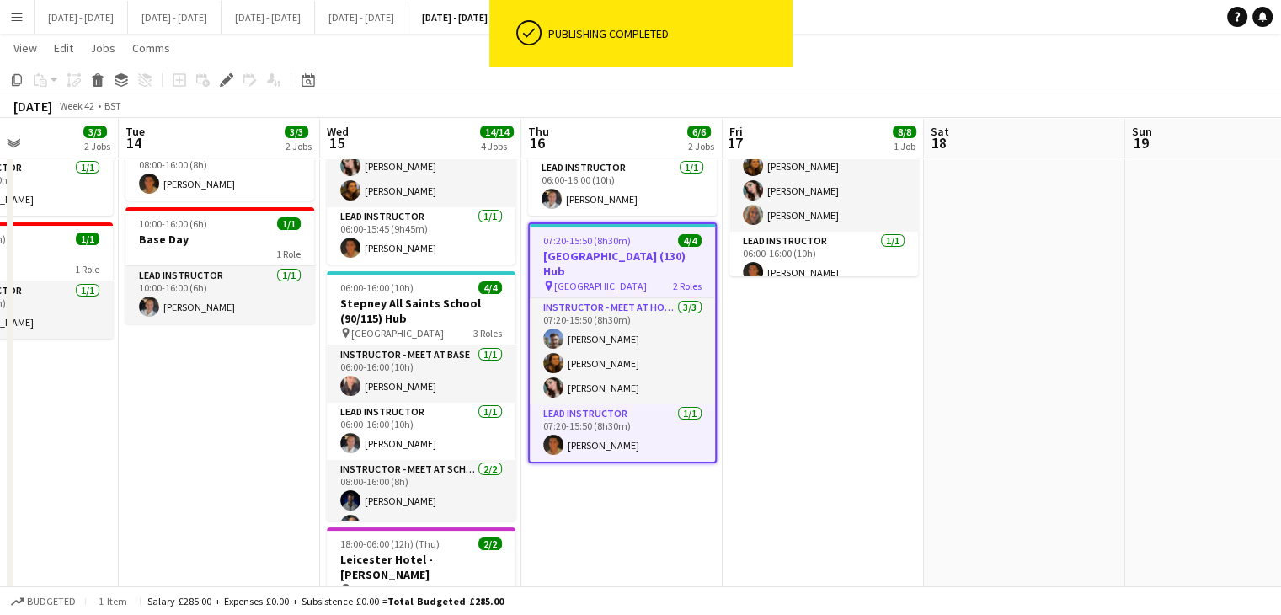
drag, startPoint x: 640, startPoint y: 398, endPoint x: 734, endPoint y: 390, distance: 94.7
click at [734, 390] on app-calendar-viewport "Sat 11 Sun 12 Mon 13 3/3 2 Jobs Tue 14 3/3 2 Jobs Wed 15 14/14 4 Jobs Thu 16 6/…" at bounding box center [640, 414] width 1281 height 1035
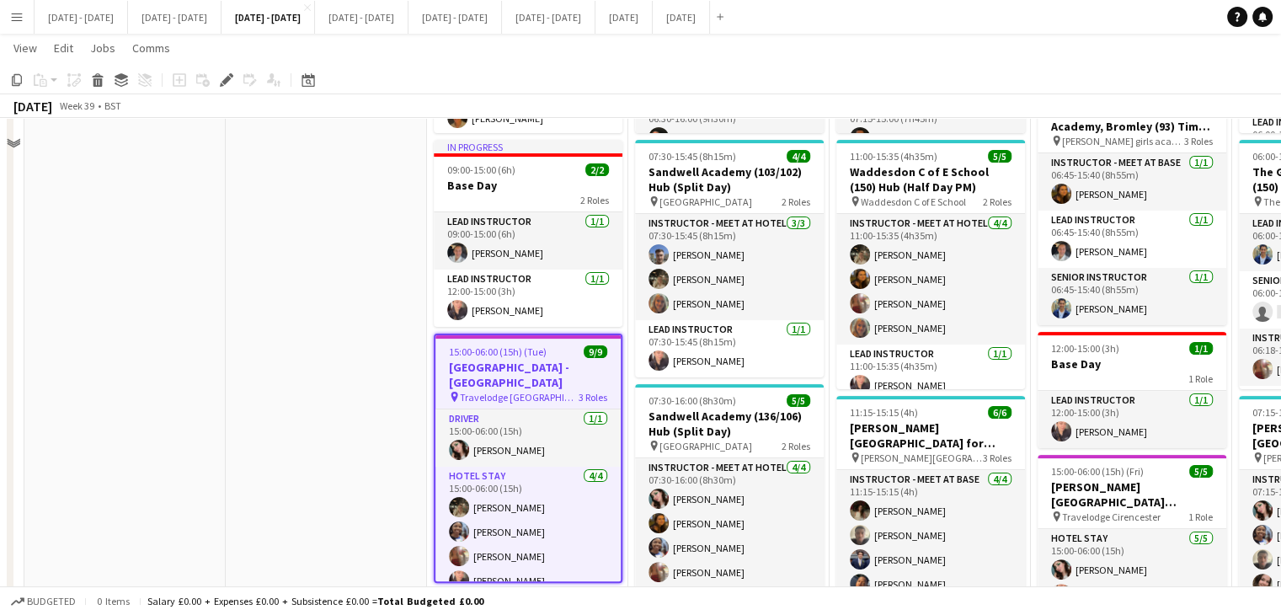
scroll to position [337, 0]
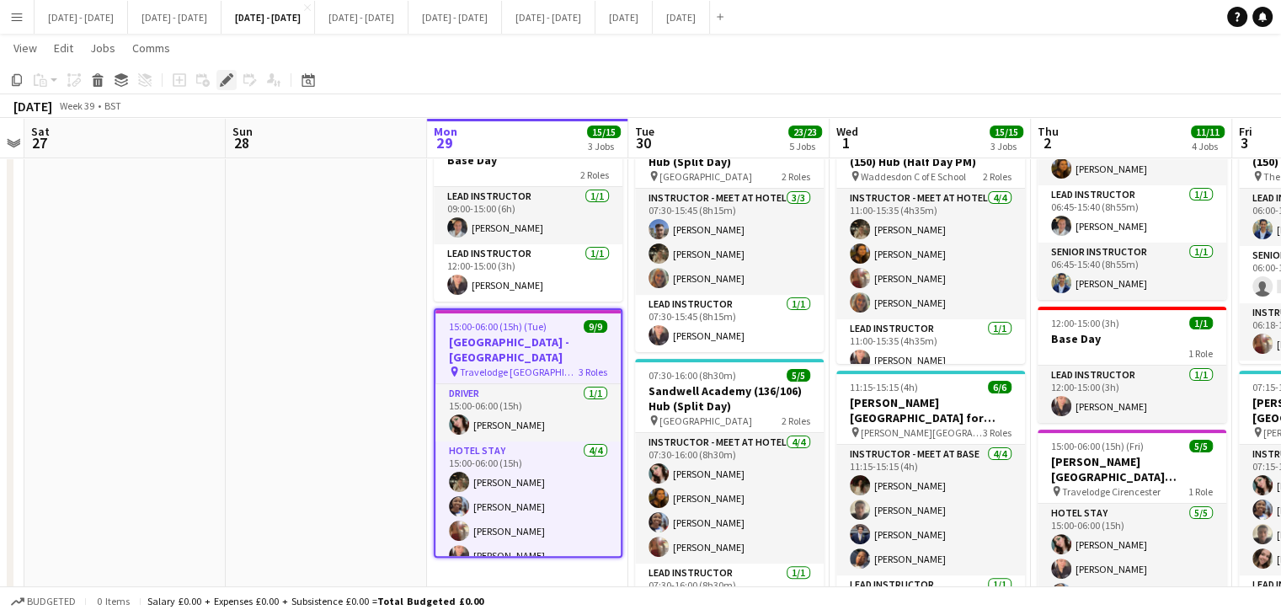
click at [220, 81] on icon "Edit" at bounding box center [226, 79] width 13 height 13
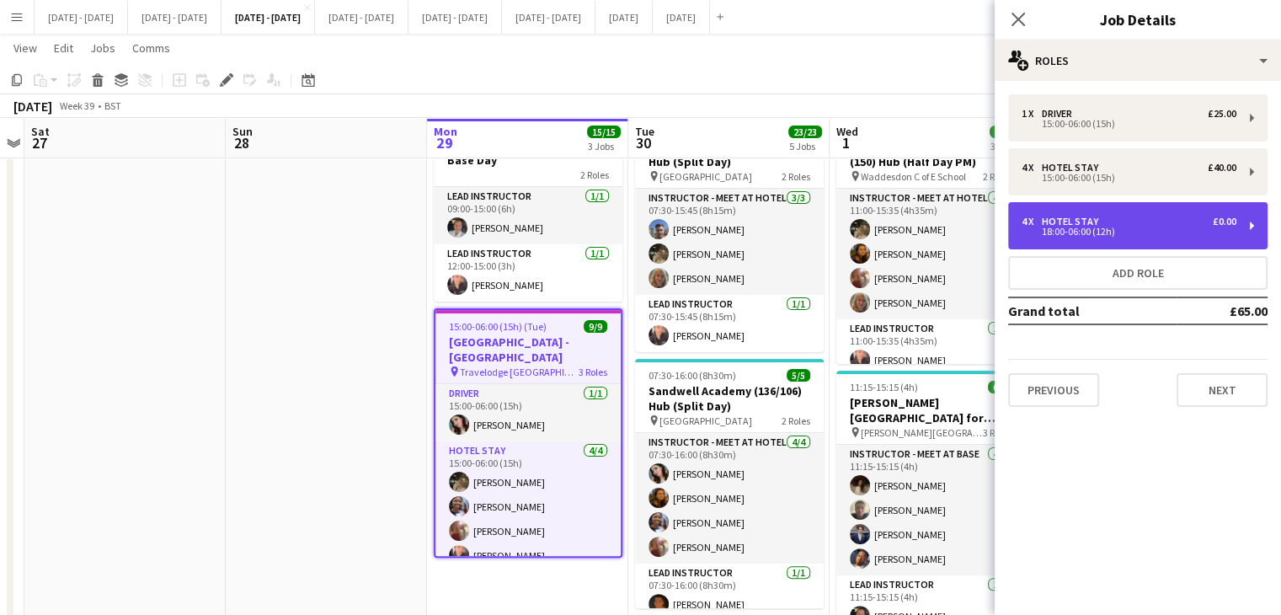
click at [1160, 220] on div "4 x Hotel Stay £0.00" at bounding box center [1128, 222] width 215 height 12
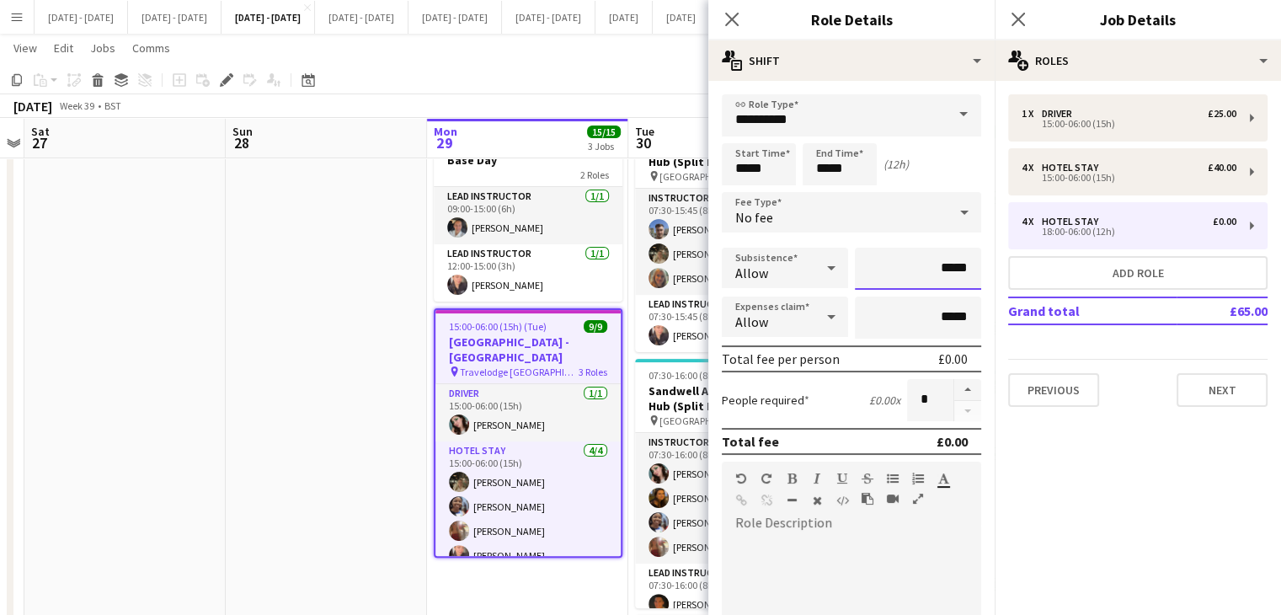
click at [930, 274] on input "*****" at bounding box center [918, 269] width 126 height 42
type input "******"
click at [733, 20] on icon at bounding box center [731, 19] width 16 height 16
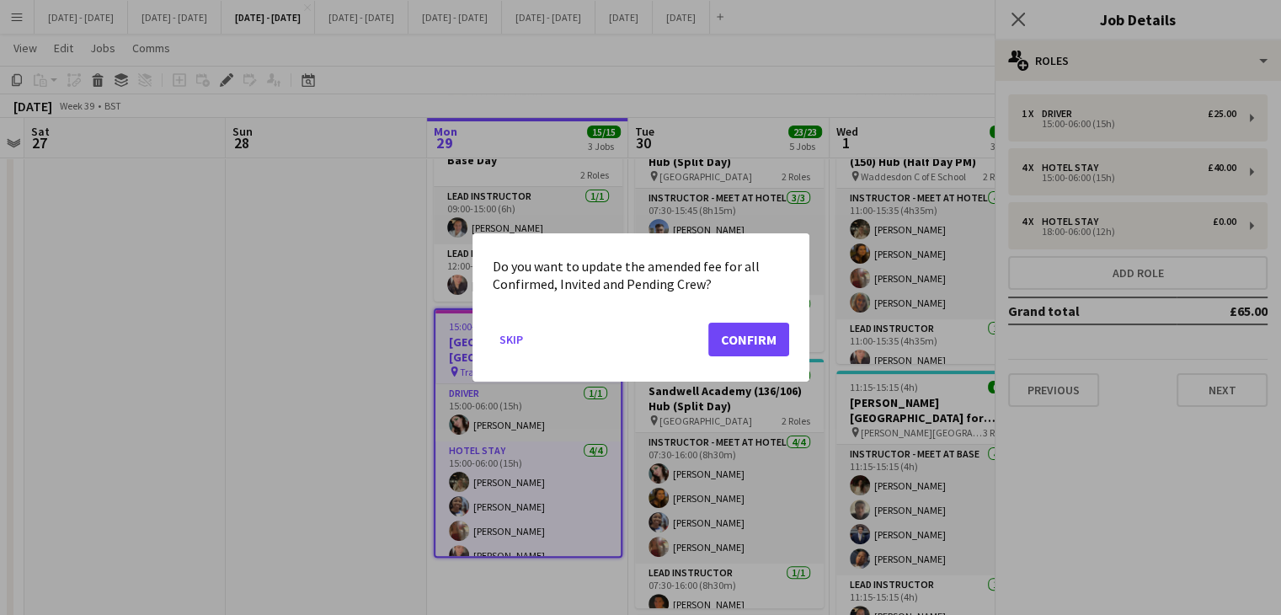
scroll to position [0, 0]
click at [721, 334] on button "Confirm" at bounding box center [748, 339] width 81 height 34
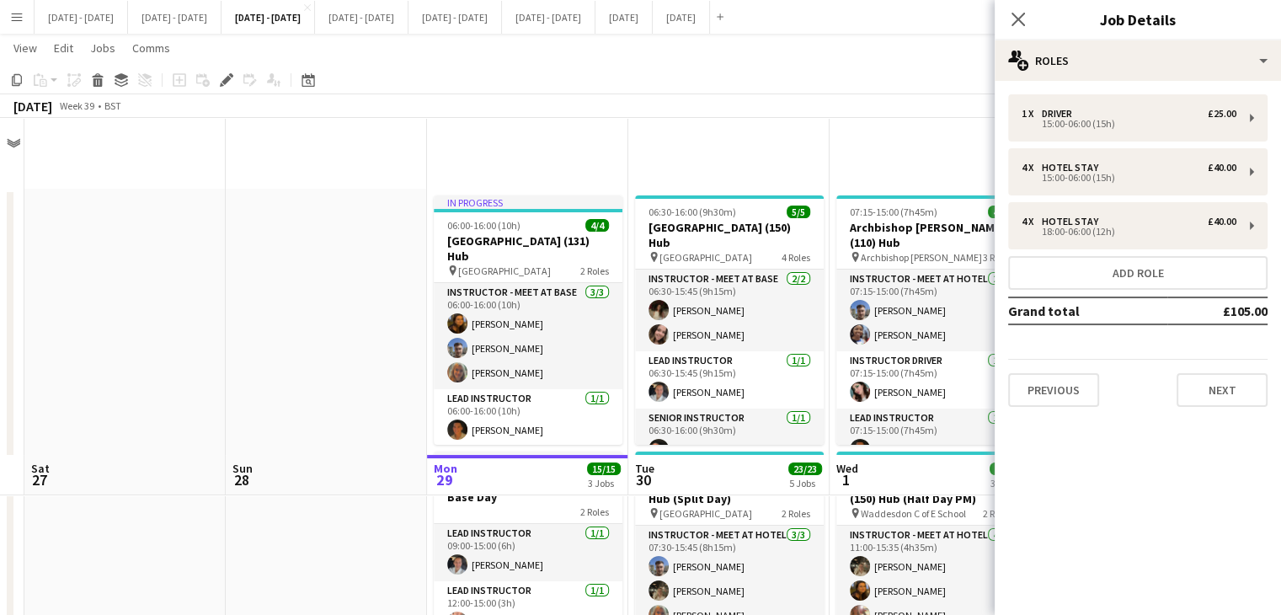
scroll to position [337, 0]
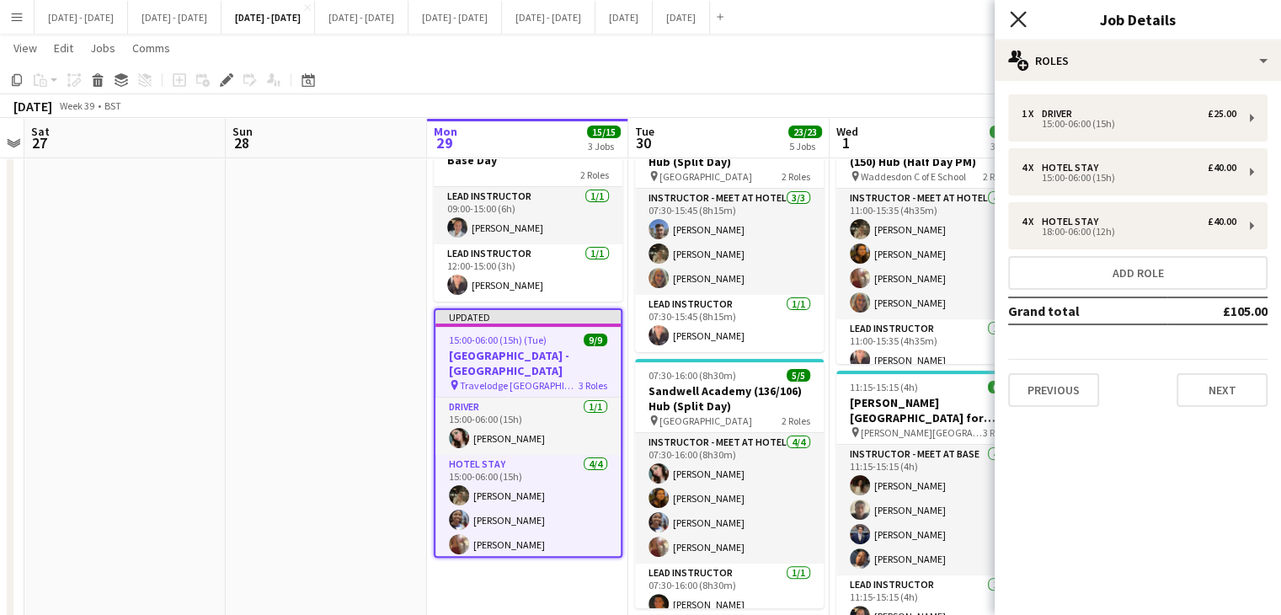
click at [1017, 20] on icon at bounding box center [1018, 19] width 16 height 16
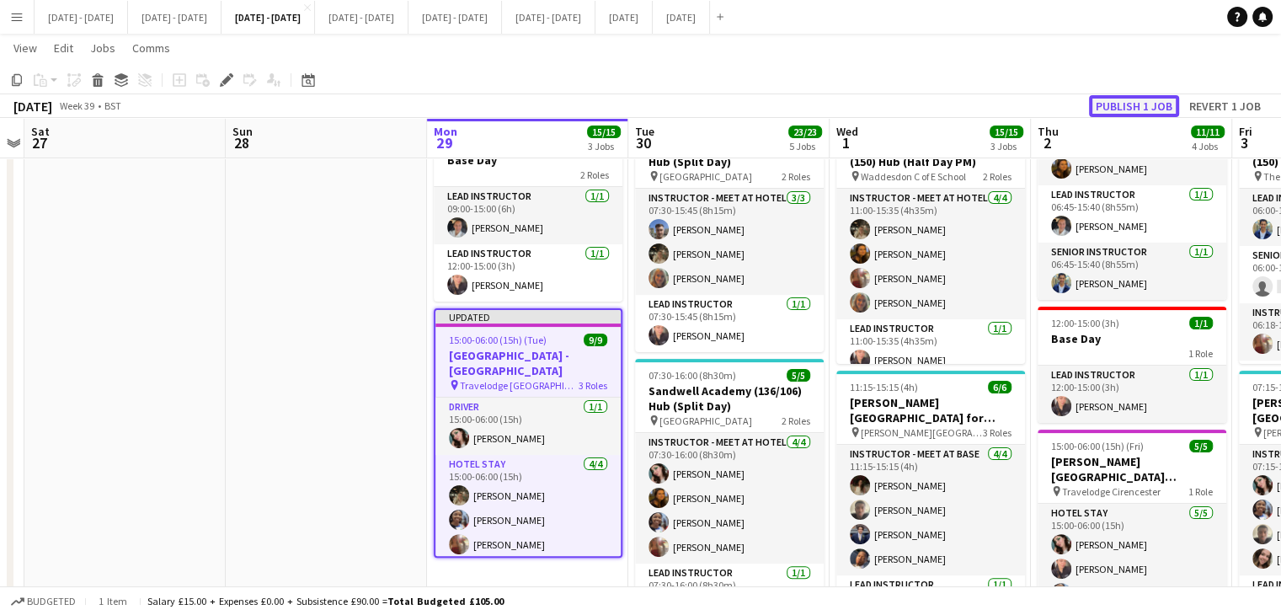
click at [1113, 100] on button "Publish 1 job" at bounding box center [1134, 106] width 90 height 22
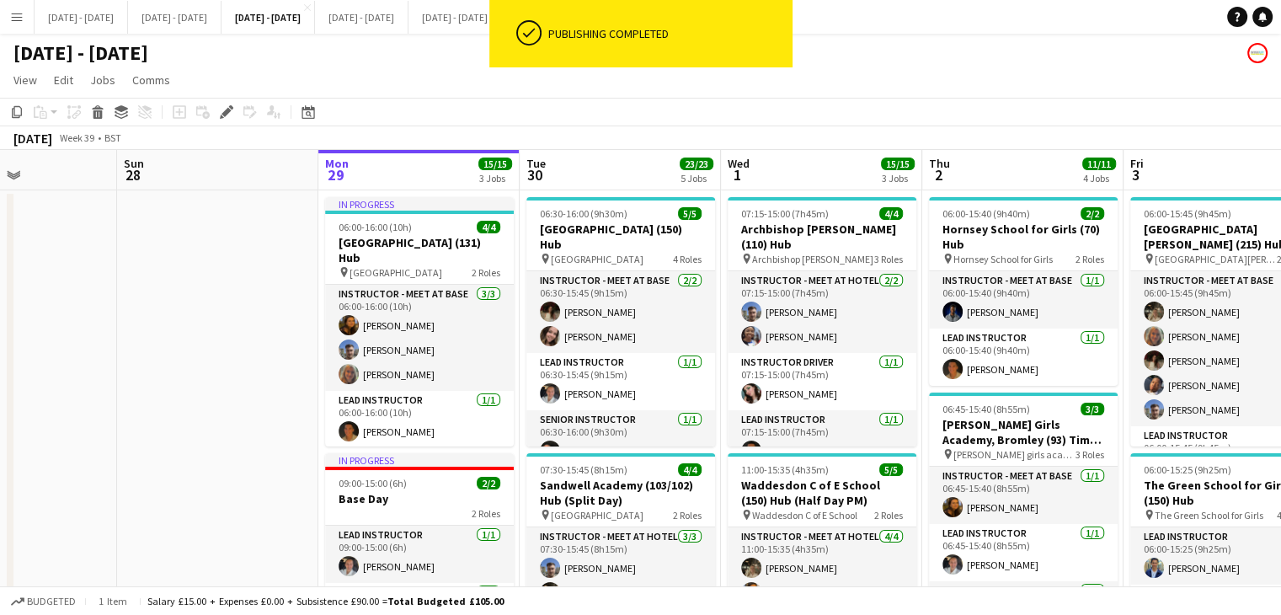
scroll to position [0, 468]
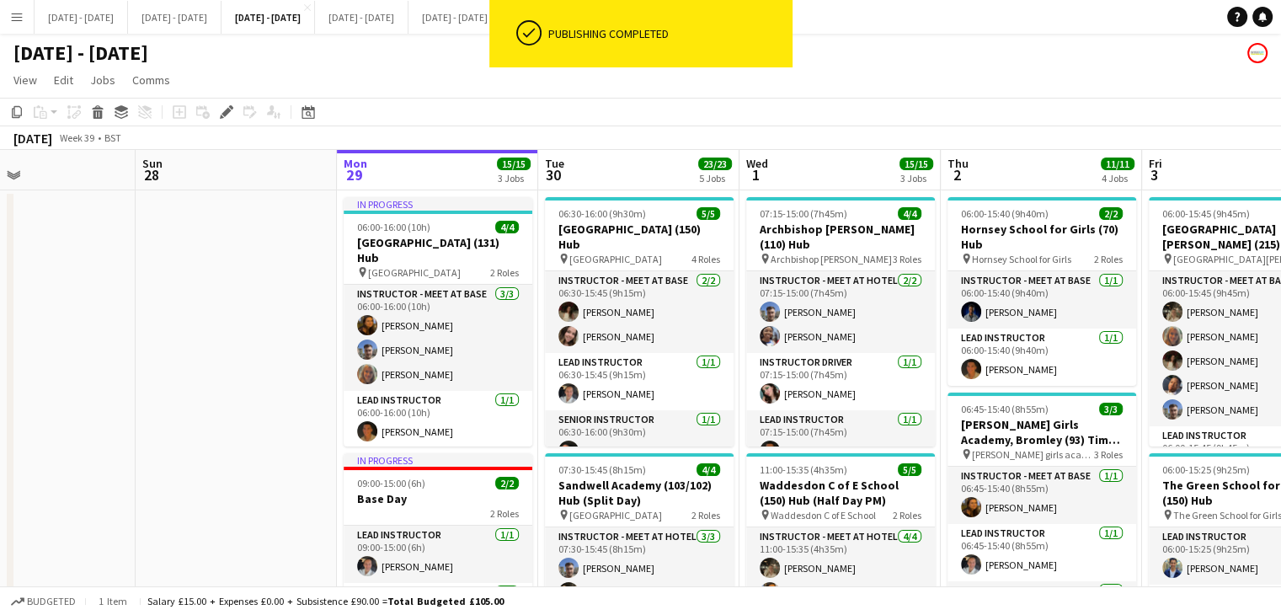
drag, startPoint x: 684, startPoint y: 161, endPoint x: 594, endPoint y: 185, distance: 93.3
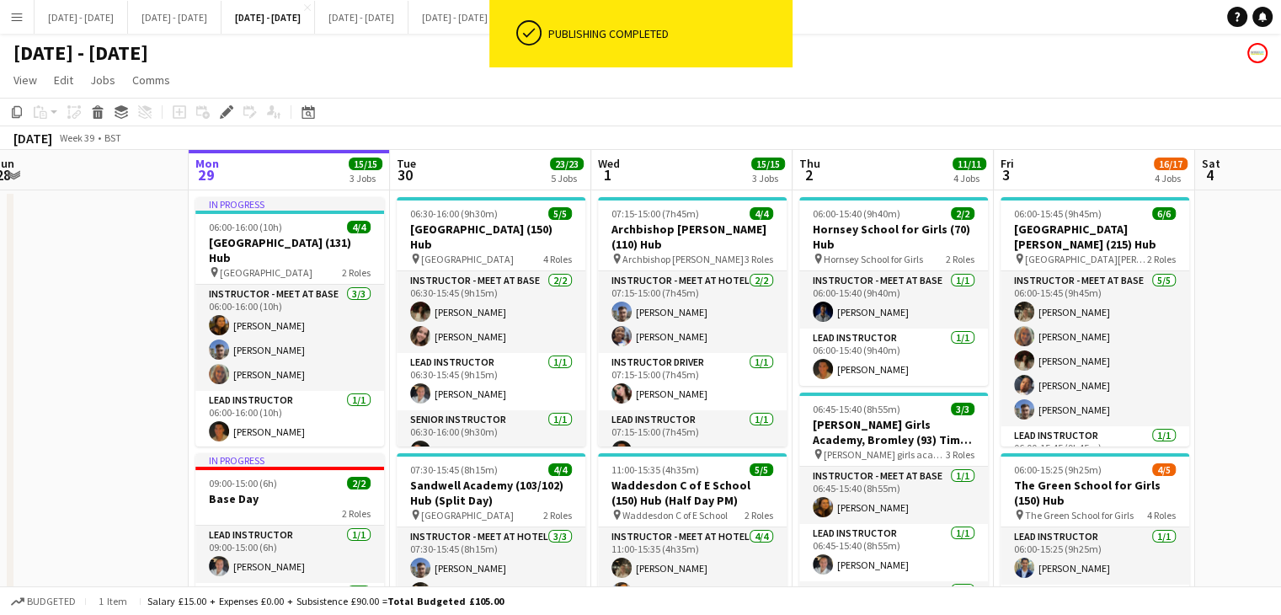
scroll to position [0, 623]
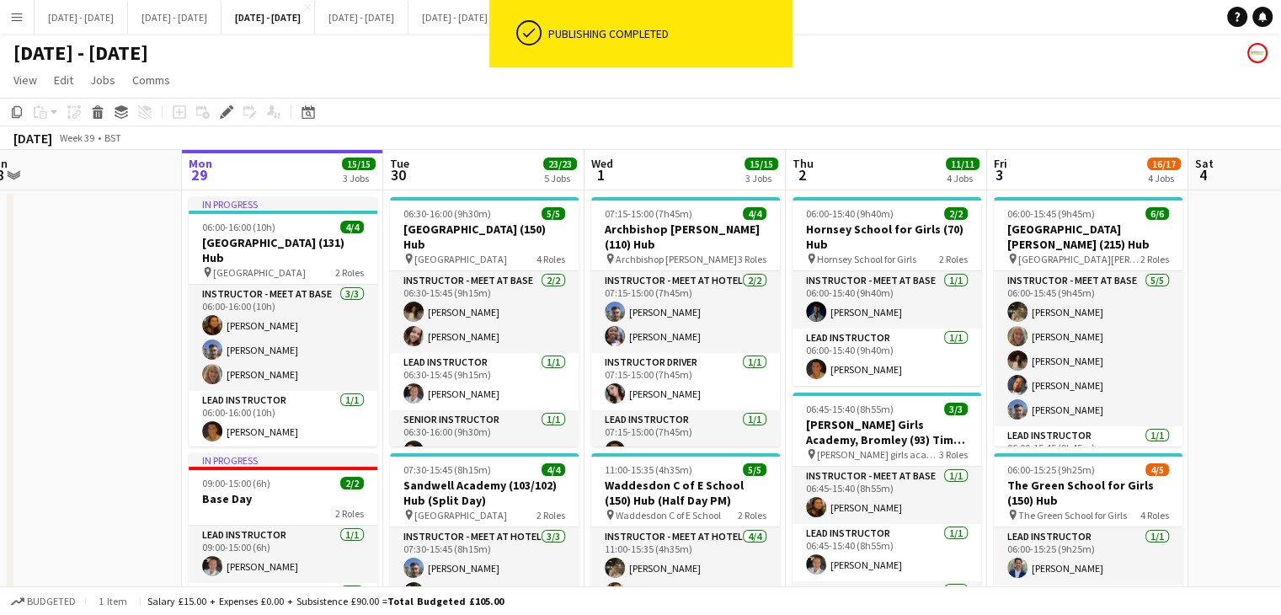
drag, startPoint x: 254, startPoint y: 361, endPoint x: 101, endPoint y: 361, distance: 153.2
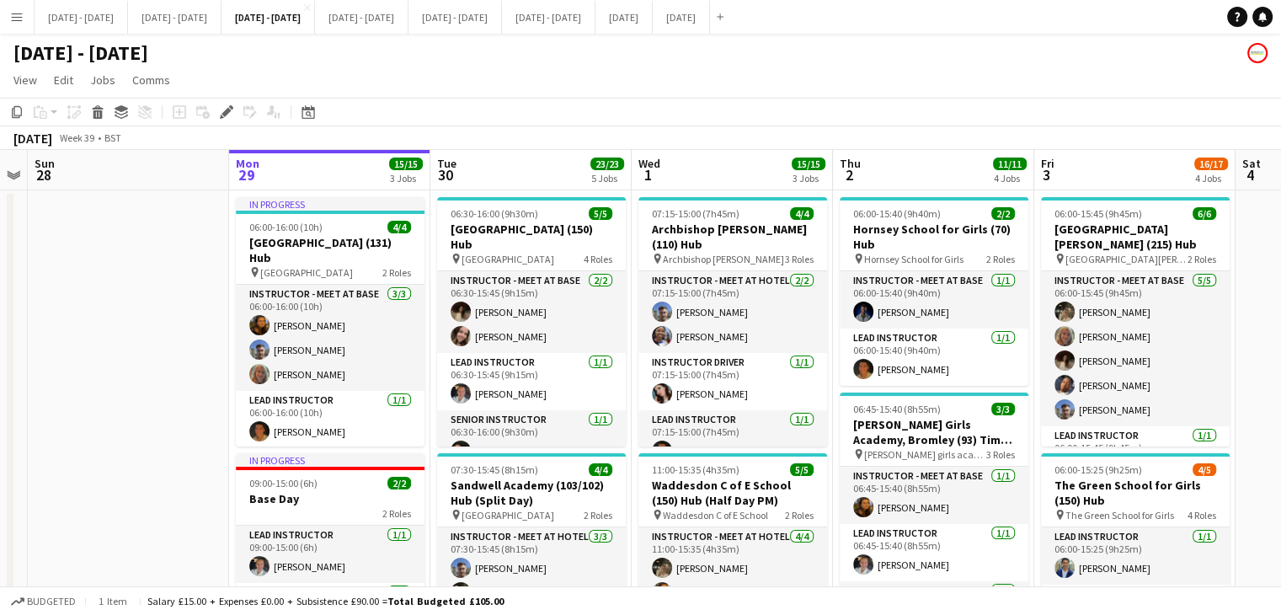
scroll to position [0, 573]
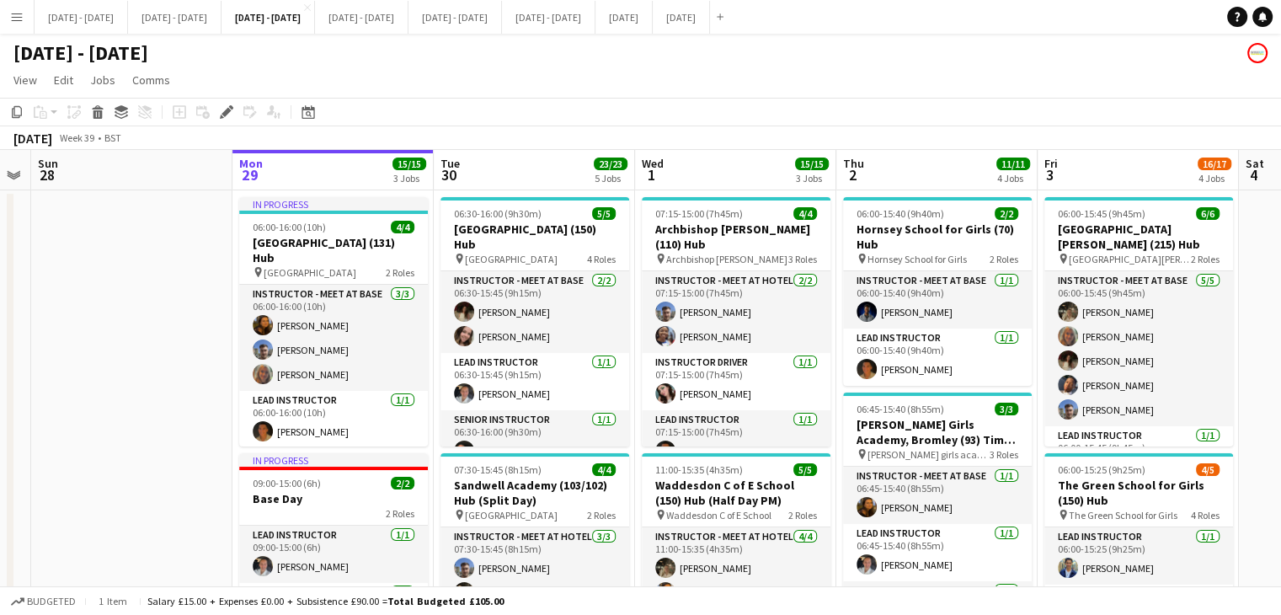
drag, startPoint x: 457, startPoint y: 173, endPoint x: 508, endPoint y: 173, distance: 50.5
click at [12, 24] on button "Menu" at bounding box center [17, 17] width 34 height 34
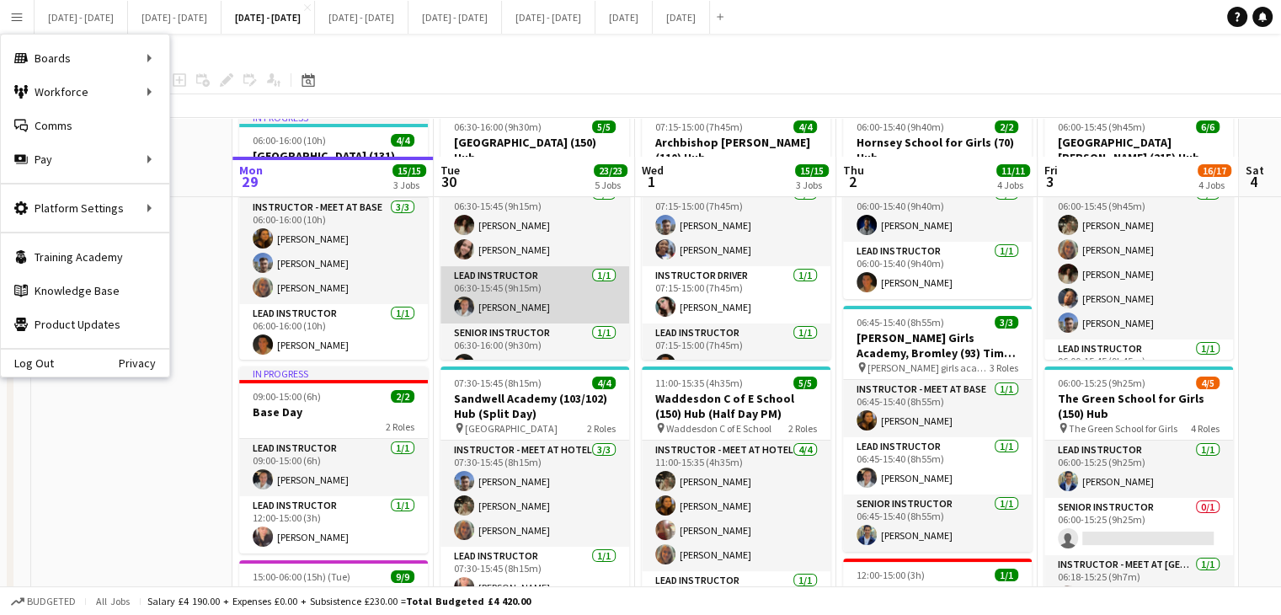
scroll to position [84, 0]
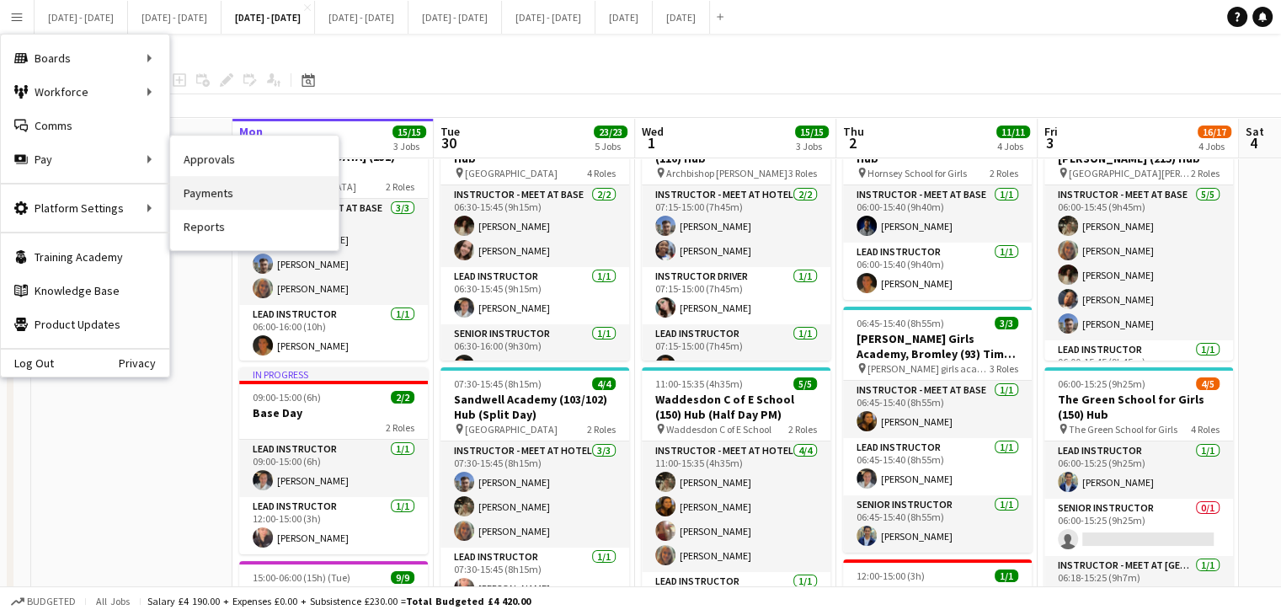
click at [245, 185] on link "Payments" at bounding box center [254, 193] width 168 height 34
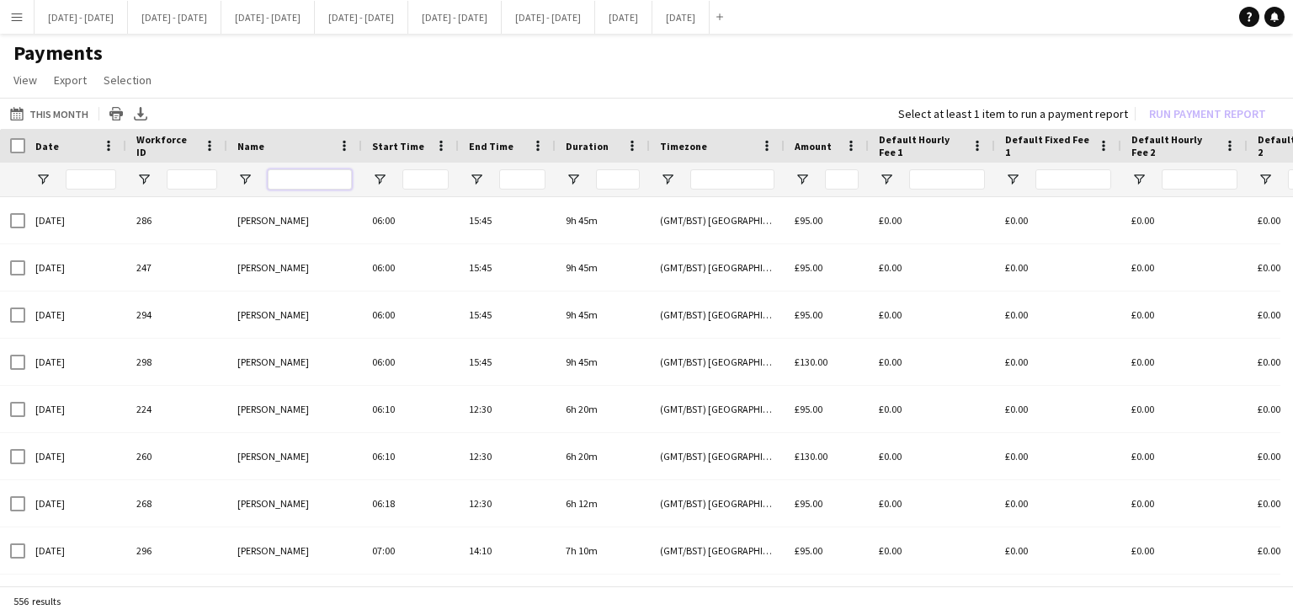
click at [300, 176] on input "Name Filter Input" at bounding box center [310, 179] width 84 height 20
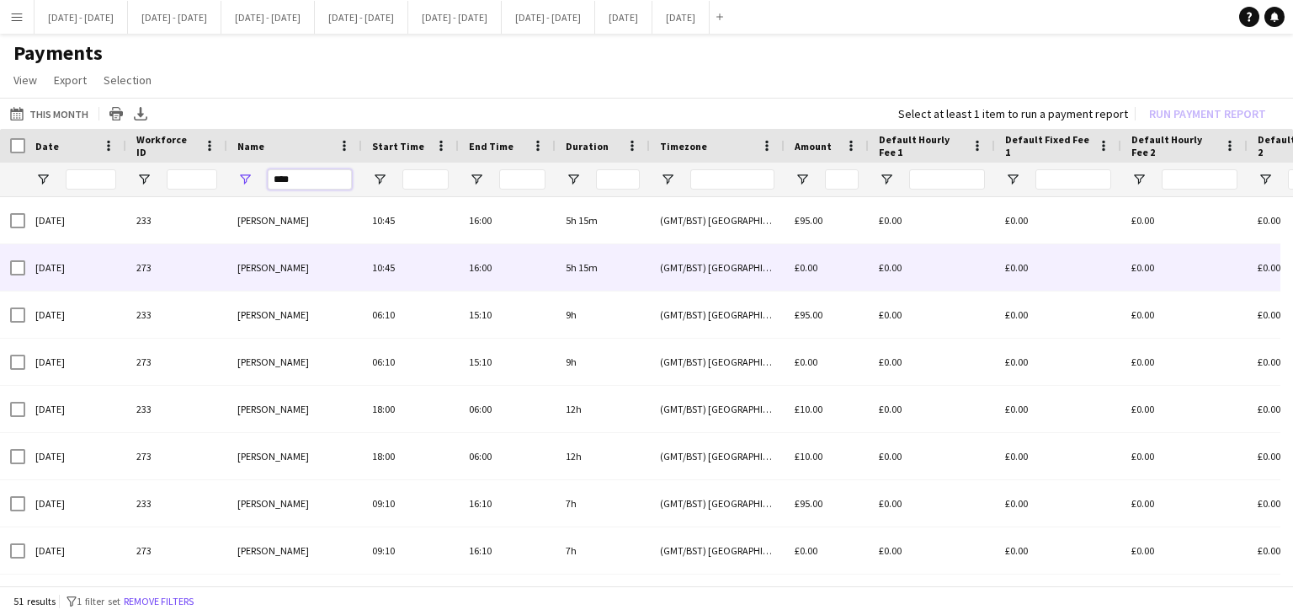
type input "****"
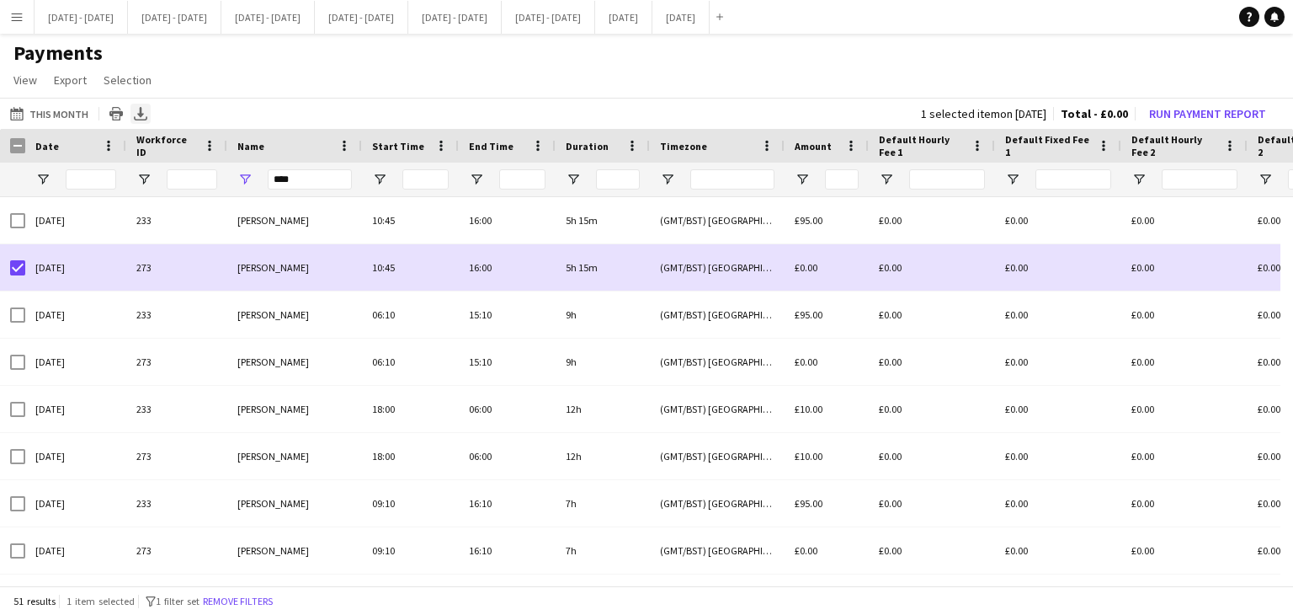
click at [134, 114] on icon "Export XLSX" at bounding box center [140, 113] width 13 height 13
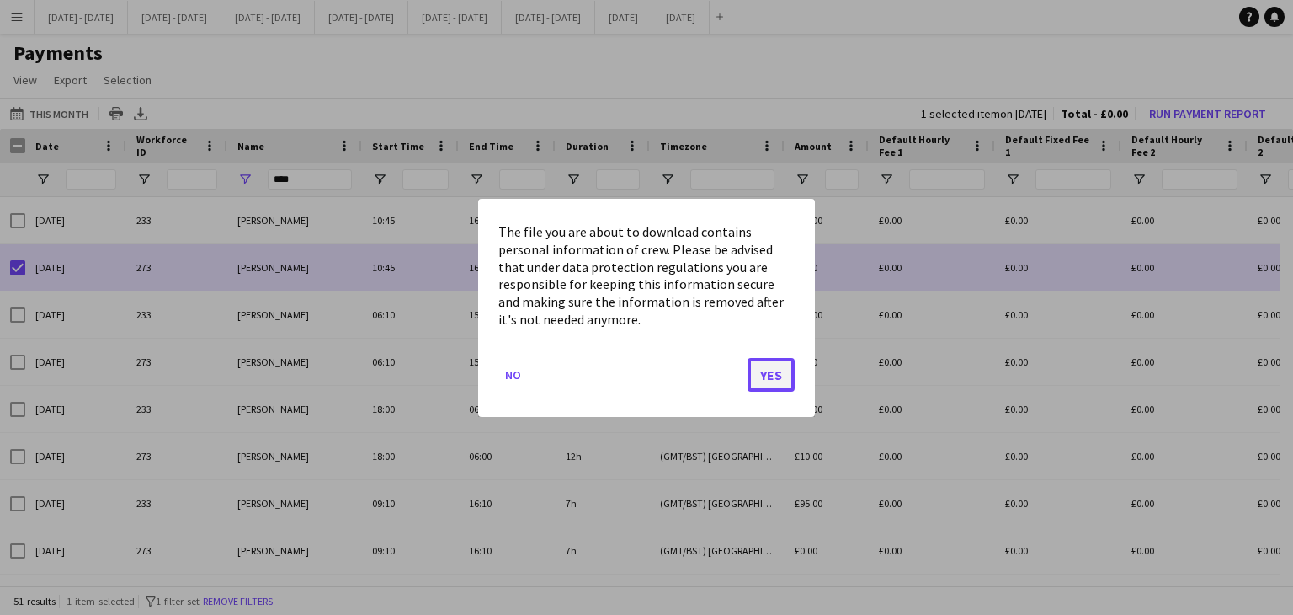
click at [774, 372] on button "Yes" at bounding box center [771, 374] width 47 height 34
